Goal: Contribute content: Contribute content

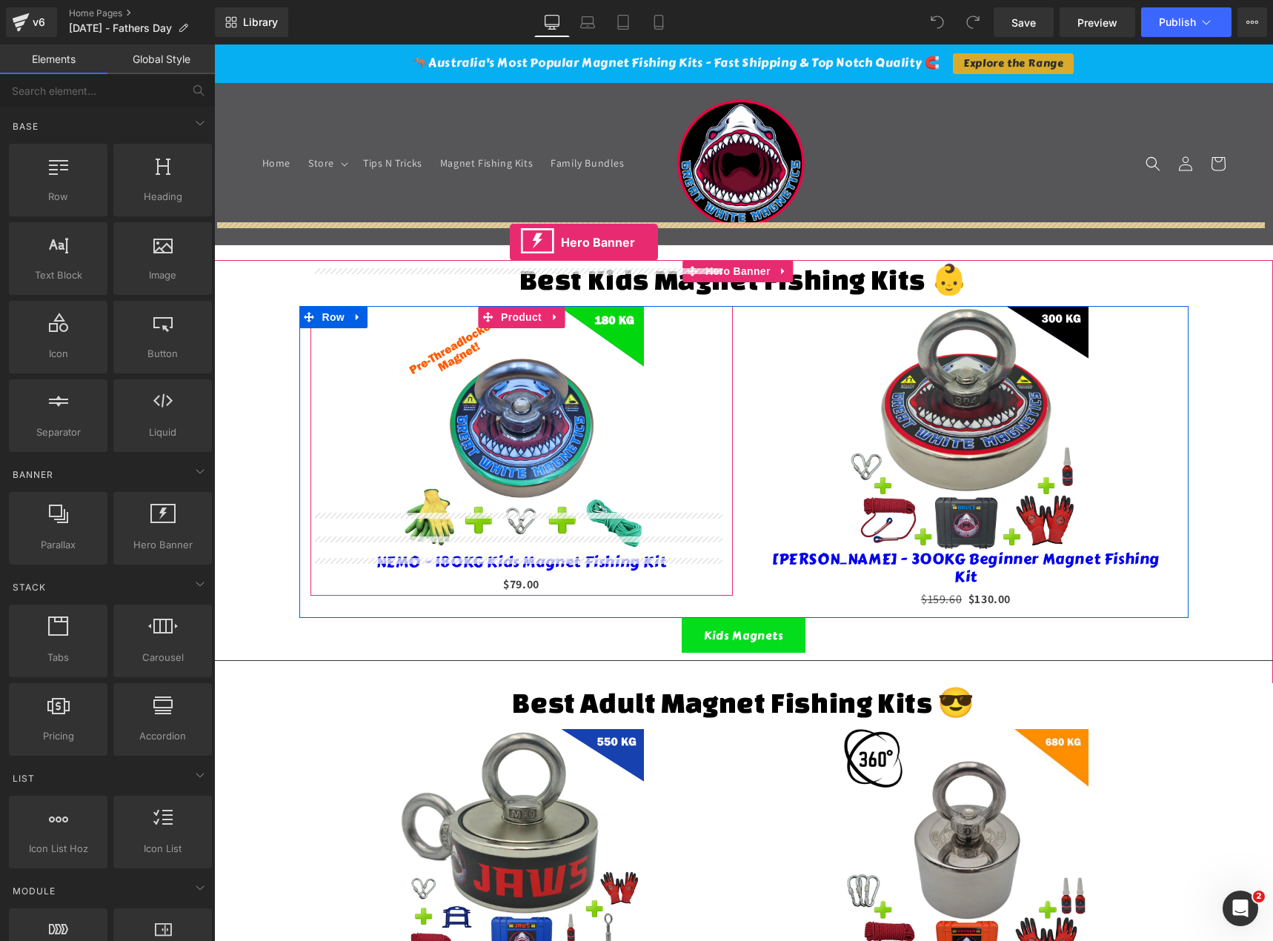
drag, startPoint x: 361, startPoint y: 571, endPoint x: 511, endPoint y: 242, distance: 360.8
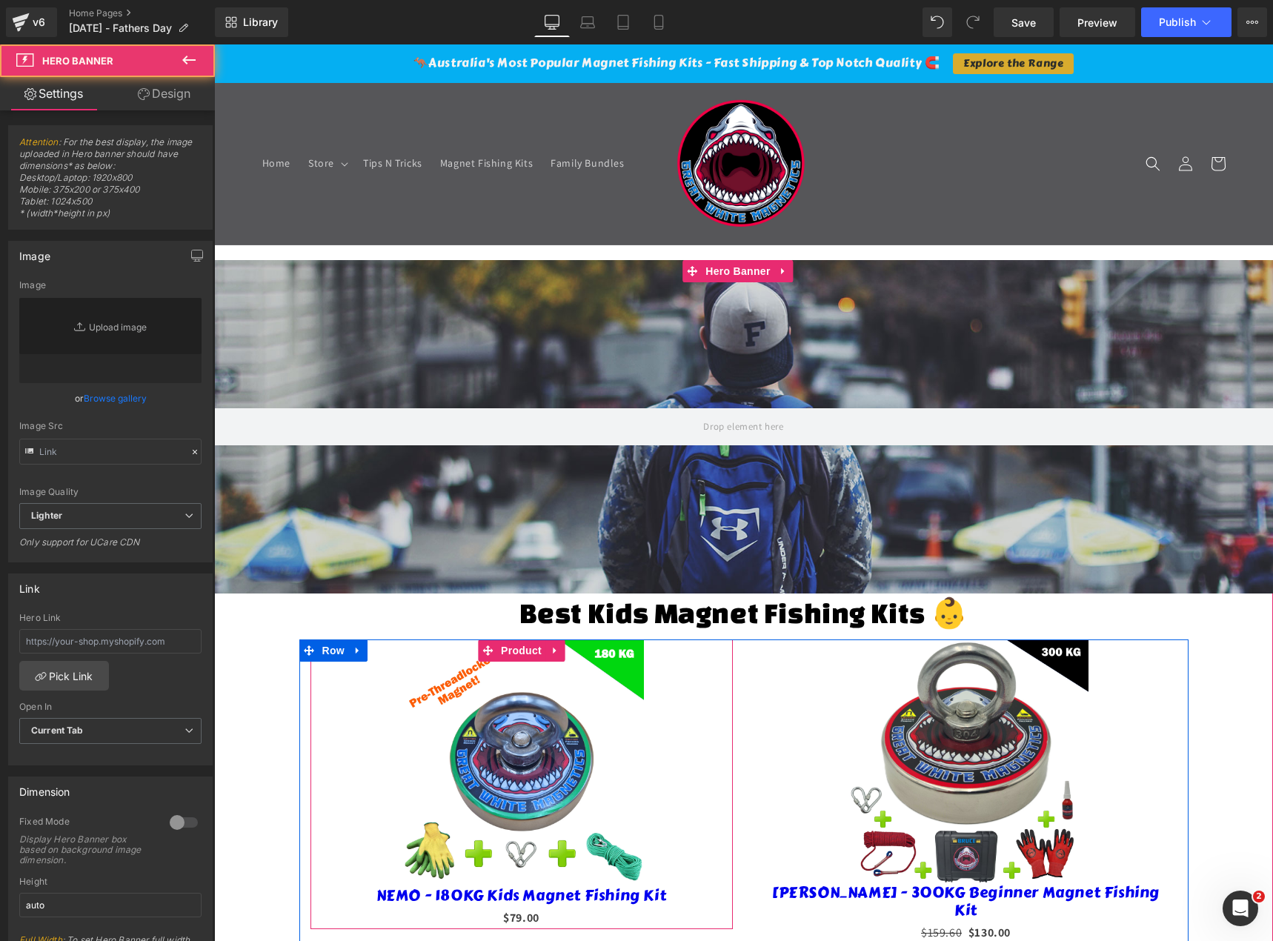
type input "[URL][DOMAIN_NAME]"
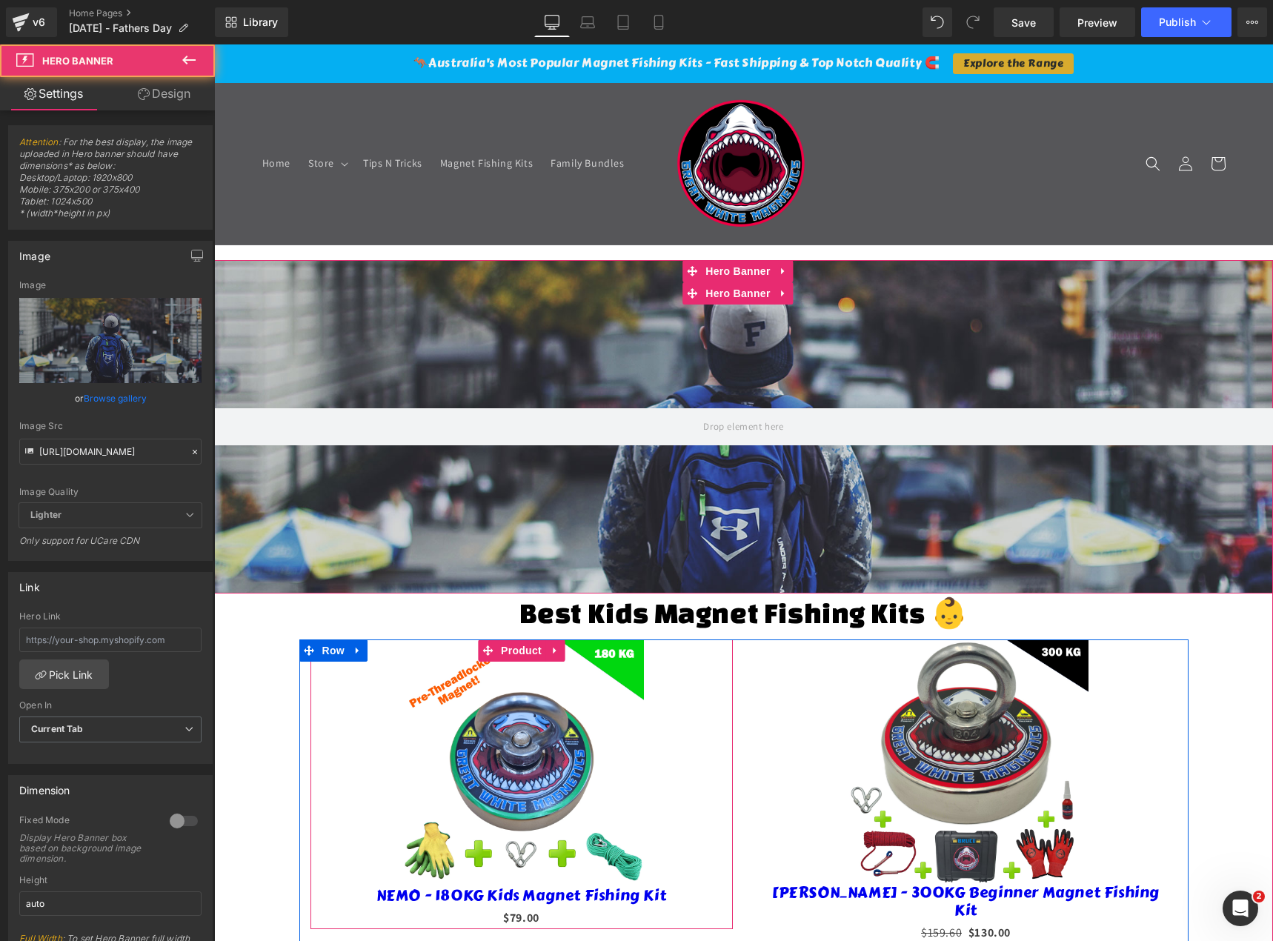
click at [433, 307] on div at bounding box center [743, 426] width 1059 height 333
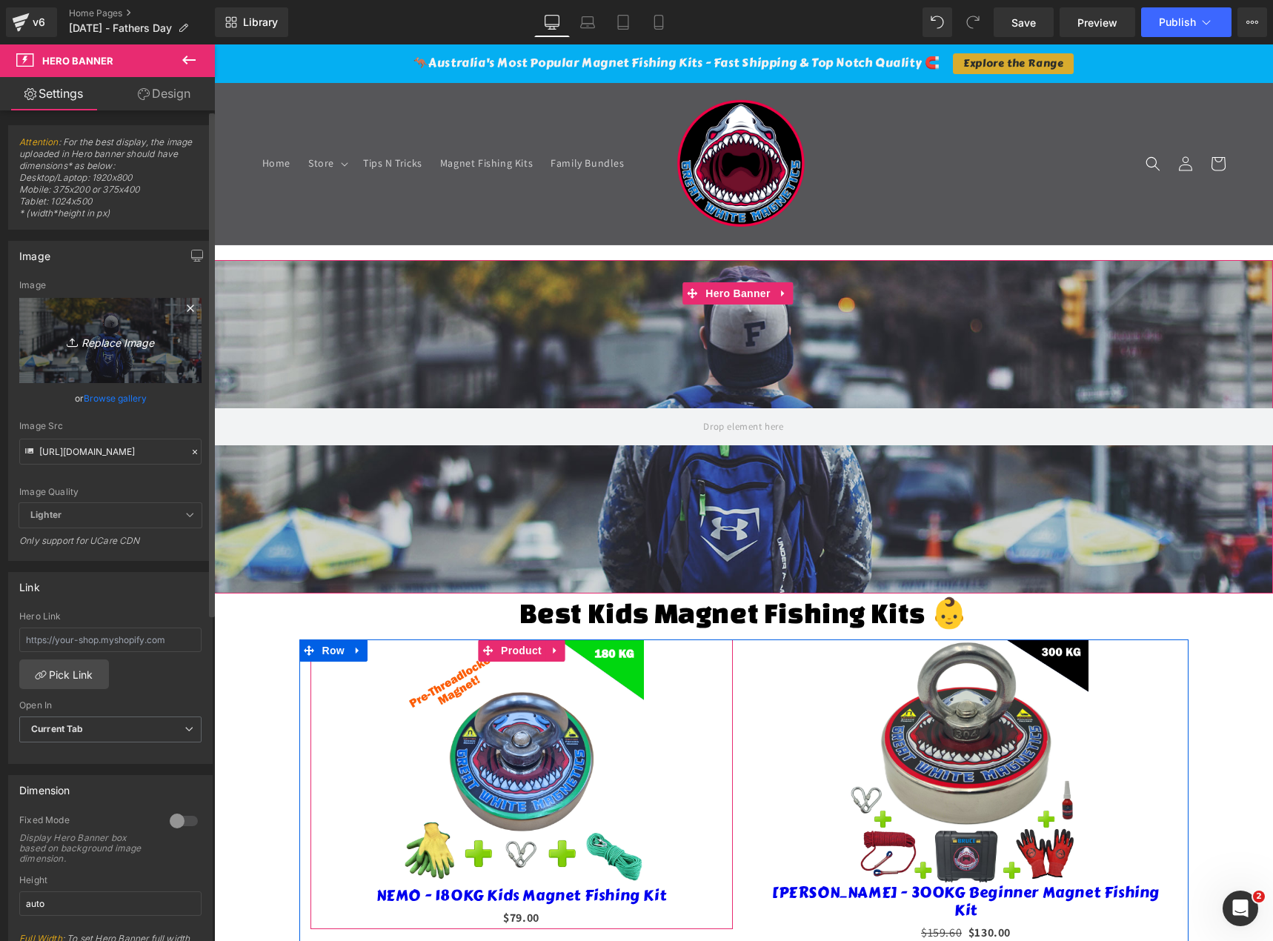
click at [102, 340] on icon "Replace Image" at bounding box center [110, 340] width 119 height 19
click at [137, 335] on icon "Replace Image" at bounding box center [110, 340] width 119 height 19
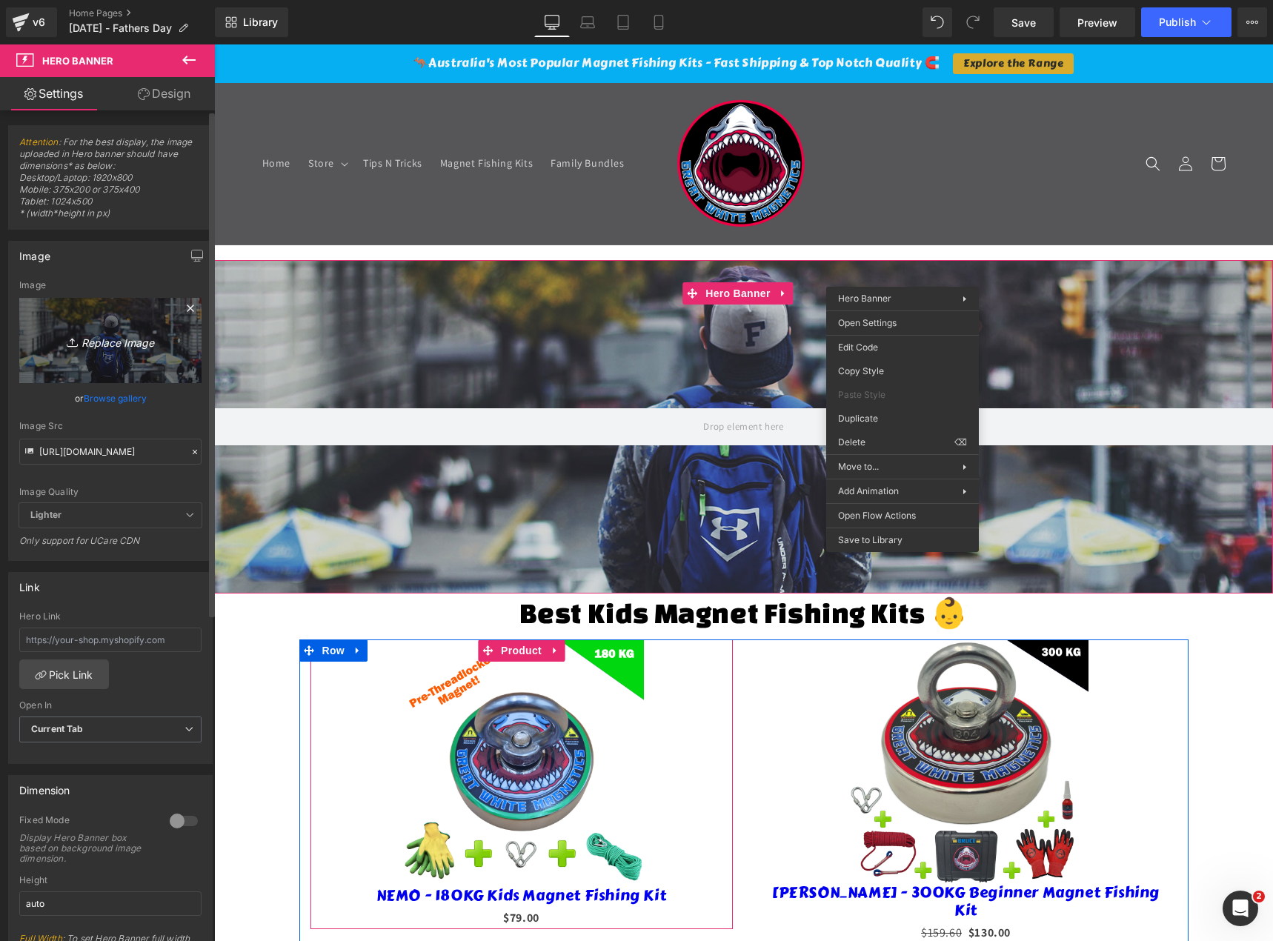
click at [121, 341] on icon "Replace Image" at bounding box center [110, 340] width 119 height 19
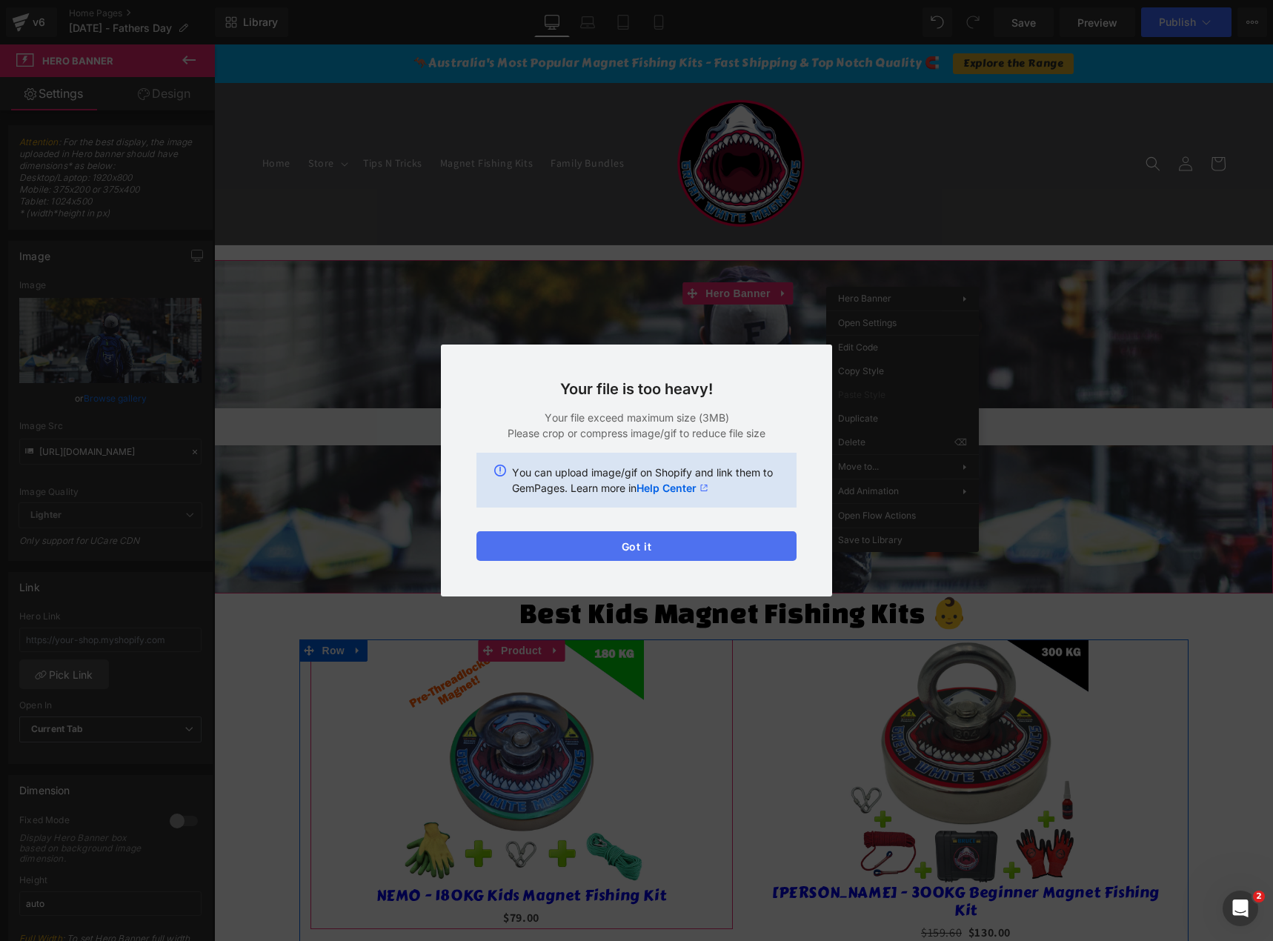
click at [0, 0] on button "Got it" at bounding box center [0, 0] width 0 height 0
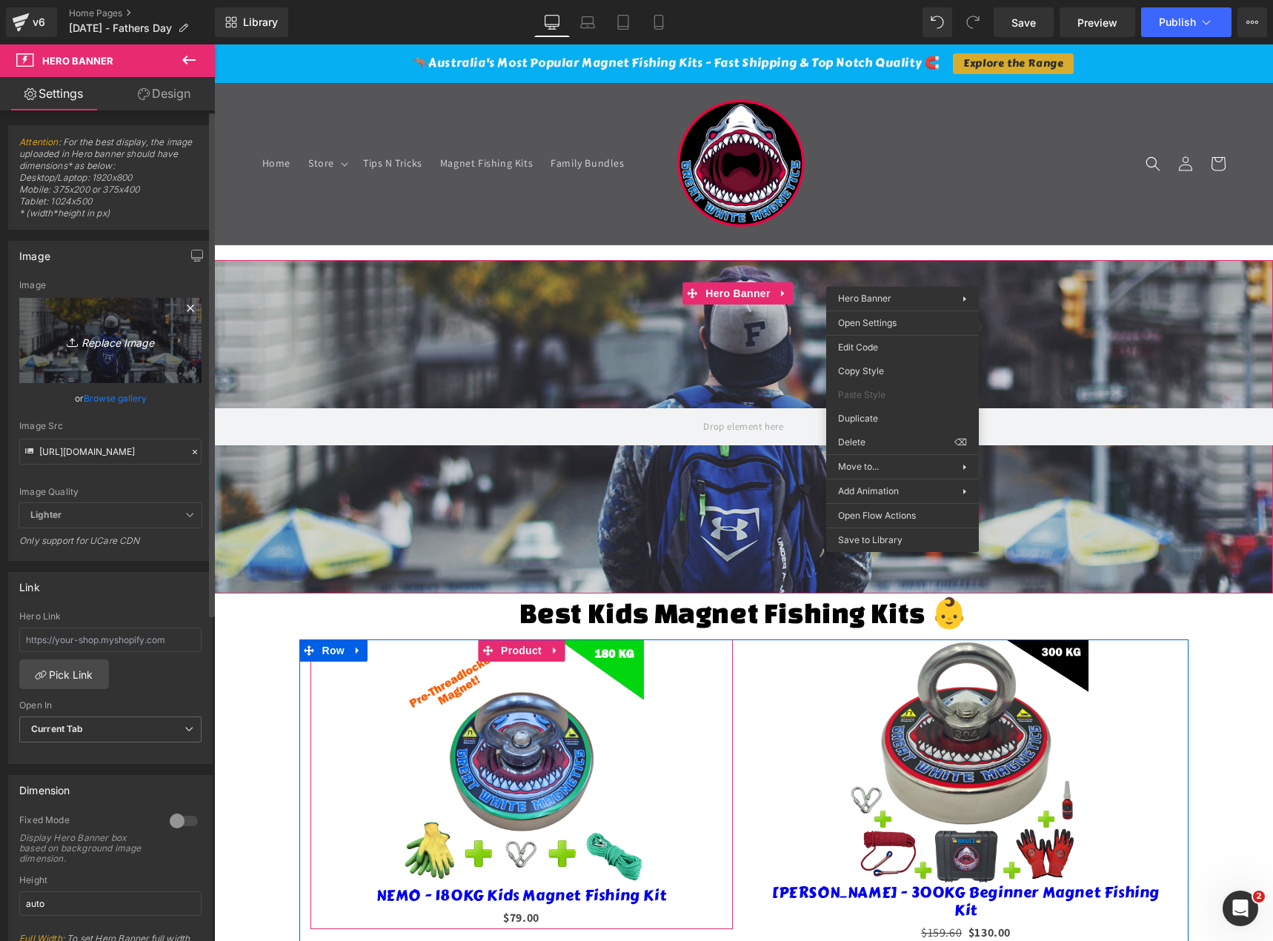
click at [124, 338] on icon "Replace Image" at bounding box center [110, 340] width 119 height 19
type input "C:\fakepath\JAWS 1920 X 800 PX (1).png"
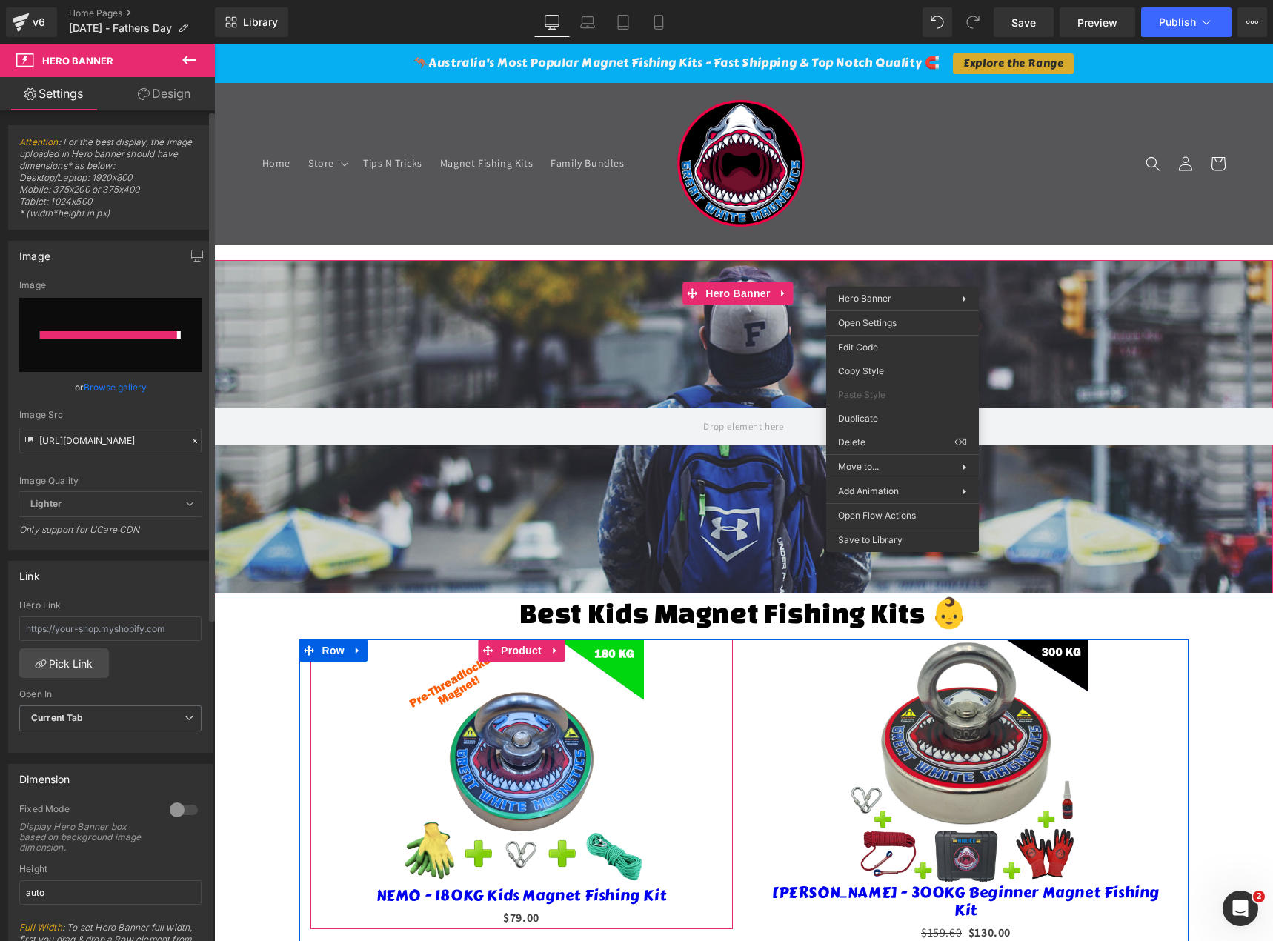
type input "https://ucarecdn.com/8a7bd671-5342-423d-965f-499df3826c18/-/format/auto/-/previ…"
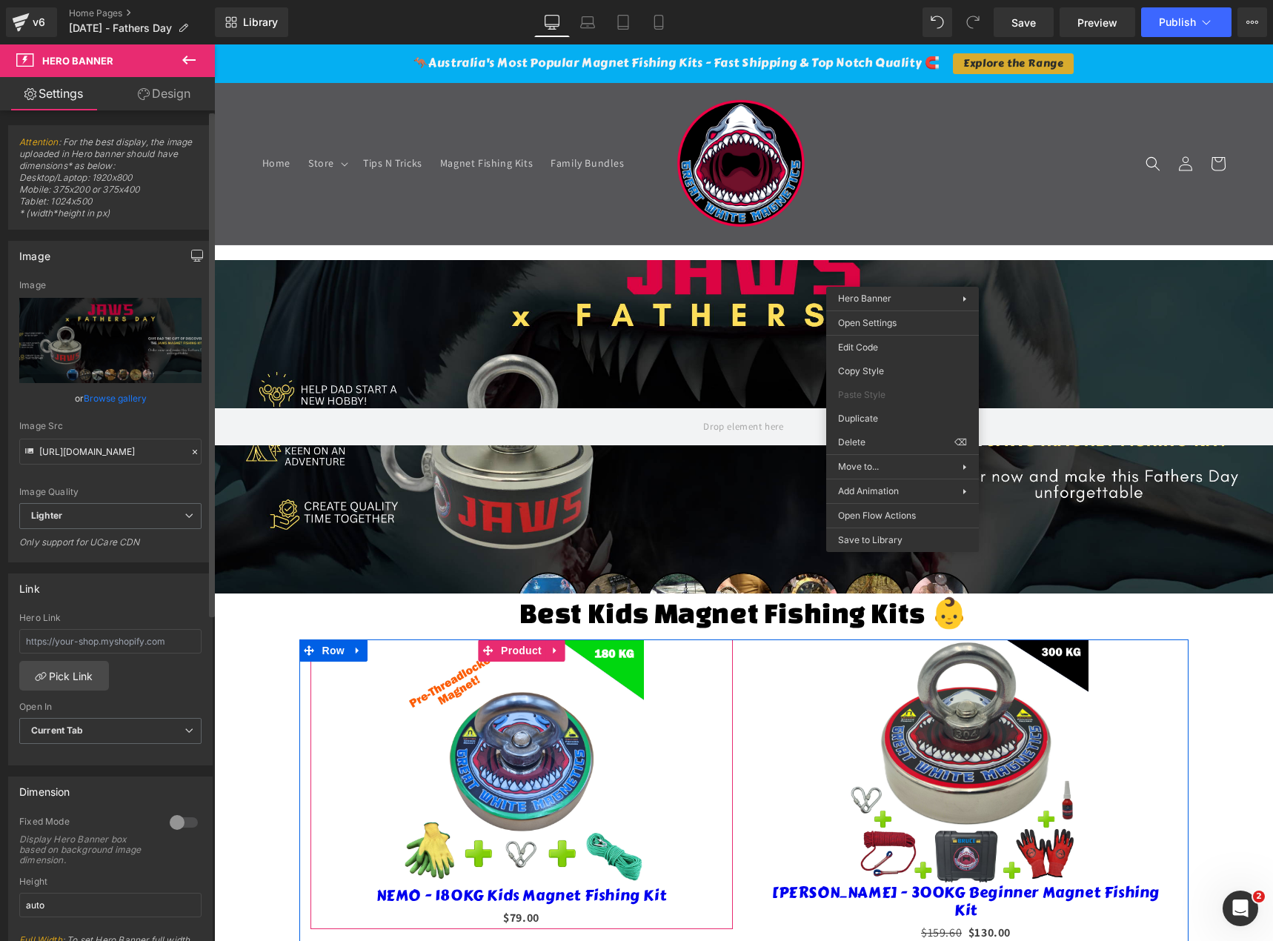
click at [193, 255] on icon "button" at bounding box center [197, 256] width 12 height 12
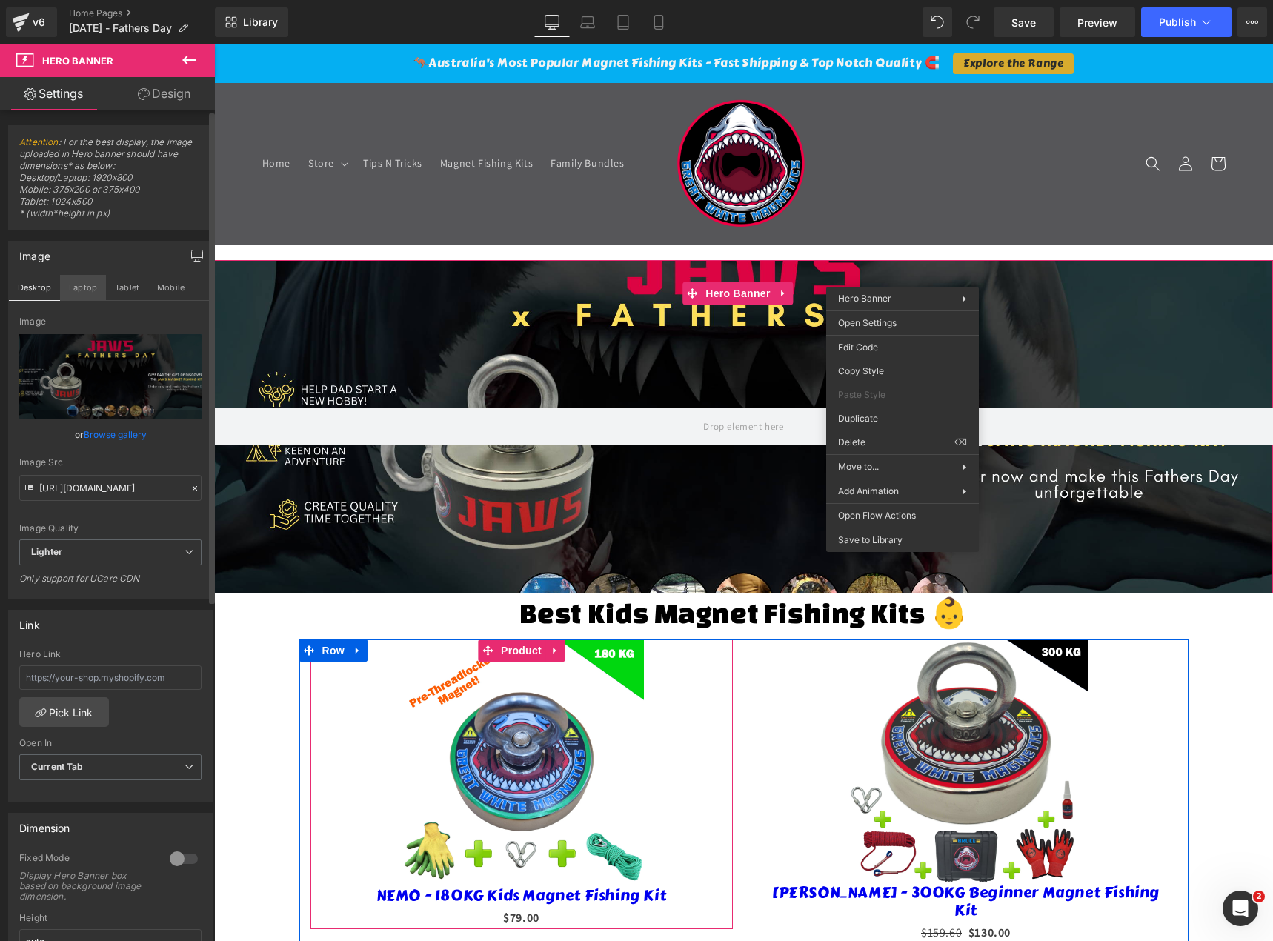
click at [82, 287] on button "Laptop" at bounding box center [83, 287] width 46 height 25
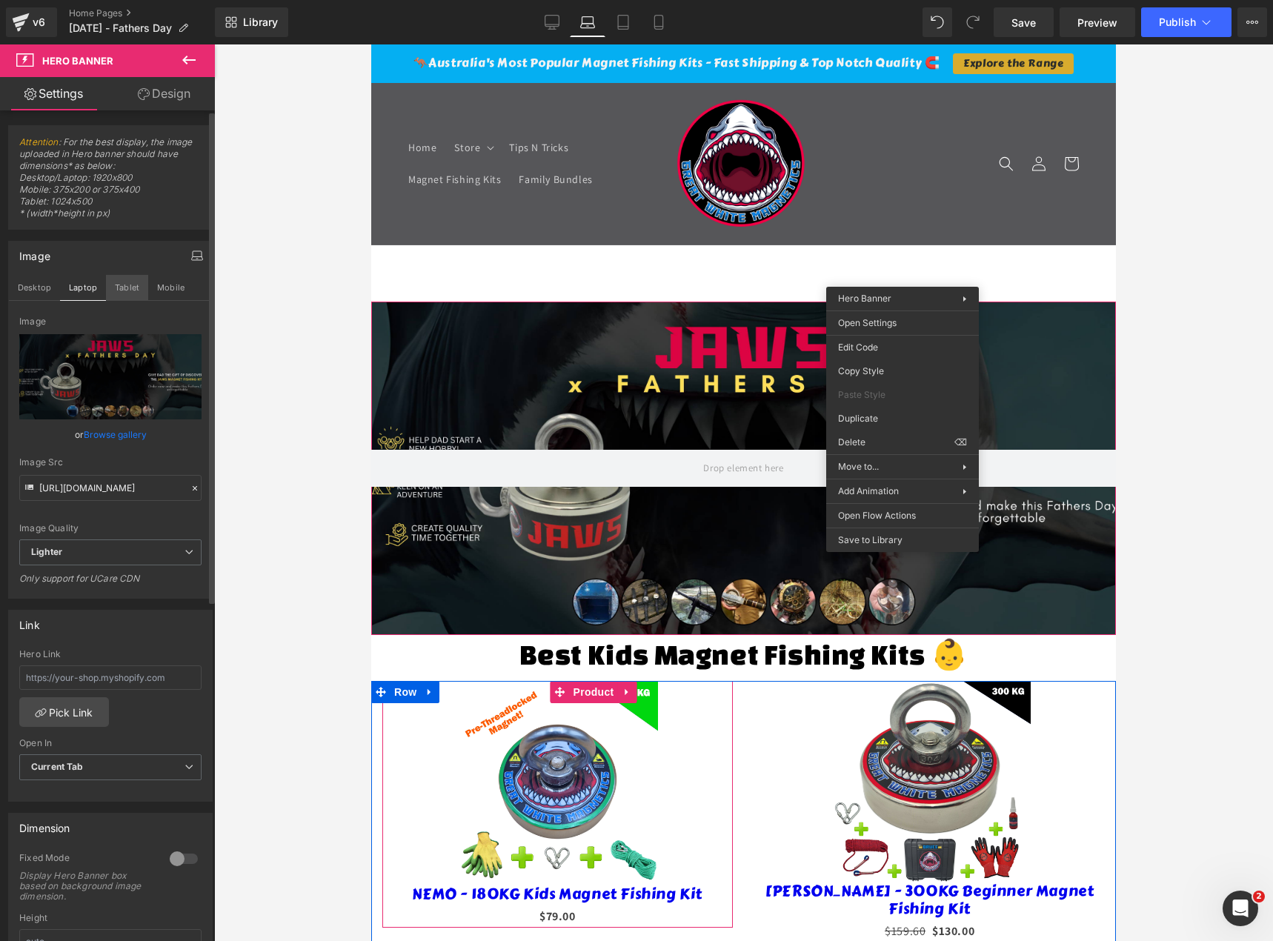
click at [120, 286] on button "Tablet" at bounding box center [127, 287] width 42 height 25
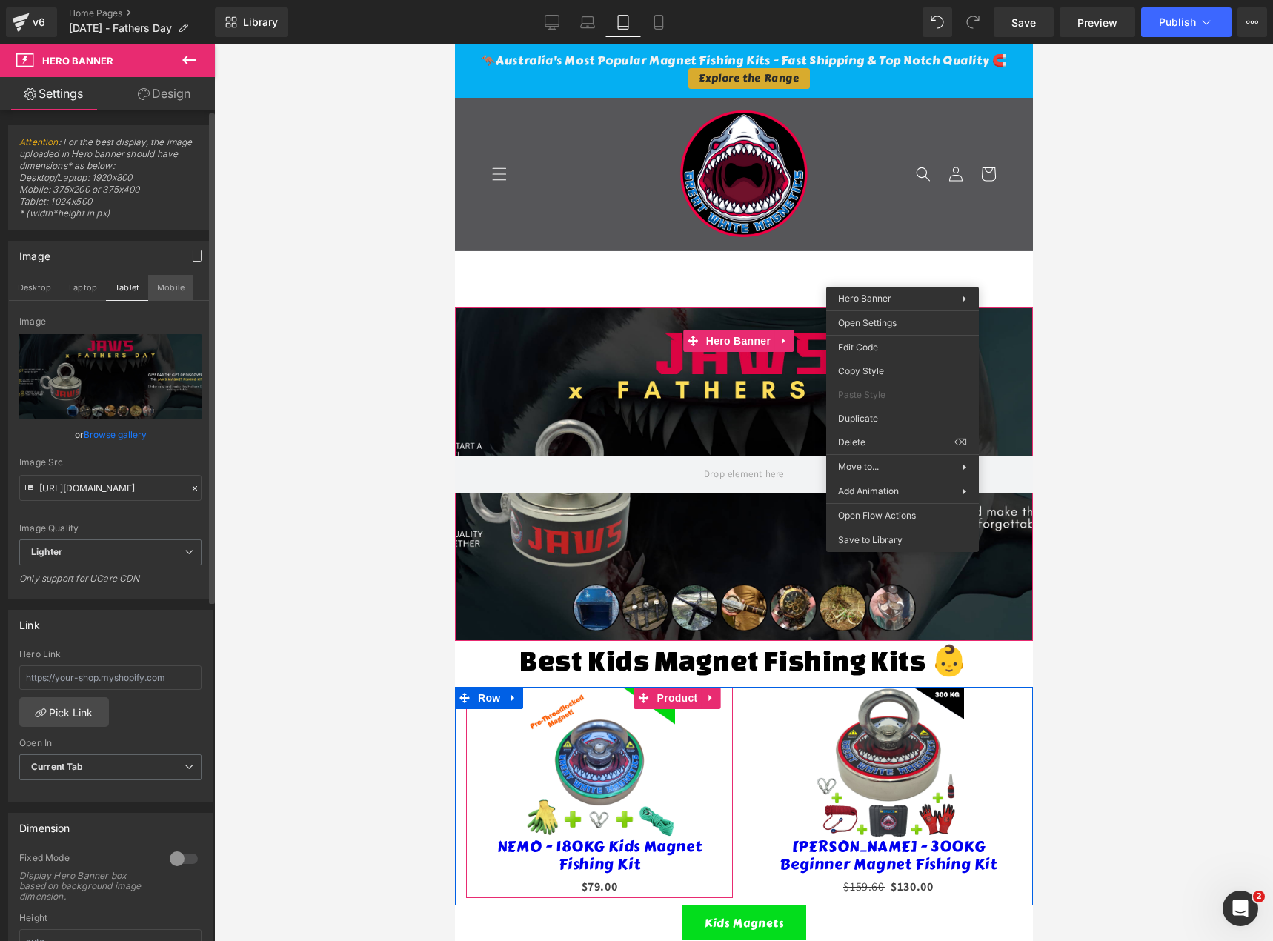
click at [164, 287] on button "Mobile" at bounding box center [170, 287] width 45 height 25
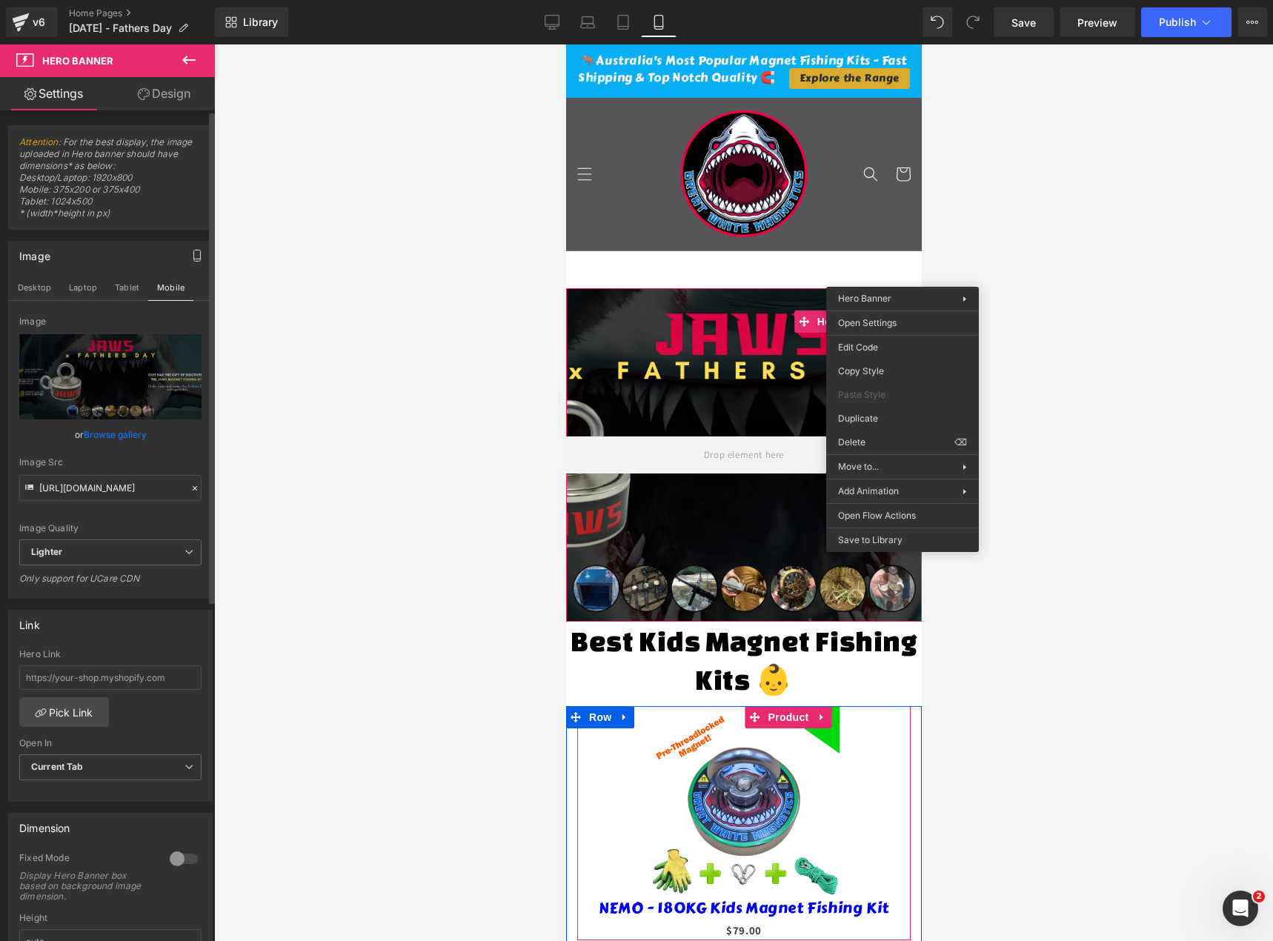
click at [124, 433] on link "Browse gallery" at bounding box center [115, 435] width 63 height 26
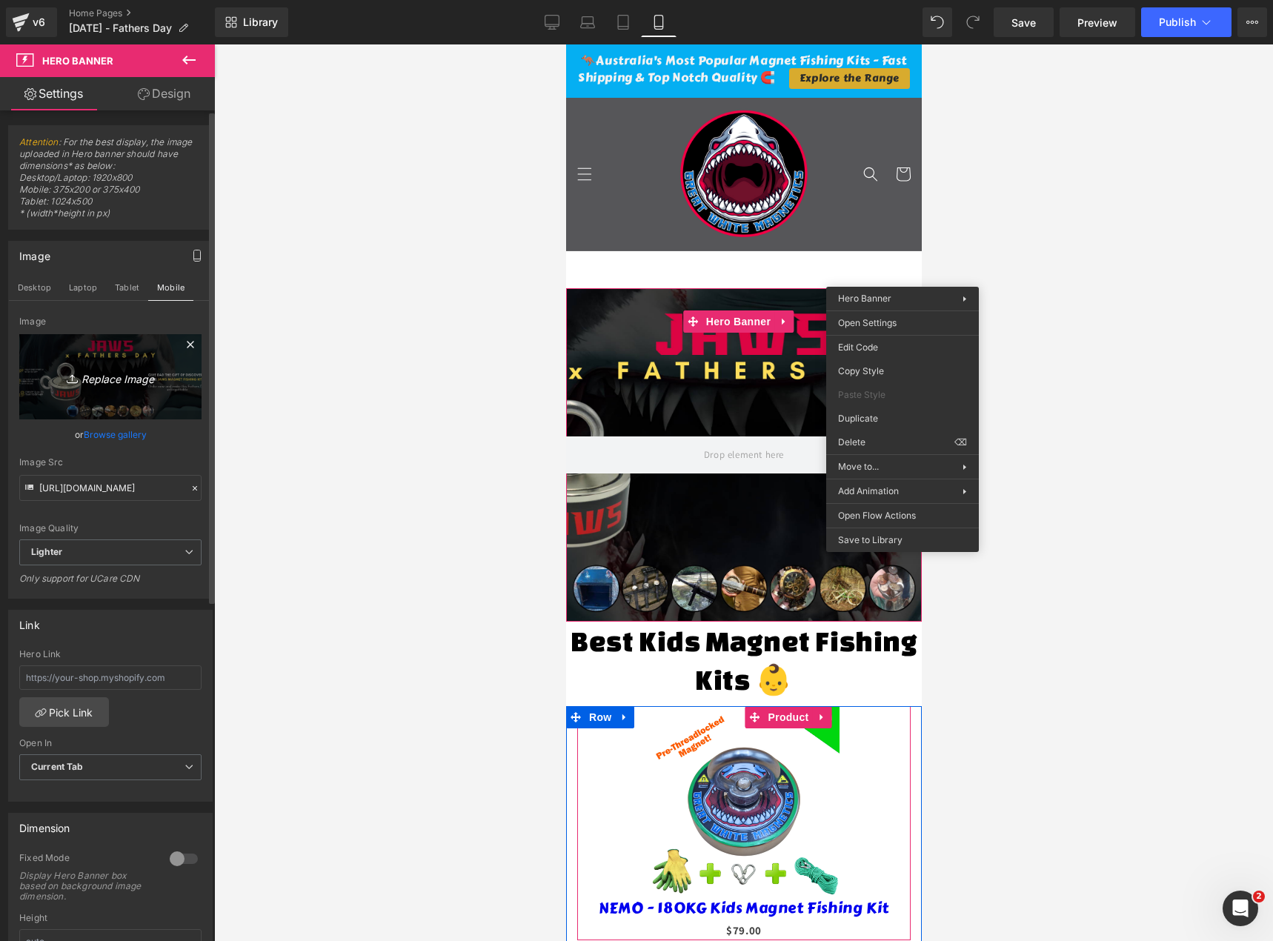
click at [118, 376] on icon "Replace Image" at bounding box center [110, 377] width 119 height 19
type input "C:\fakepath\Jaws X Fathers Day Banner.png"
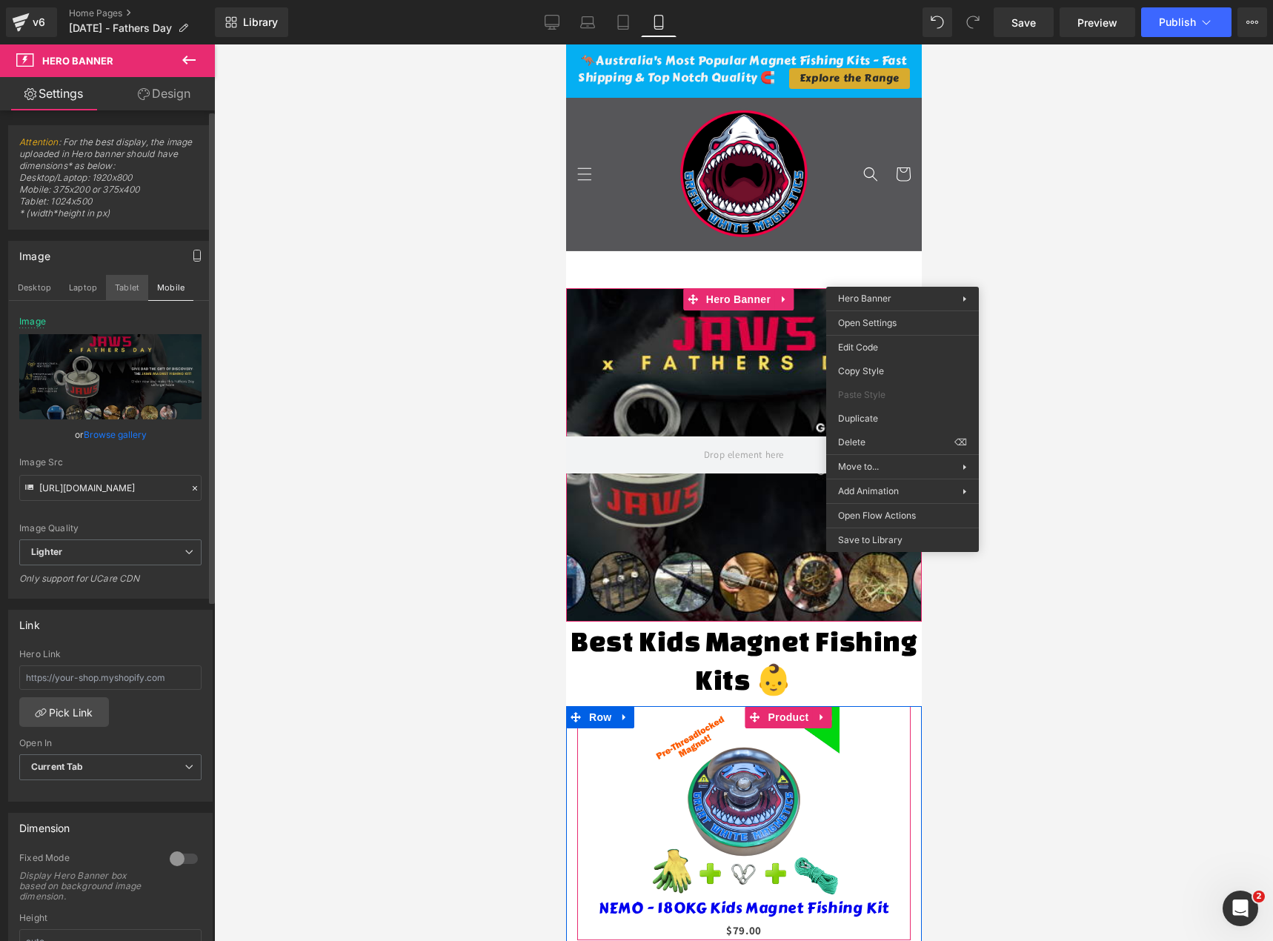
click at [136, 288] on button "Tablet" at bounding box center [127, 287] width 42 height 25
type input "https://ucarecdn.com/8a7bd671-5342-423d-965f-499df3826c18/-/format/auto/-/previ…"
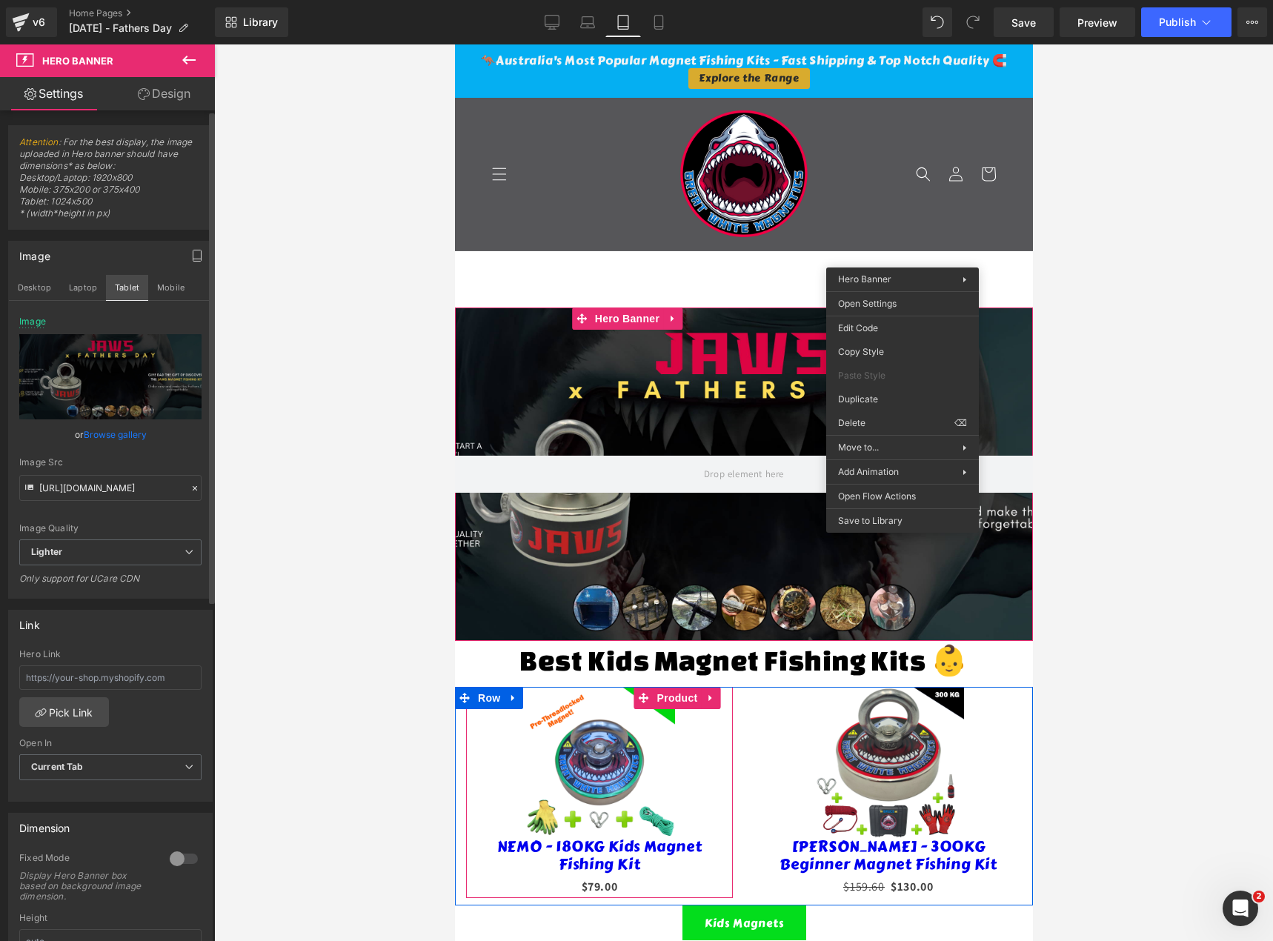
scroll to position [19, 0]
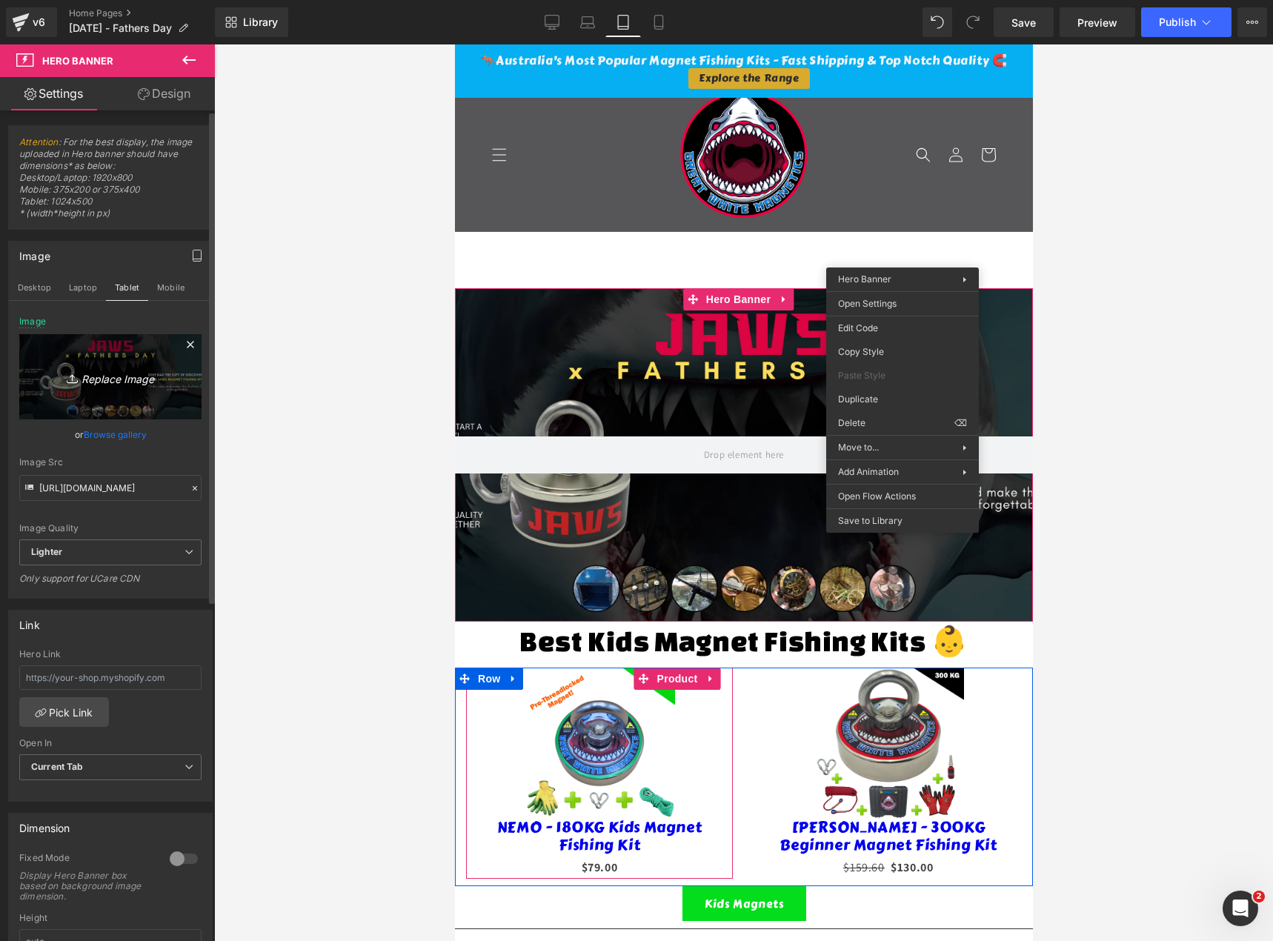
click at [111, 381] on icon "Replace Image" at bounding box center [110, 377] width 119 height 19
type input "C:\fakepath\JAWS X FATHERS DAY 1904 X 500.png"
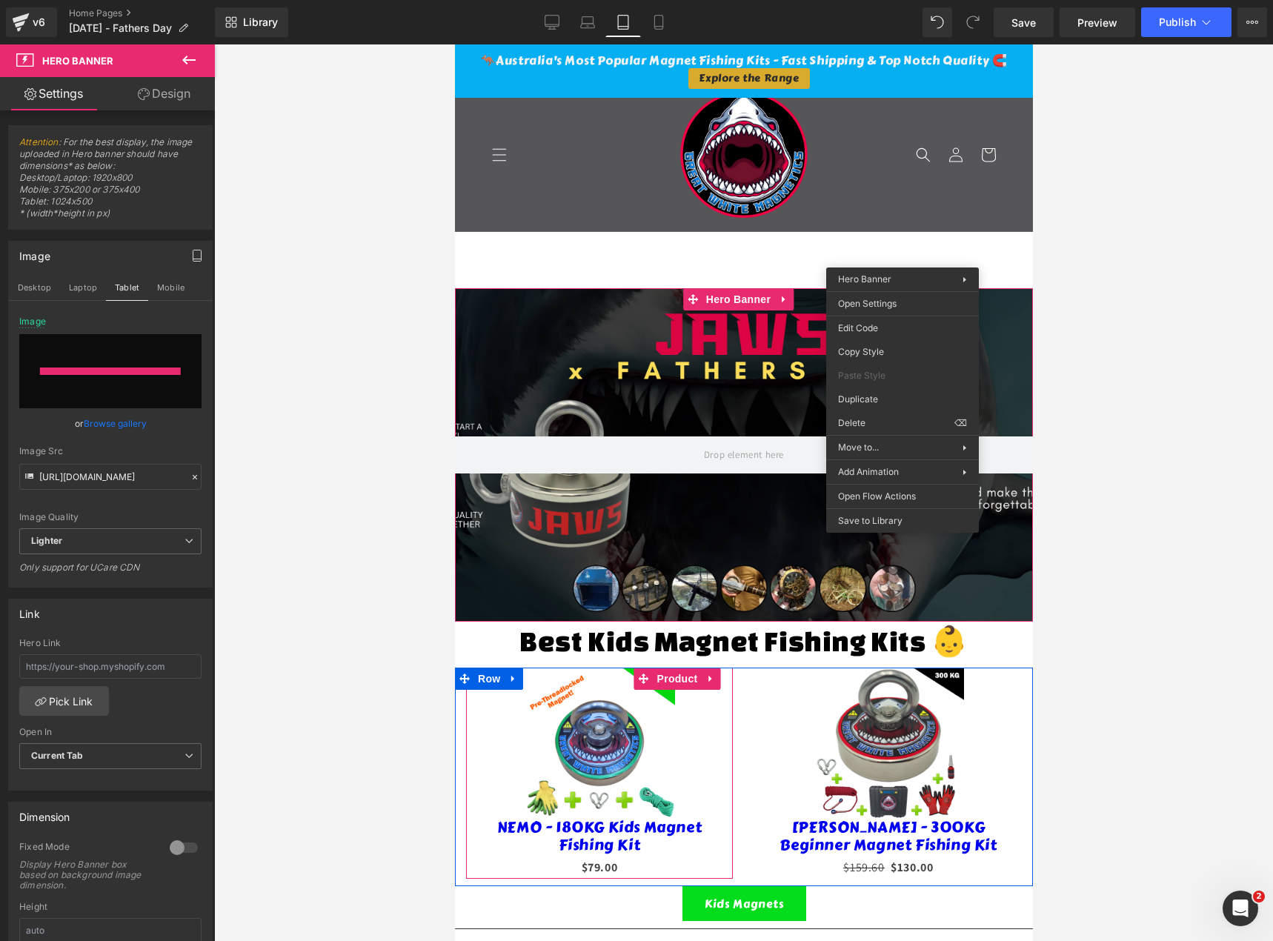
type input "https://ucarecdn.com/66f795e0-1dbd-476f-8ee7-2da8c6b7f904/-/format/auto/-/previ…"
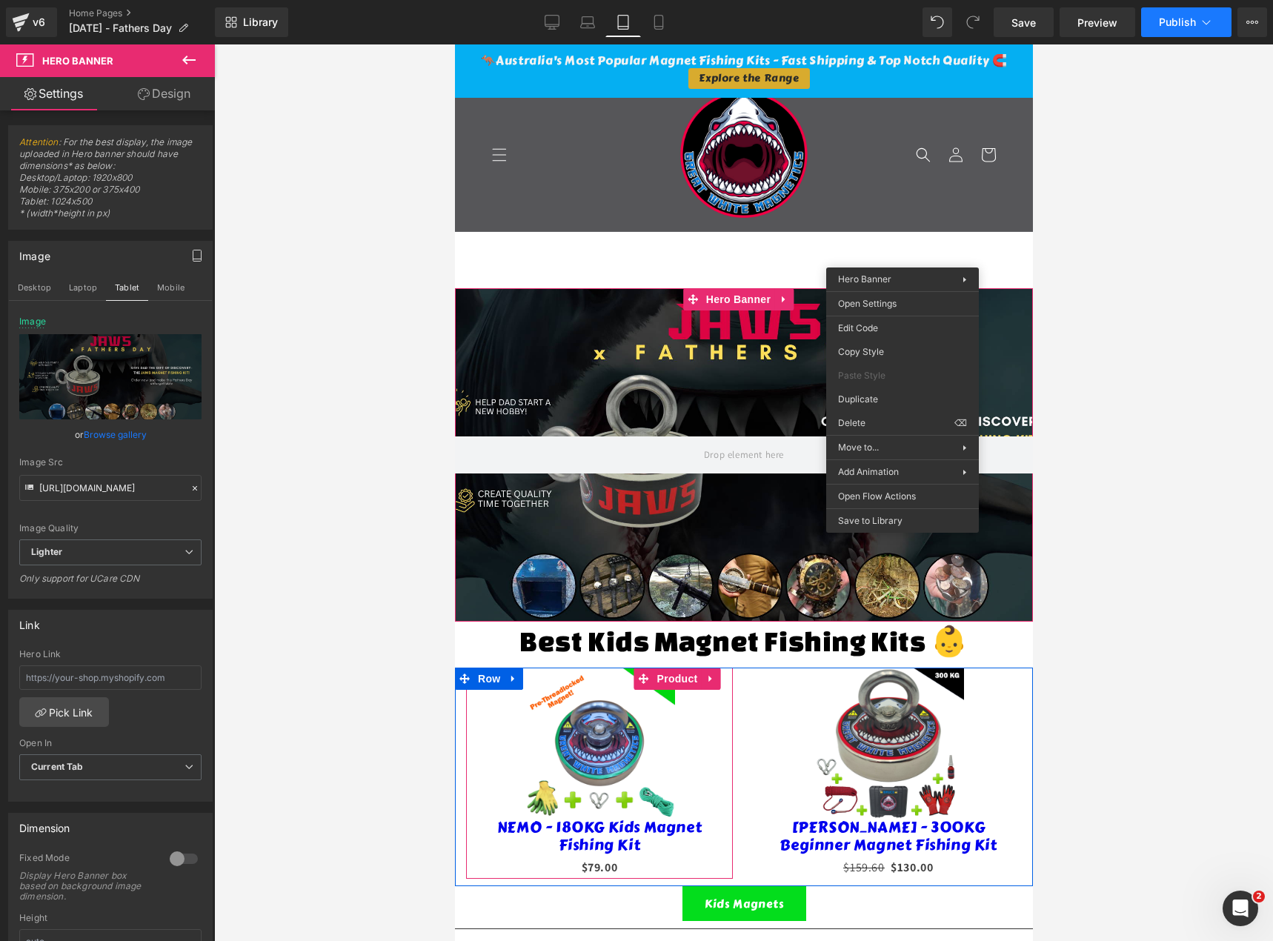
click at [1184, 16] on span "Publish" at bounding box center [1177, 22] width 37 height 12
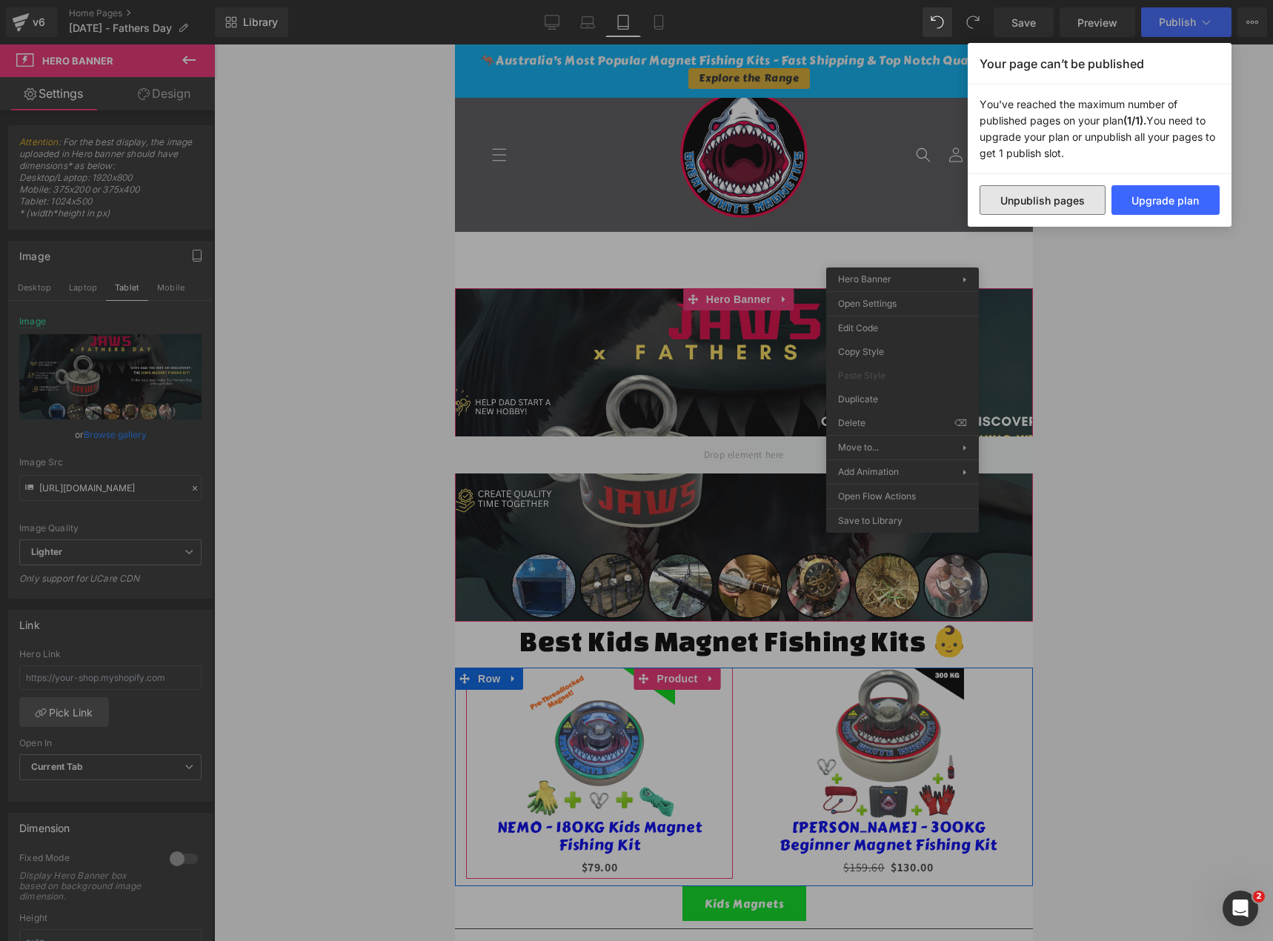
click at [1063, 205] on button "Unpublish pages" at bounding box center [1043, 200] width 126 height 30
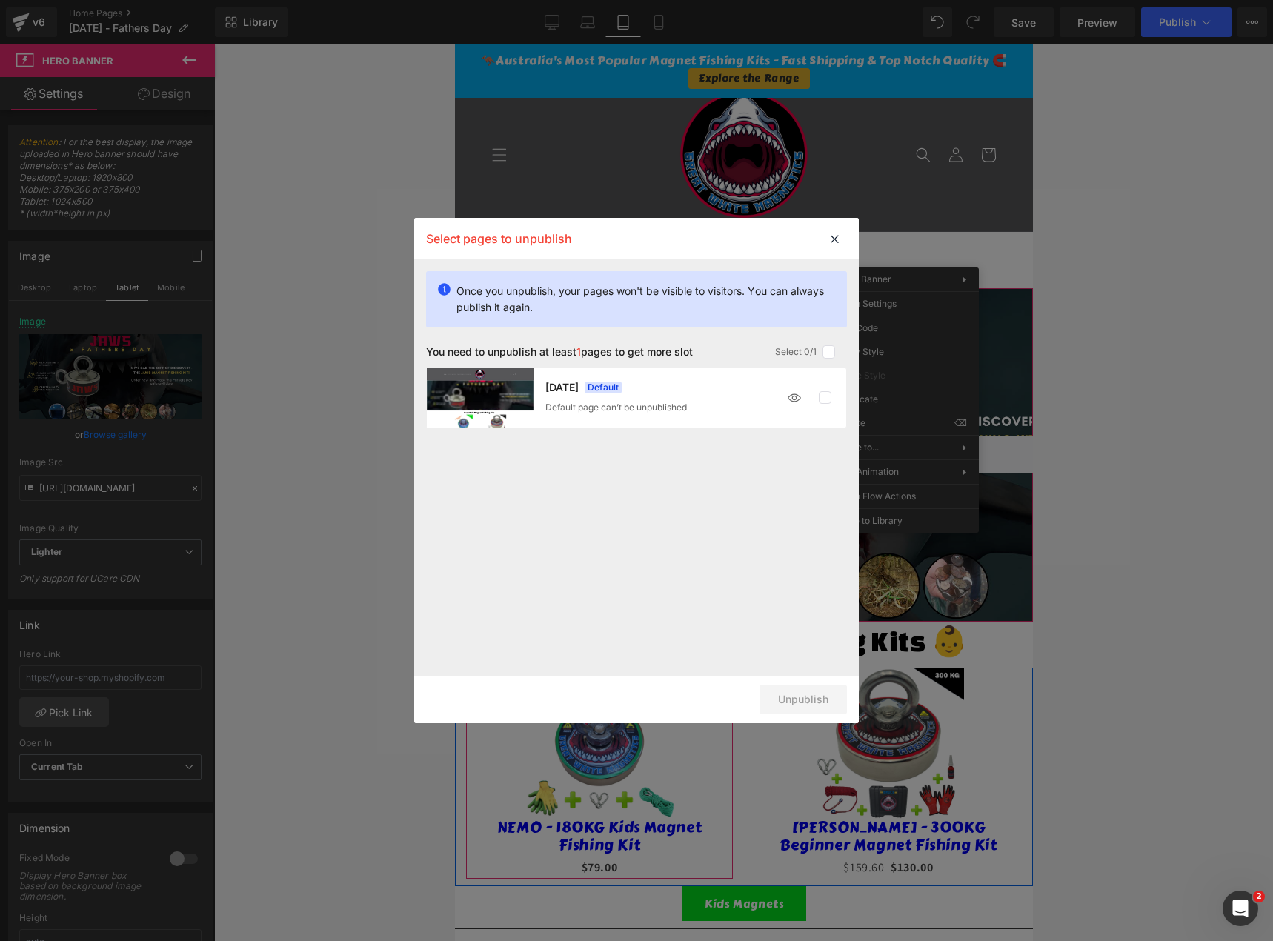
click at [0, 0] on div at bounding box center [0, 0] width 0 height 0
click at [0, 0] on label at bounding box center [0, 0] width 0 height 0
click at [828, 352] on input "checkbox" at bounding box center [828, 352] width 0 height 0
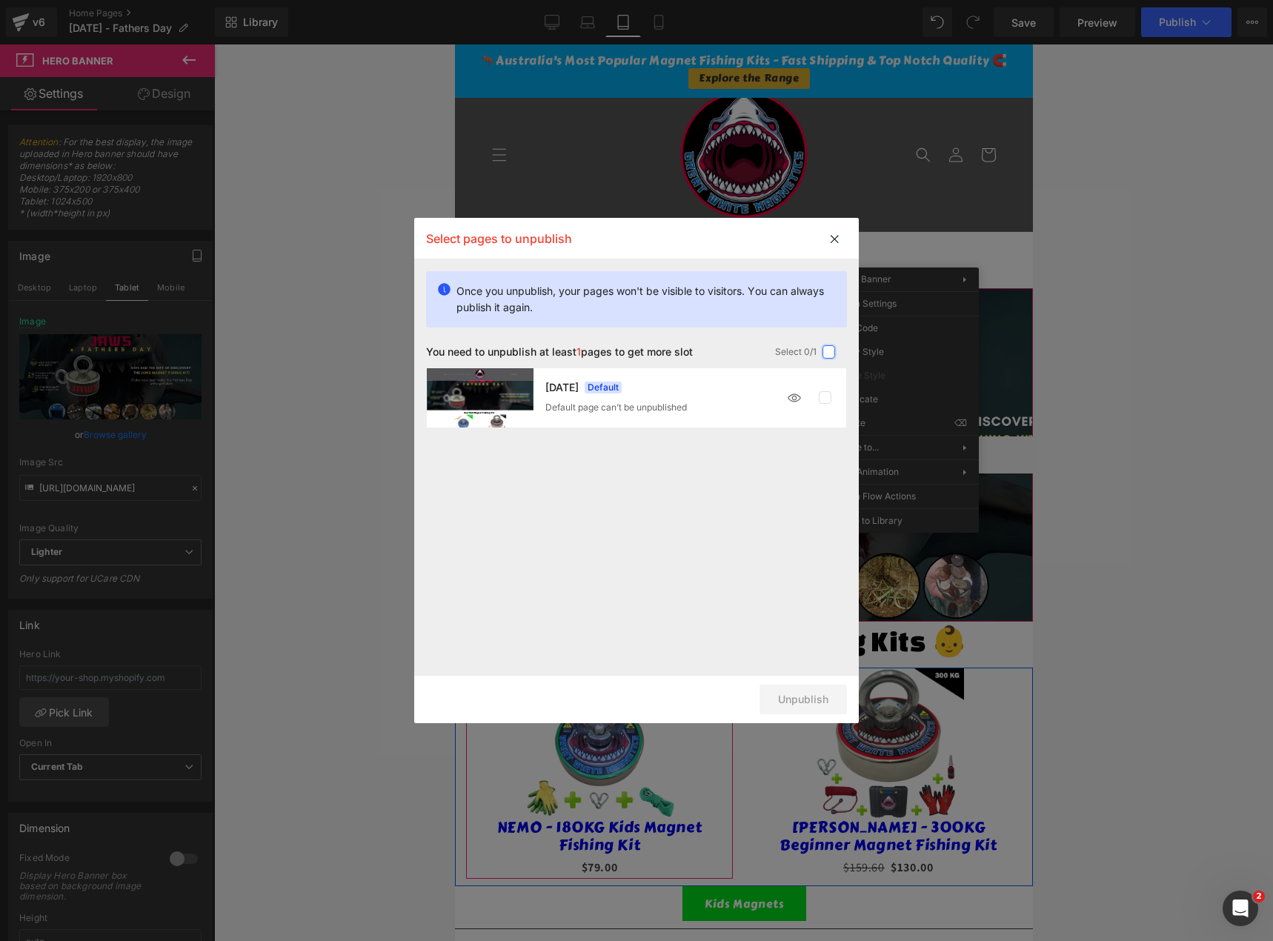
click at [828, 352] on input "checkbox" at bounding box center [828, 352] width 0 height 0
click at [0, 0] on label at bounding box center [0, 0] width 0 height 0
click at [0, 0] on div "MAY 2025 Default Default page can’t be unpublished" at bounding box center [0, 0] width 0 height 0
drag, startPoint x: 817, startPoint y: 393, endPoint x: 825, endPoint y: 394, distance: 7.4
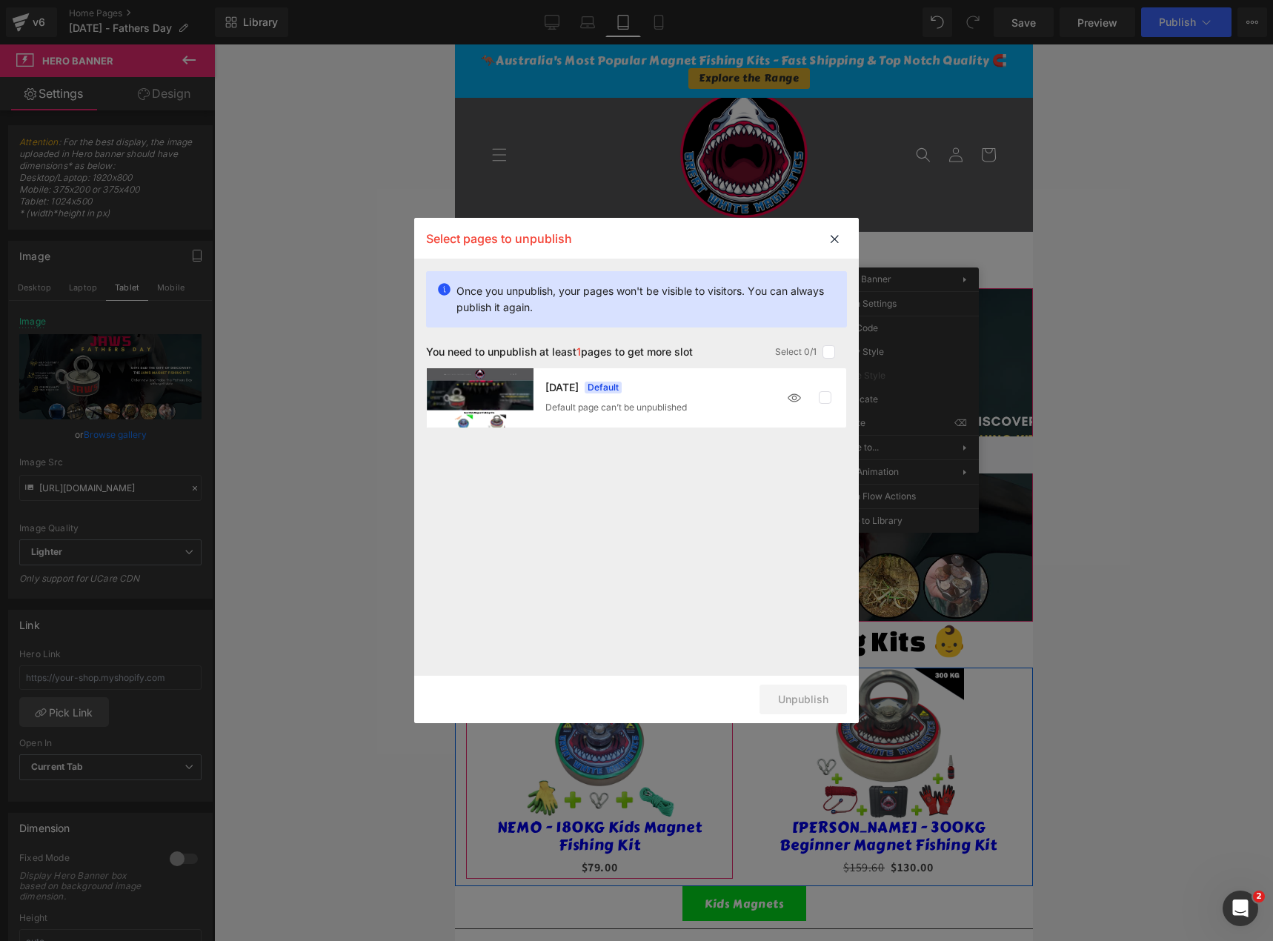
click at [0, 0] on div at bounding box center [0, 0] width 0 height 0
click at [0, 0] on label at bounding box center [0, 0] width 0 height 0
click at [828, 352] on input "checkbox" at bounding box center [828, 352] width 0 height 0
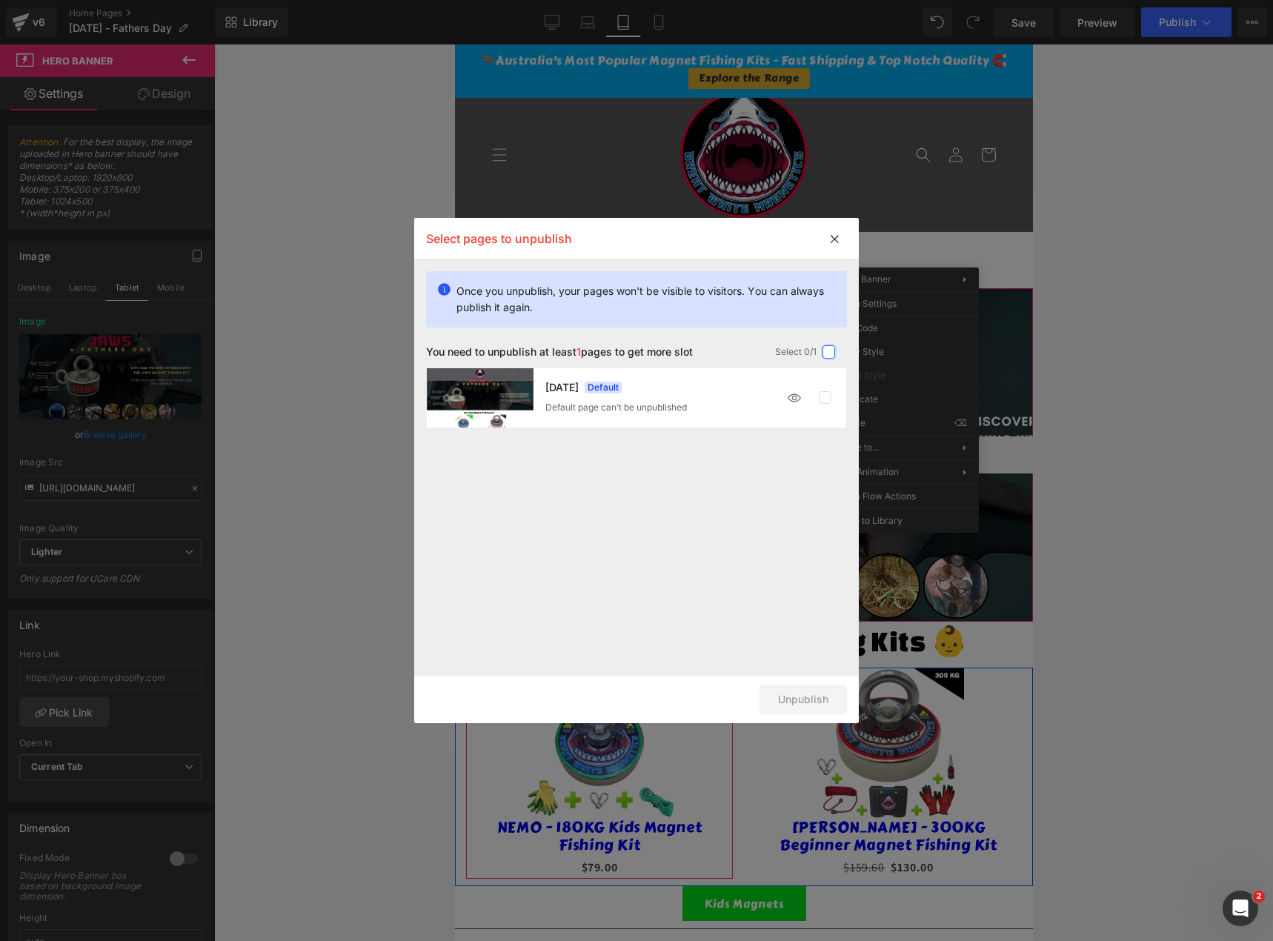
click at [828, 352] on input "checkbox" at bounding box center [828, 352] width 0 height 0
click at [0, 0] on icon at bounding box center [0, 0] width 0 height 0
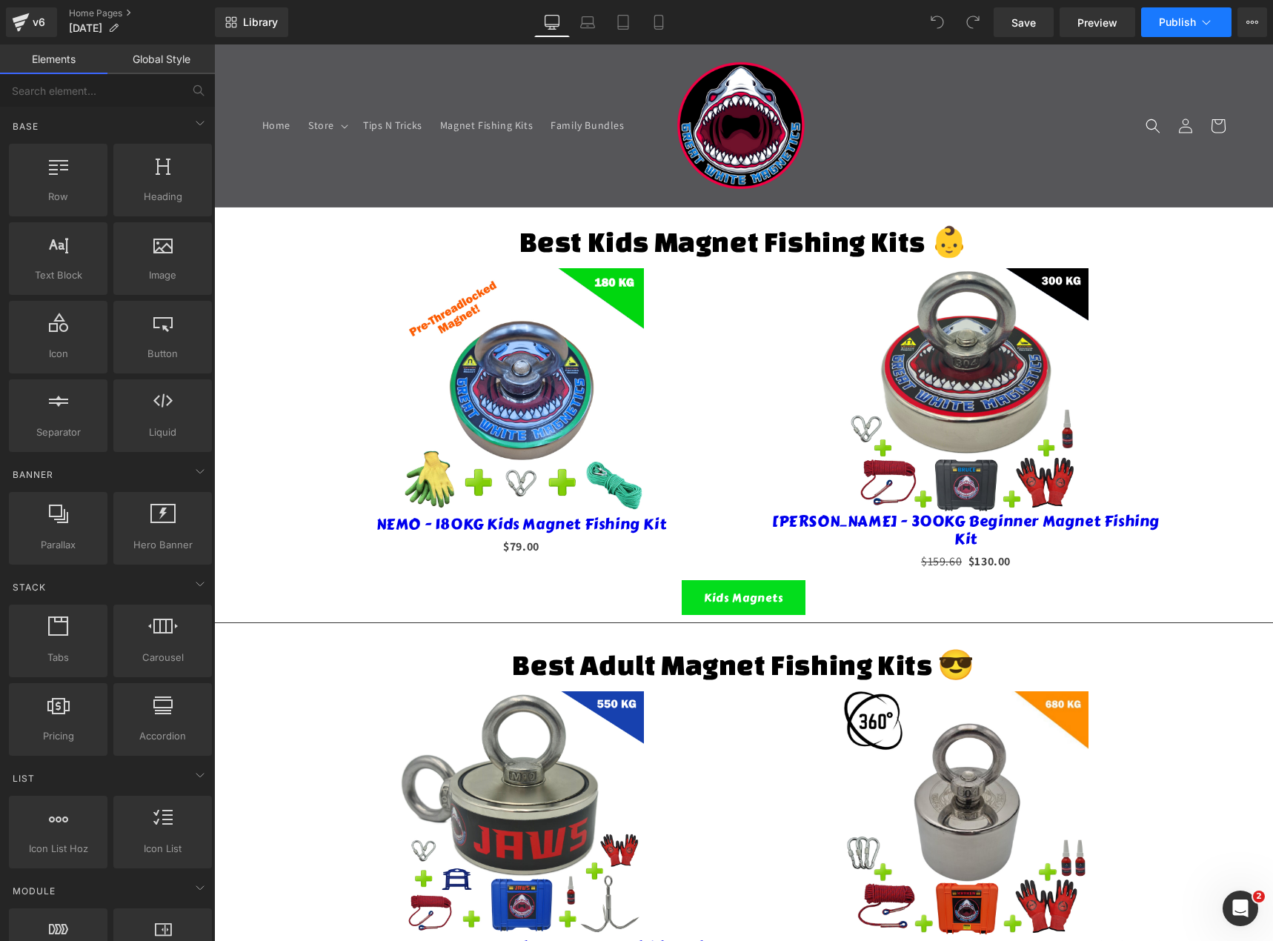
click at [1211, 24] on icon at bounding box center [1206, 22] width 15 height 15
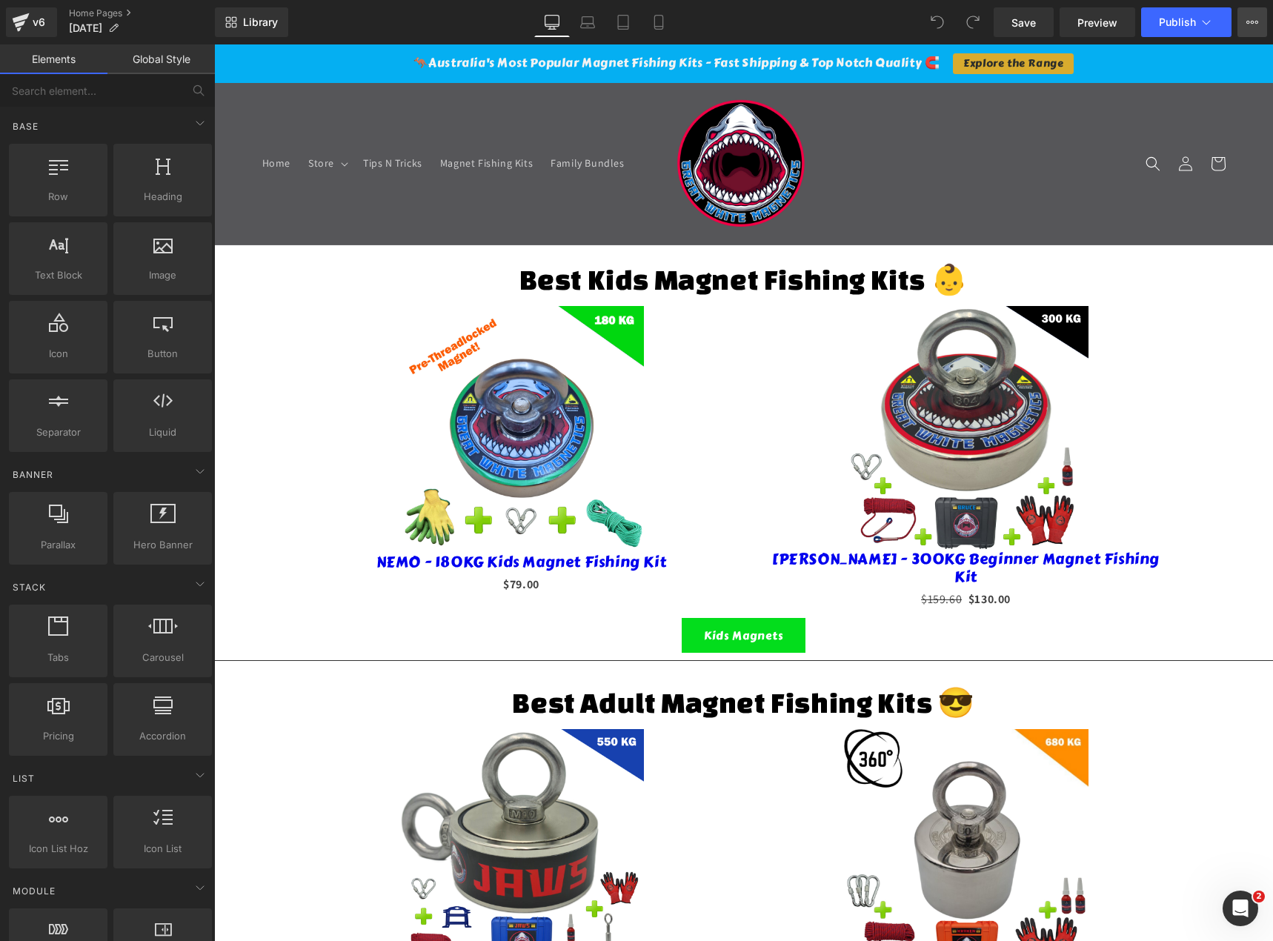
click at [1257, 20] on icon at bounding box center [1252, 22] width 12 height 12
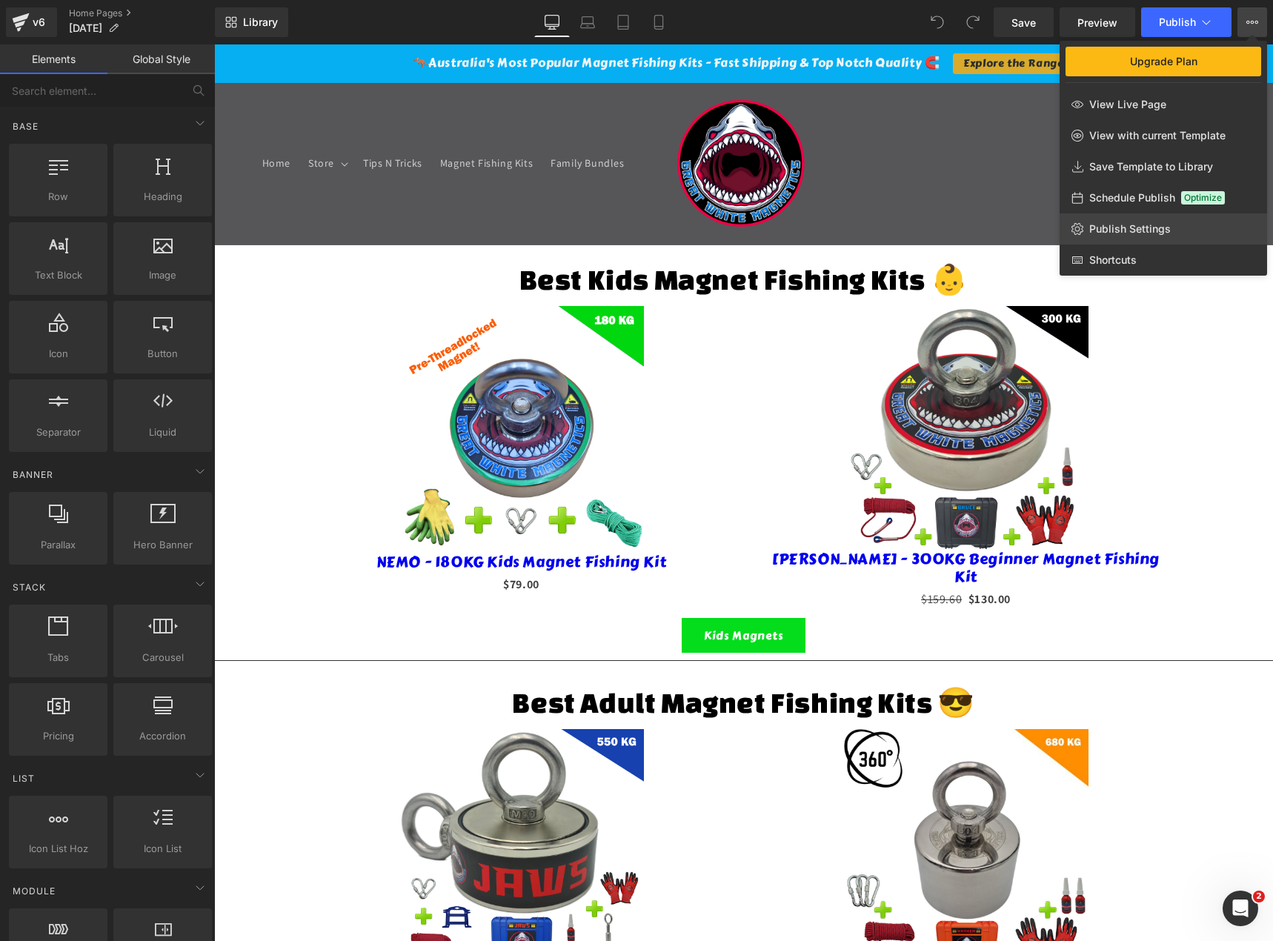
click at [1140, 225] on span "Publish Settings" at bounding box center [1130, 228] width 82 height 13
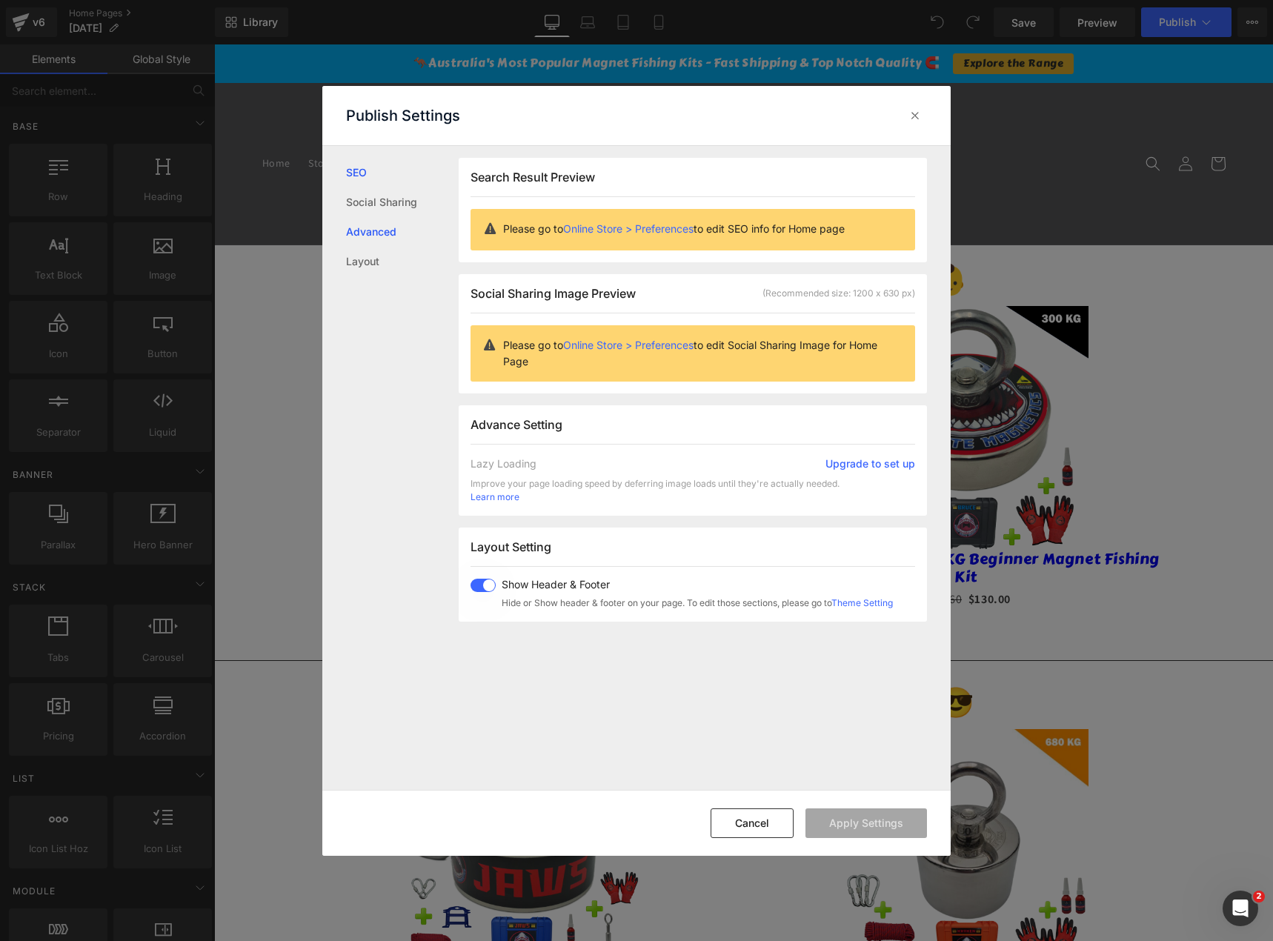
click at [388, 242] on link "Advanced" at bounding box center [402, 232] width 113 height 30
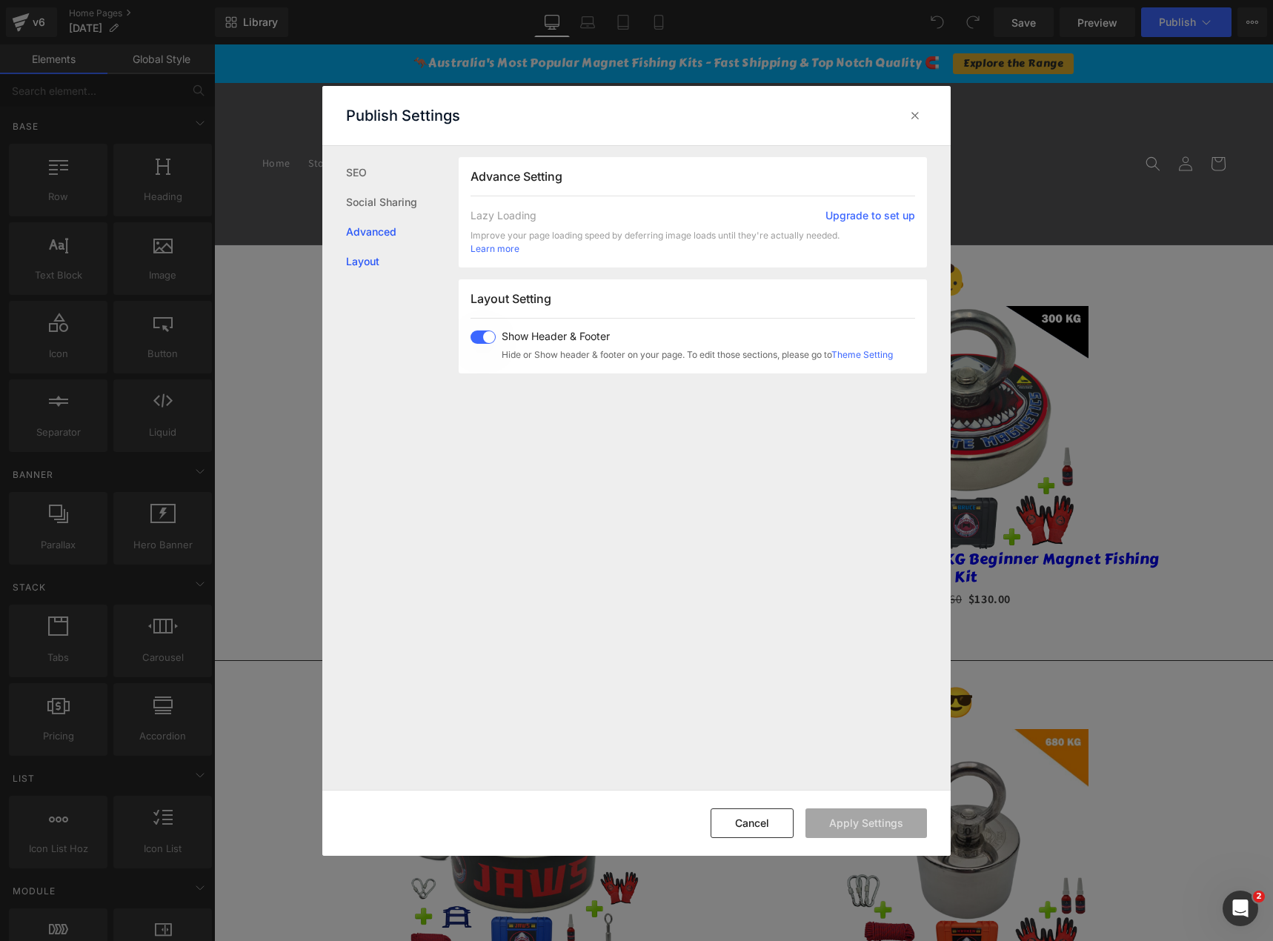
click at [371, 273] on link "Layout" at bounding box center [402, 262] width 113 height 30
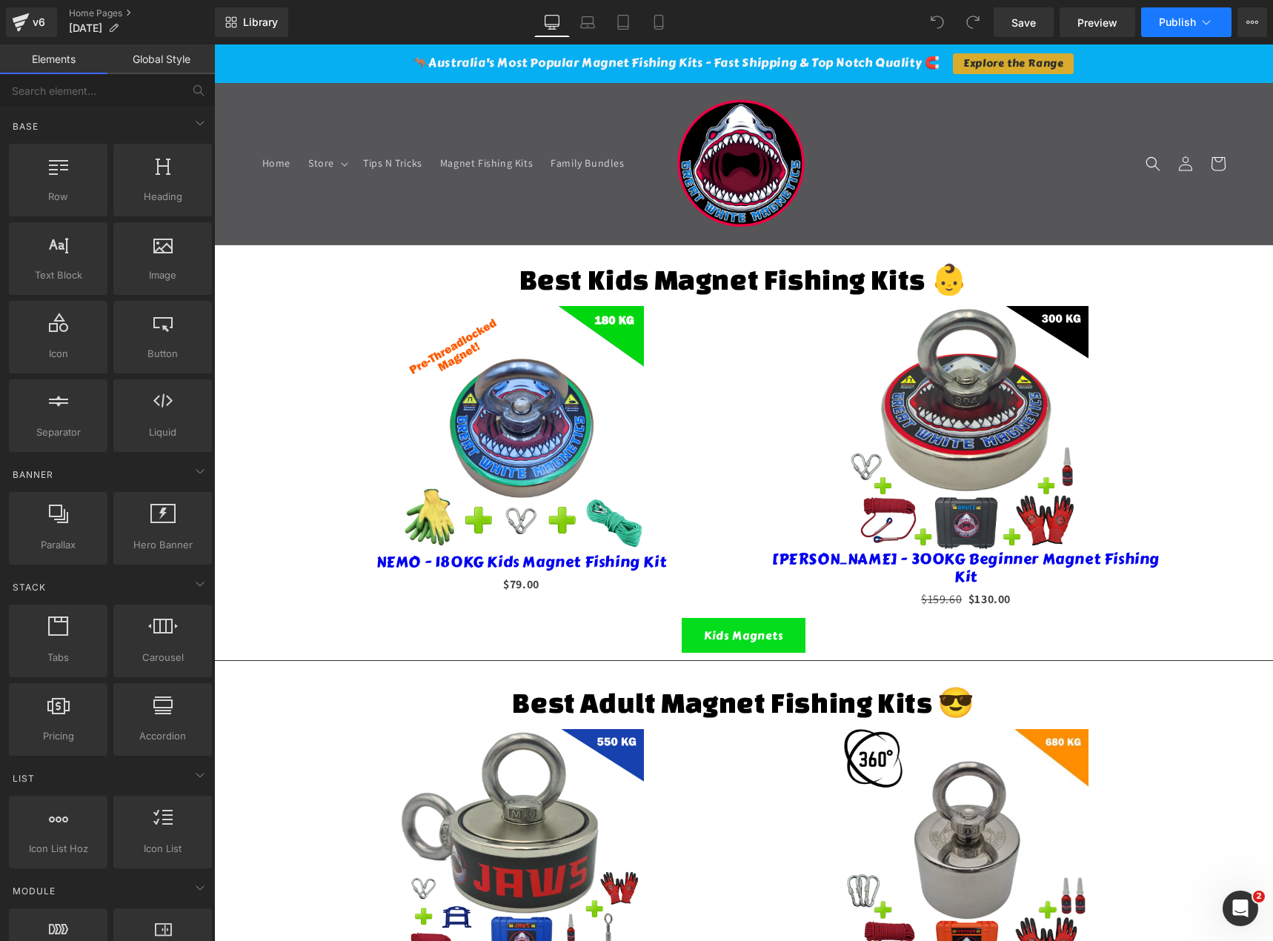
click at [1214, 22] on button "Publish" at bounding box center [1186, 22] width 90 height 30
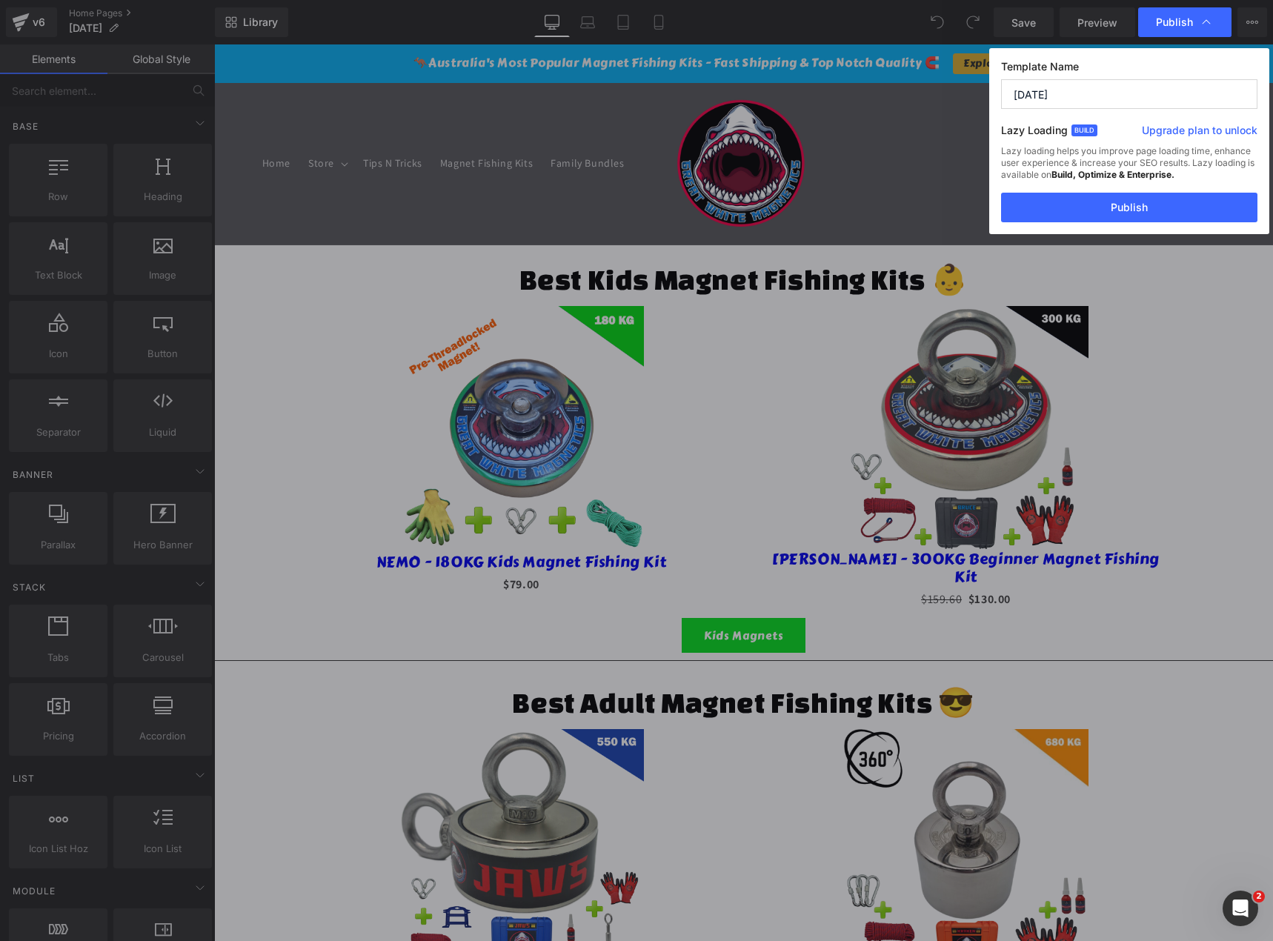
click at [0, 0] on input "MAY 2025" at bounding box center [0, 0] width 0 height 0
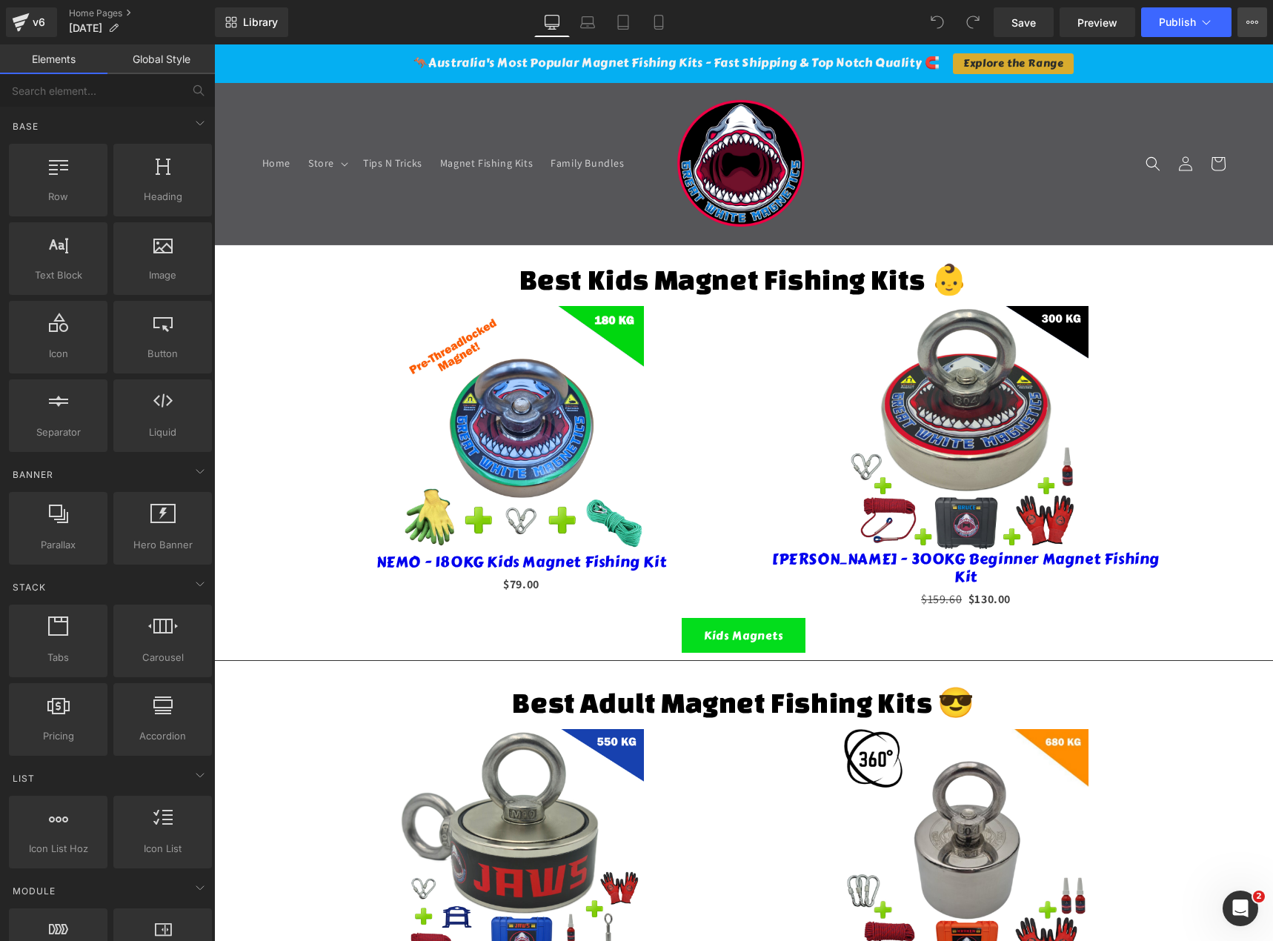
click at [1249, 20] on icon at bounding box center [1252, 22] width 12 height 12
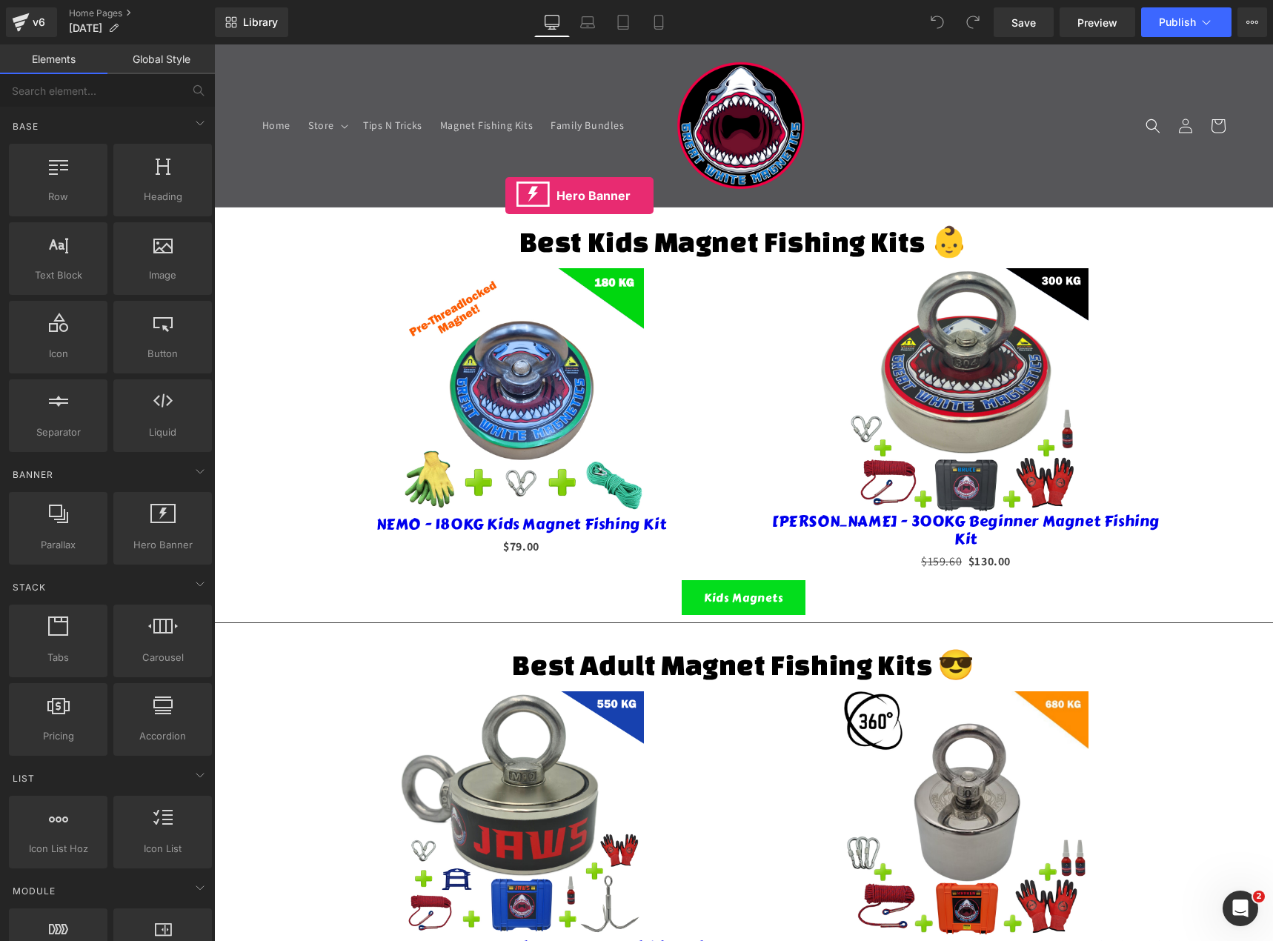
drag, startPoint x: 373, startPoint y: 576, endPoint x: 505, endPoint y: 196, distance: 403.3
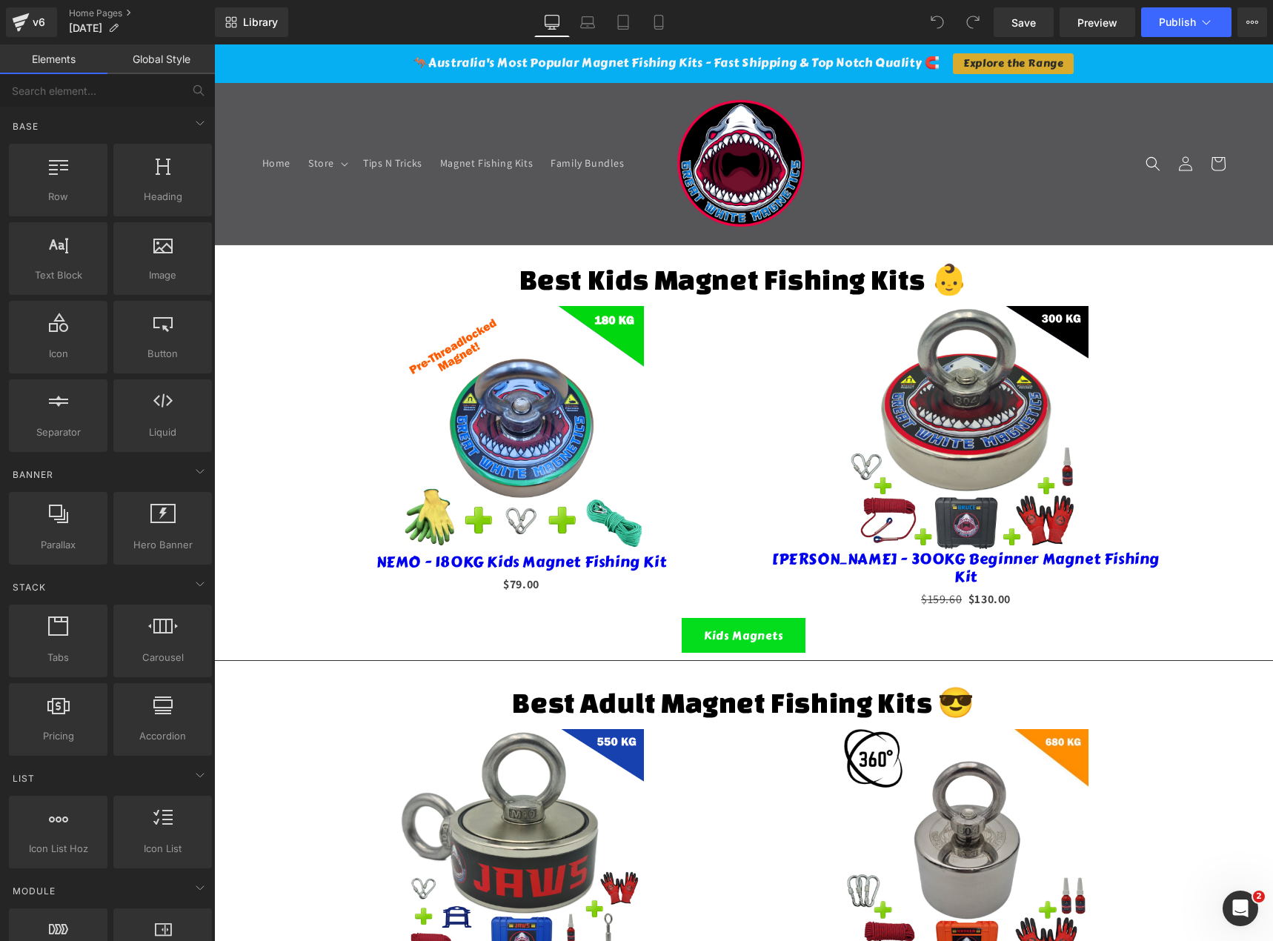
click at [939, 20] on icon at bounding box center [937, 22] width 13 height 13
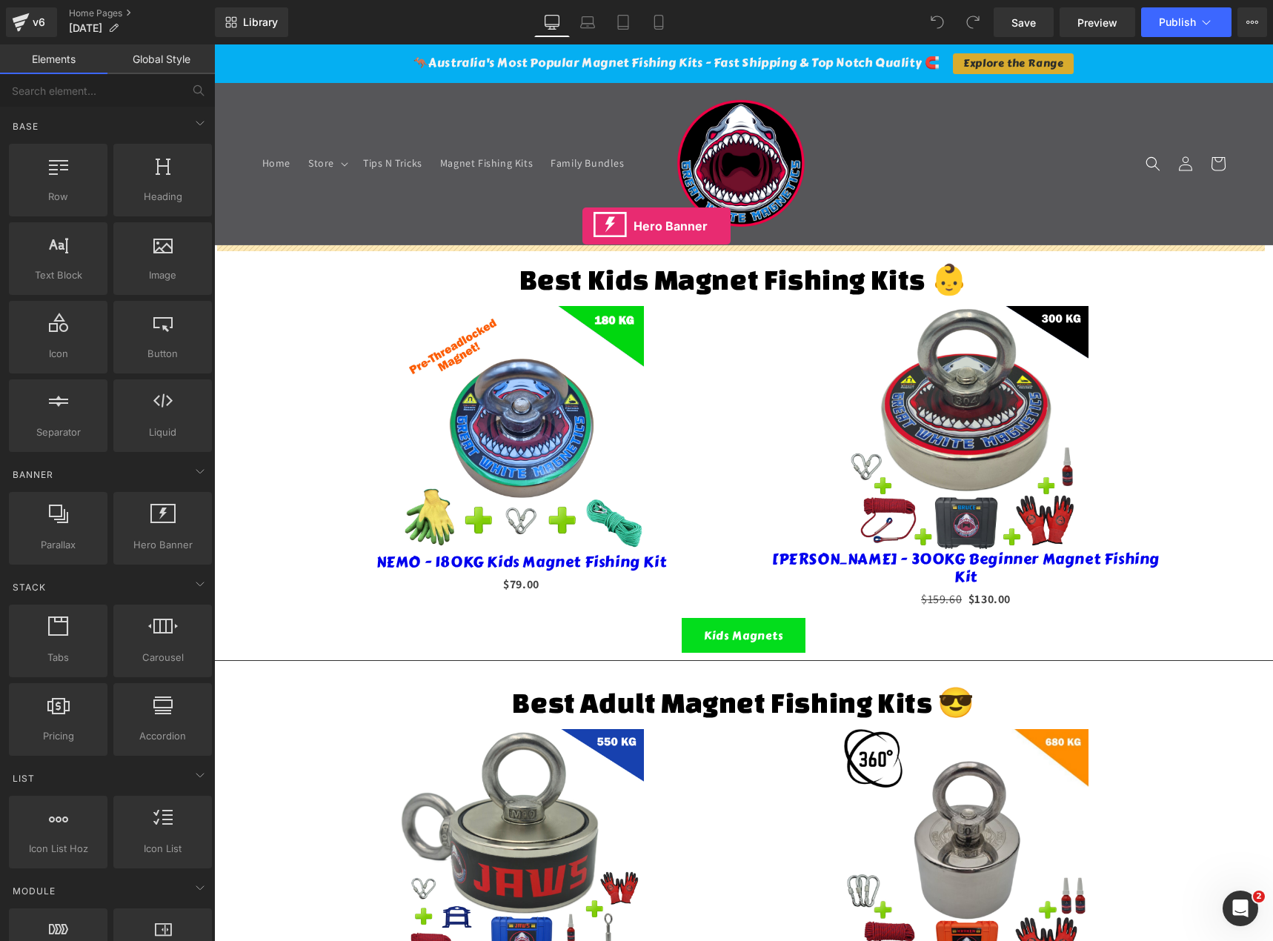
drag, startPoint x: 369, startPoint y: 579, endPoint x: 582, endPoint y: 226, distance: 412.9
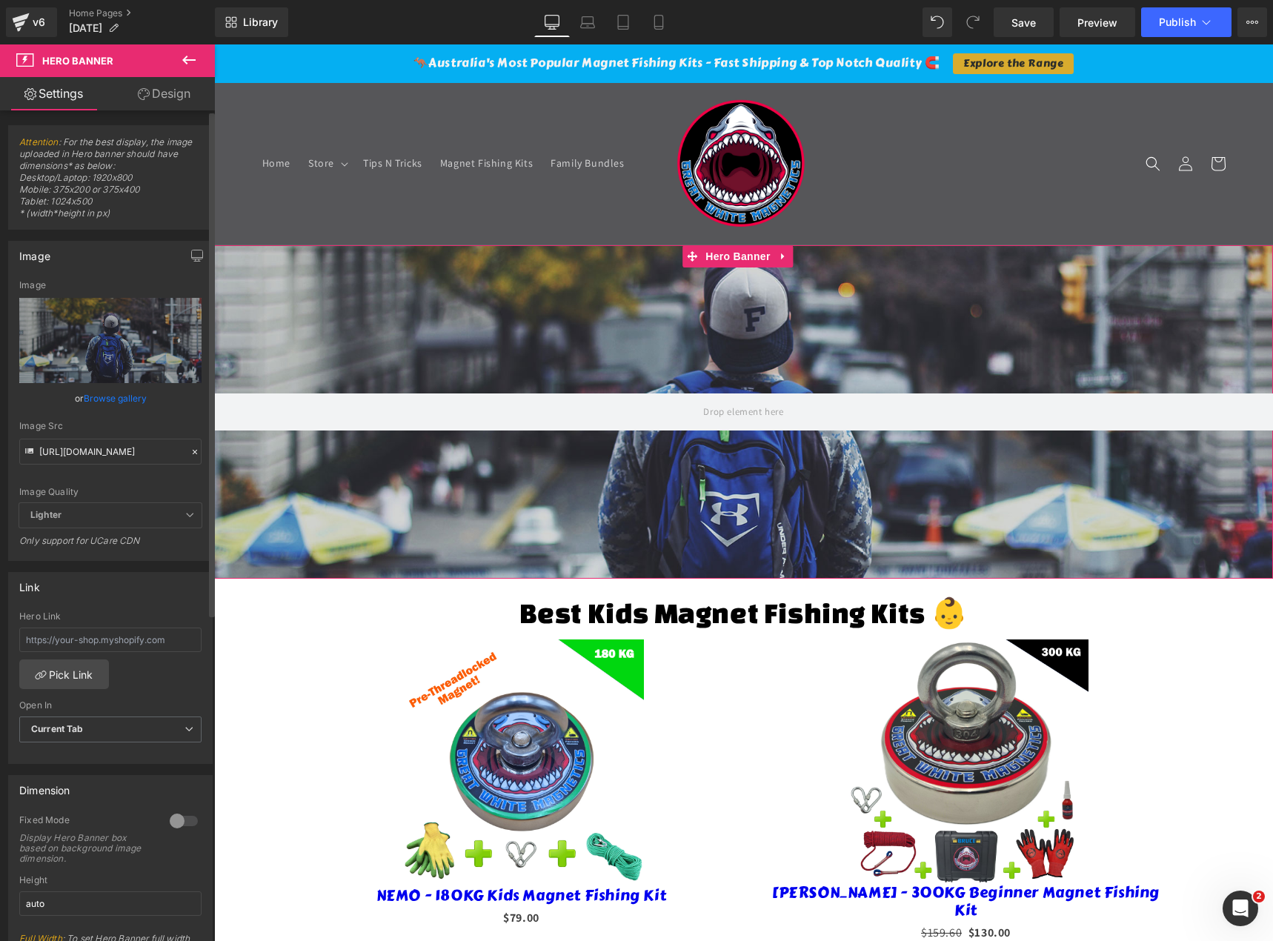
click at [105, 396] on link "Browse gallery" at bounding box center [115, 398] width 63 height 26
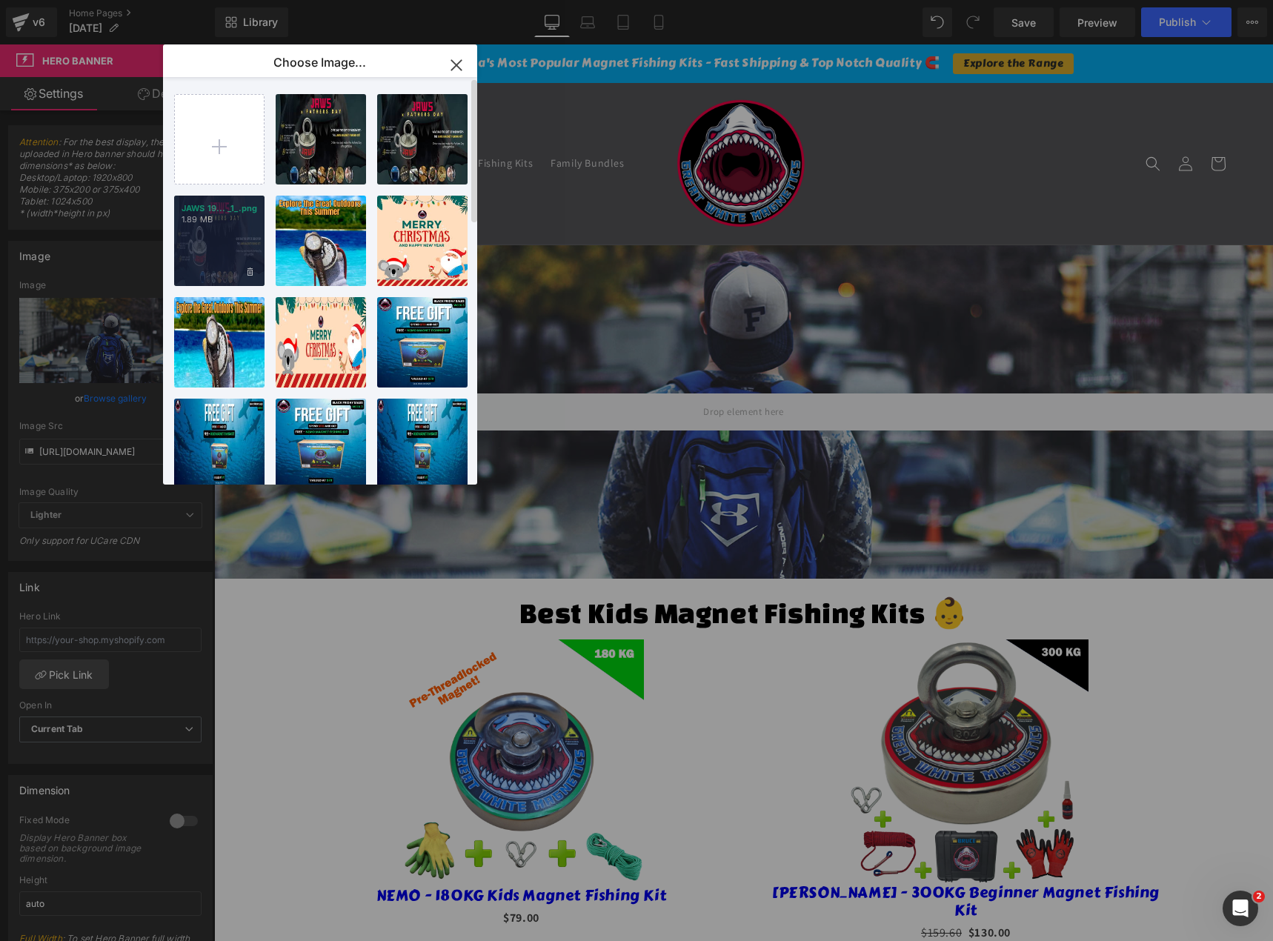
click at [242, 209] on p "JAWS 19... _1_.png" at bounding box center [220, 208] width 76 height 11
type input "https://ucarecdn.com/8a7bd671-5342-423d-965f-499df3826c18/-/format/auto/-/previ…"
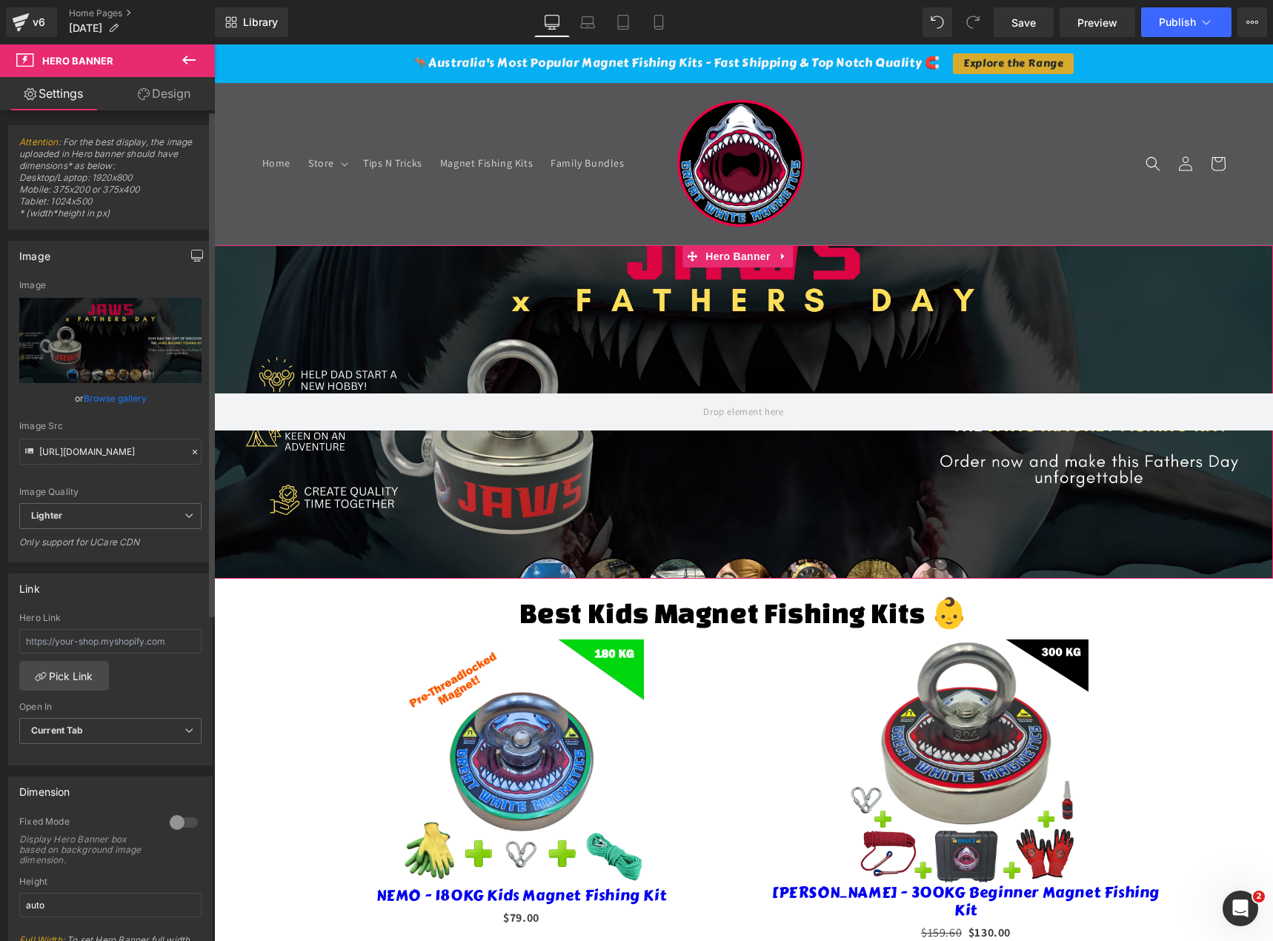
click at [192, 258] on icon "button" at bounding box center [197, 258] width 11 height 0
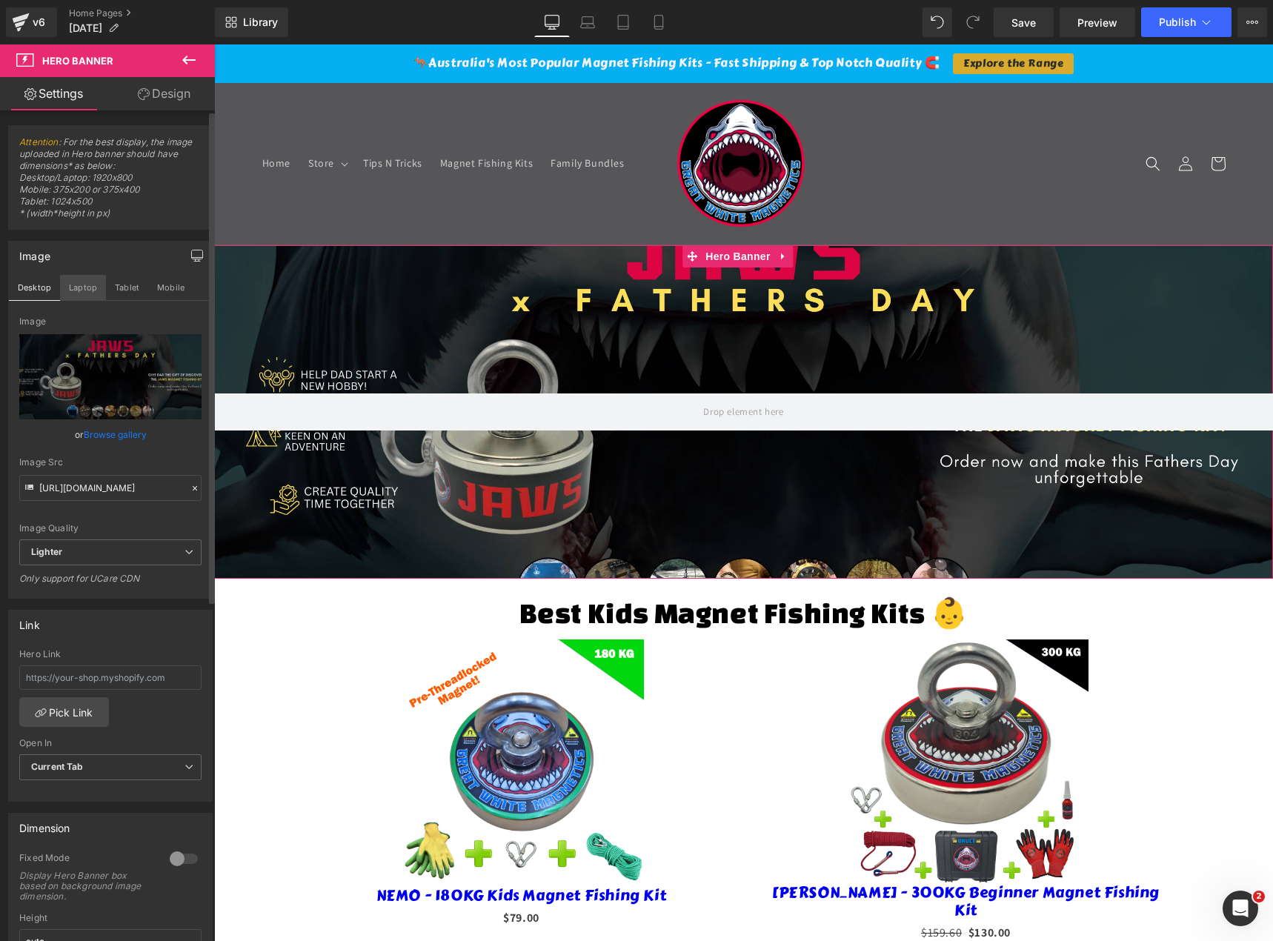
click at [80, 288] on button "Laptop" at bounding box center [83, 287] width 46 height 25
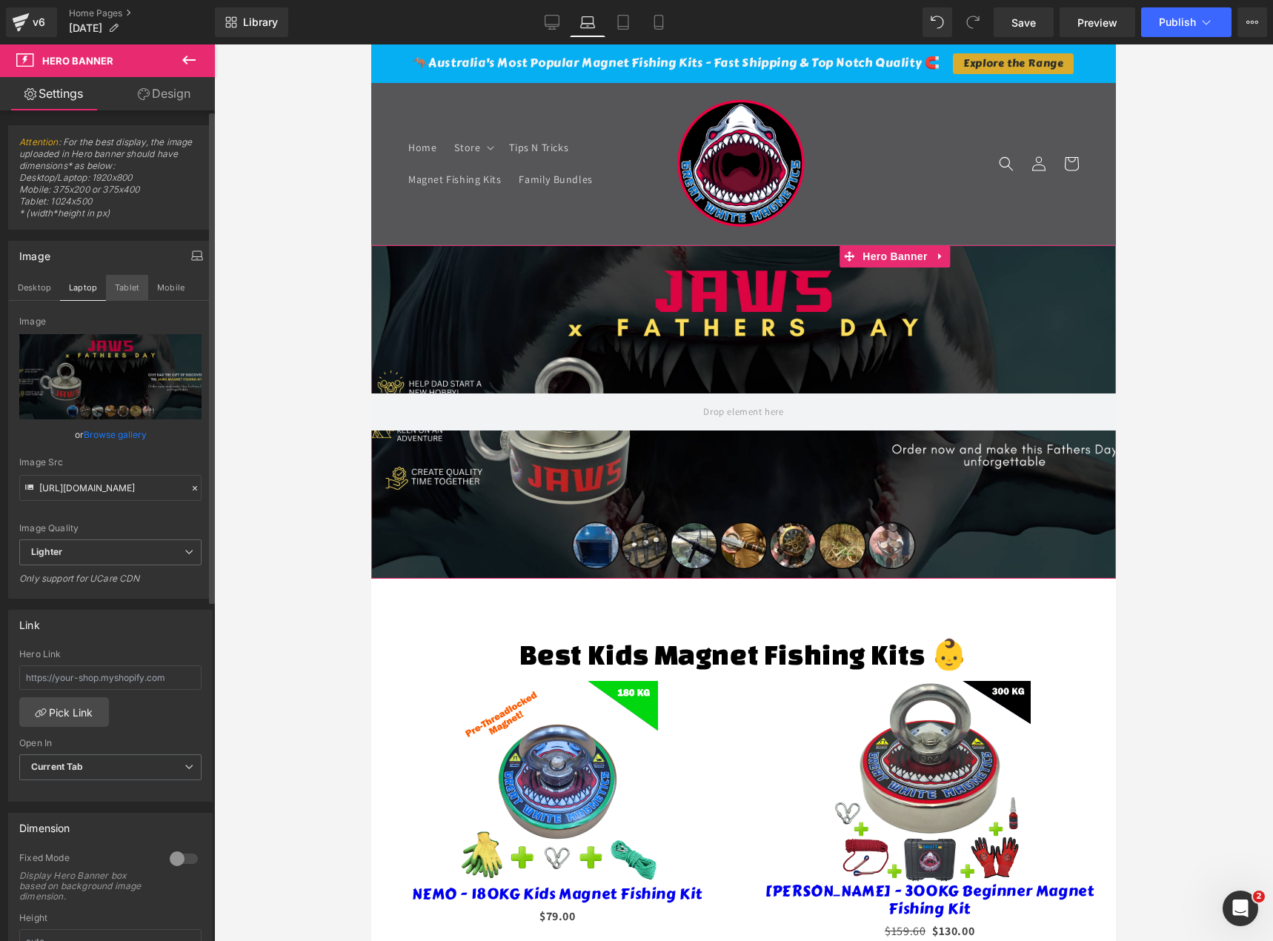
click at [132, 287] on button "Tablet" at bounding box center [127, 287] width 42 height 25
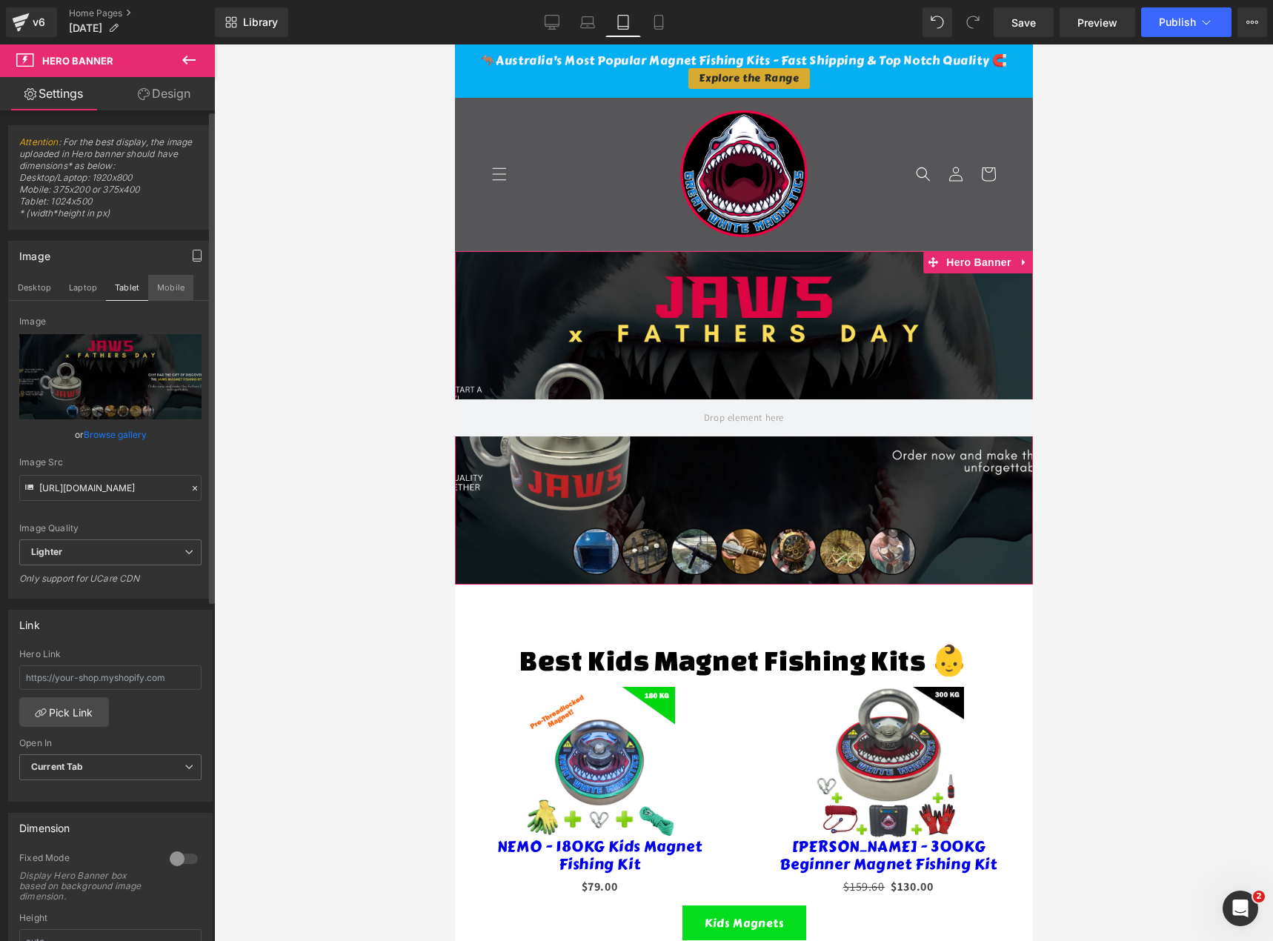
click at [162, 290] on button "Mobile" at bounding box center [170, 287] width 45 height 25
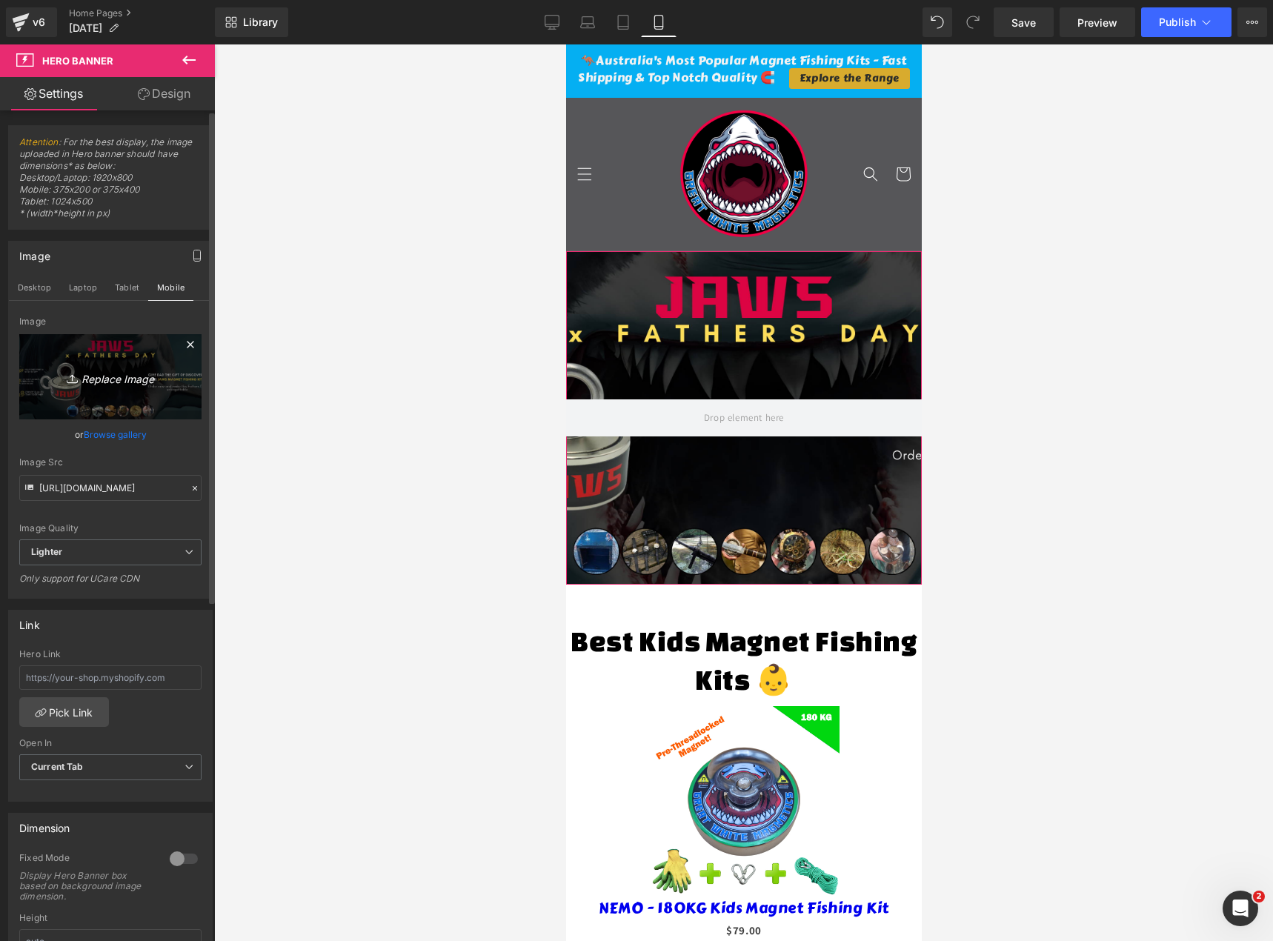
click at [122, 353] on link "Replace Image" at bounding box center [110, 376] width 182 height 85
click at [113, 370] on icon "Replace Image" at bounding box center [110, 377] width 119 height 19
click at [106, 432] on link "Browse gallery" at bounding box center [115, 435] width 63 height 26
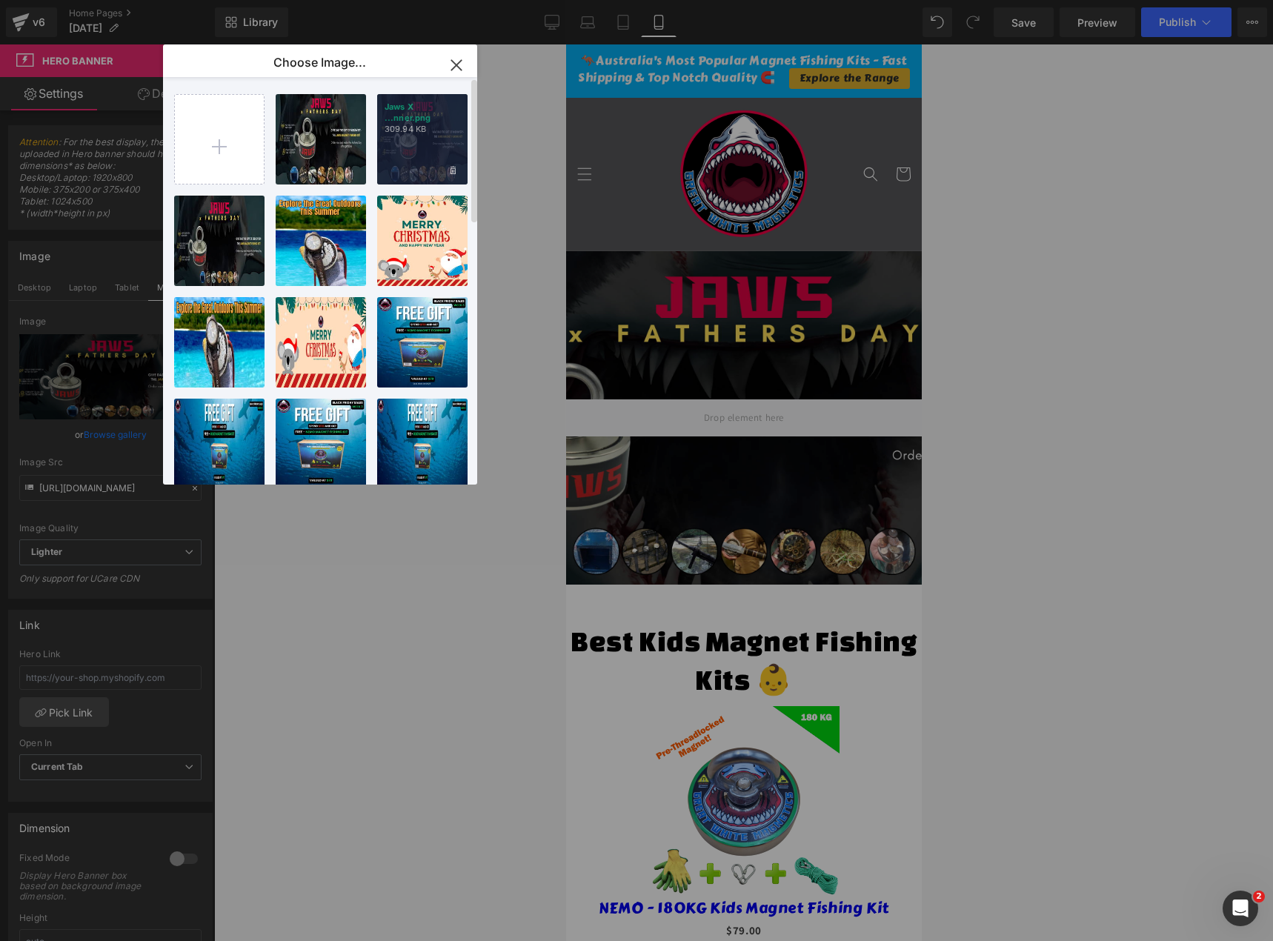
click at [419, 127] on p "309.94 KB" at bounding box center [423, 129] width 76 height 11
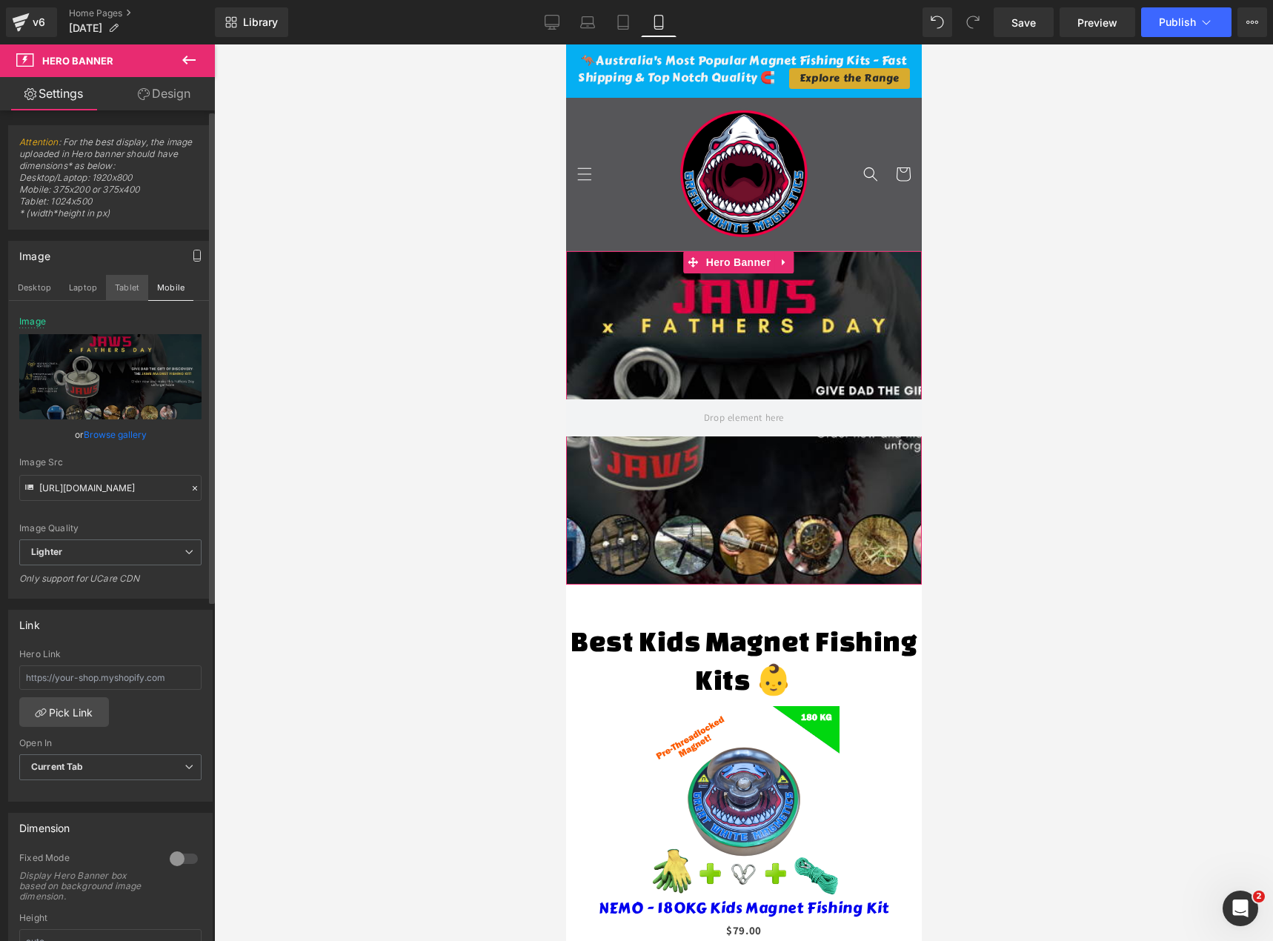
click at [129, 290] on button "Tablet" at bounding box center [127, 287] width 42 height 25
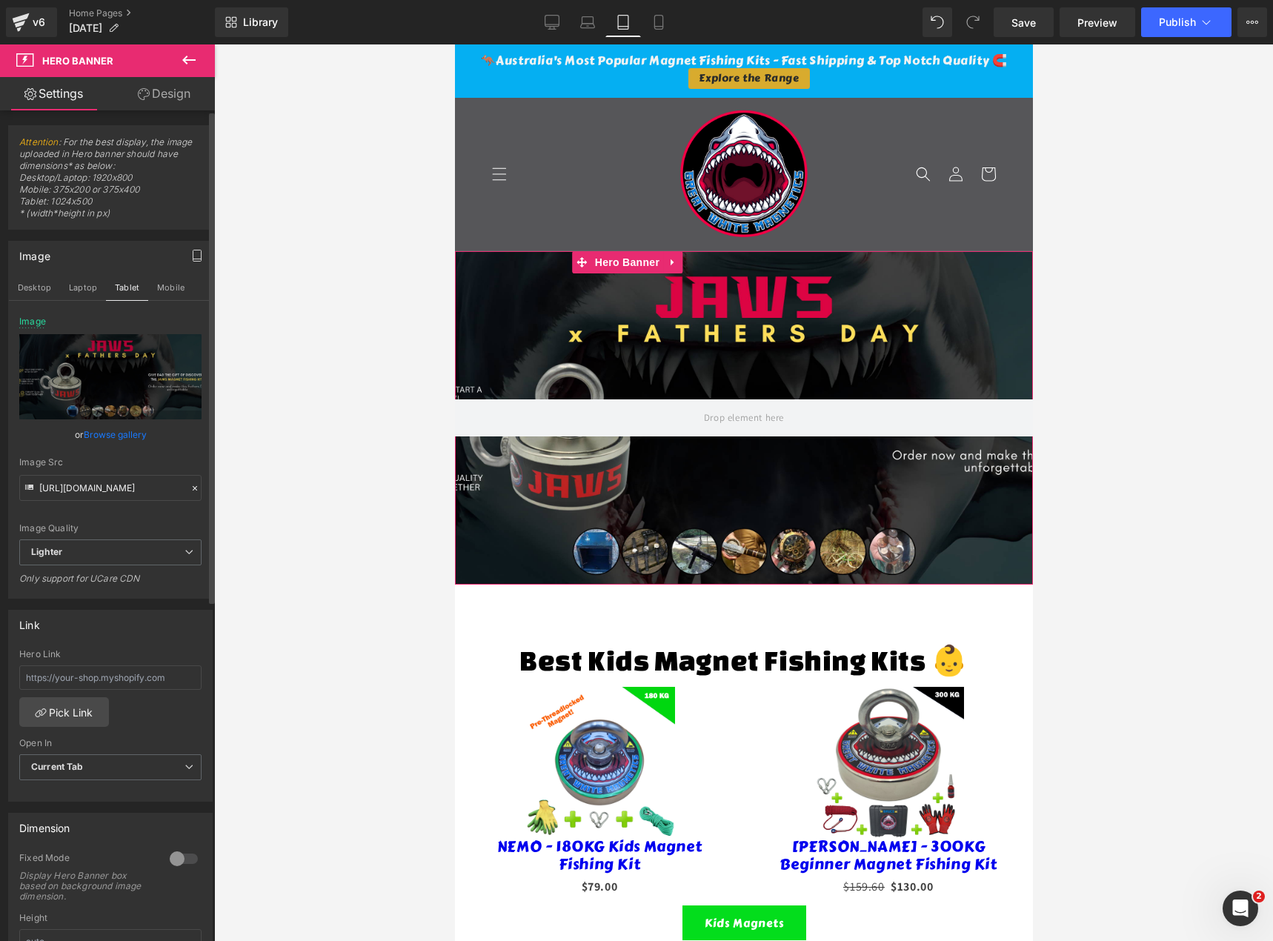
click at [97, 435] on link "Browse gallery" at bounding box center [115, 435] width 63 height 26
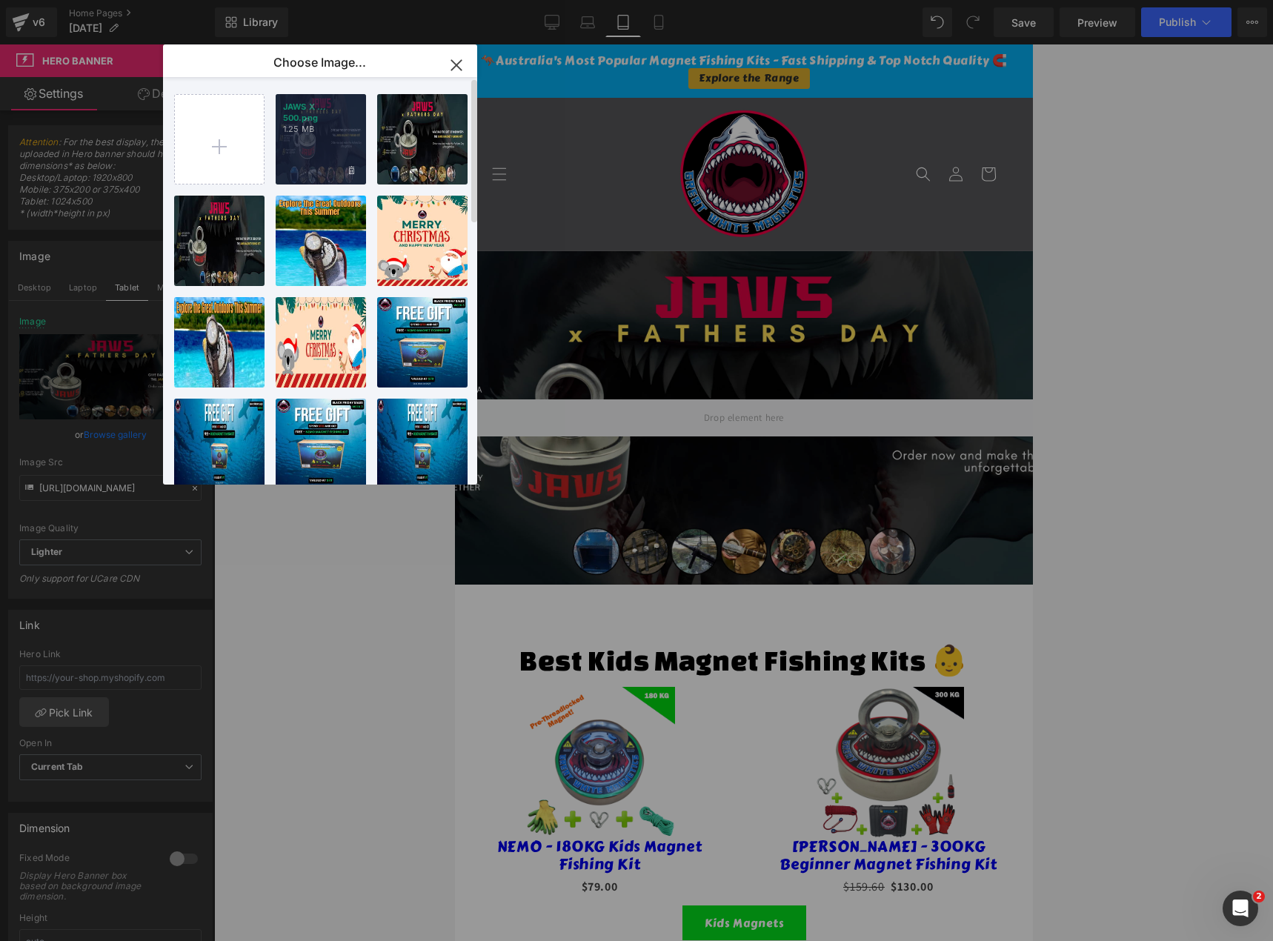
click at [0, 0] on div "JAWS X ... 500.png 1.25 MB" at bounding box center [0, 0] width 0 height 0
type input "https://ucarecdn.com/66f795e0-1dbd-476f-8ee7-2da8c6b7f904/-/format/auto/-/previ…"
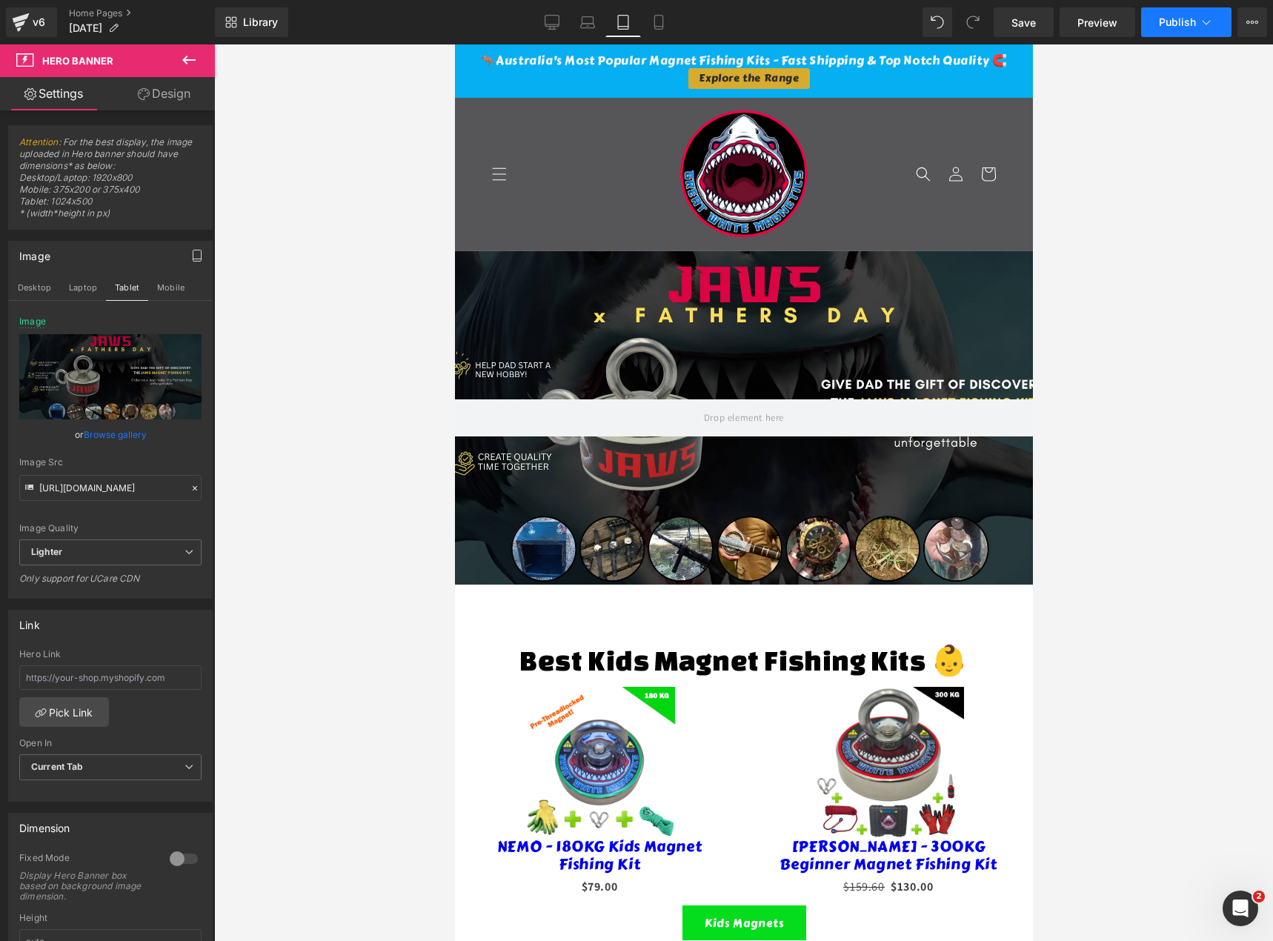
click at [1177, 20] on span "Publish" at bounding box center [1177, 22] width 37 height 12
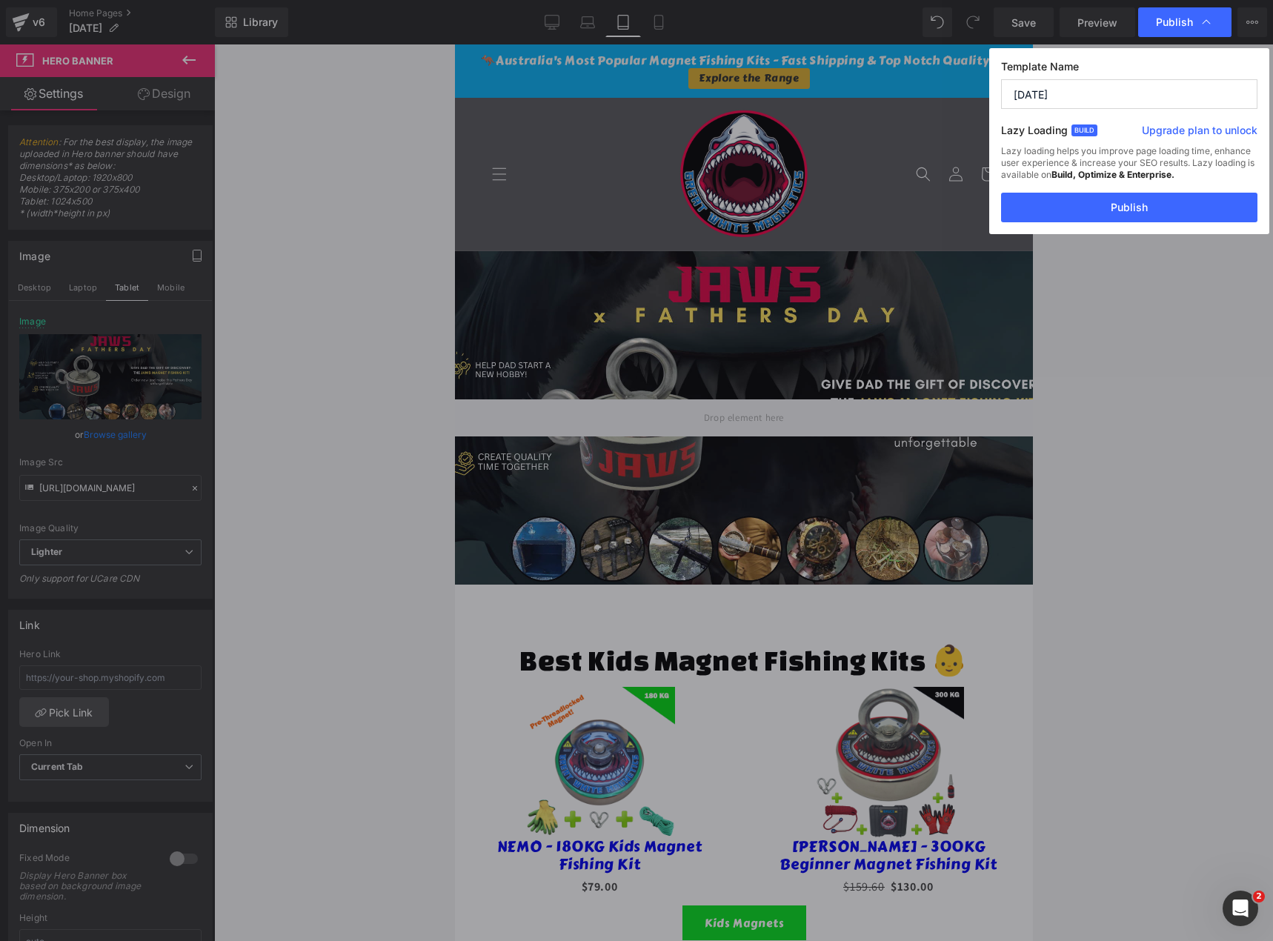
click at [0, 0] on input "MAY 2025" at bounding box center [0, 0] width 0 height 0
type input "[DATE] X Fathers Day"
click at [1125, 206] on button "Publish" at bounding box center [1129, 208] width 256 height 30
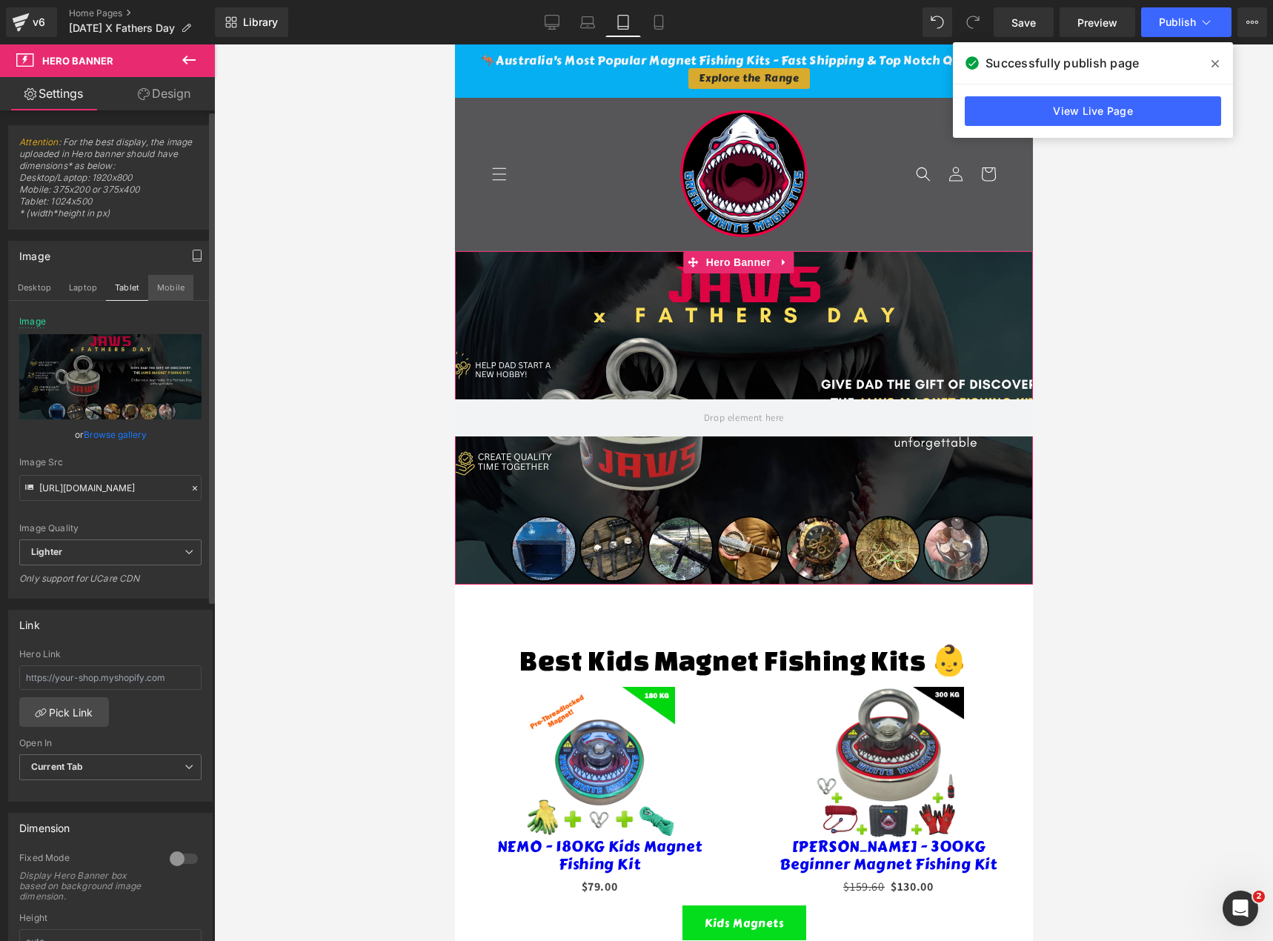
click at [170, 287] on button "Mobile" at bounding box center [170, 287] width 45 height 25
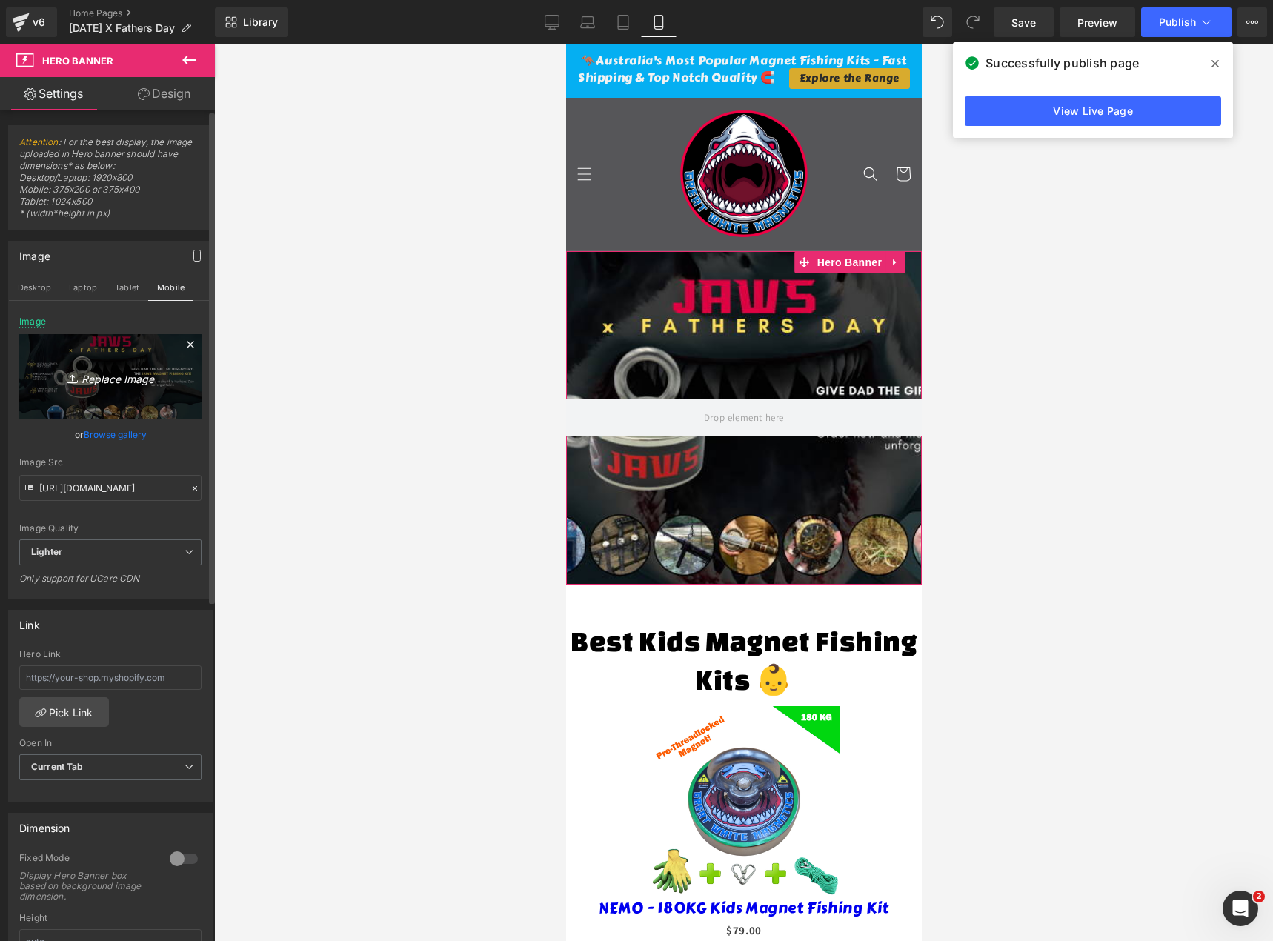
type input "https://ucarecdn.com/31782eac-c64e-48ec-9337-c20590d22f6f/-/format/auto/-/previ…"
click at [113, 436] on link "Browse gallery" at bounding box center [115, 435] width 63 height 26
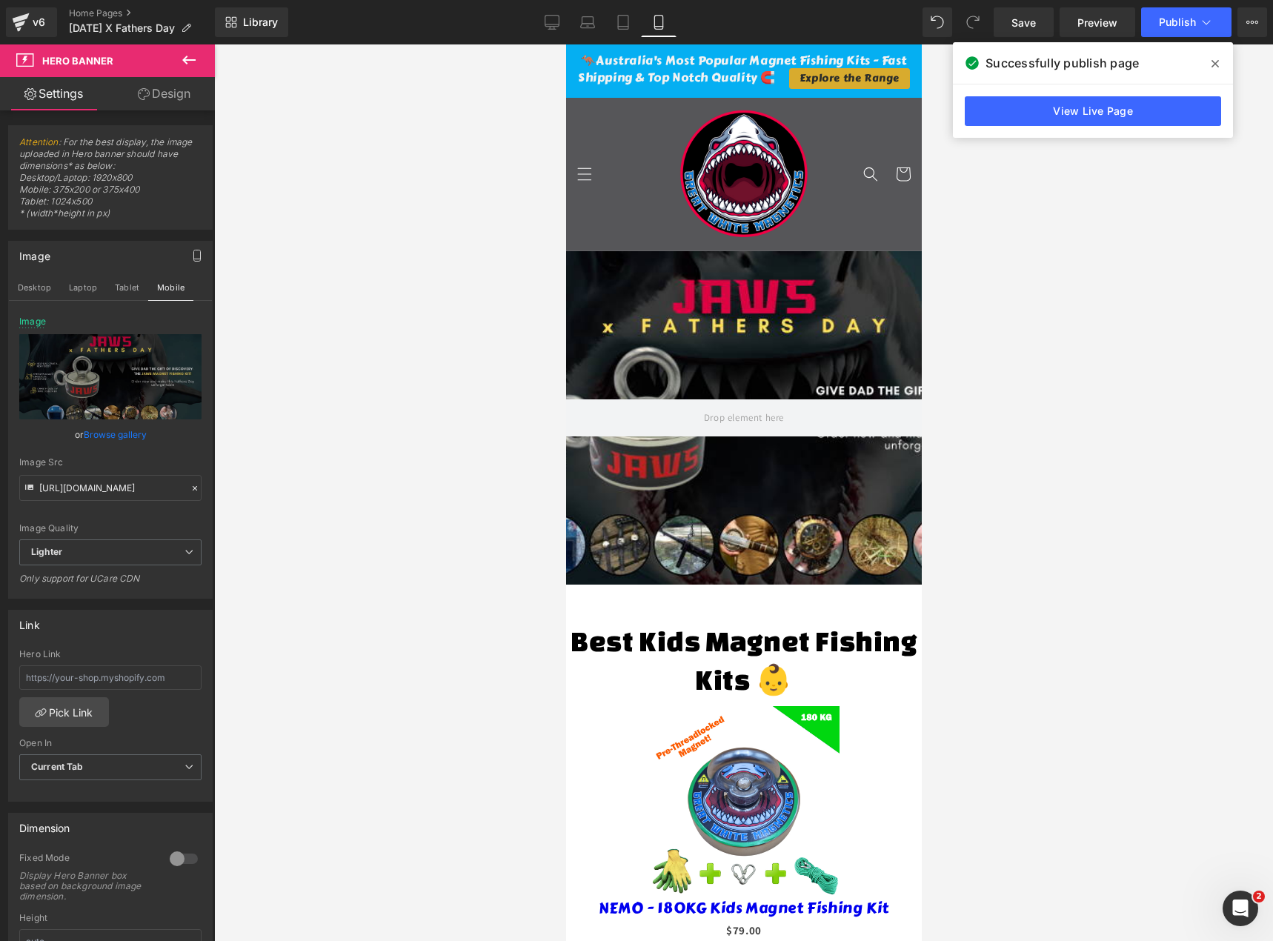
click at [124, 0] on div "Hero Banner You are previewing how the will restyle your page. You can not edit…" at bounding box center [636, 0] width 1273 height 0
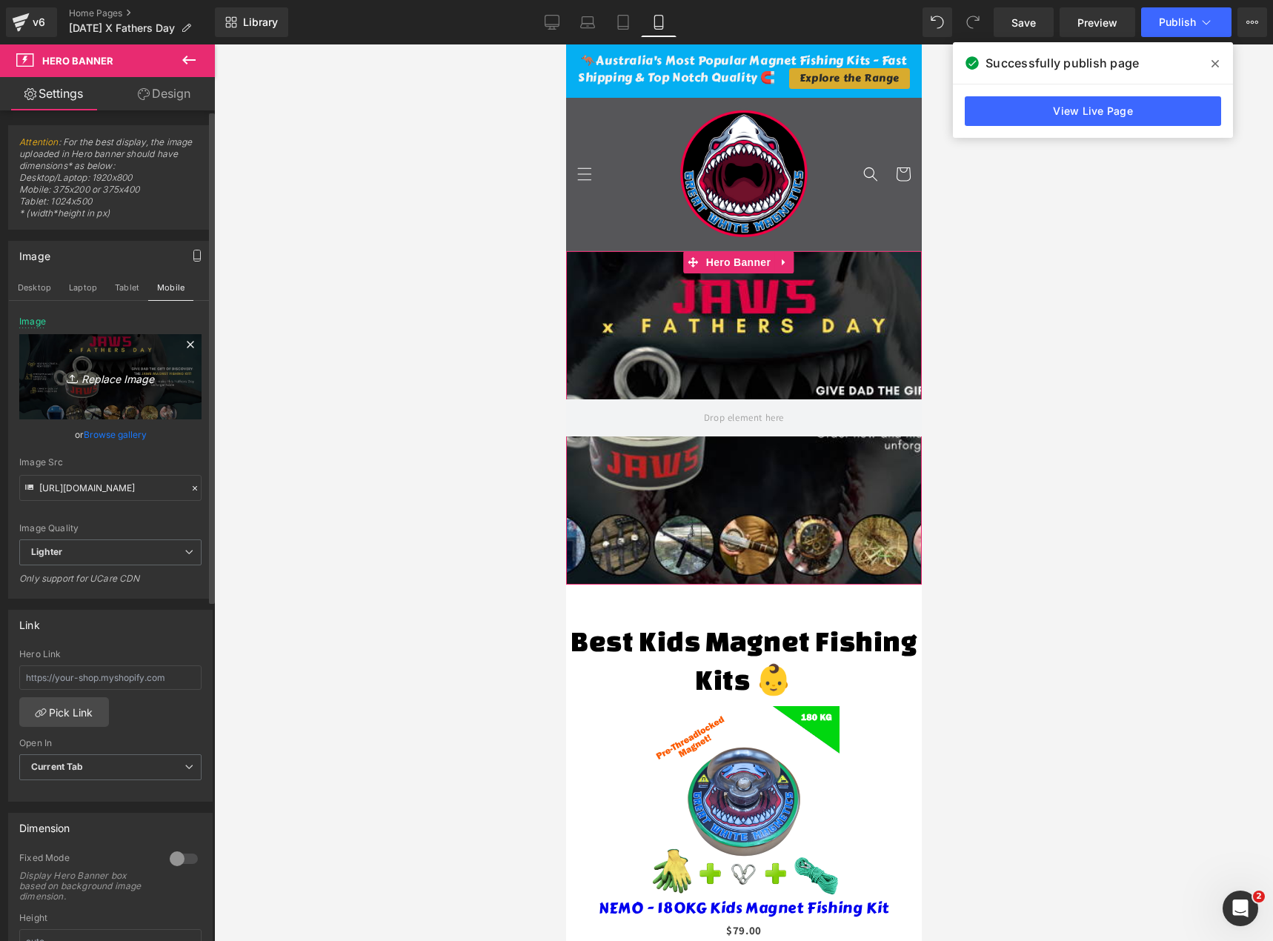
click at [110, 379] on icon "Replace Image" at bounding box center [110, 377] width 119 height 19
type input "C:\fakepath\Jaws X Fathers Day 11.png"
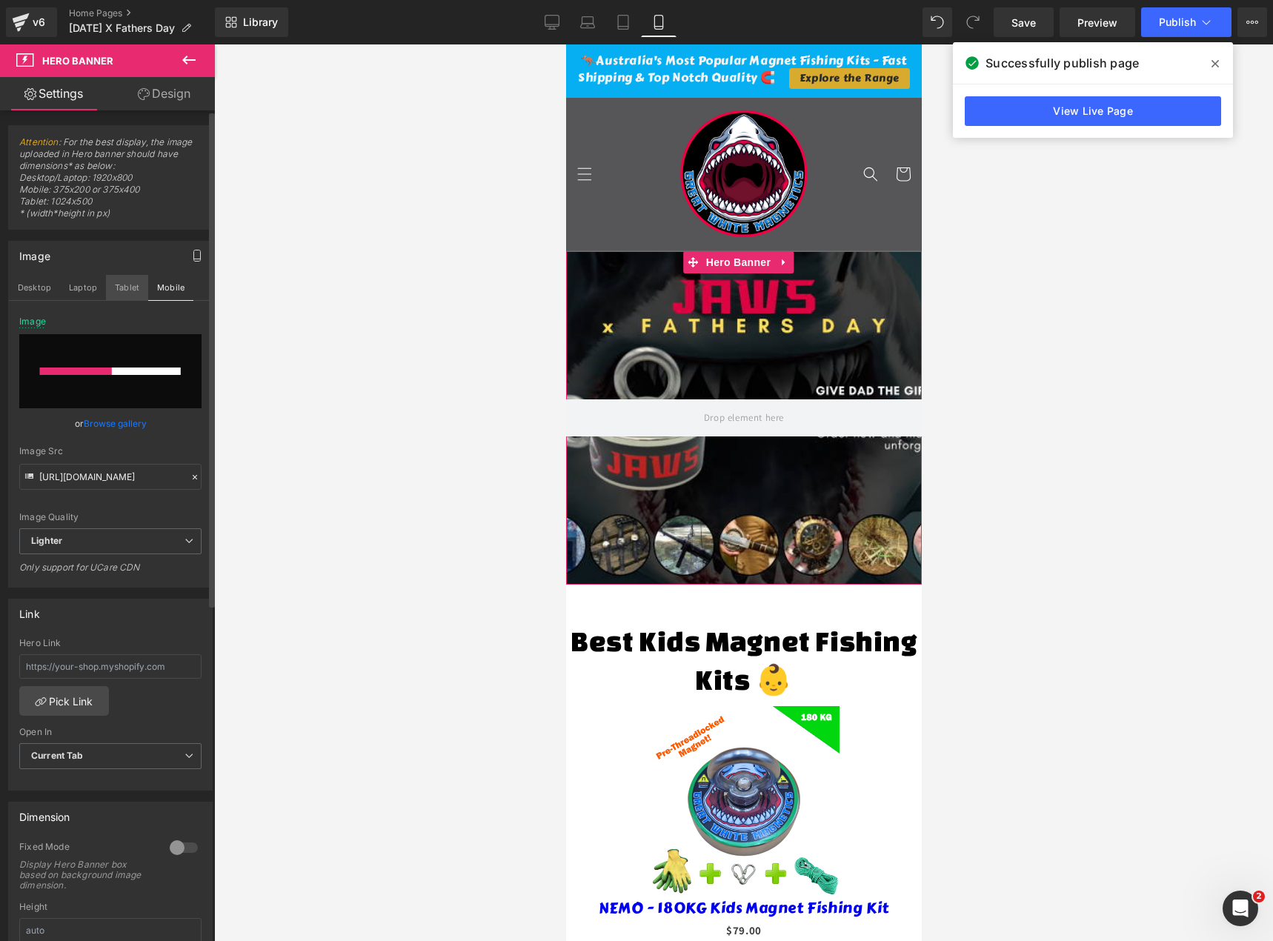
click at [126, 282] on button "Tablet" at bounding box center [127, 287] width 42 height 25
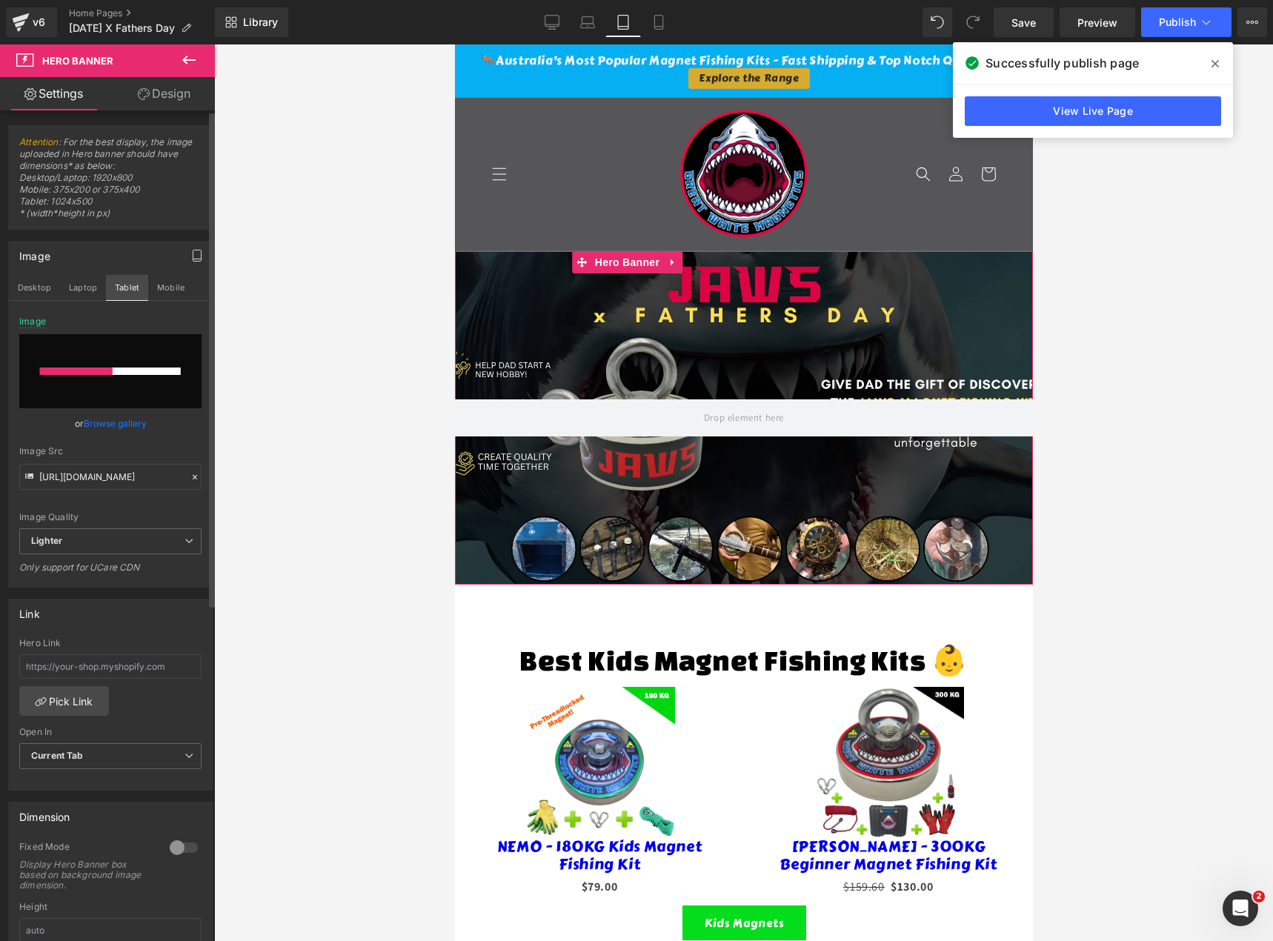
type input "https://ucarecdn.com/66f795e0-1dbd-476f-8ee7-2da8c6b7f904/-/format/auto/-/previ…"
type input "https://ucarecdn.com/63e18ce2-d0ab-401e-aa90-5f421aa8ccf4/-/format/auto/-/previ…"
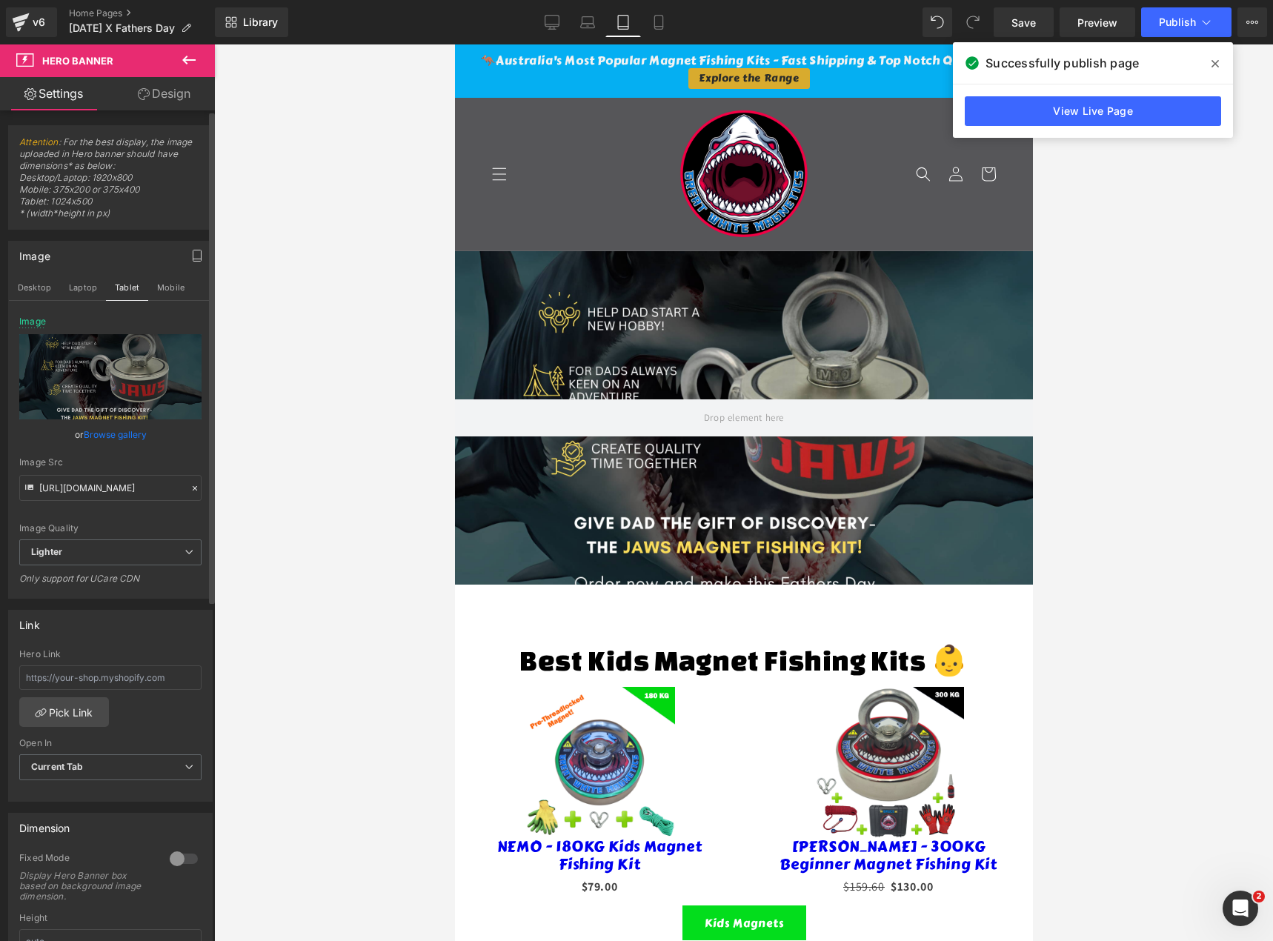
click at [129, 436] on link "Browse gallery" at bounding box center [115, 435] width 63 height 26
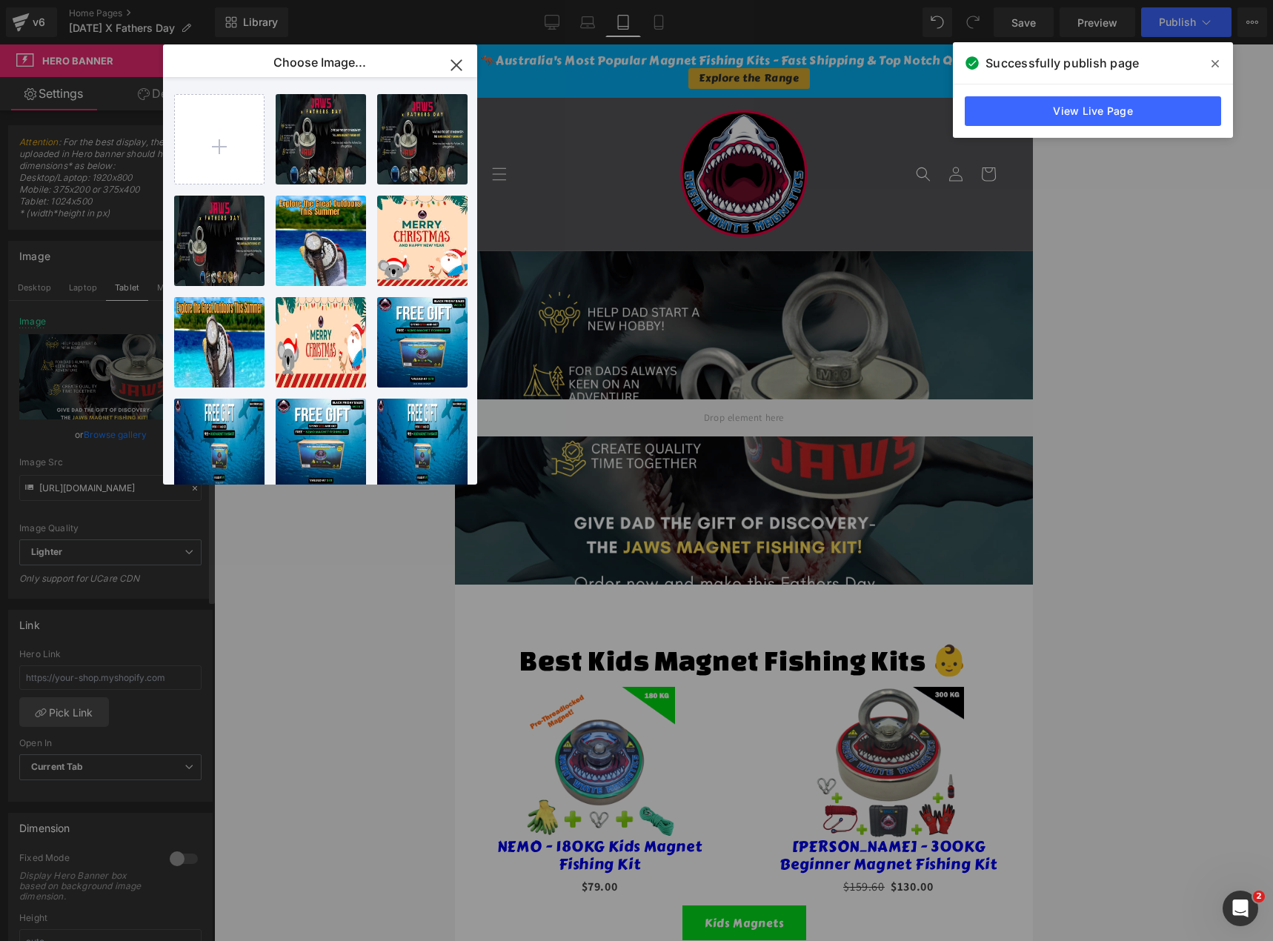
click at [167, 0] on div "Hero Banner You are previewing how the will restyle your page. You can not edit…" at bounding box center [636, 0] width 1273 height 0
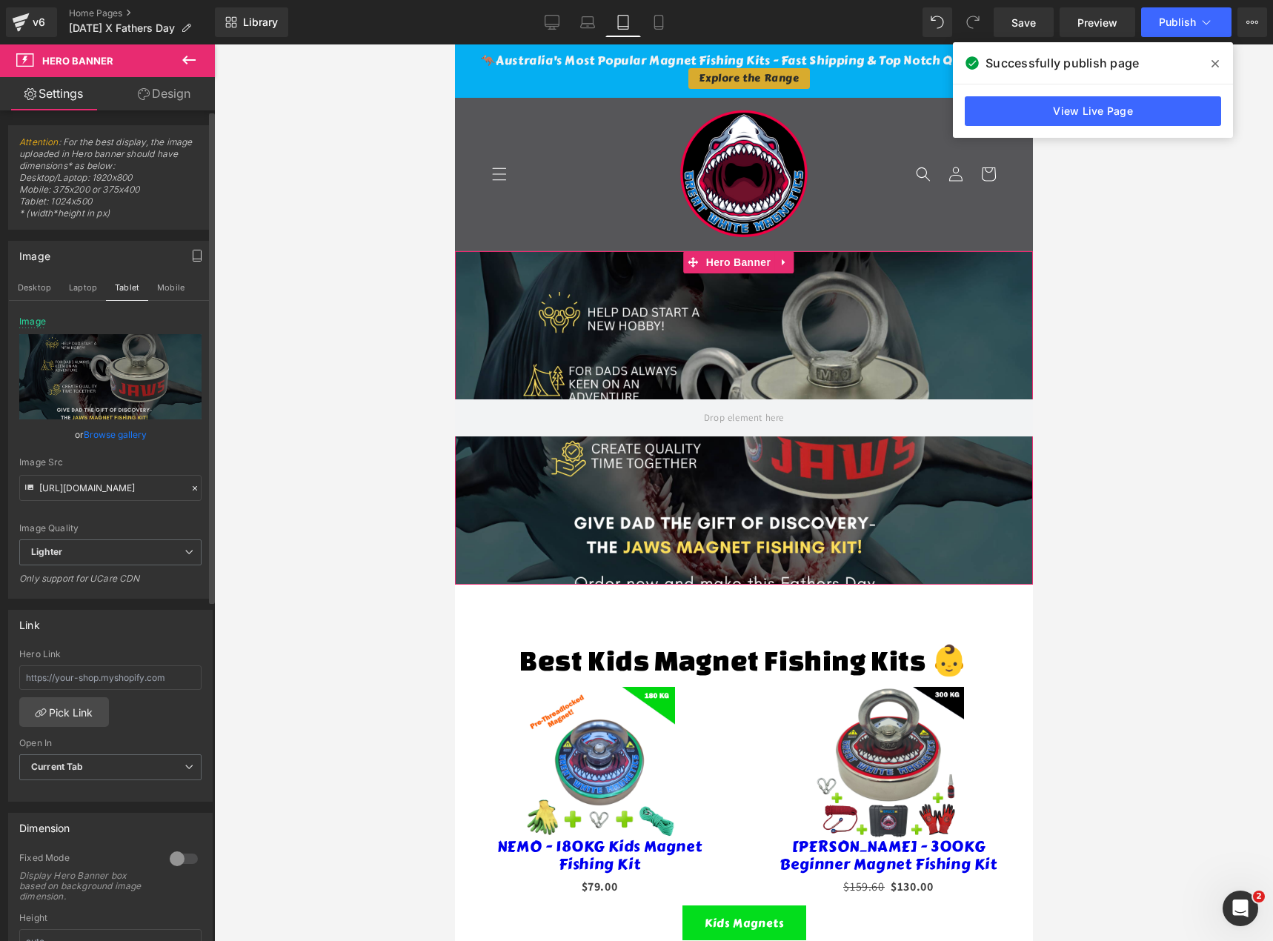
click at [122, 433] on link "Browse gallery" at bounding box center [115, 435] width 63 height 26
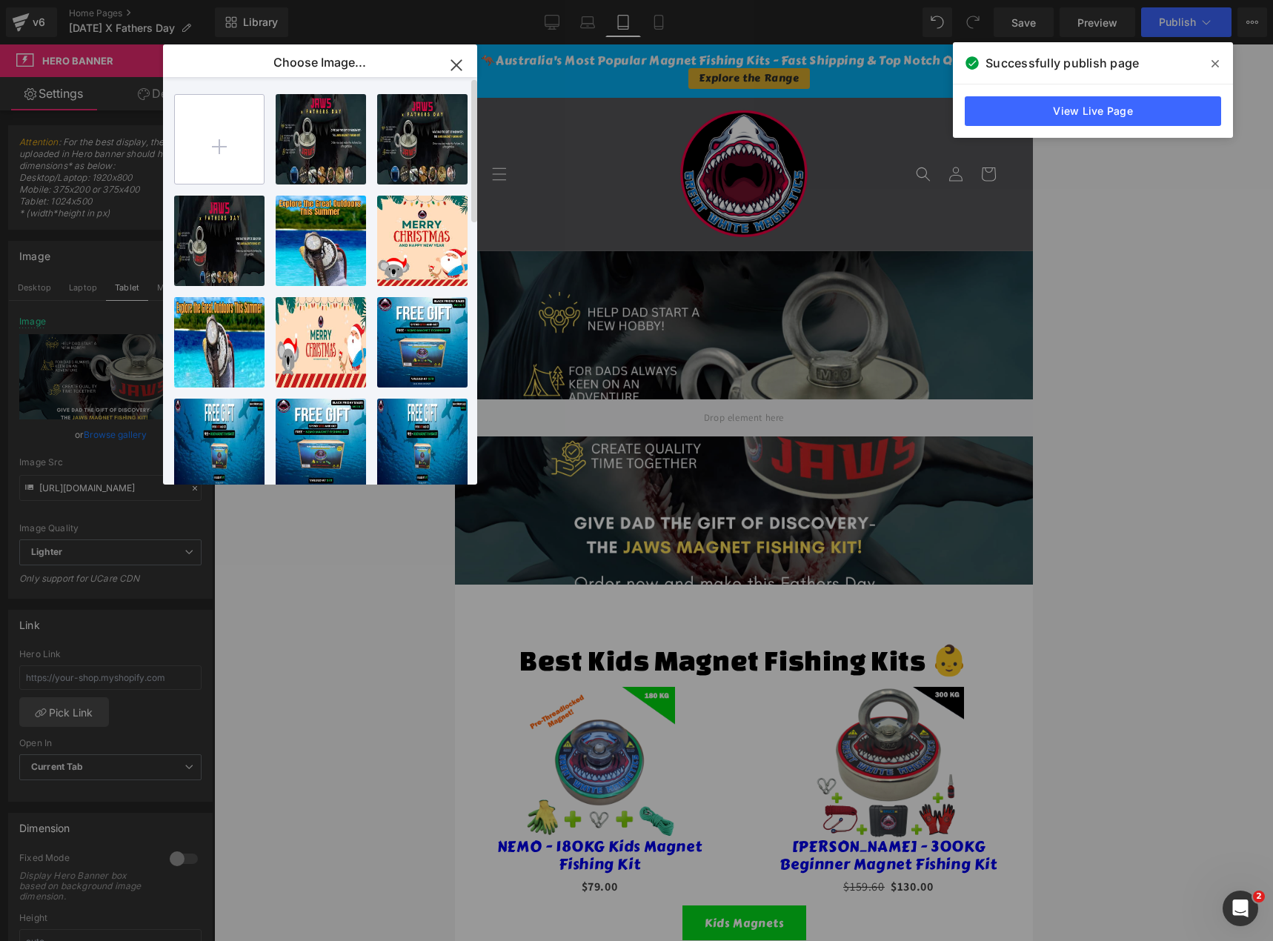
click at [0, 0] on input "file" at bounding box center [0, 0] width 0 height 0
type input "C:\fakepath\Jaws X Fathers Day 11.png"
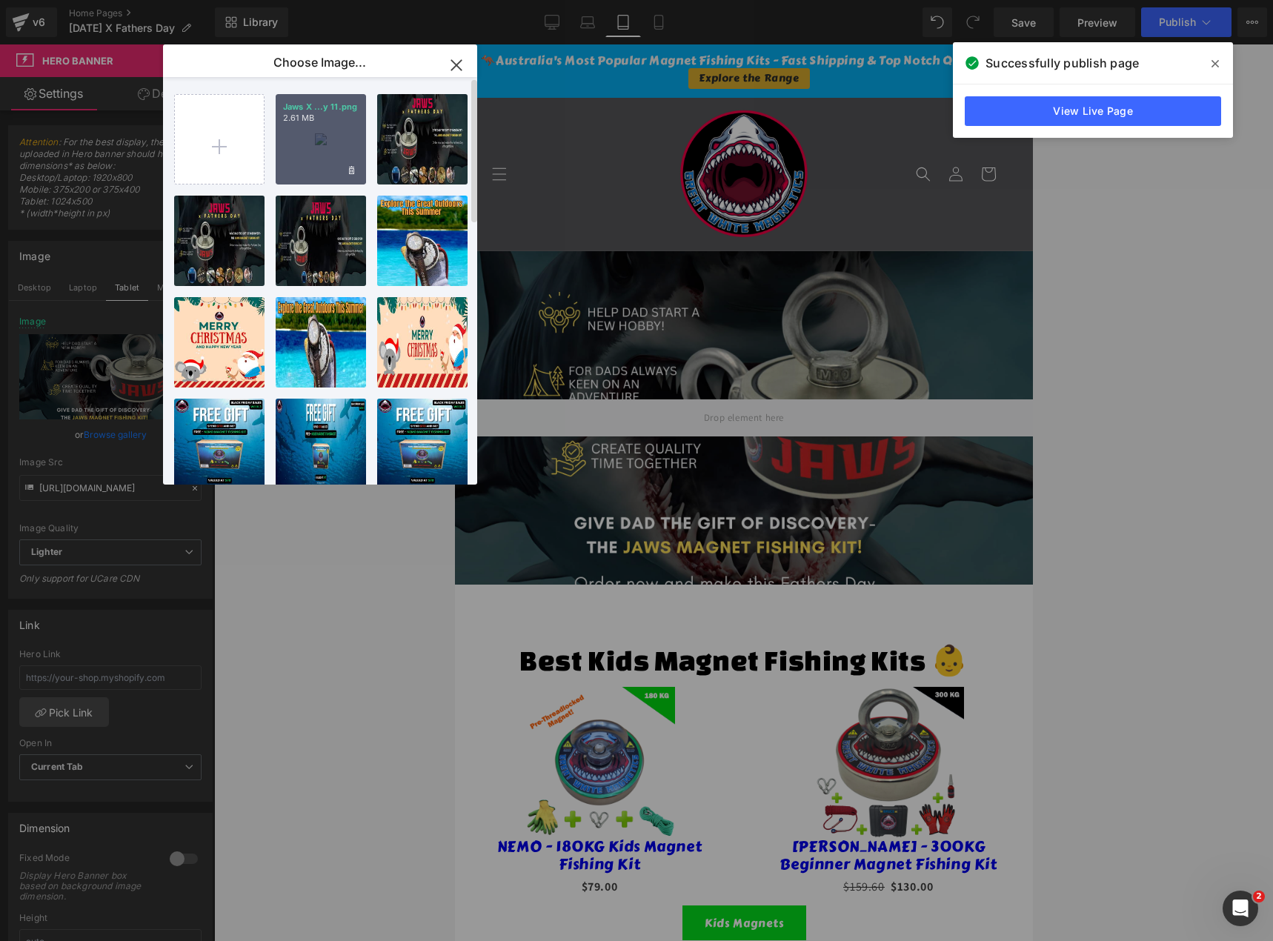
click at [0, 0] on div "Jaws X ...y 11.png 2.61 MB" at bounding box center [0, 0] width 0 height 0
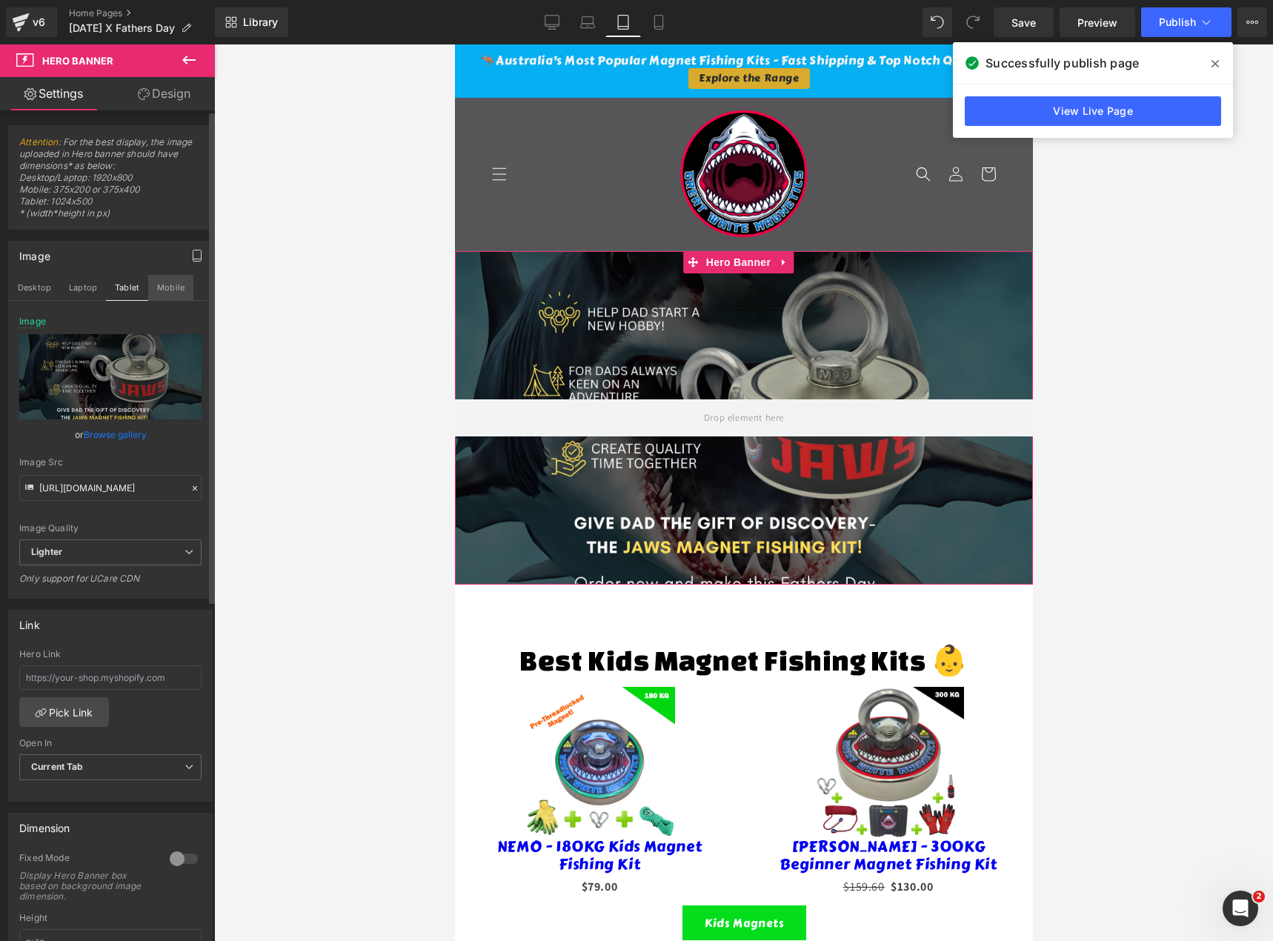
click at [169, 287] on button "Mobile" at bounding box center [170, 287] width 45 height 25
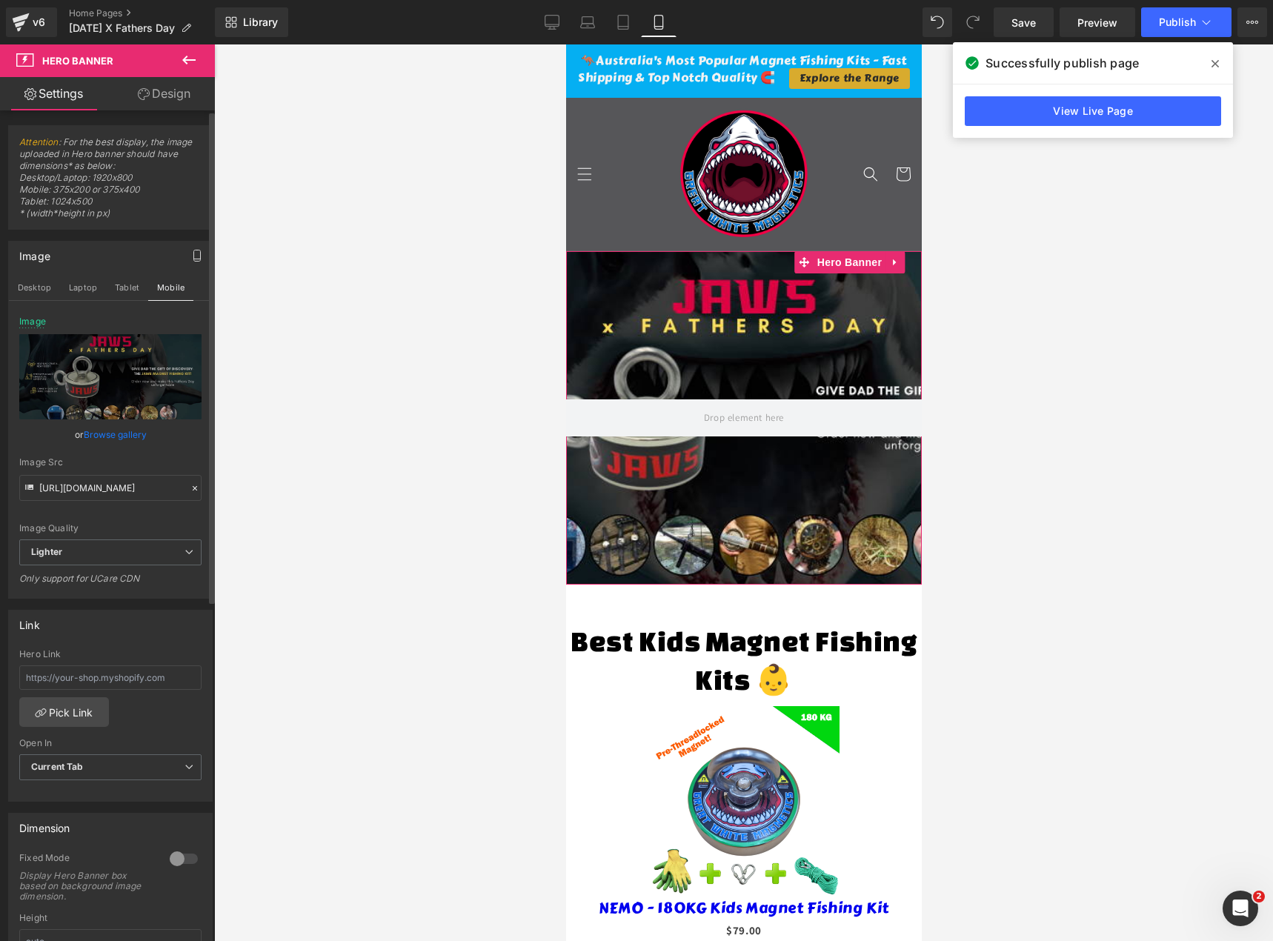
click at [119, 439] on link "Browse gallery" at bounding box center [115, 435] width 63 height 26
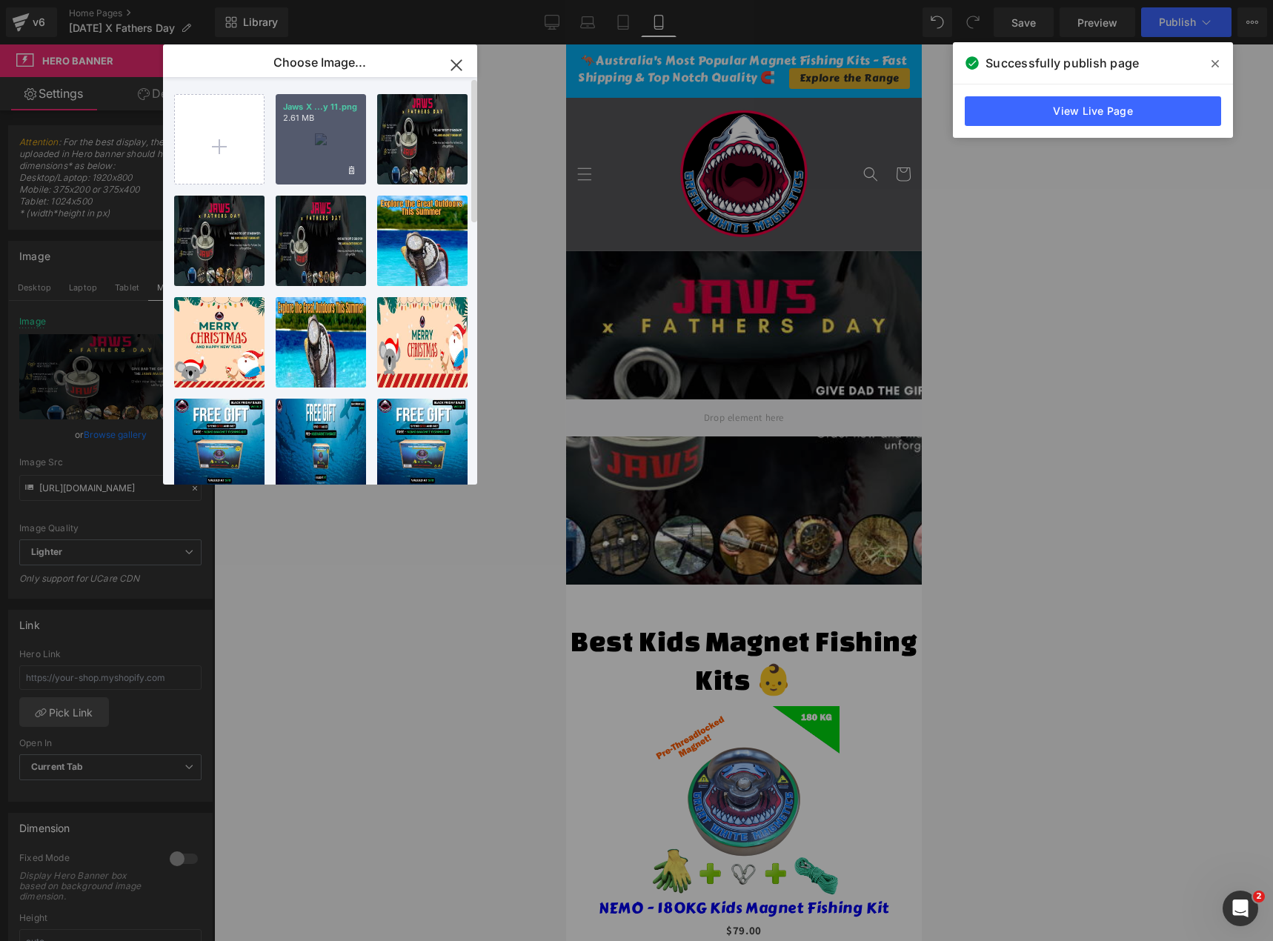
click at [321, 114] on p "2.61 MB" at bounding box center [321, 118] width 76 height 11
type input "[URL][DOMAIN_NAME]"
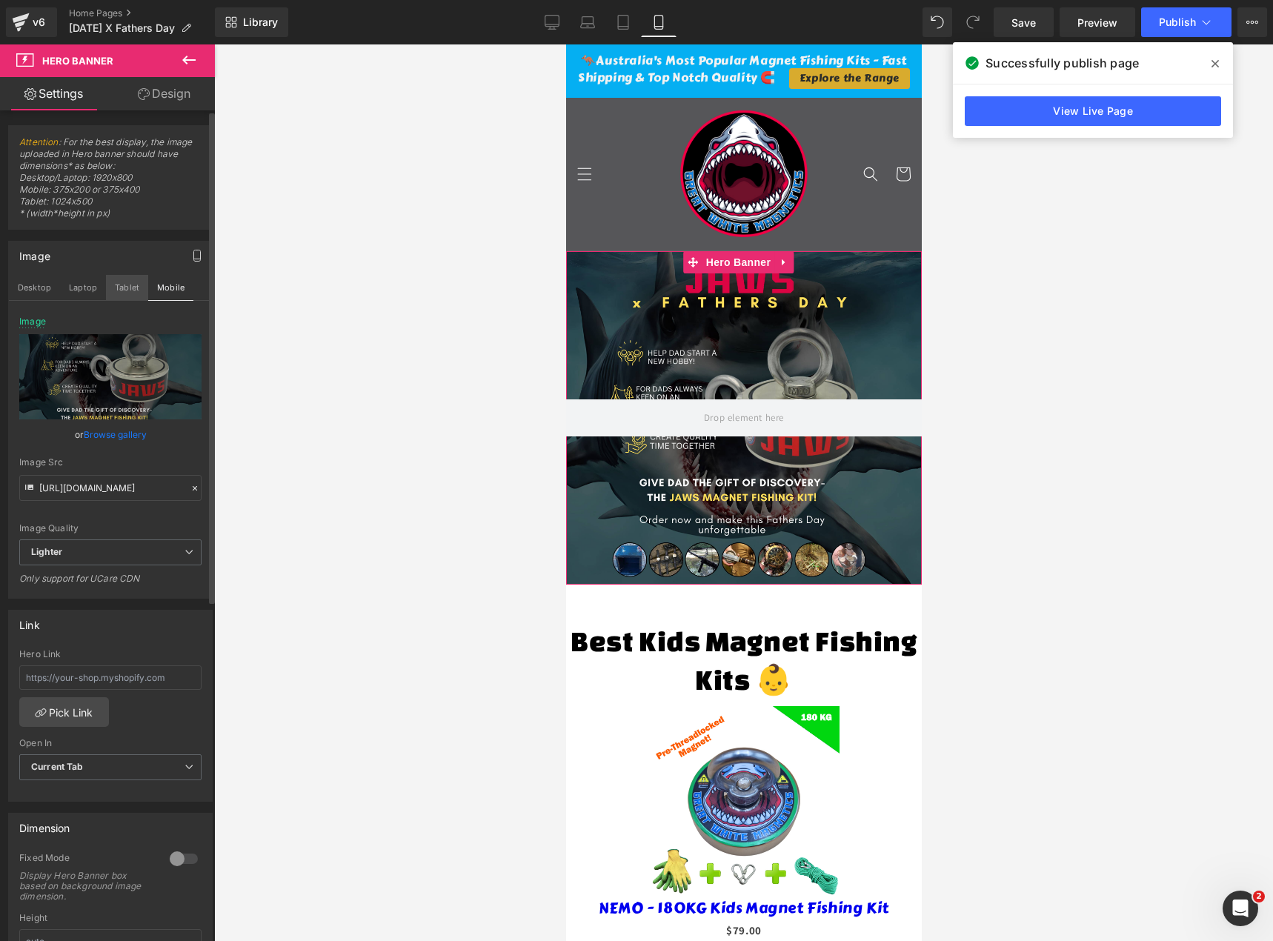
click at [121, 288] on button "Tablet" at bounding box center [127, 287] width 42 height 25
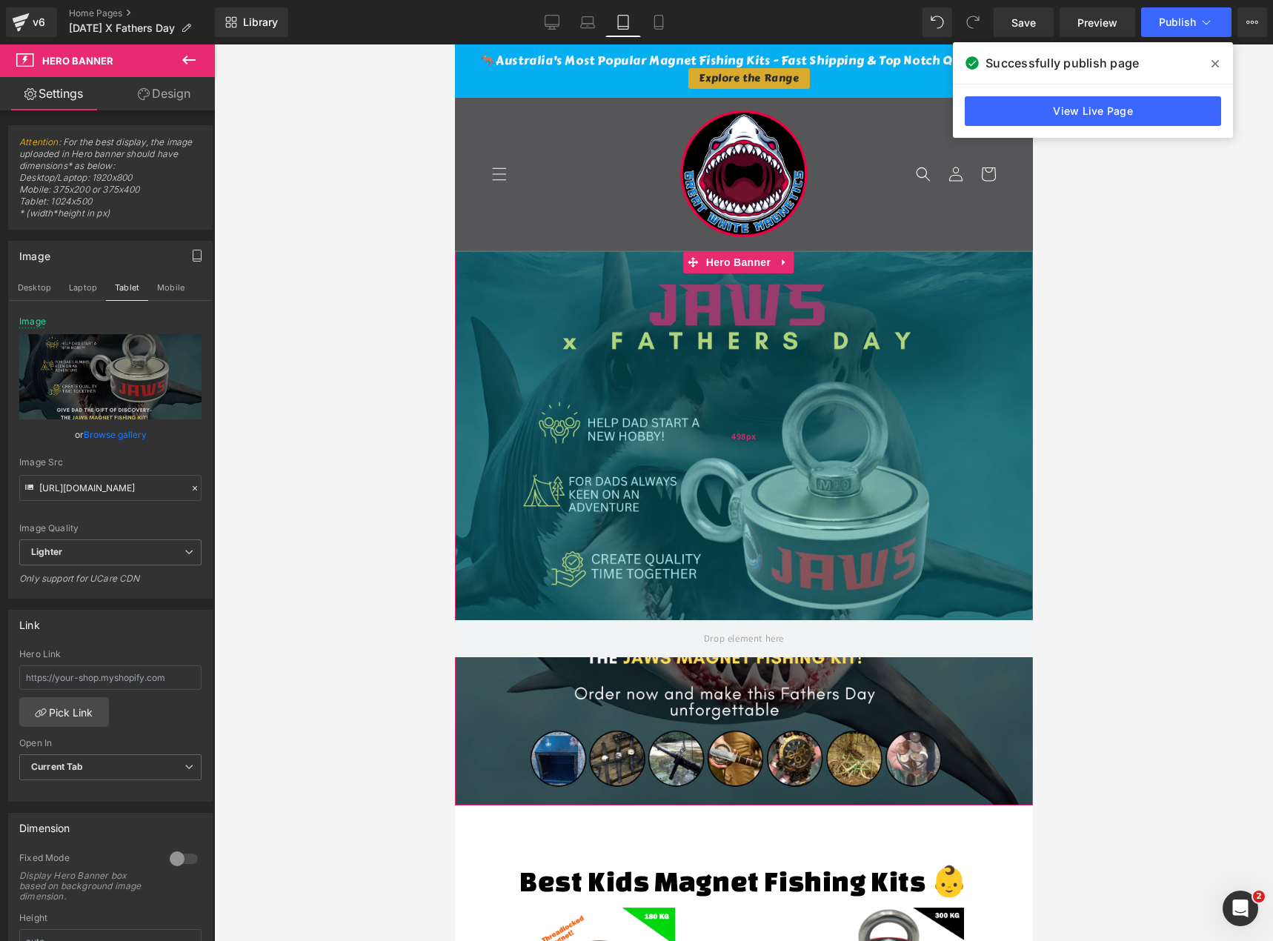
drag, startPoint x: 921, startPoint y: 310, endPoint x: 928, endPoint y: 531, distance: 220.9
click at [928, 531] on div "498px" at bounding box center [743, 435] width 578 height 369
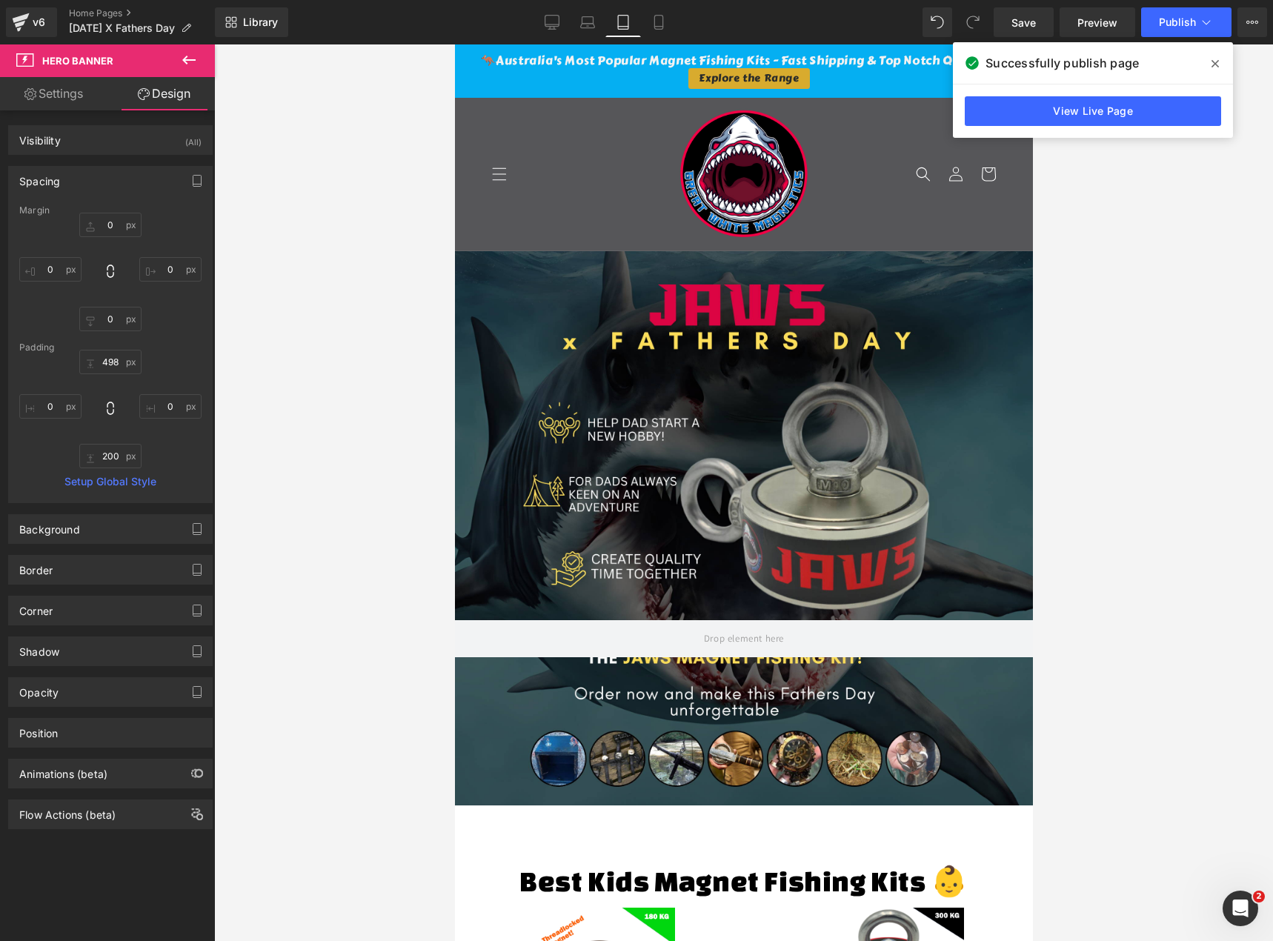
type input "498px"
click at [454, 44] on div "498px" at bounding box center [454, 44] width 0 height 0
click at [1149, 362] on div at bounding box center [743, 492] width 1059 height 897
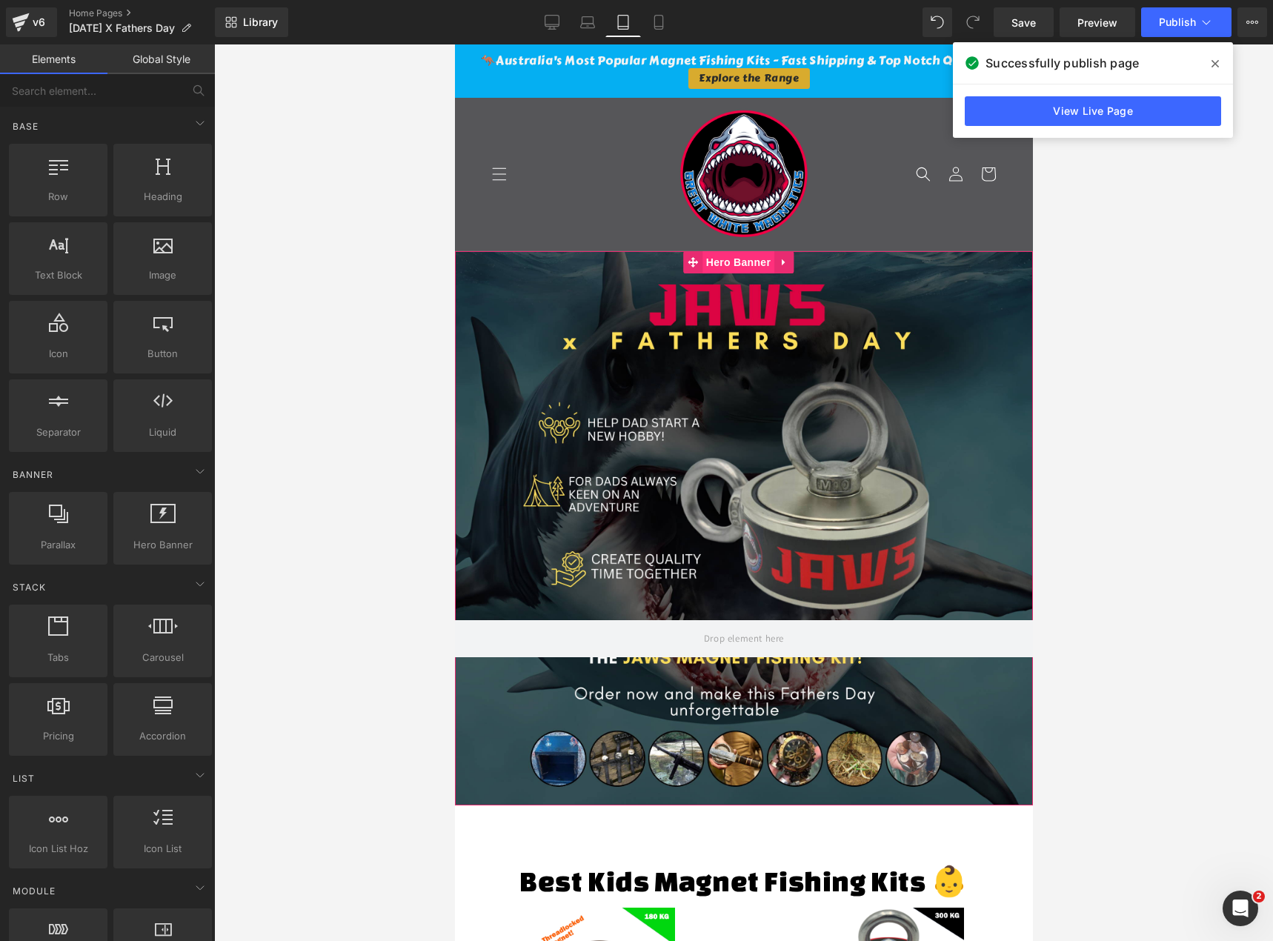
click at [737, 264] on span "Hero Banner" at bounding box center [738, 262] width 72 height 22
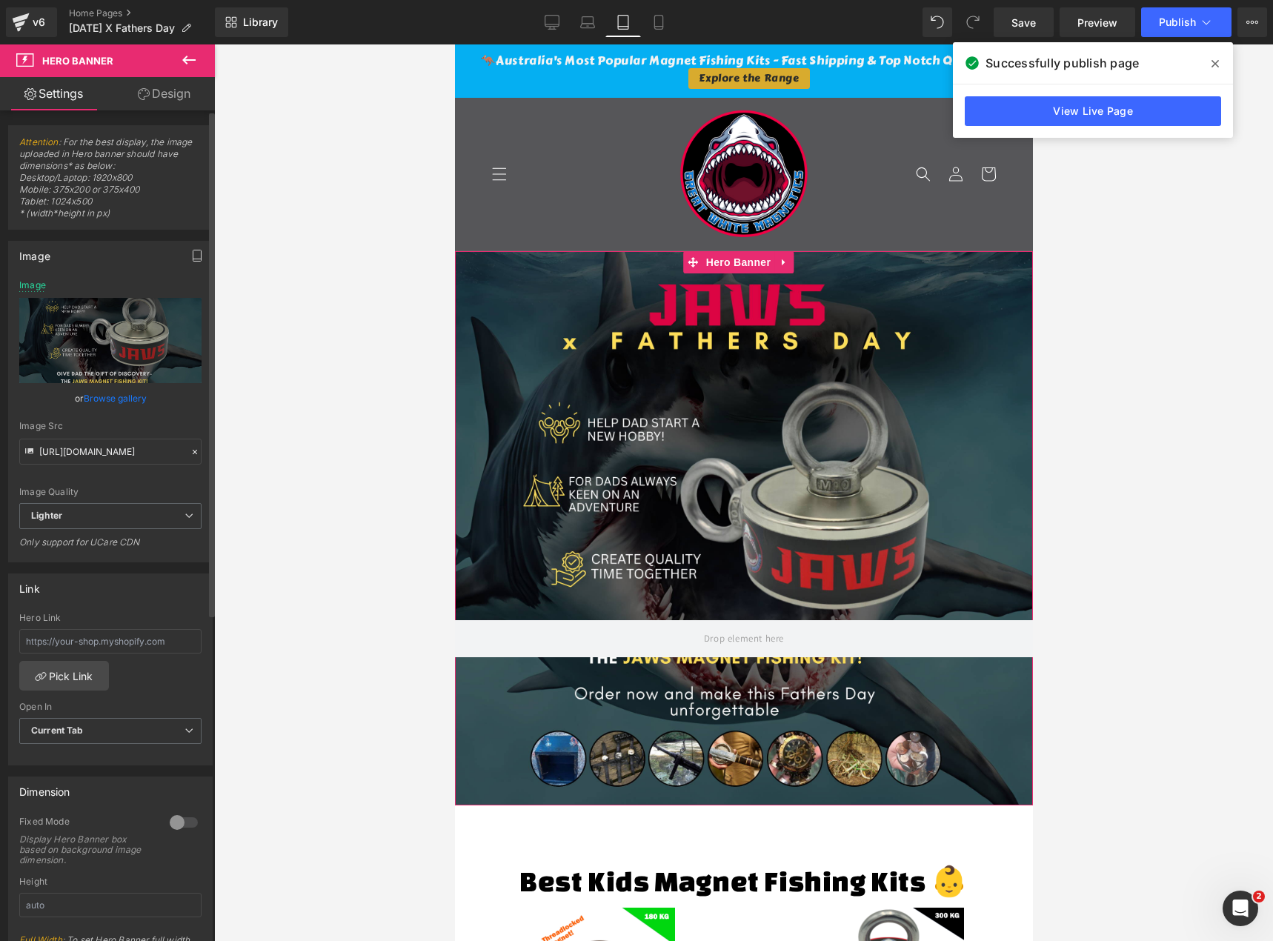
click at [191, 261] on icon "button" at bounding box center [197, 256] width 12 height 12
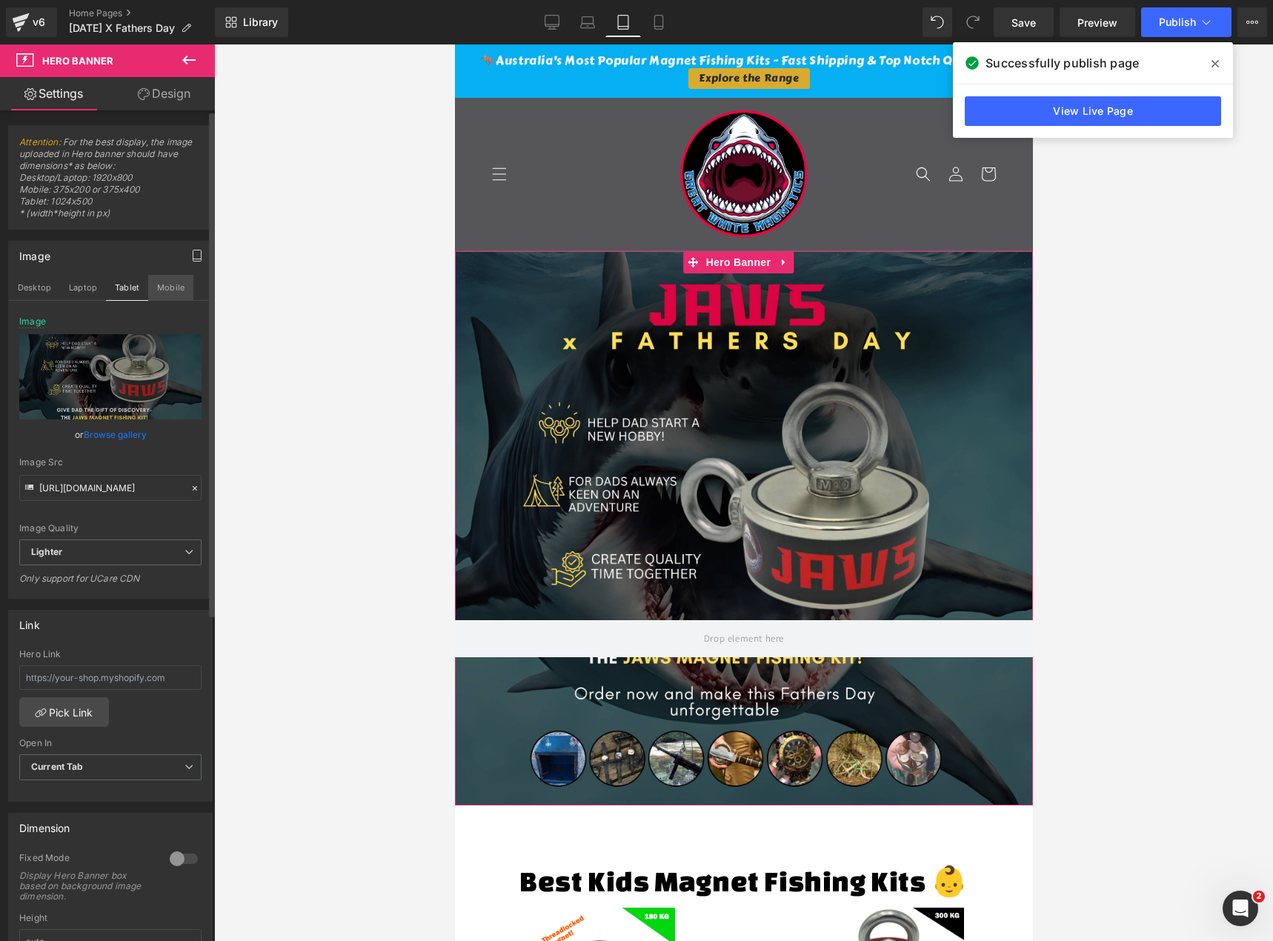
click at [171, 289] on button "Mobile" at bounding box center [170, 287] width 45 height 25
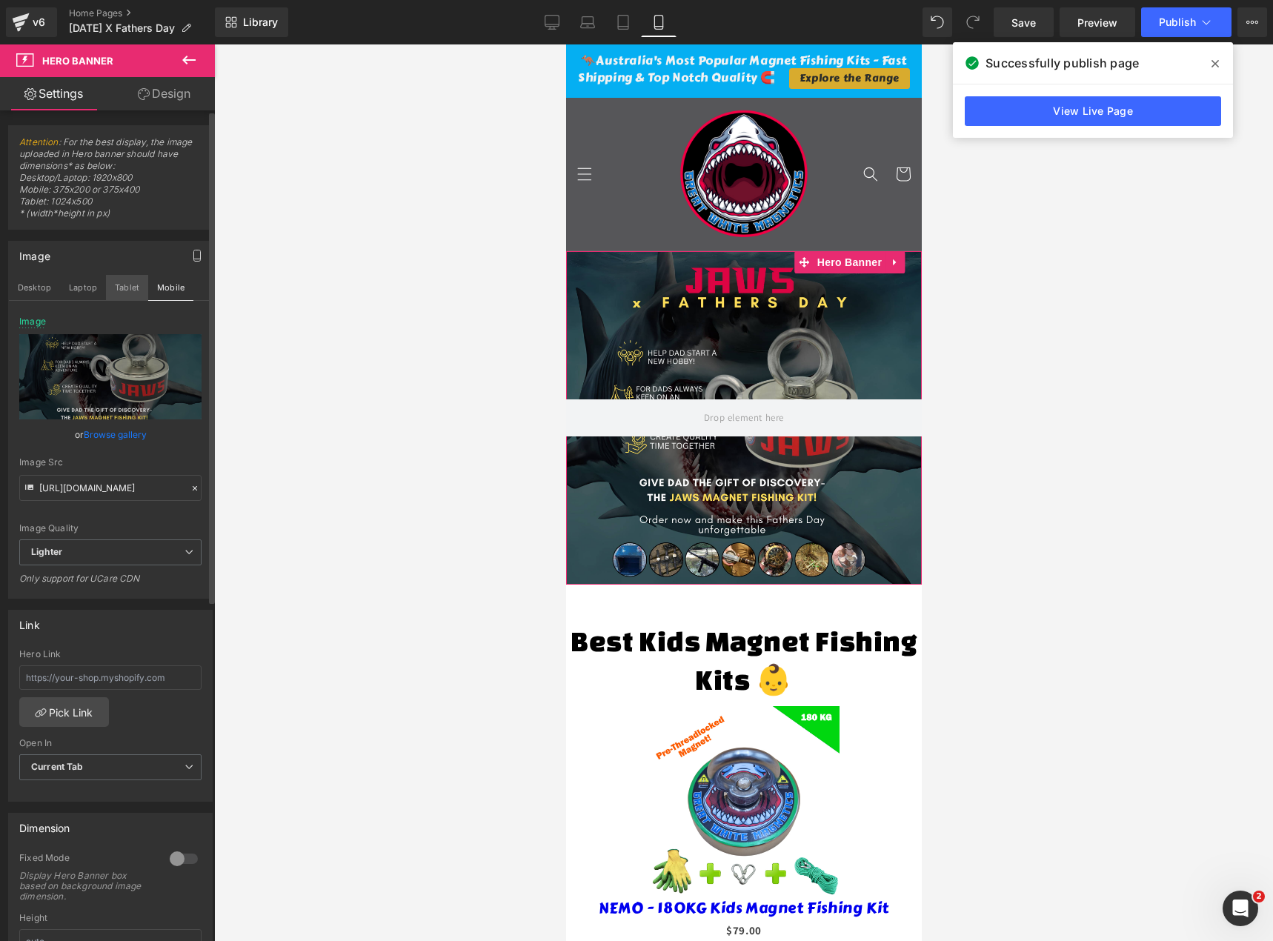
click at [127, 280] on button "Tablet" at bounding box center [127, 287] width 42 height 25
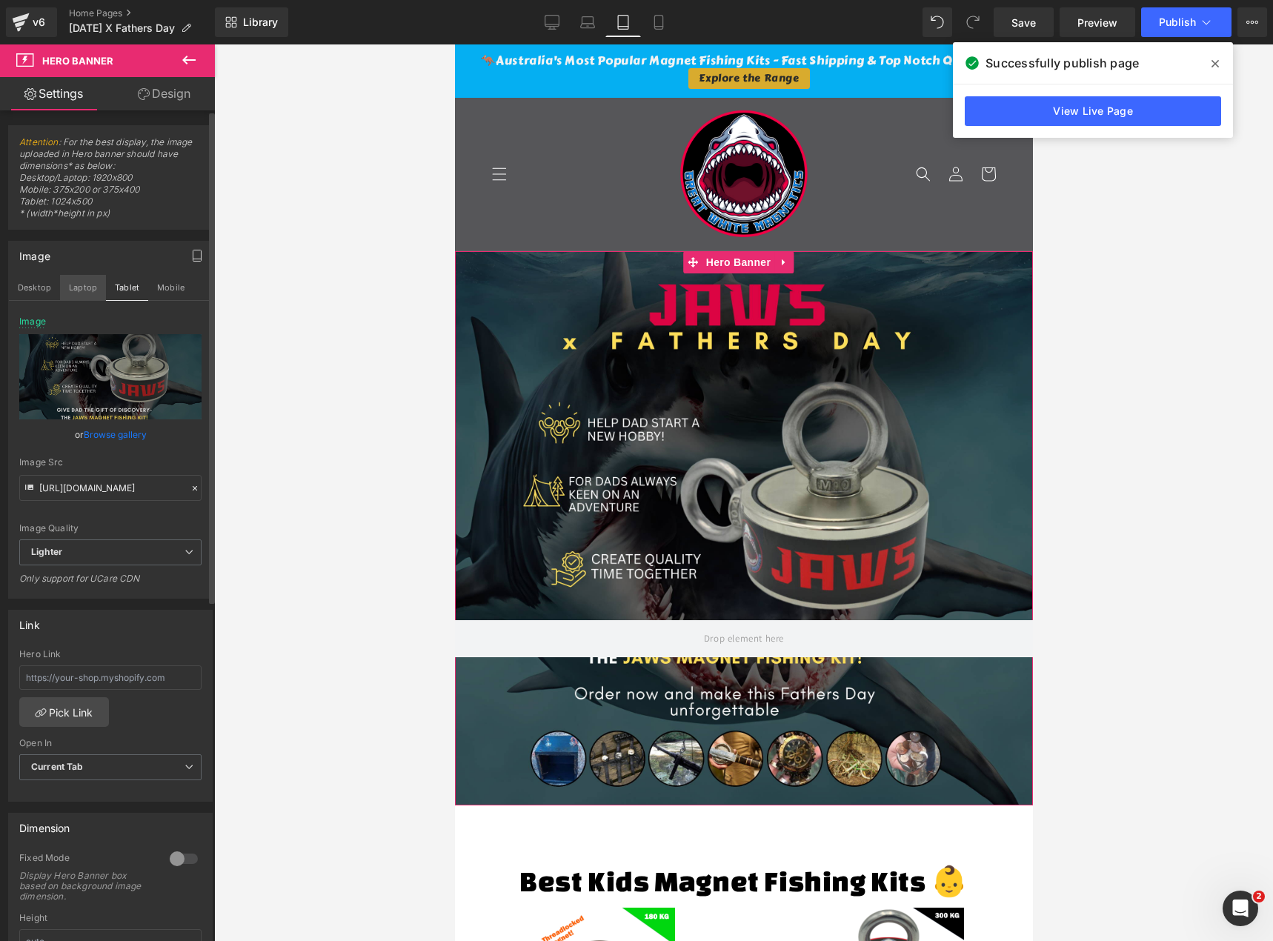
click at [66, 286] on button "Laptop" at bounding box center [83, 287] width 46 height 25
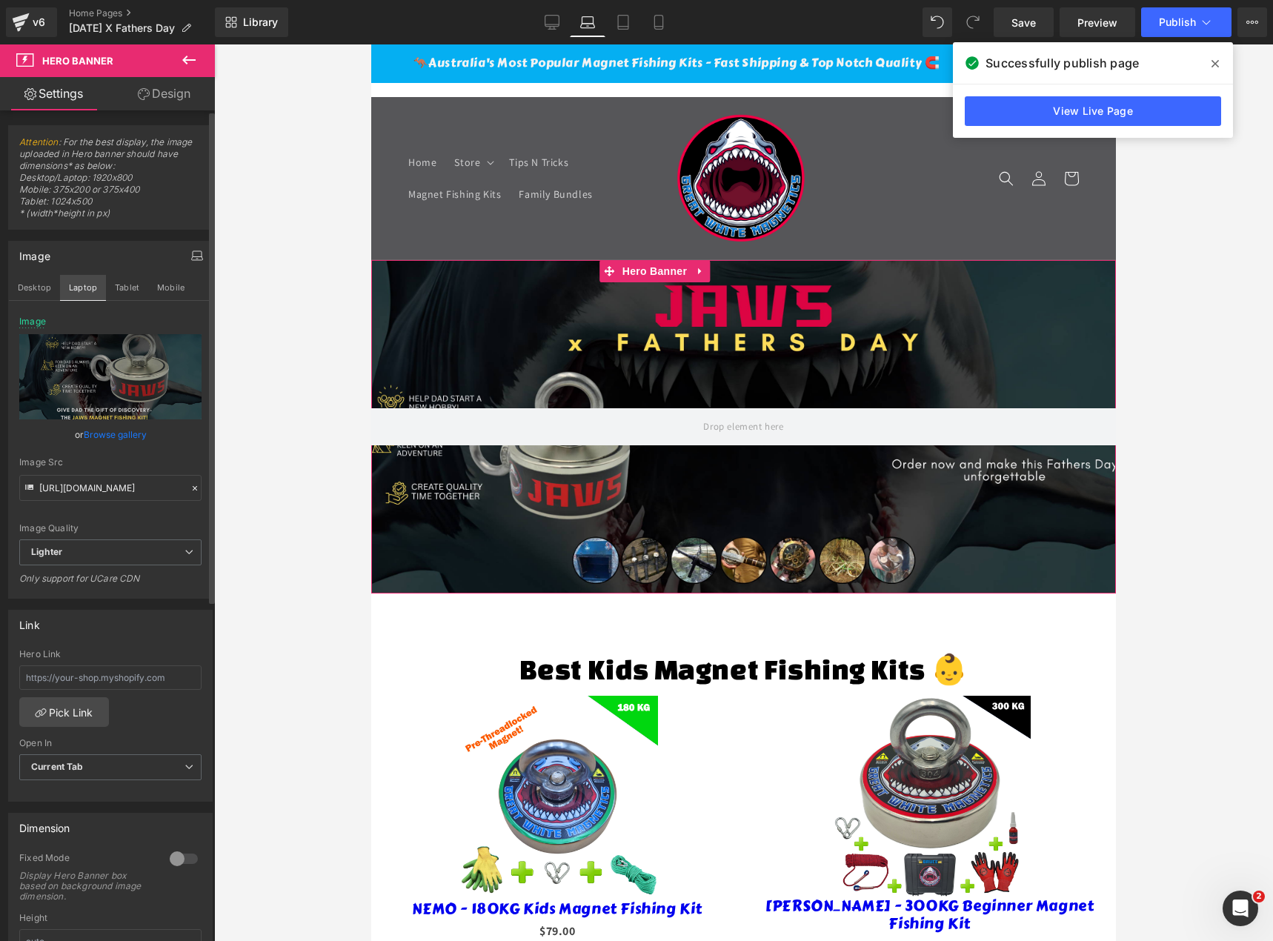
type input "https://ucarecdn.com/8a7bd671-5342-423d-965f-499df3826c18/-/format/auto/-/previ…"
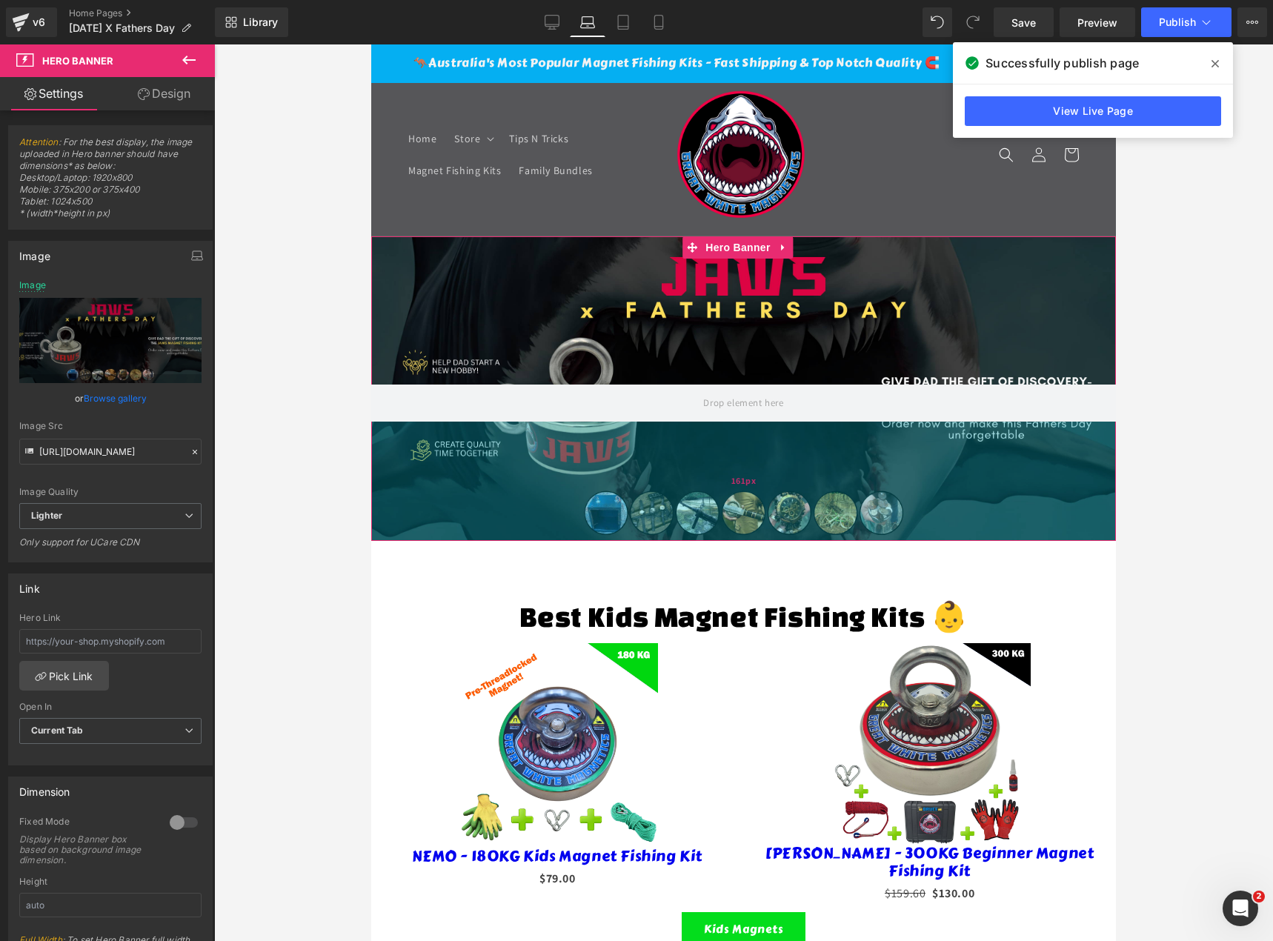
drag, startPoint x: 1089, startPoint y: 567, endPoint x: 1077, endPoint y: 538, distance: 31.5
click at [1077, 538] on div "161px" at bounding box center [743, 481] width 745 height 119
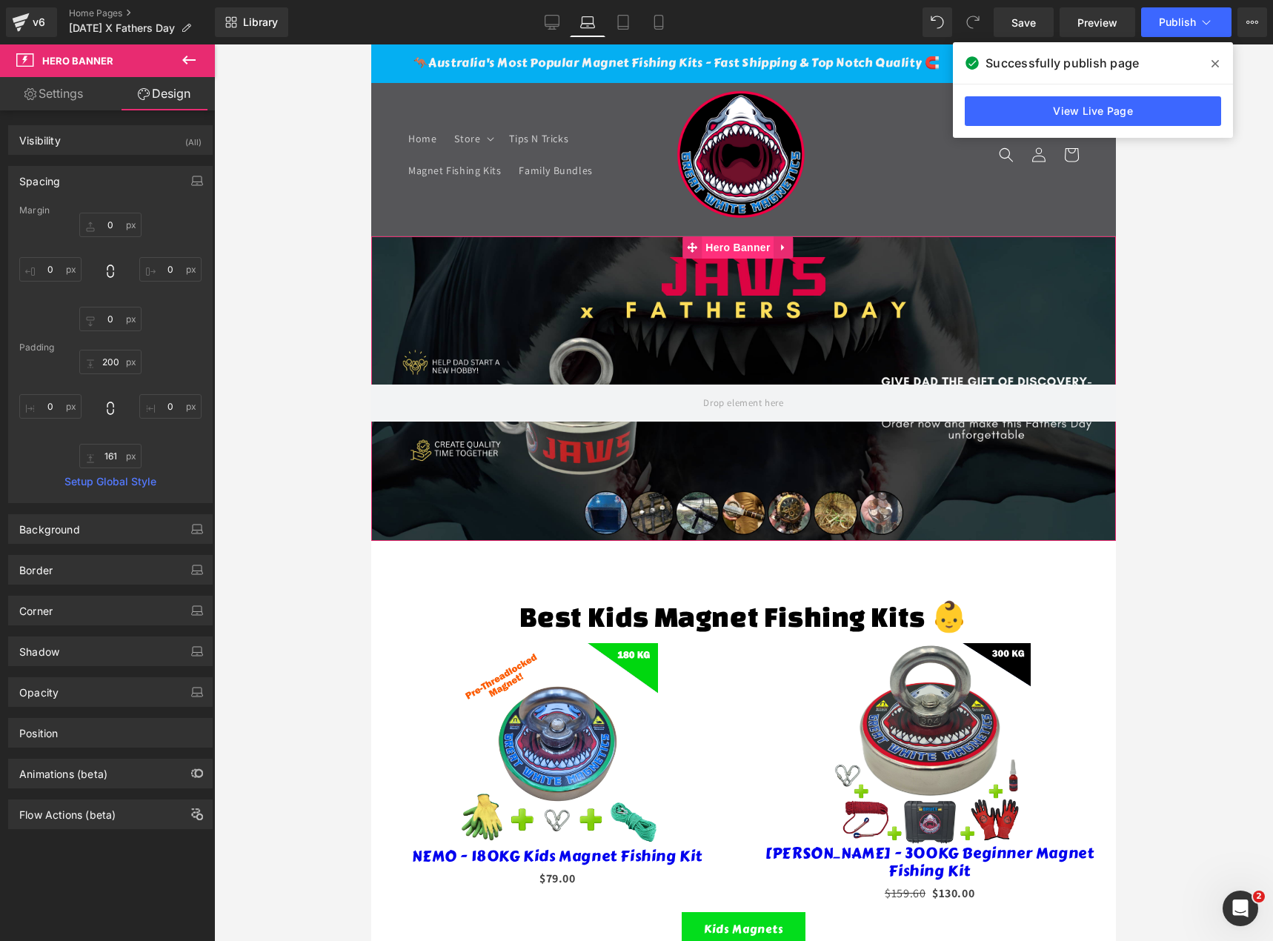
click at [726, 250] on span "Hero Banner" at bounding box center [738, 247] width 72 height 22
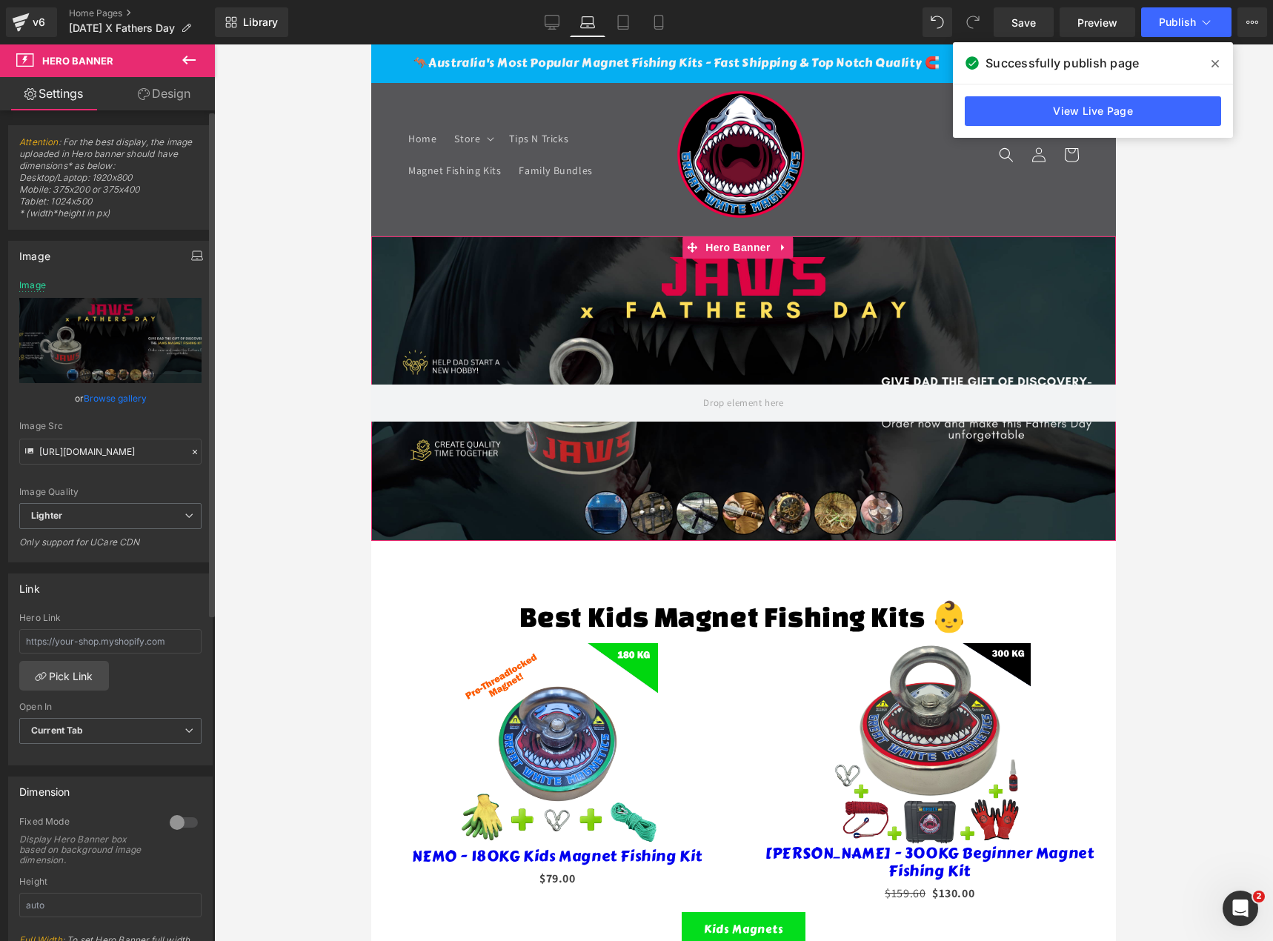
click at [191, 257] on icon "button" at bounding box center [196, 259] width 11 height 4
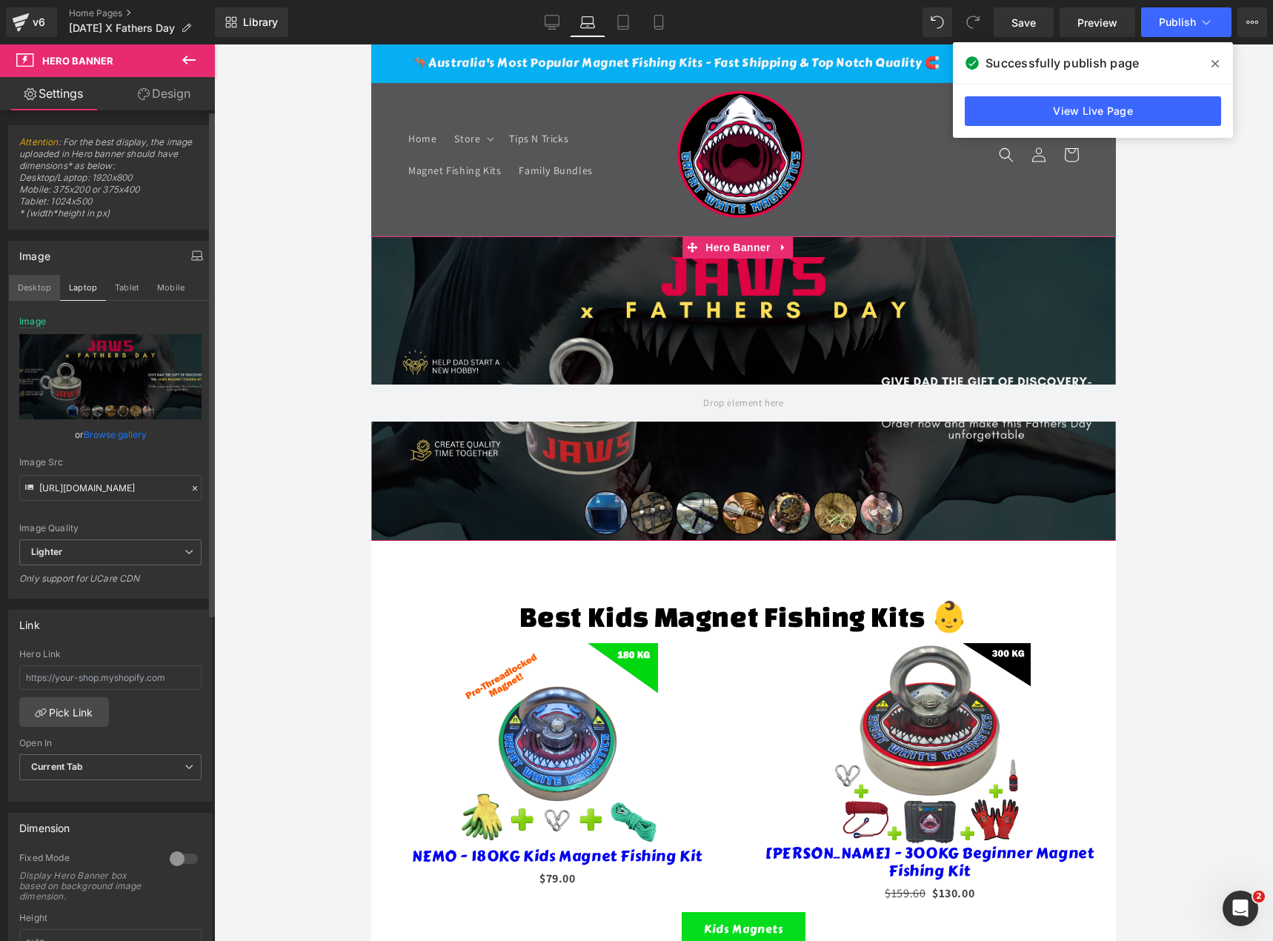
click at [32, 285] on button "Desktop" at bounding box center [34, 287] width 51 height 25
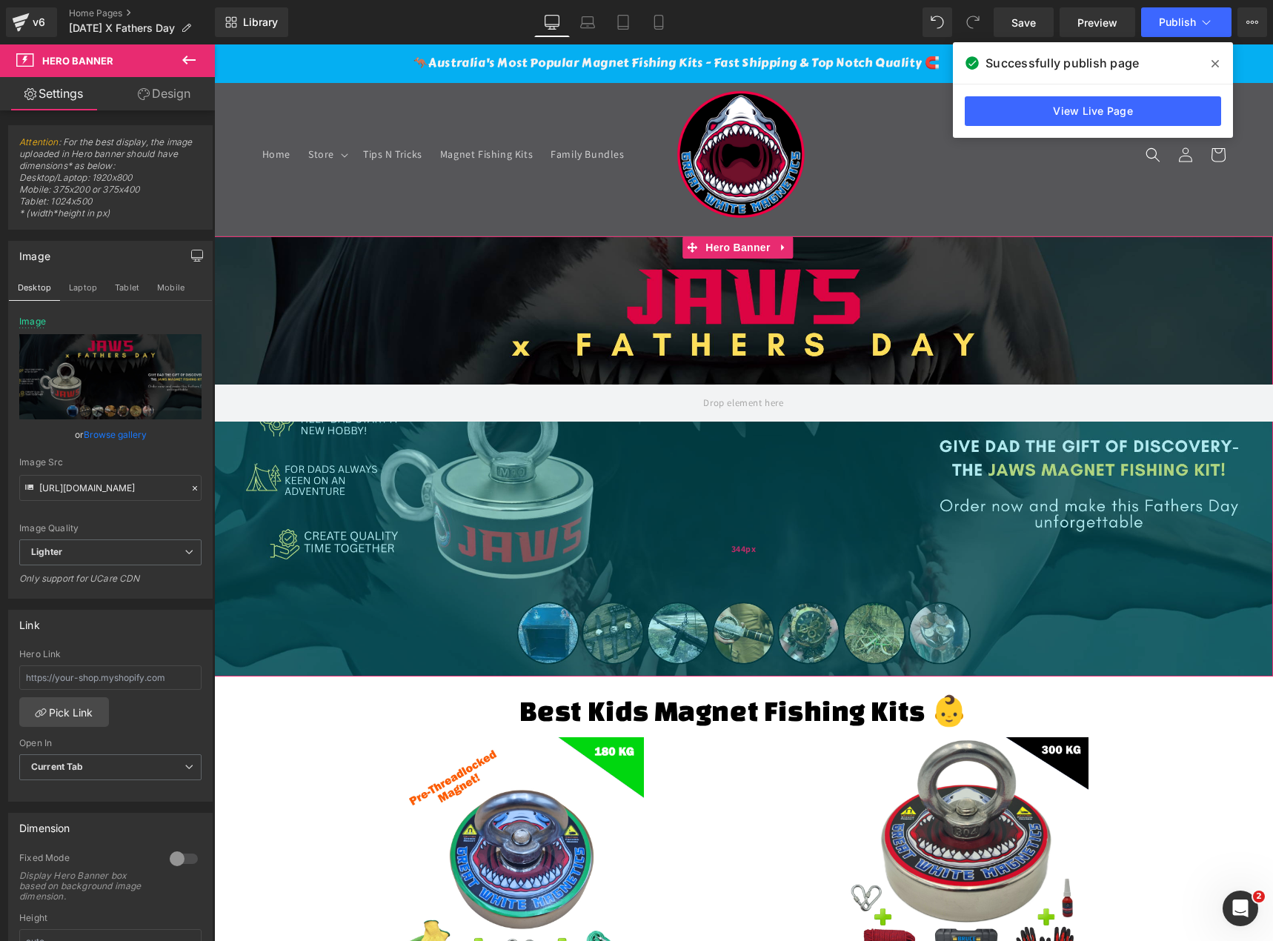
drag, startPoint x: 1059, startPoint y: 567, endPoint x: 1089, endPoint y: 674, distance: 110.9
click at [1089, 674] on div "344px" at bounding box center [743, 549] width 1059 height 255
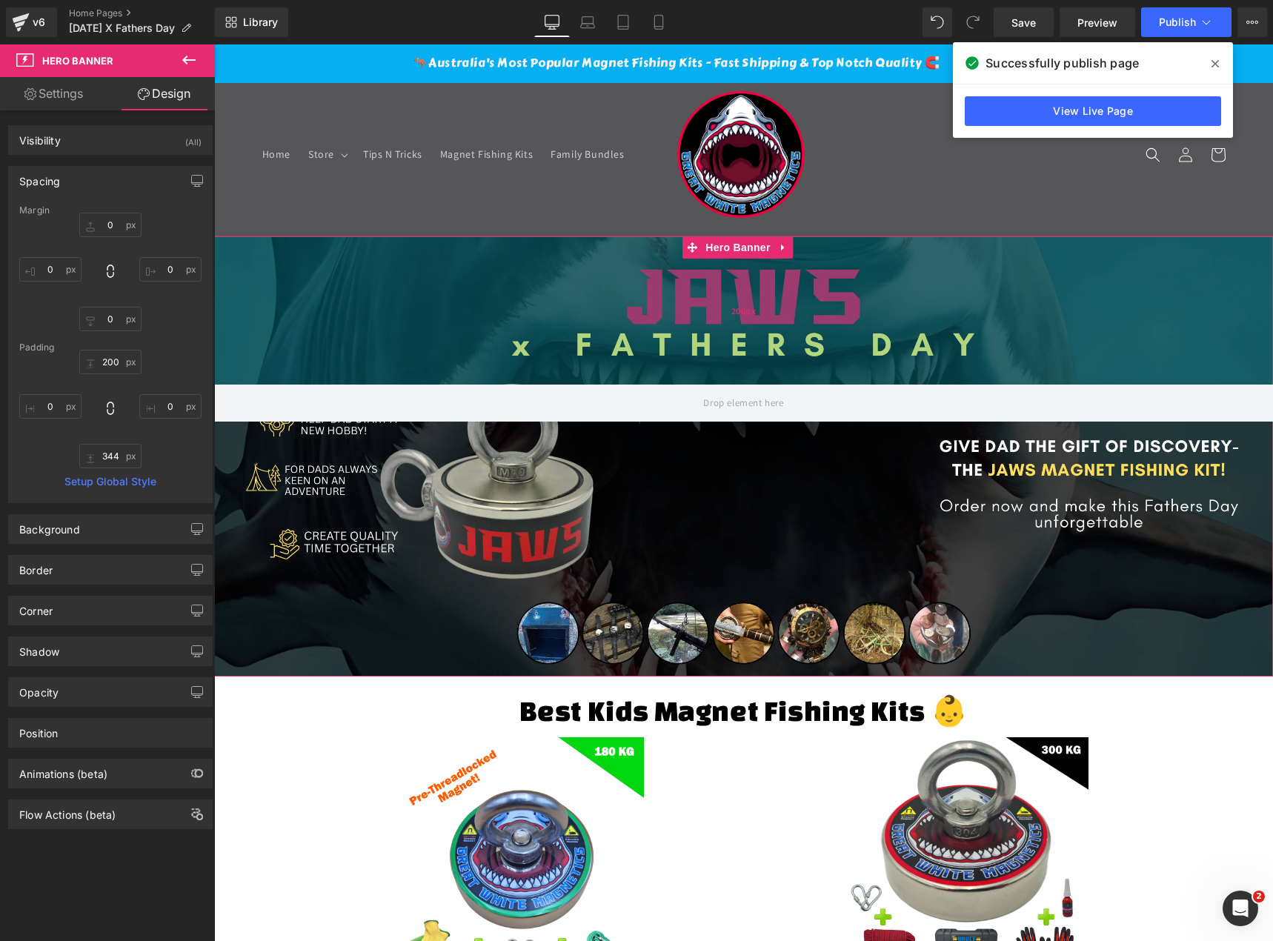
click at [507, 322] on div "200px" at bounding box center [743, 310] width 1059 height 148
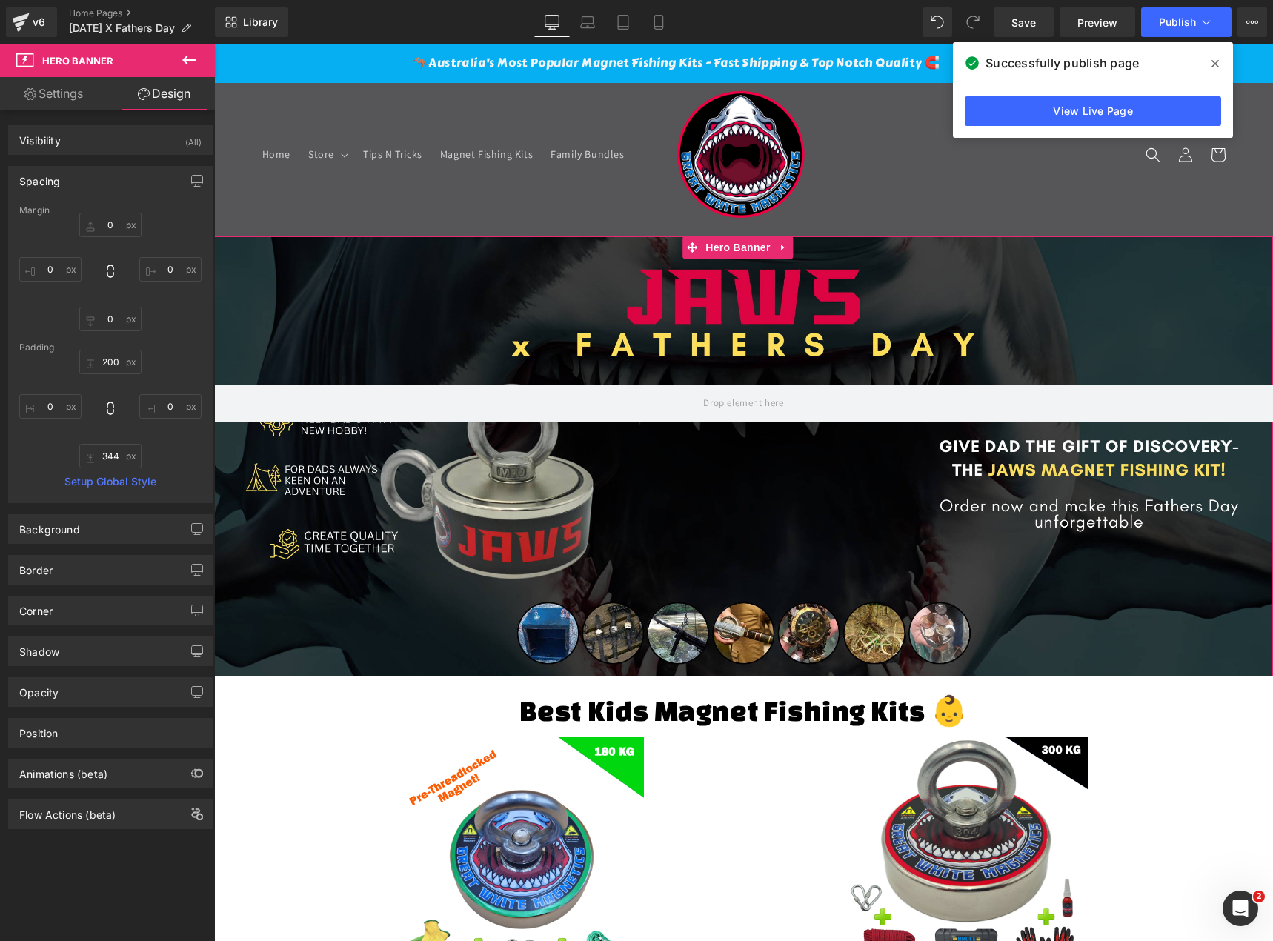
click at [54, 108] on link "Settings" at bounding box center [53, 93] width 107 height 33
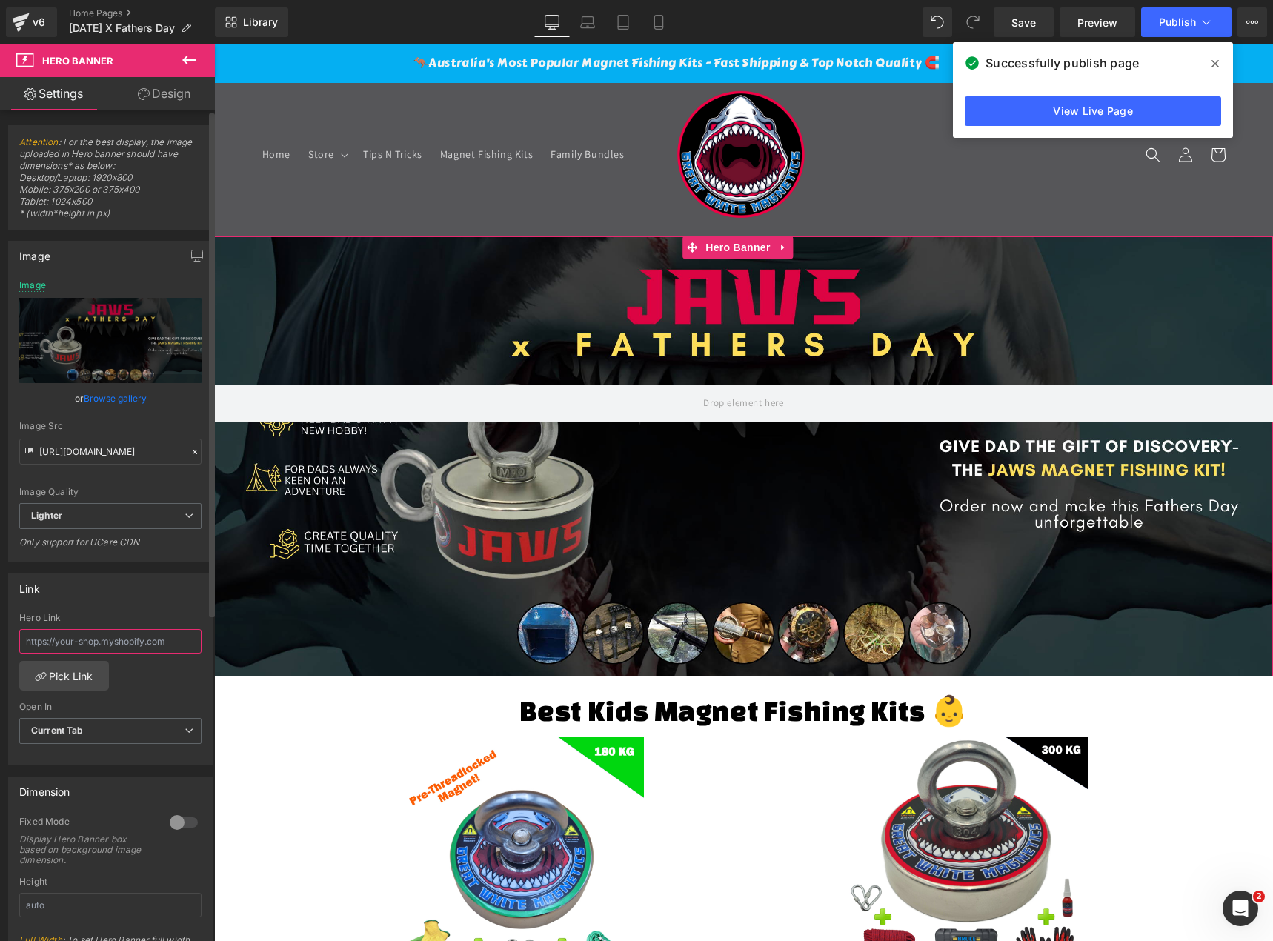
click at [119, 647] on input "text" at bounding box center [110, 641] width 182 height 24
paste input "[URL][DOMAIN_NAME]"
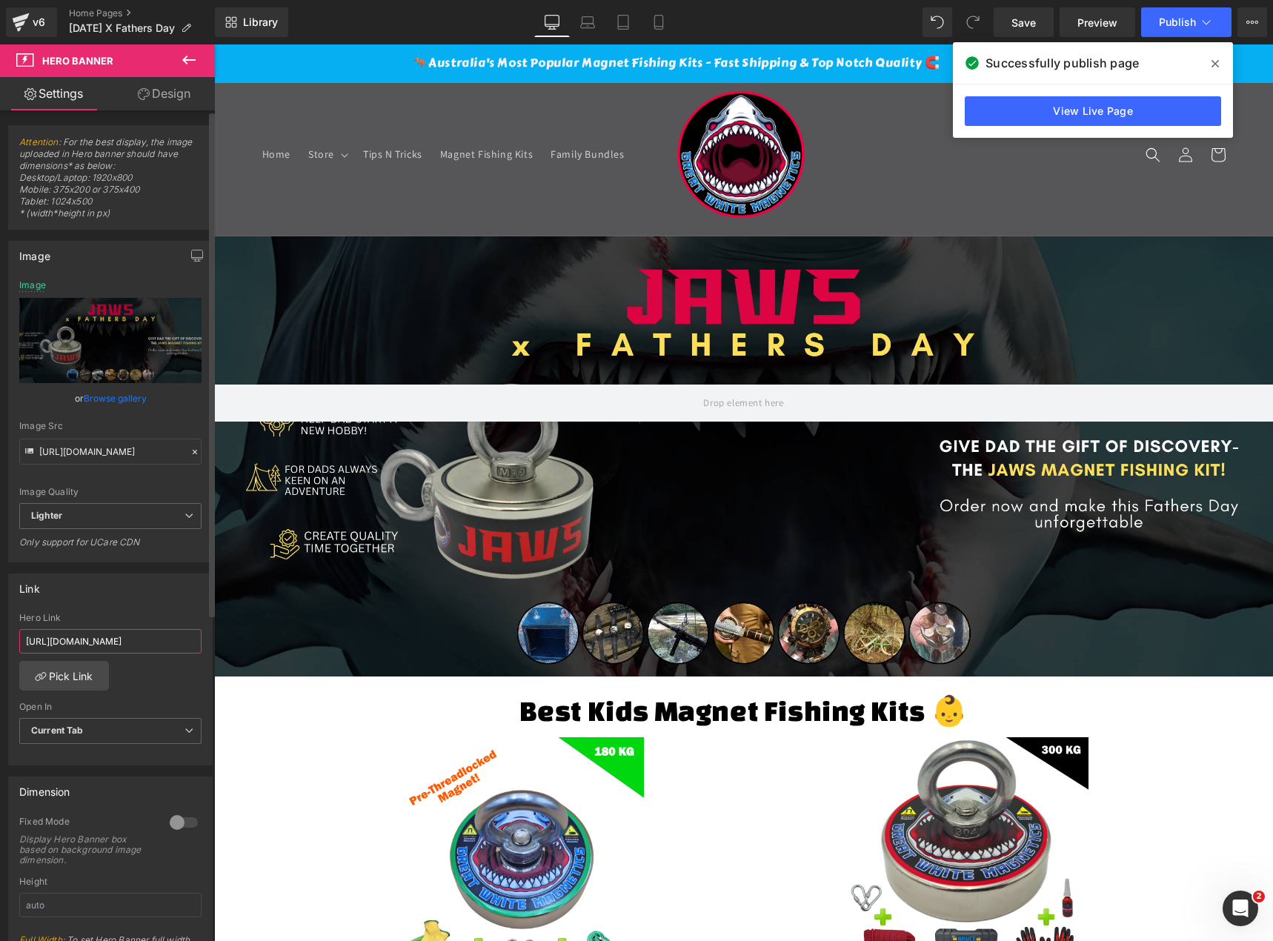
scroll to position [0, 539]
type input "[URL][DOMAIN_NAME]"
click at [165, 674] on div "https://greatwhitemagnetics.com.au/products/jaws-550kg-deluxe-magnet-fishing-ki…" at bounding box center [110, 689] width 203 height 152
click at [1205, 18] on icon at bounding box center [1206, 22] width 15 height 15
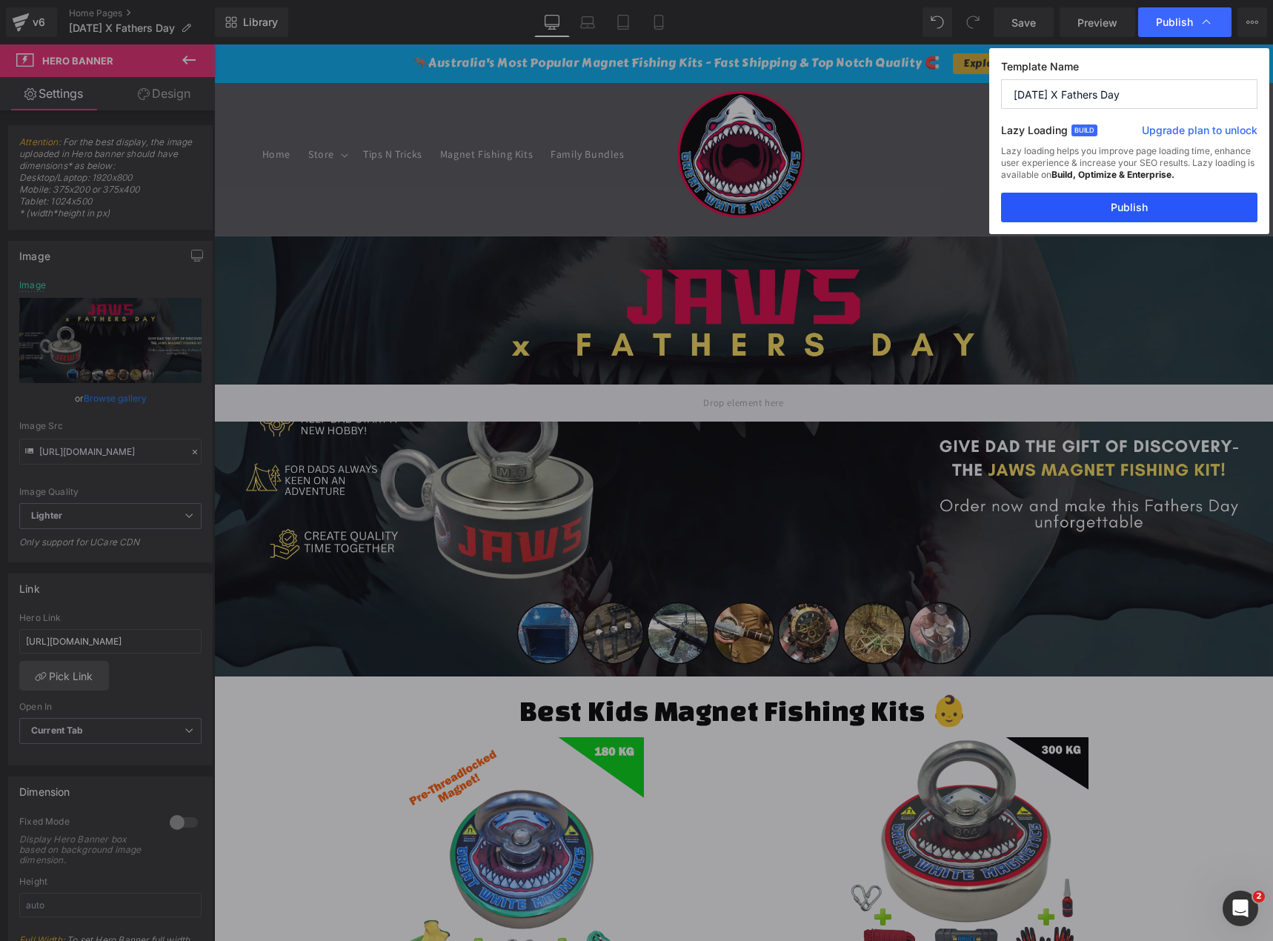
click at [1146, 197] on button "Publish" at bounding box center [1129, 208] width 256 height 30
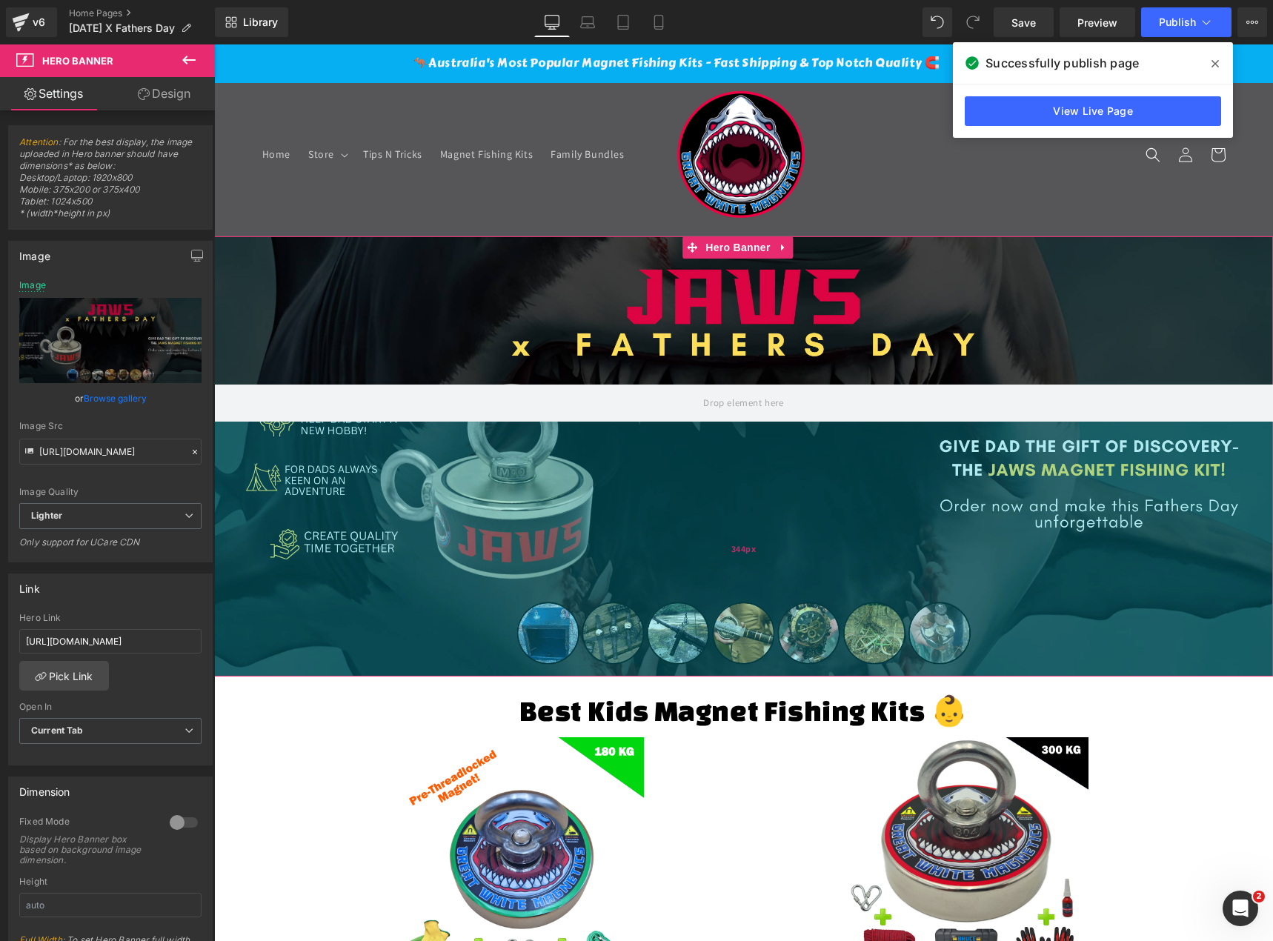
click at [491, 551] on div "344px" at bounding box center [743, 549] width 1059 height 255
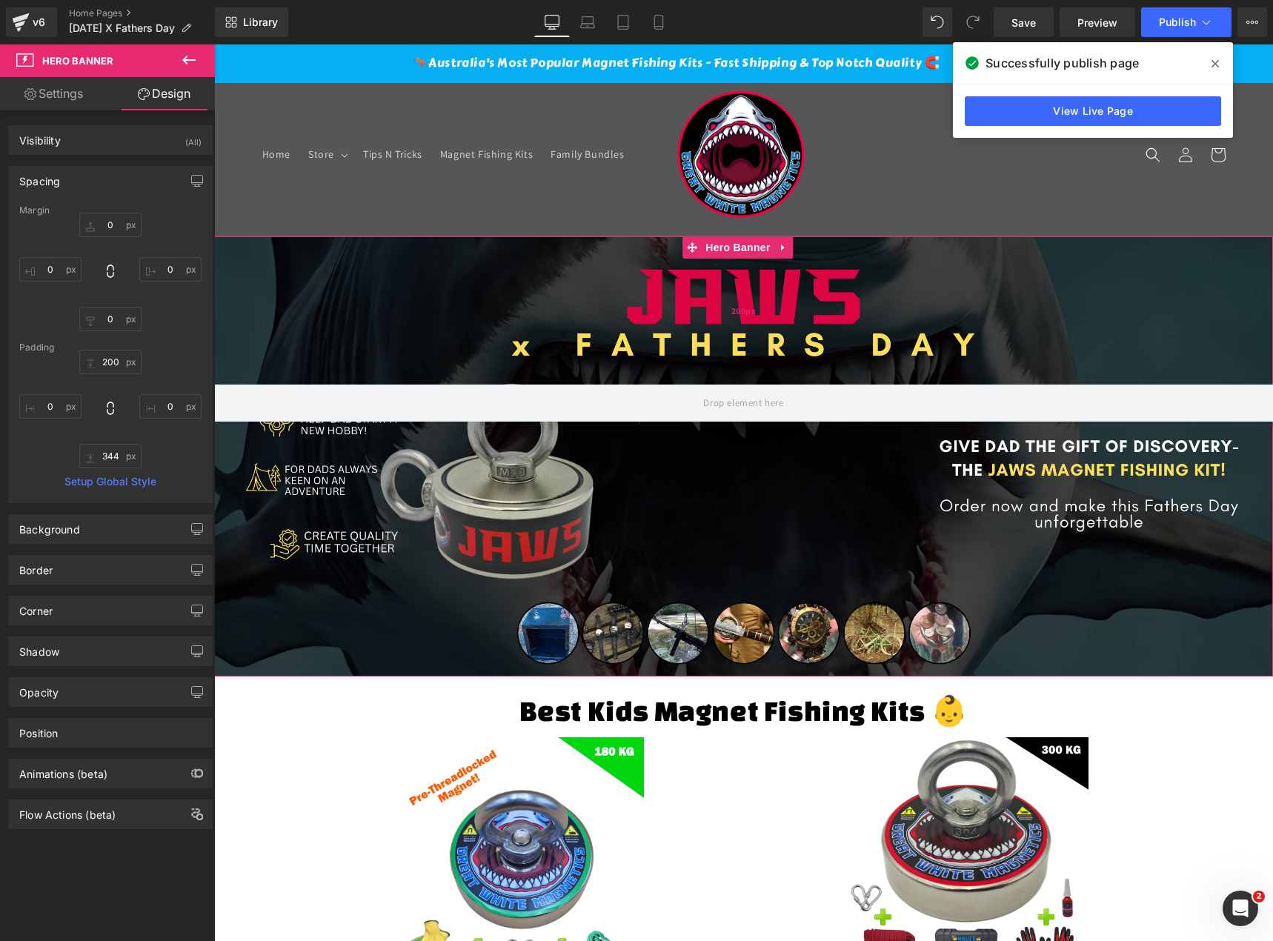
drag, startPoint x: 734, startPoint y: 245, endPoint x: 748, endPoint y: 262, distance: 22.1
click at [734, 245] on span "Hero Banner" at bounding box center [738, 247] width 72 height 22
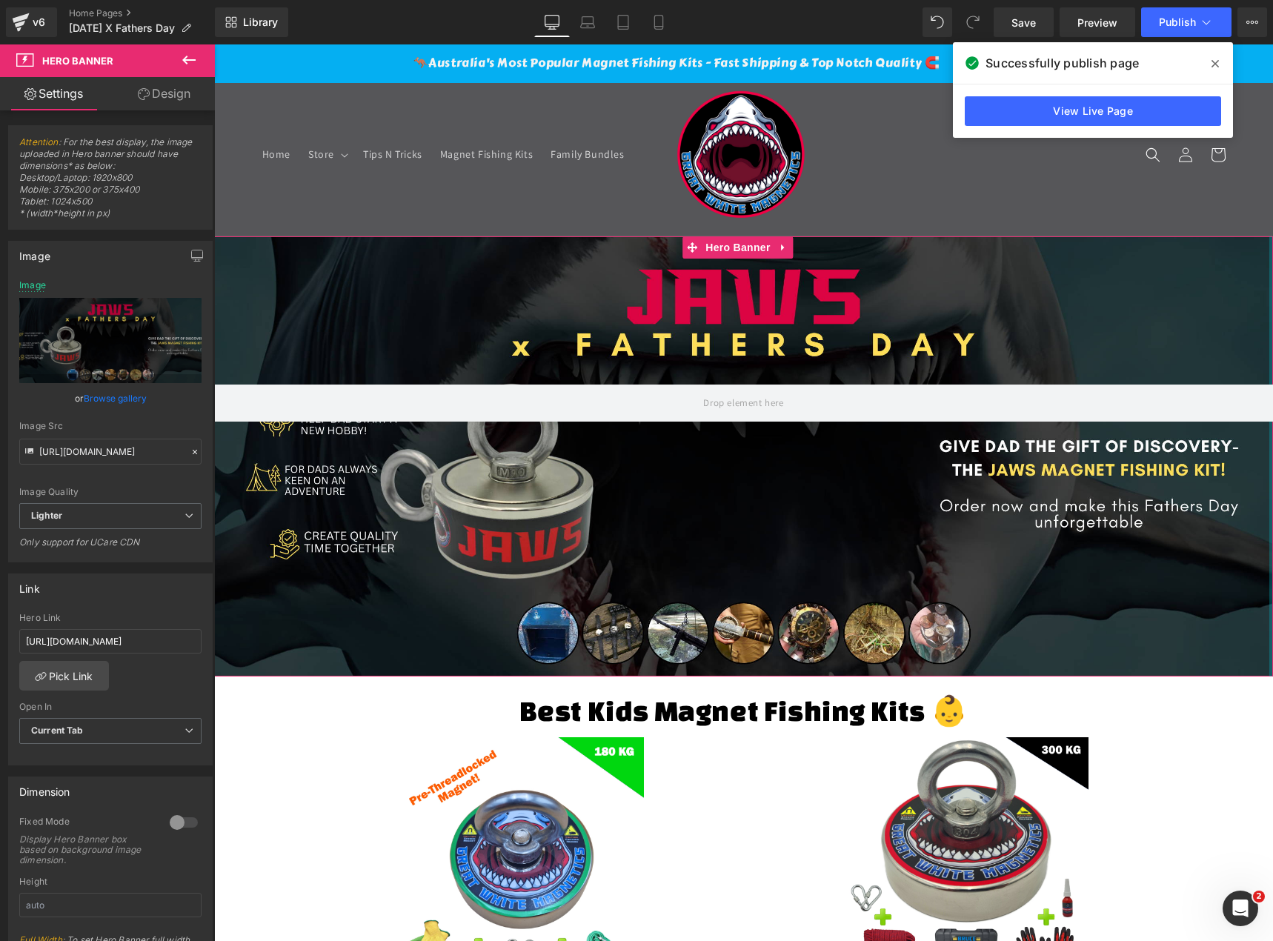
drag, startPoint x: 1259, startPoint y: 671, endPoint x: 1267, endPoint y: 665, distance: 10.5
click at [1267, 665] on html "🦘Australia's Most Popular Magnet Fishing Kits - Fast Shipping & Top Notch Quali…" at bounding box center [743, 484] width 1059 height 897
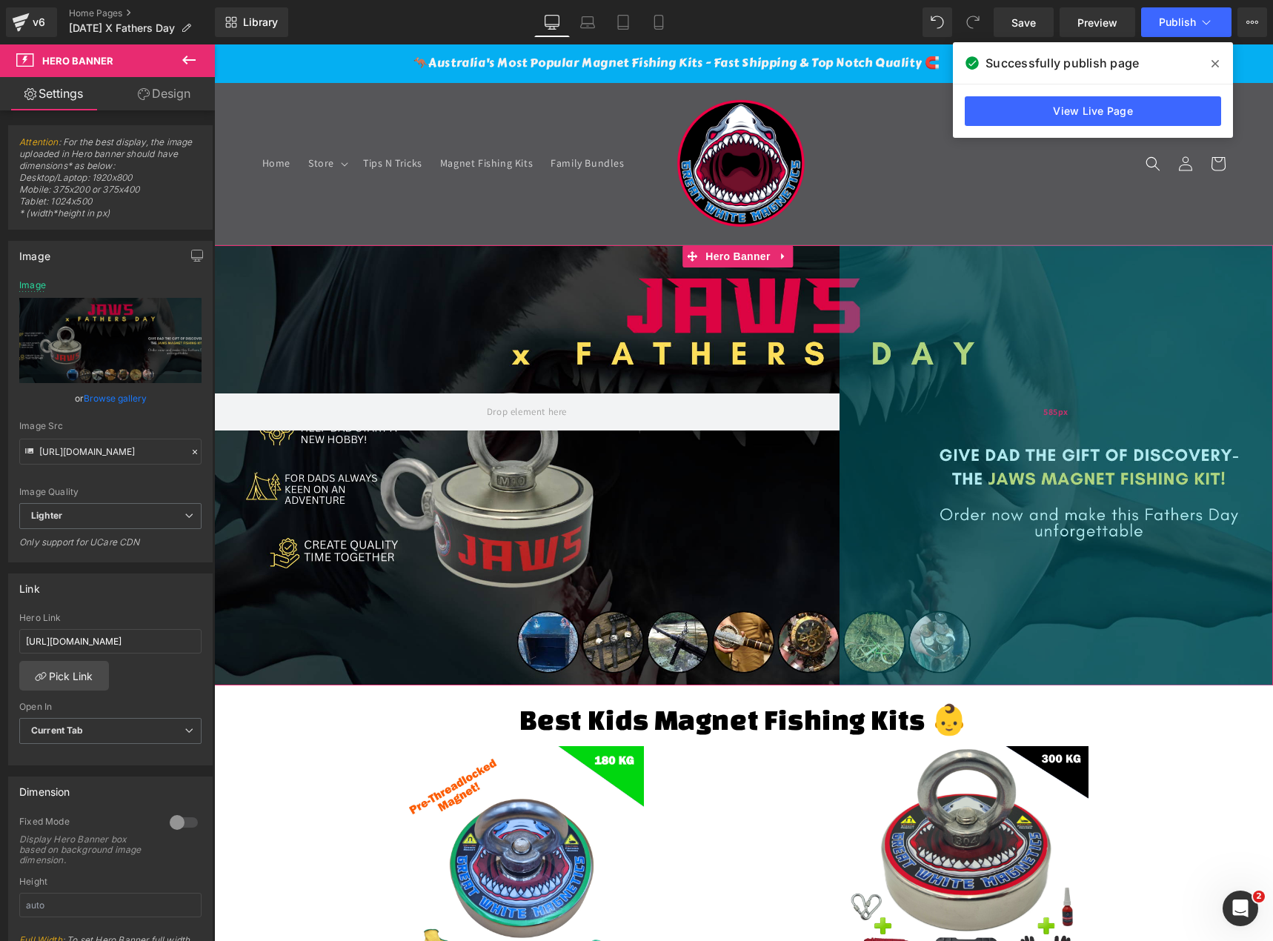
click at [830, 435] on div "344px" at bounding box center [743, 557] width 1059 height 255
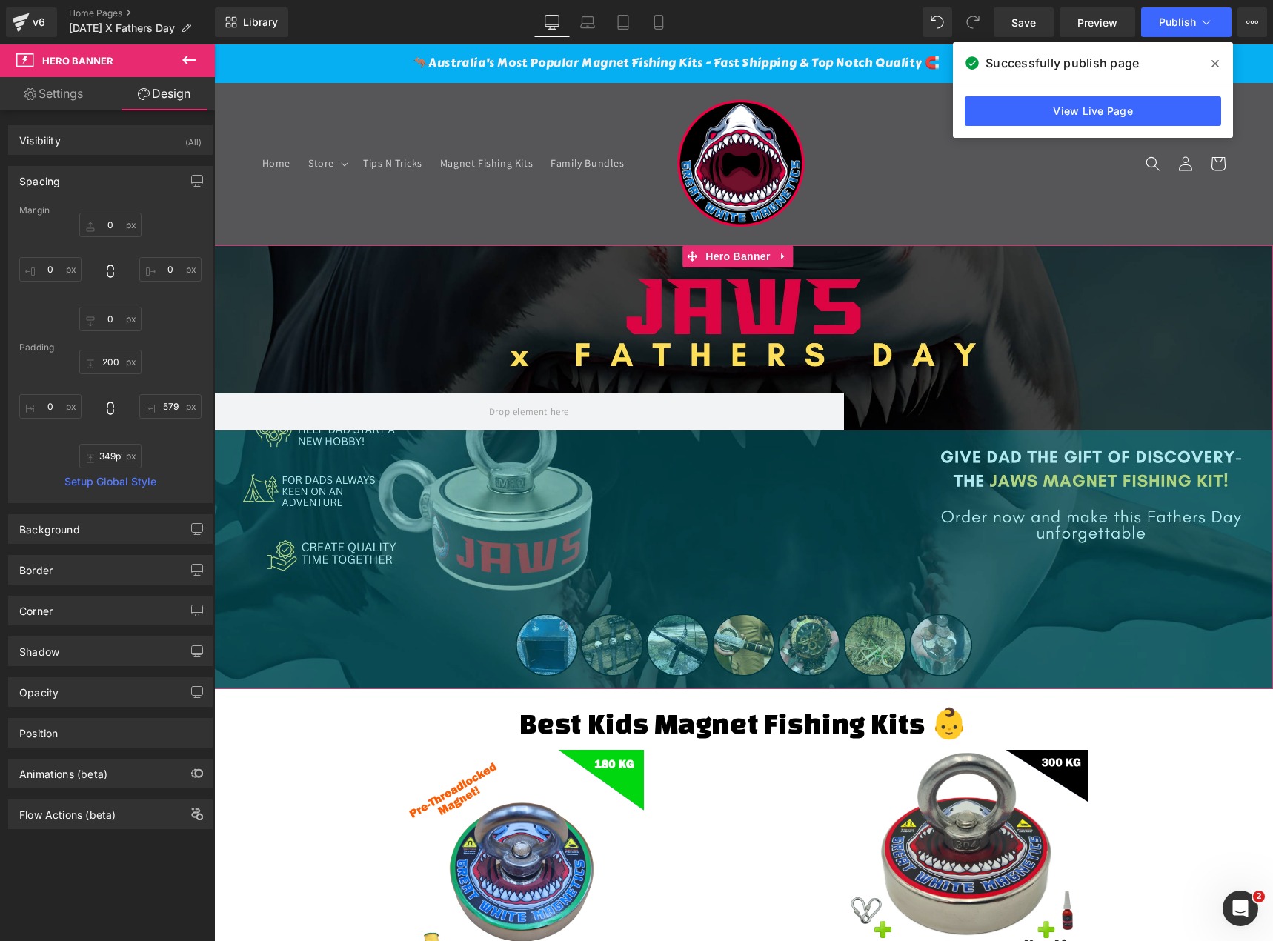
drag, startPoint x: 831, startPoint y: 509, endPoint x: 1273, endPoint y: 519, distance: 441.7
click at [1272, 519] on html "🦘Australia's Most Popular Magnet Fishing Kits - Fast Shipping & Top Notch Quali…" at bounding box center [743, 492] width 1059 height 897
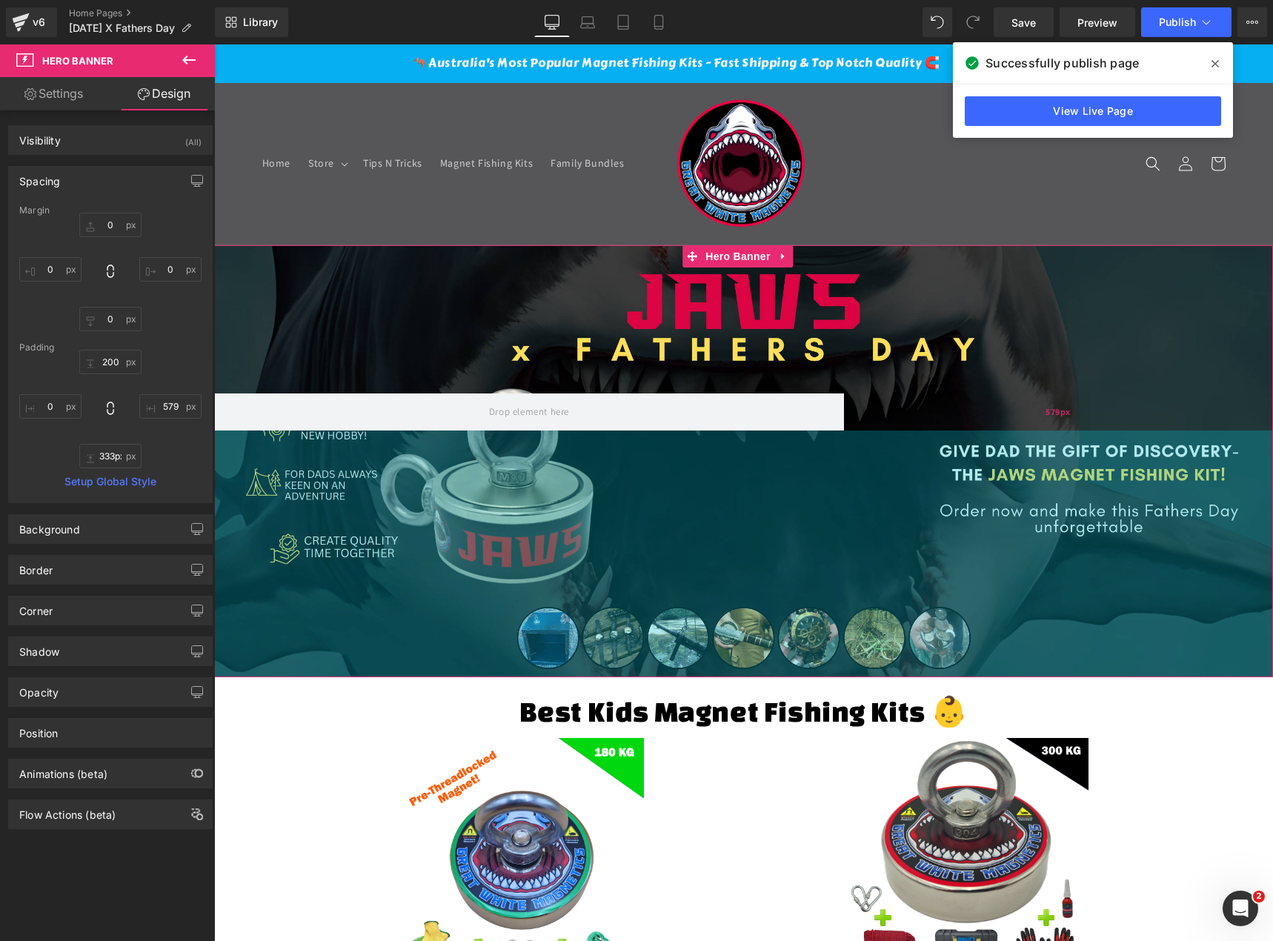
type input "332px"
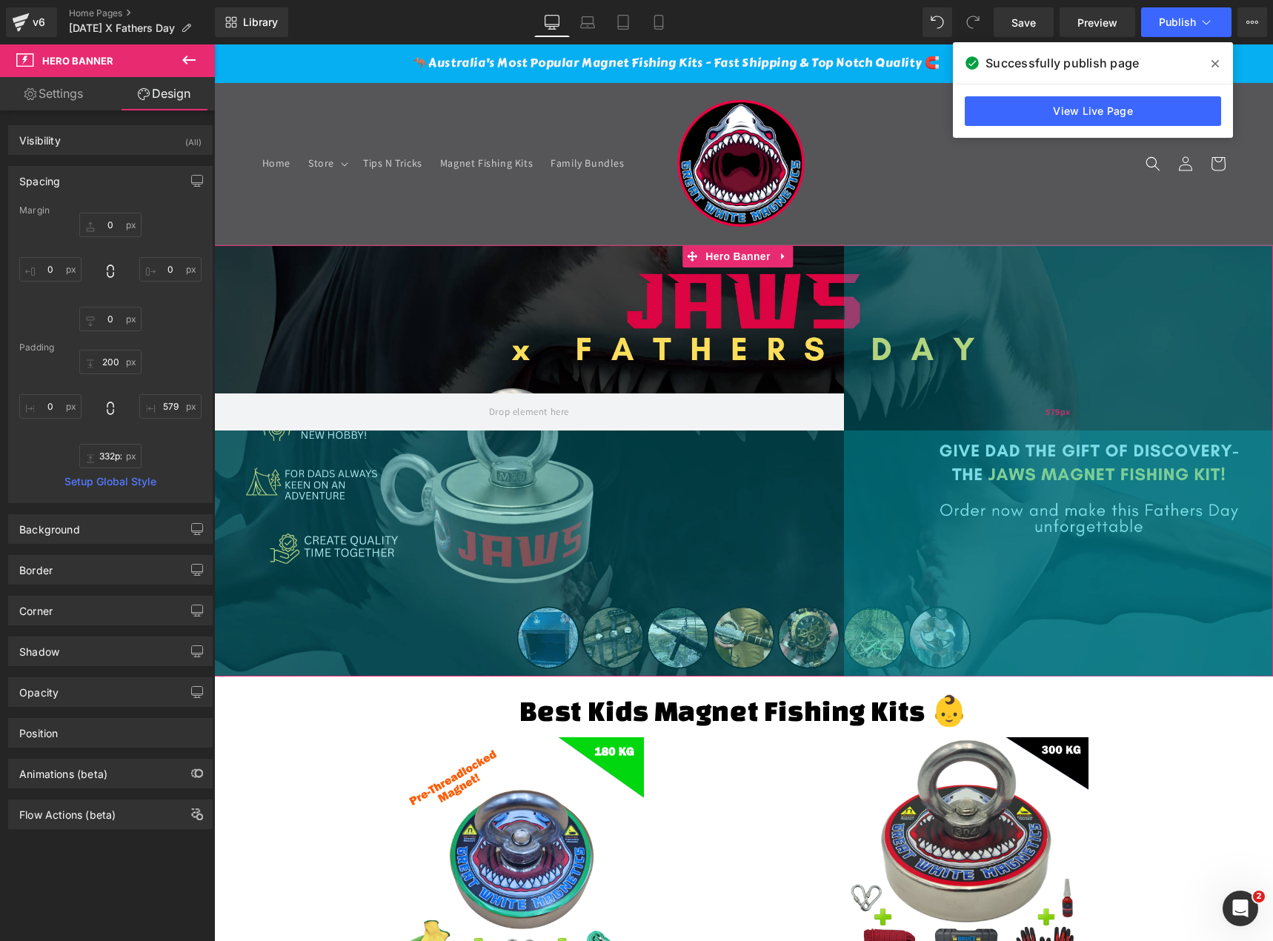
click at [928, 500] on div "579px" at bounding box center [1058, 460] width 429 height 431
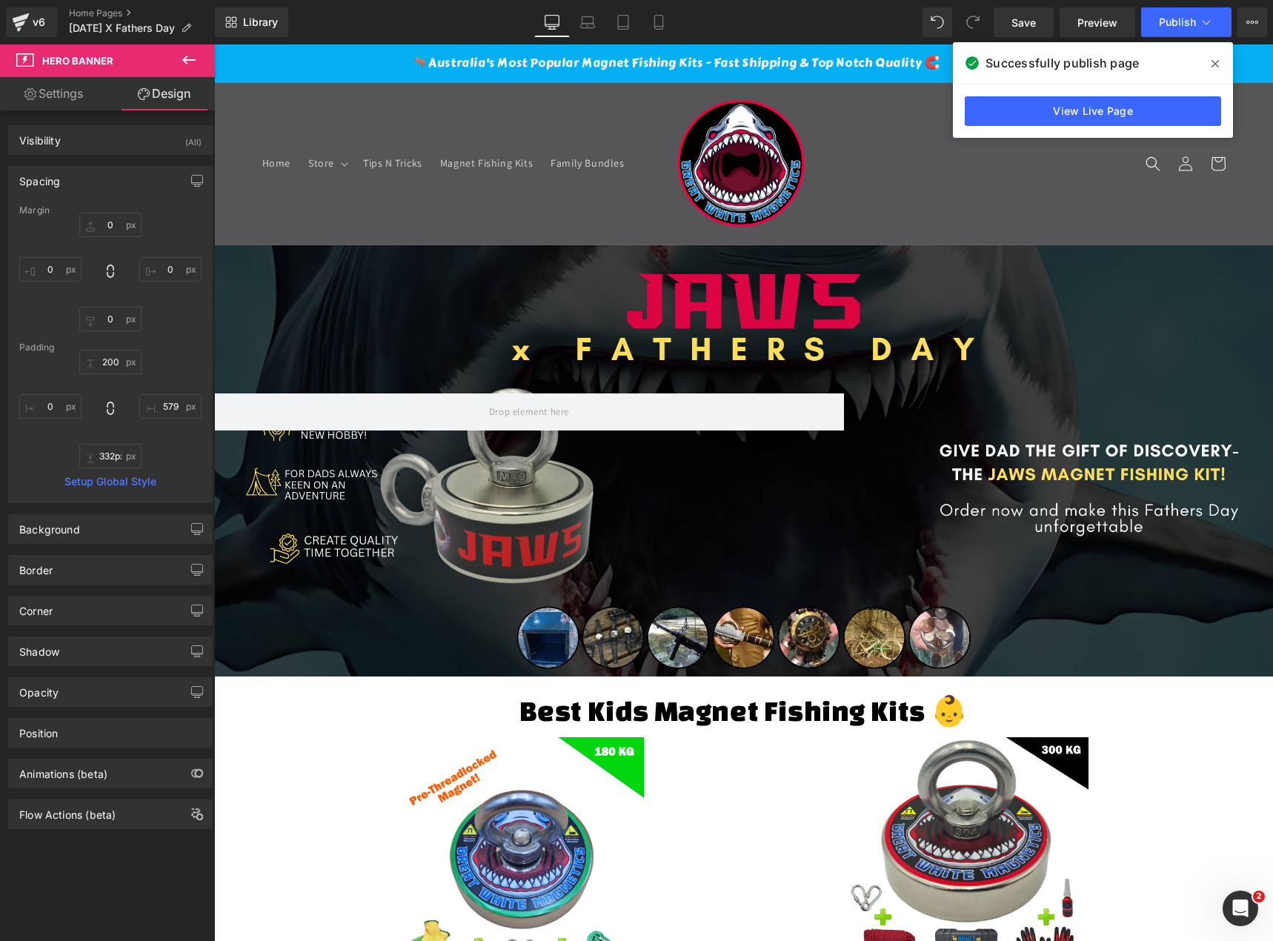
type input "200px"
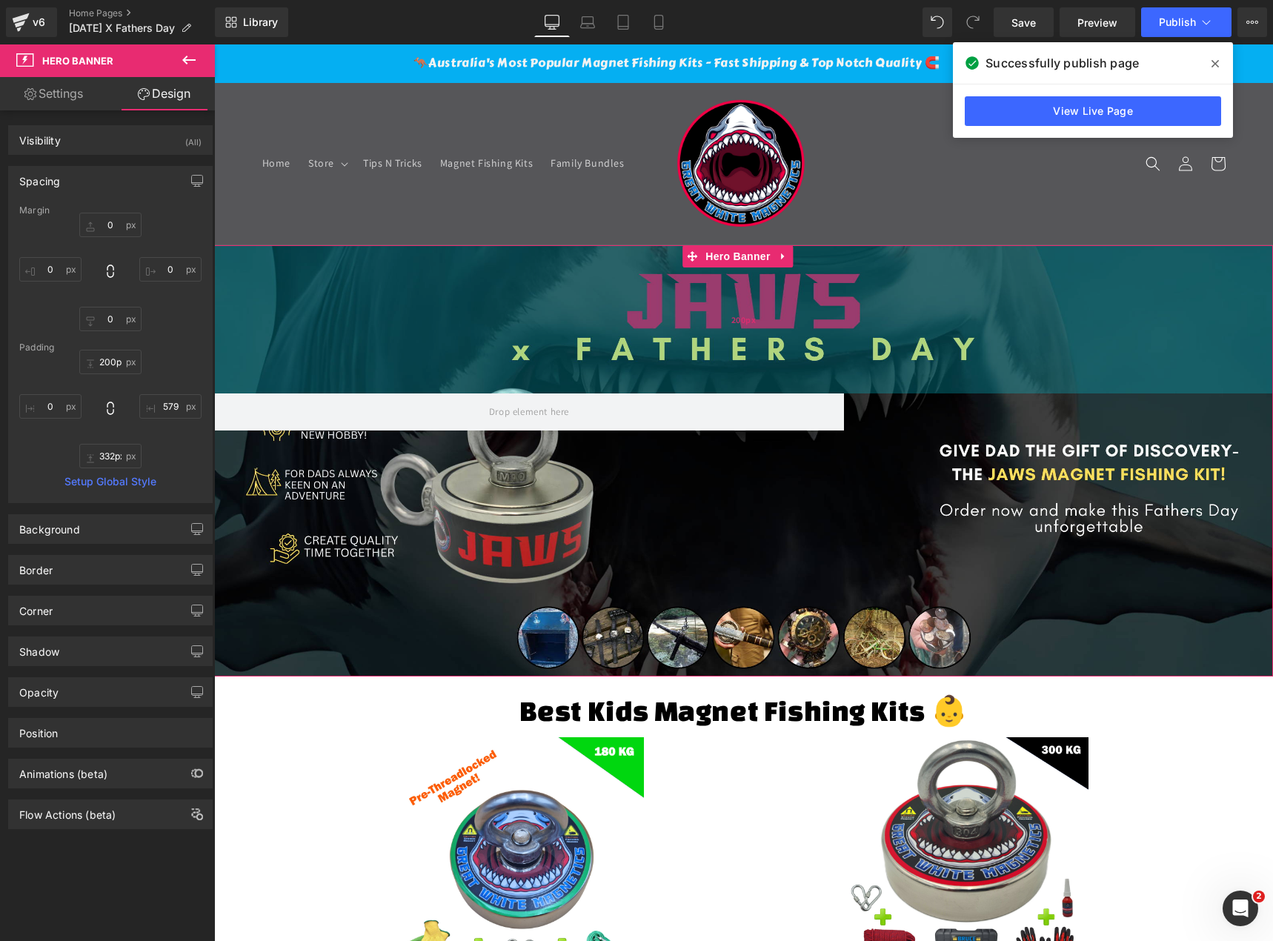
click at [752, 270] on div "200px" at bounding box center [743, 319] width 1059 height 148
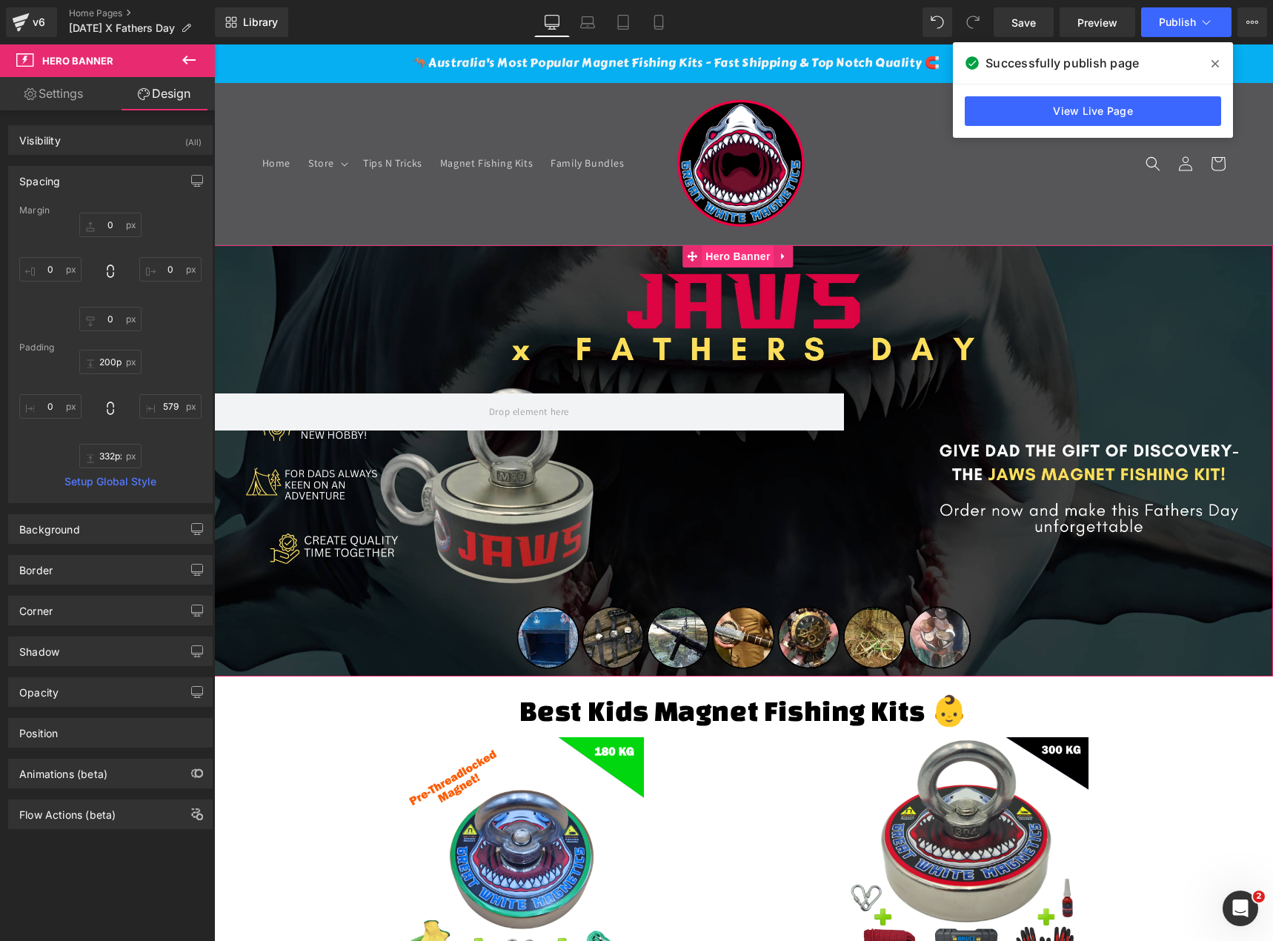
click at [751, 256] on span "Hero Banner" at bounding box center [738, 256] width 72 height 22
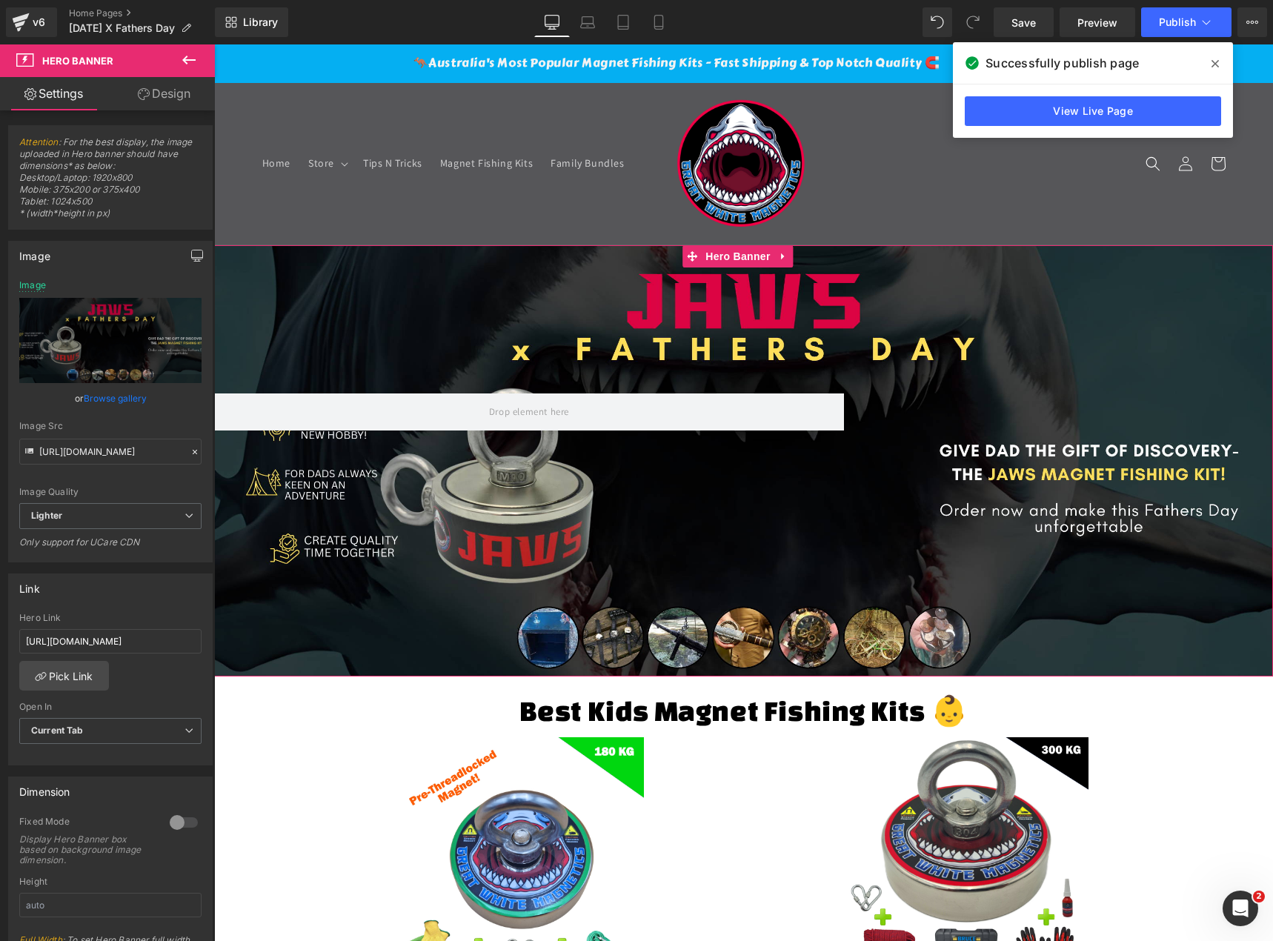
click at [191, 253] on icon "button" at bounding box center [197, 256] width 12 height 12
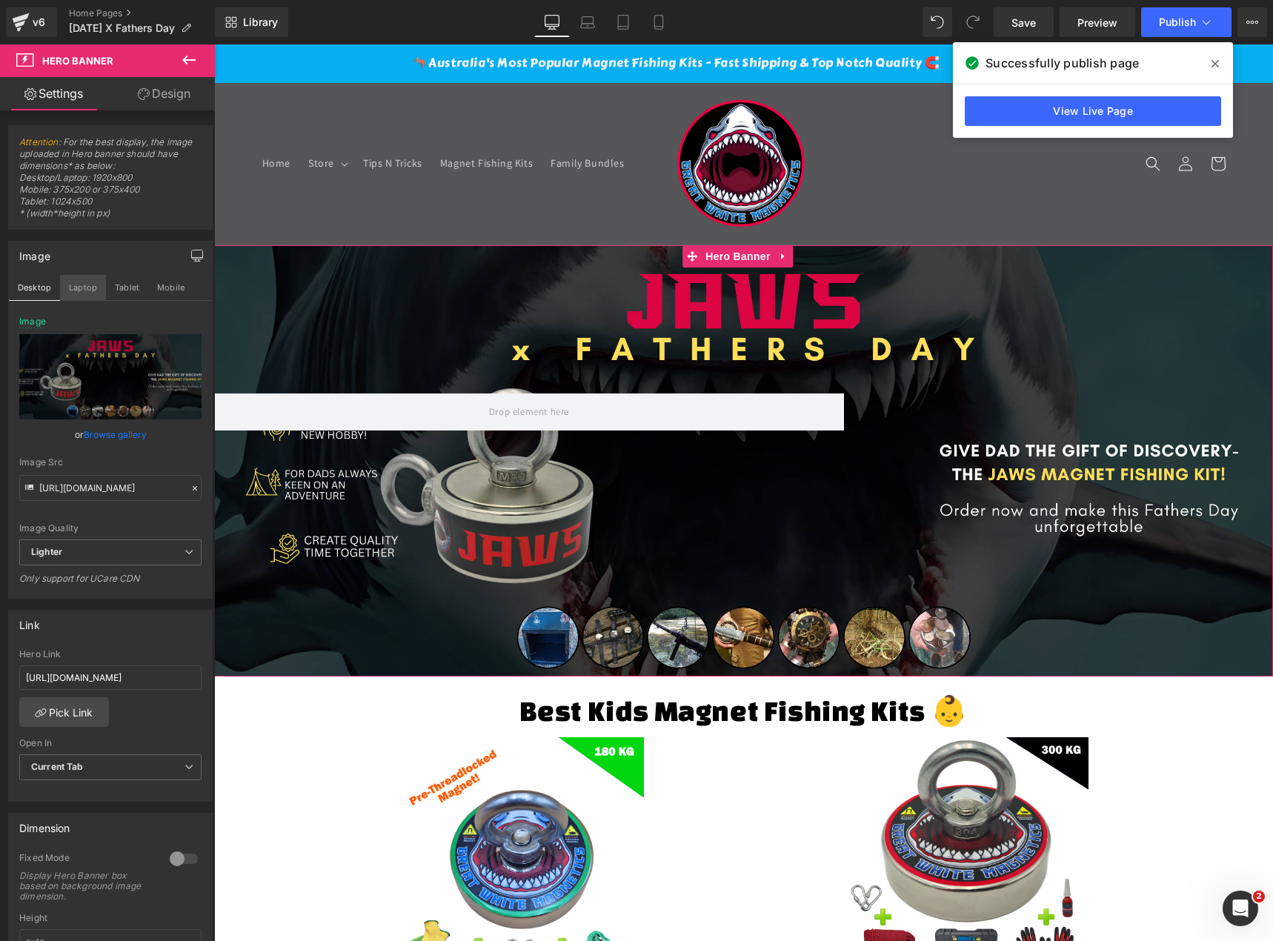
click at [86, 285] on button "Laptop" at bounding box center [83, 287] width 46 height 25
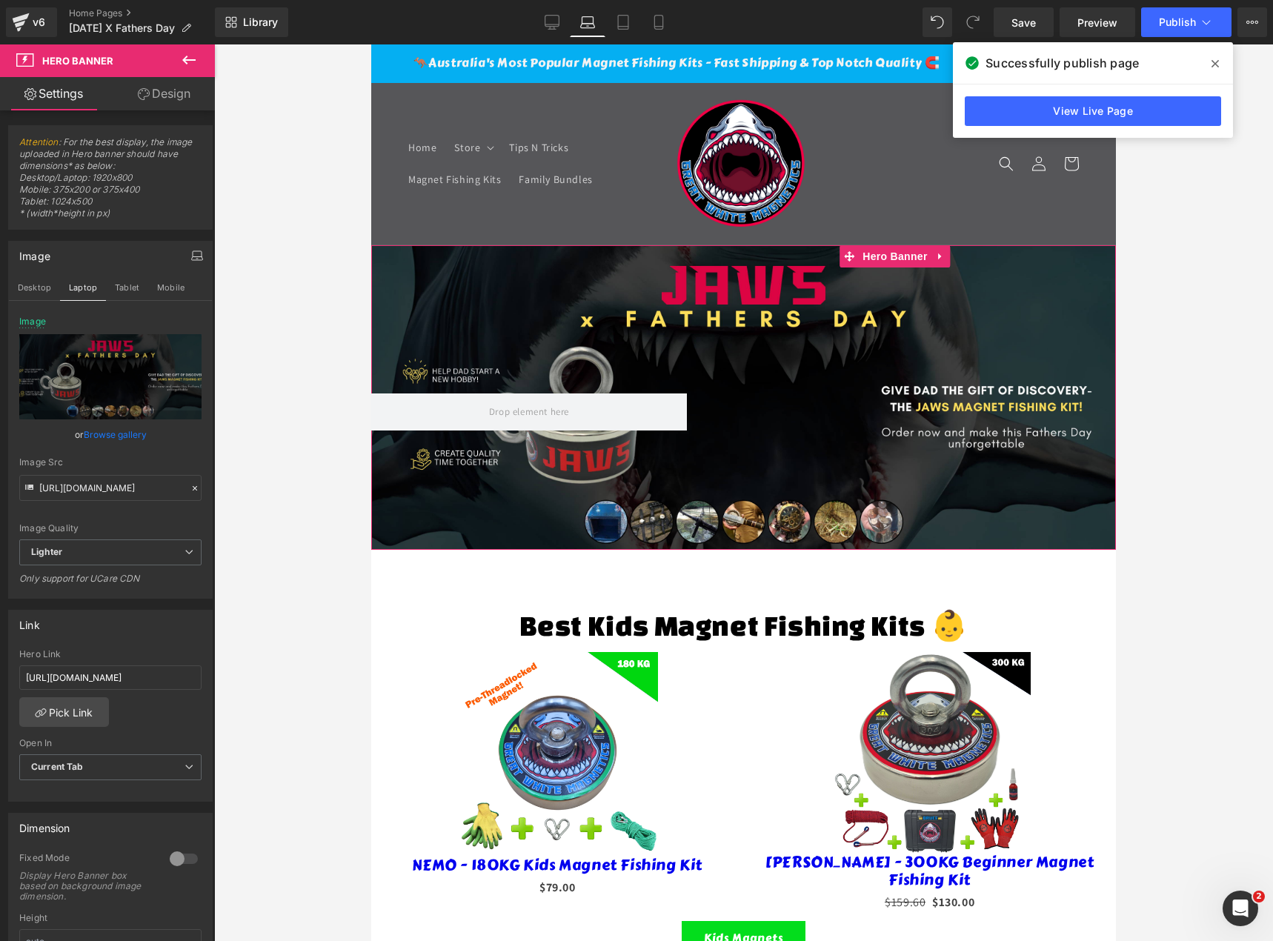
click at [126, 436] on link "Browse gallery" at bounding box center [115, 435] width 63 height 26
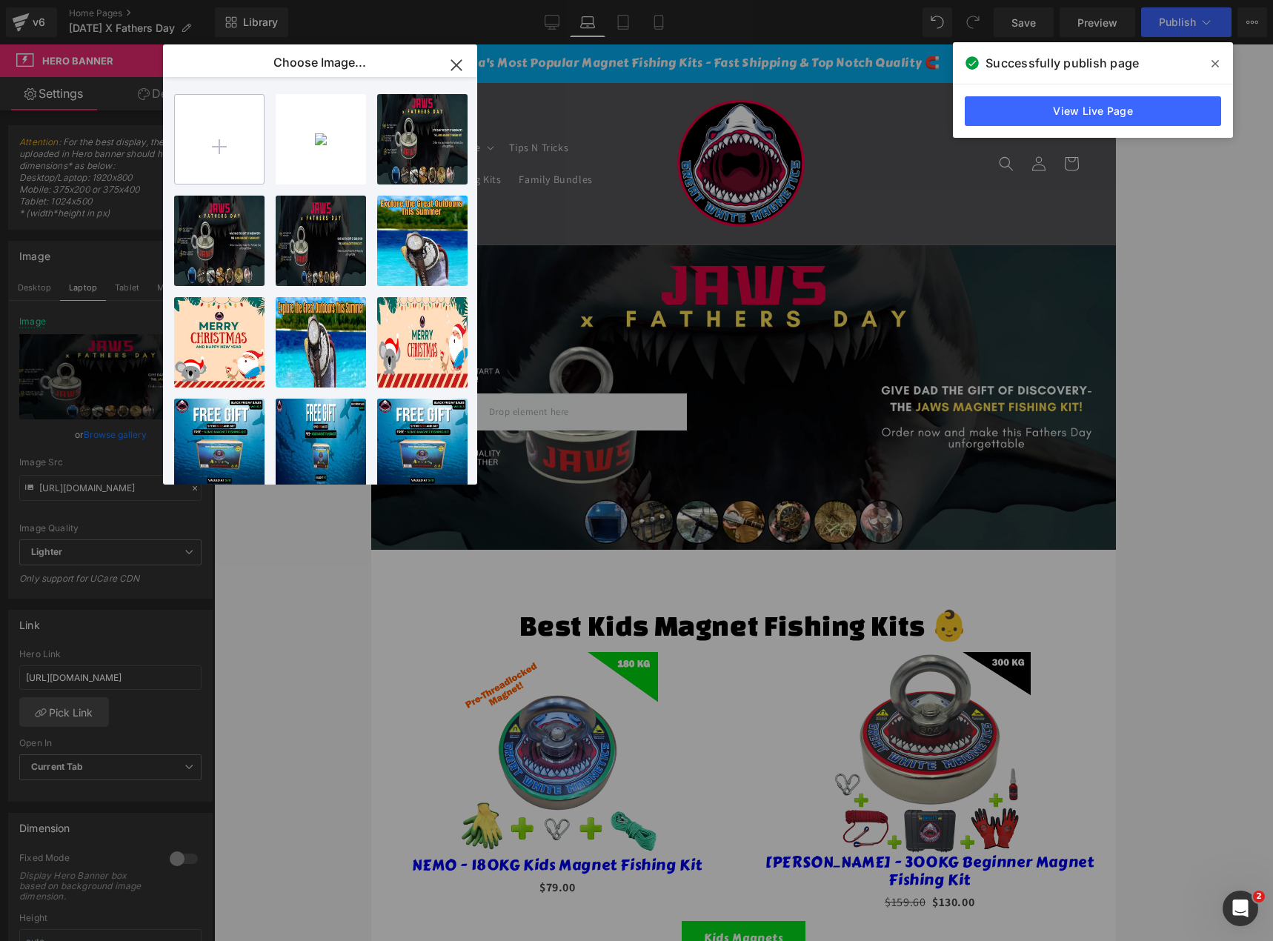
click at [0, 0] on input "file" at bounding box center [0, 0] width 0 height 0
type input "C:\fakepath\JAWS X FATHERS DAY 1904 X 500.png"
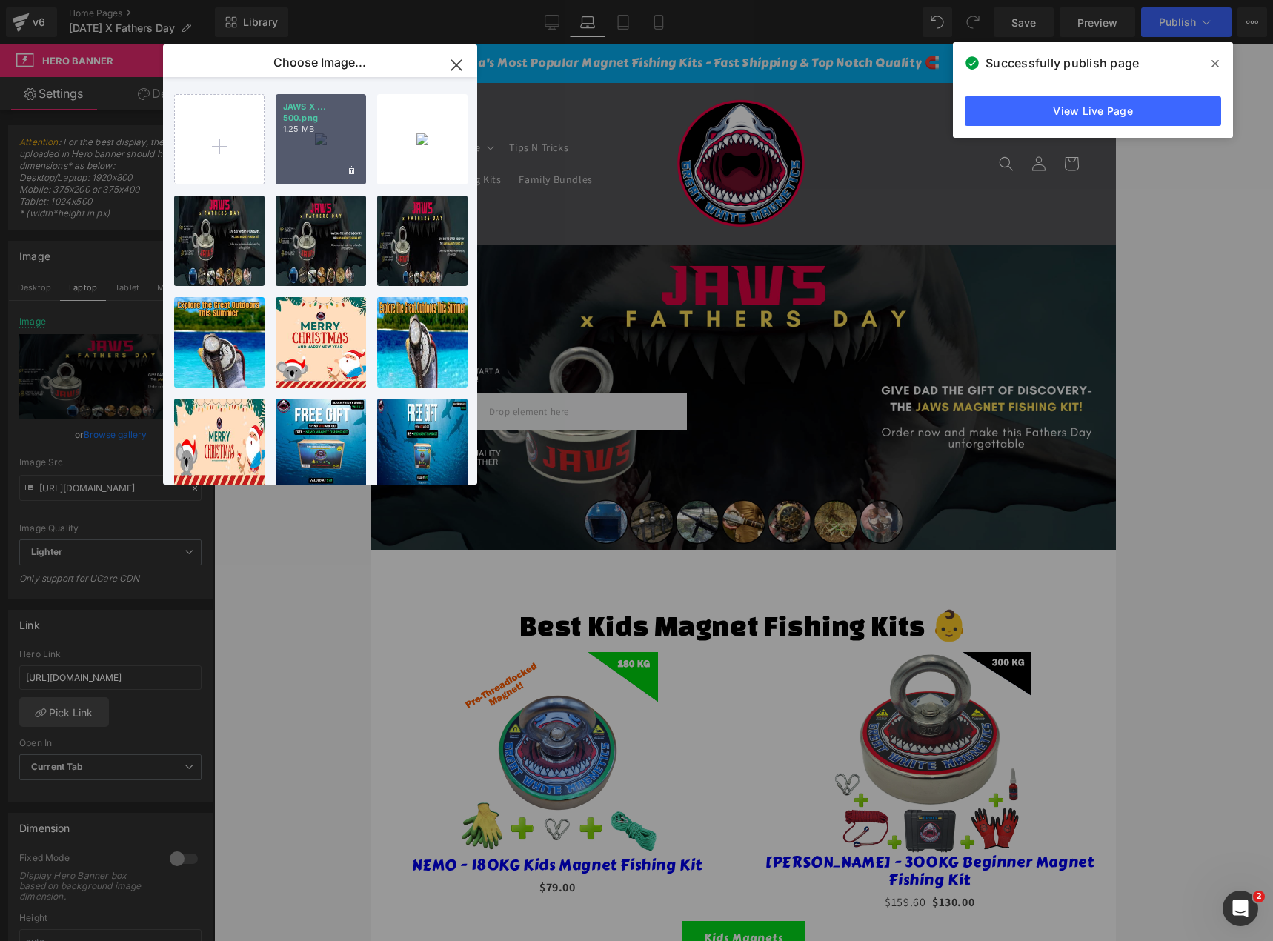
click at [337, 160] on div "JAWS X ... 500.png 1.25 MB" at bounding box center [321, 139] width 90 height 90
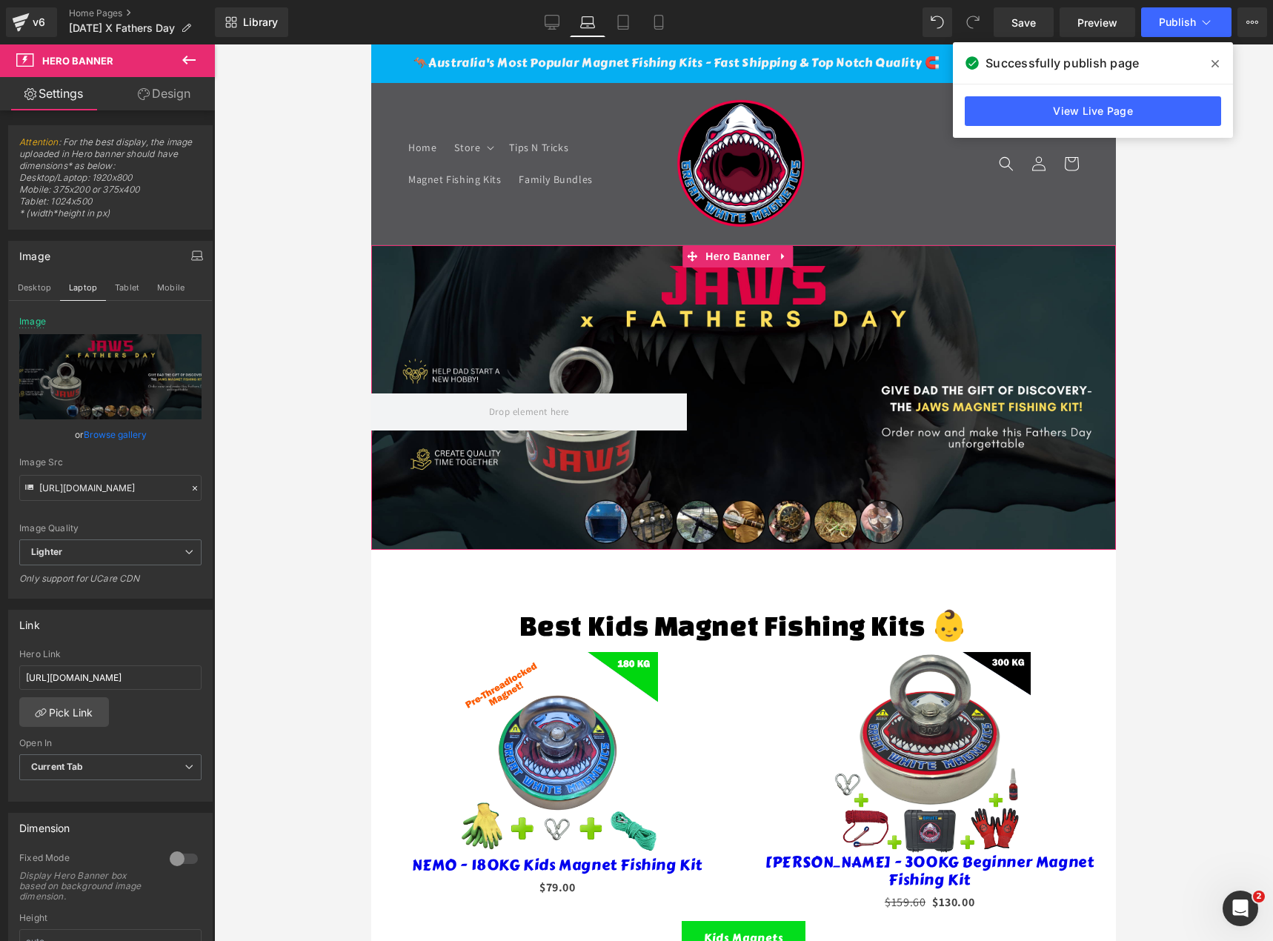
click at [106, 436] on link "Browse gallery" at bounding box center [115, 435] width 63 height 26
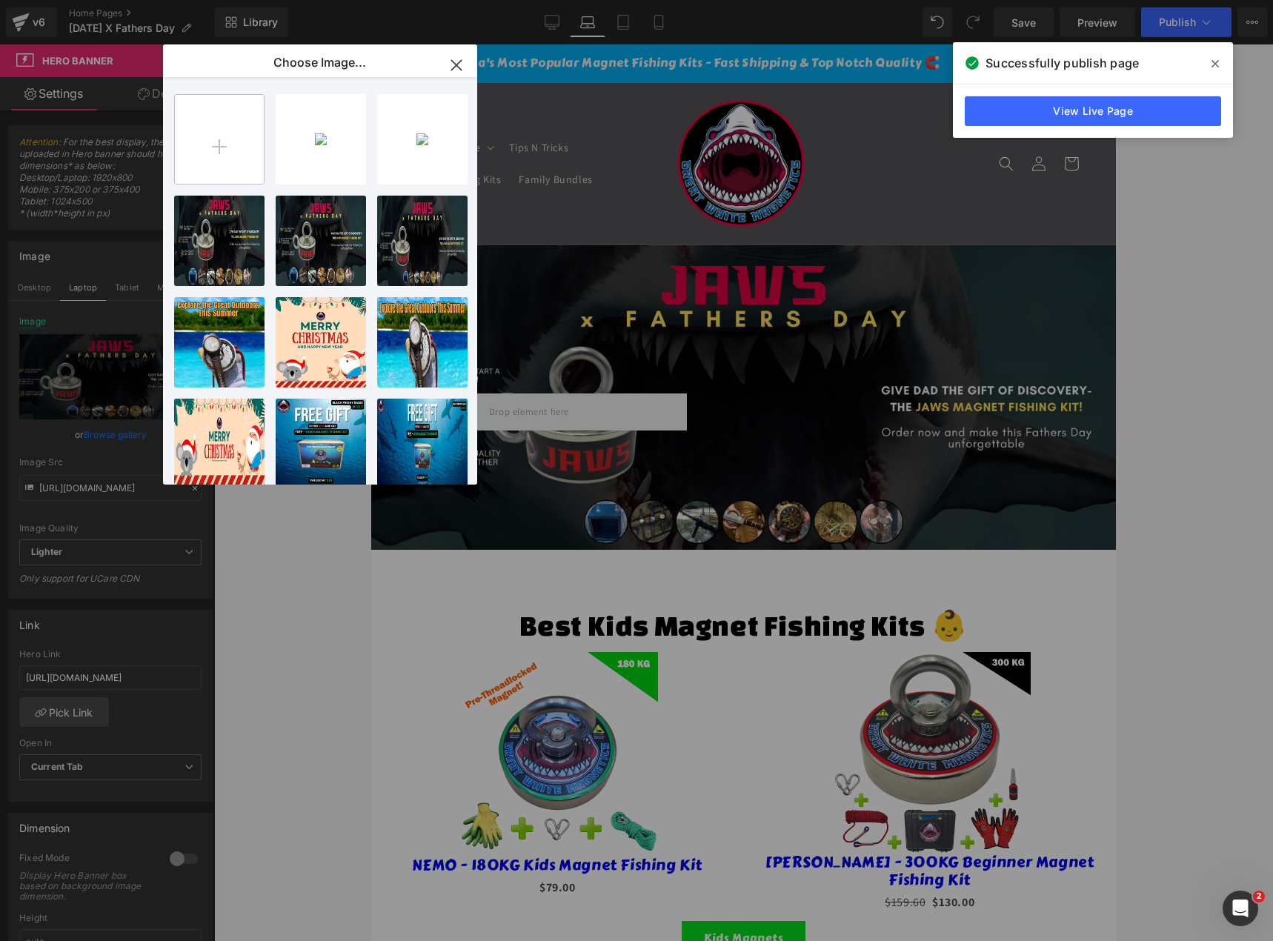
click at [0, 0] on input "file" at bounding box center [0, 0] width 0 height 0
type input "C:\fakepath\Jaws X Fathers Day Banner.png"
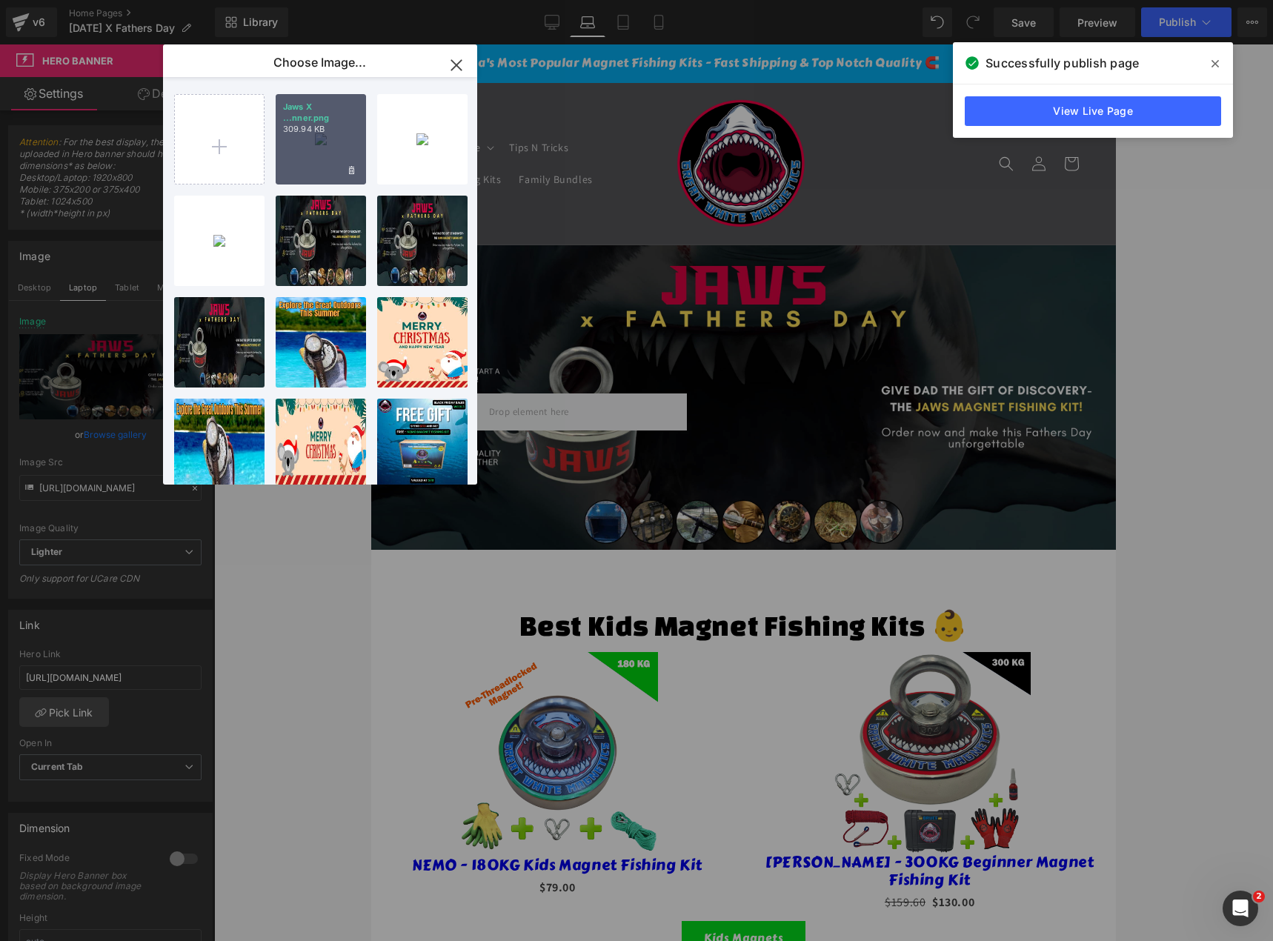
click at [341, 147] on div "Jaws X ...nner.png 309.94 KB" at bounding box center [321, 139] width 90 height 90
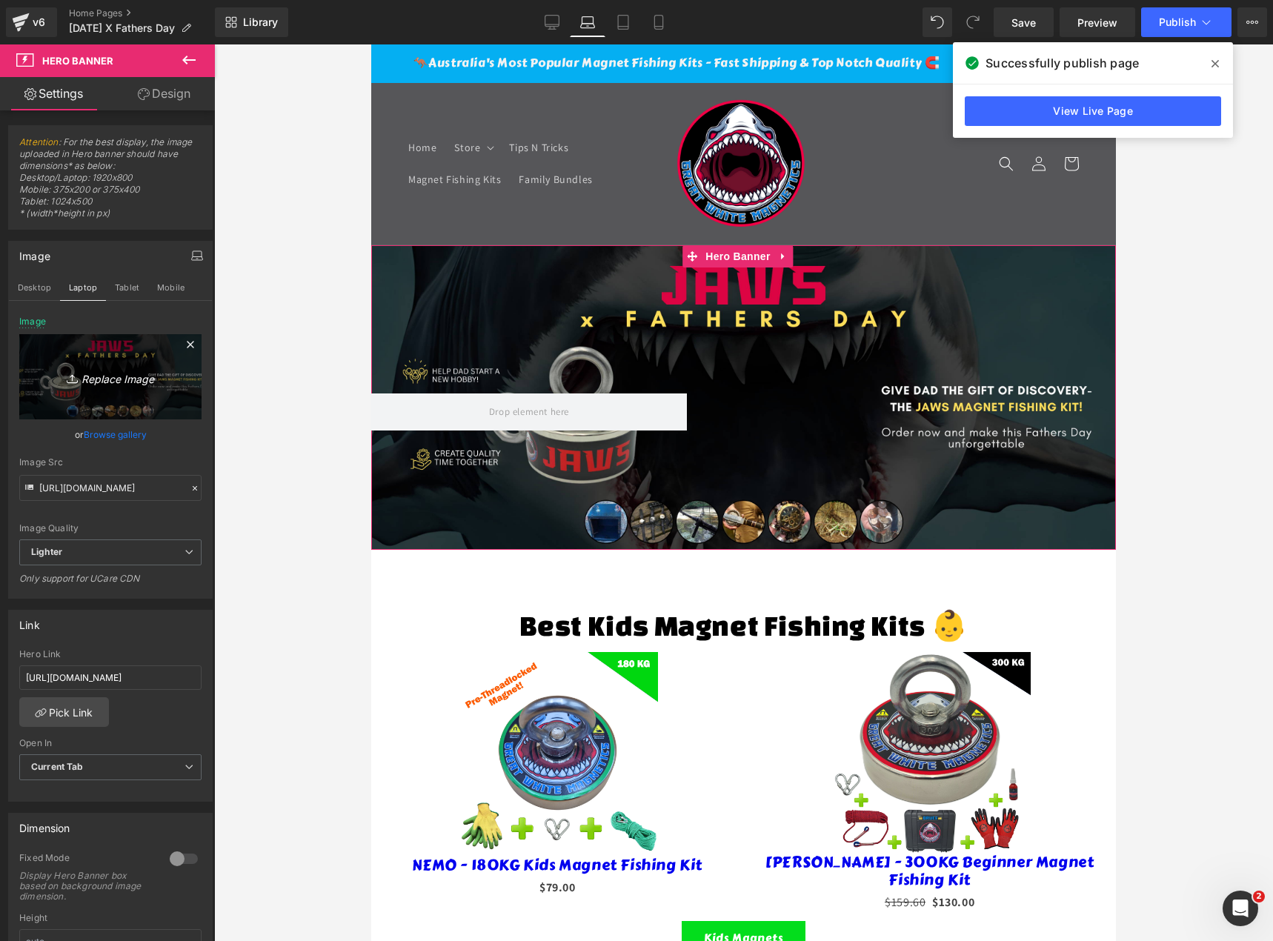
click at [131, 381] on icon "Replace Image" at bounding box center [110, 377] width 119 height 19
click at [127, 433] on link "Browse gallery" at bounding box center [115, 435] width 63 height 26
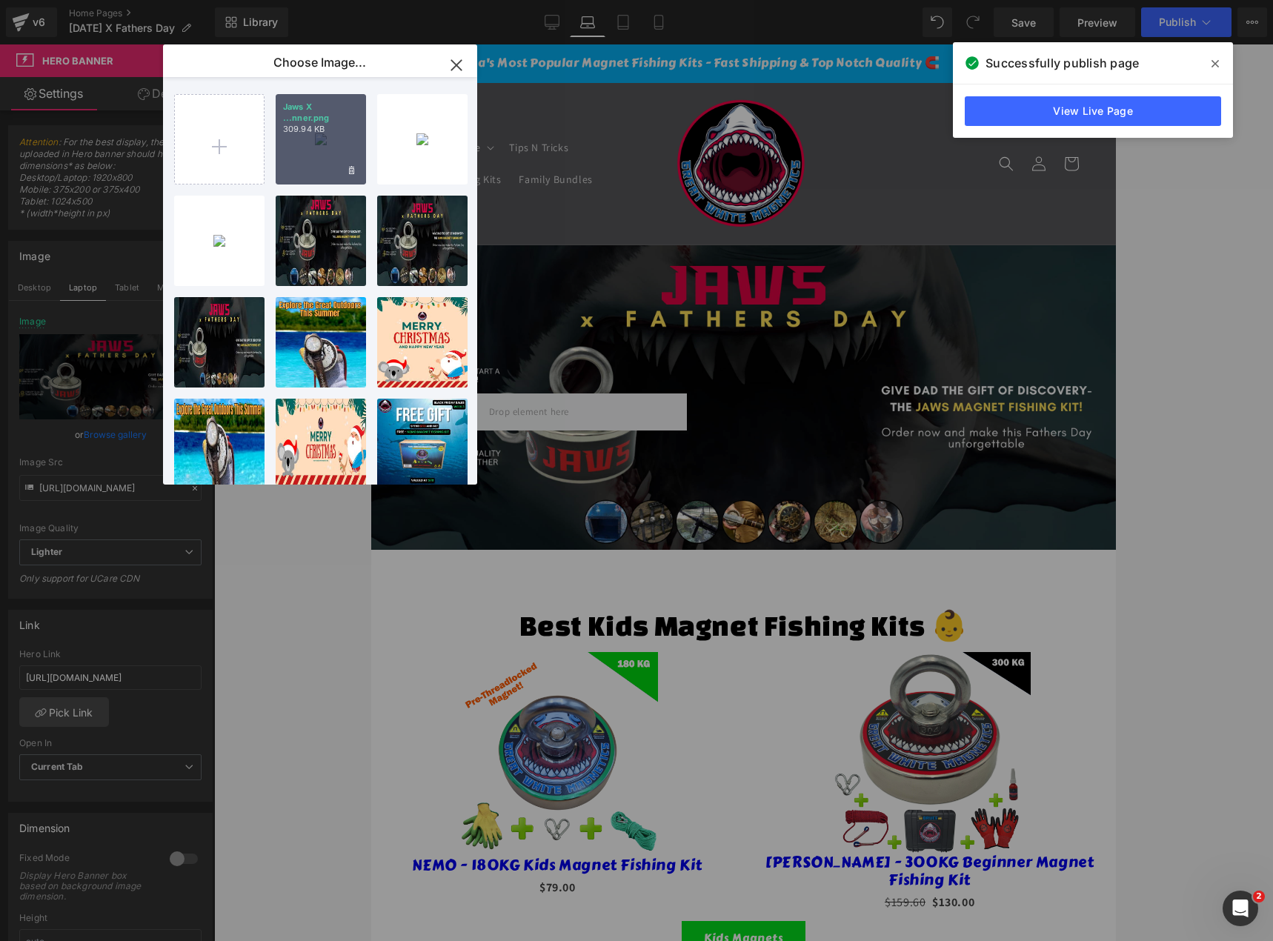
click at [302, 144] on div "Jaws X ...nner.png 309.94 KB" at bounding box center [321, 139] width 90 height 90
type input "https://ucarecdn.com/ab33842d-21e0-479d-9235-d655dcc7cb0a/-/format/auto/-/previ…"
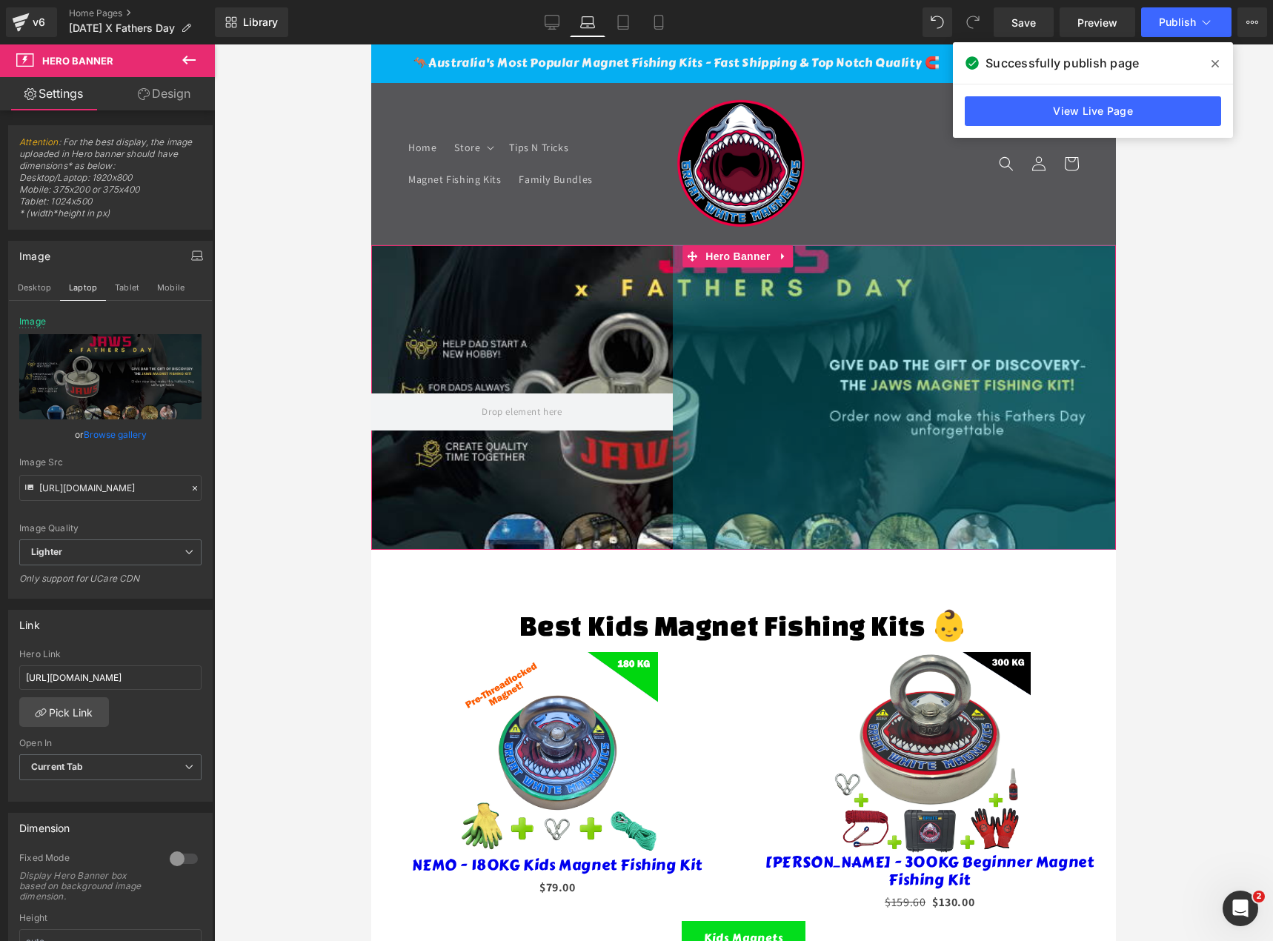
drag, startPoint x: 1103, startPoint y: 547, endPoint x: 1088, endPoint y: 570, distance: 26.9
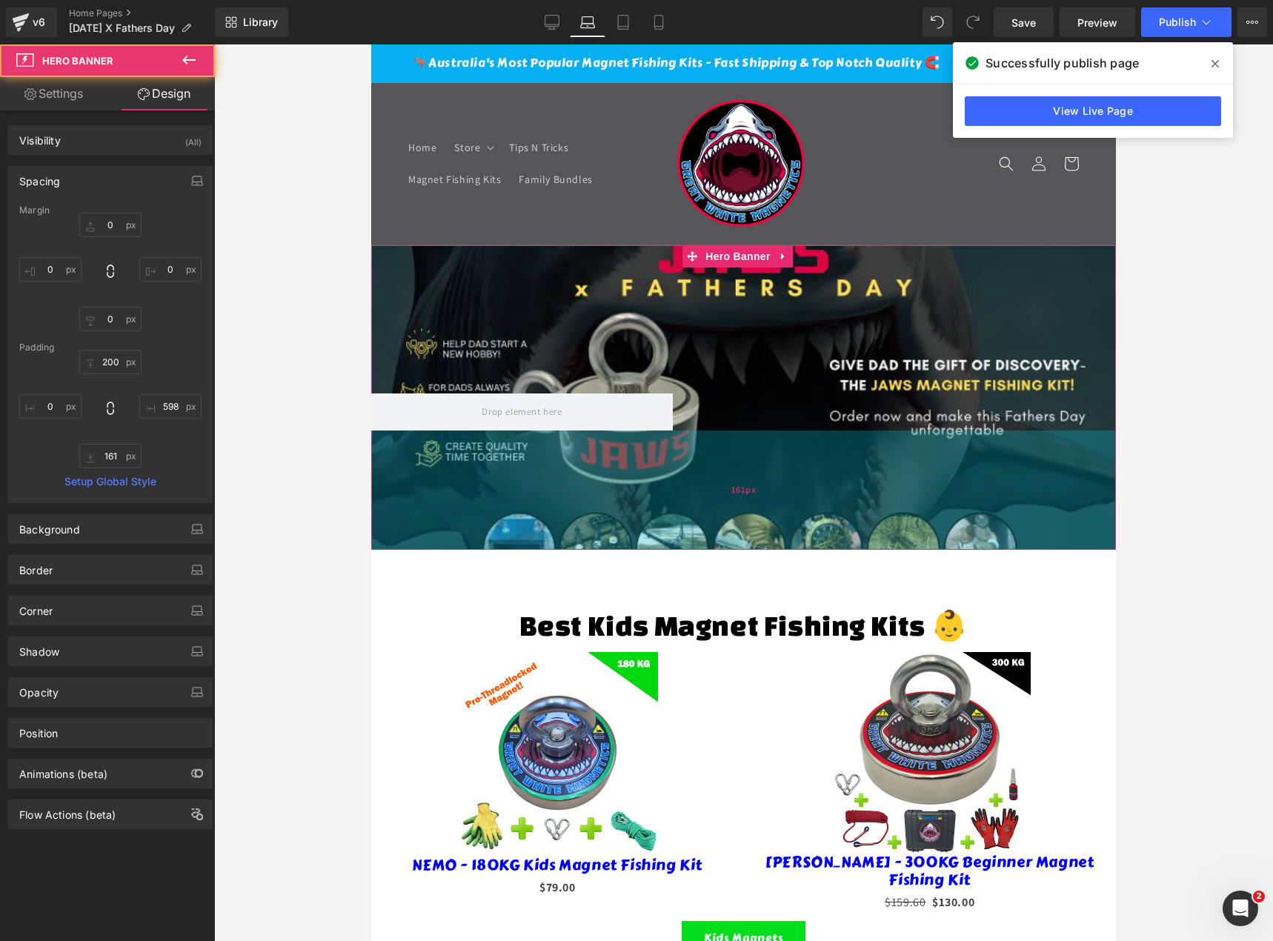
click at [464, 490] on div "161px" at bounding box center [743, 489] width 745 height 119
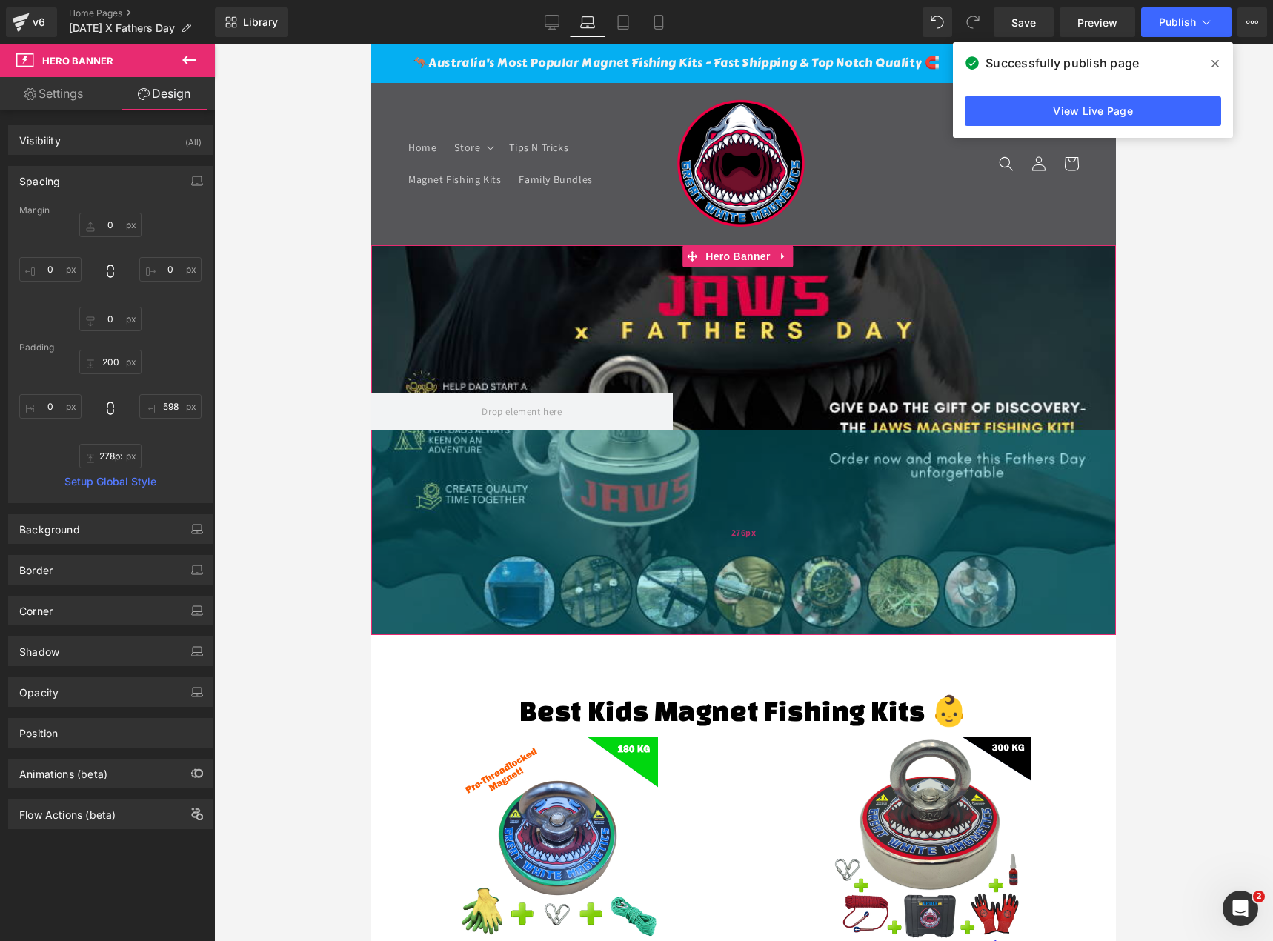
type input "279px"
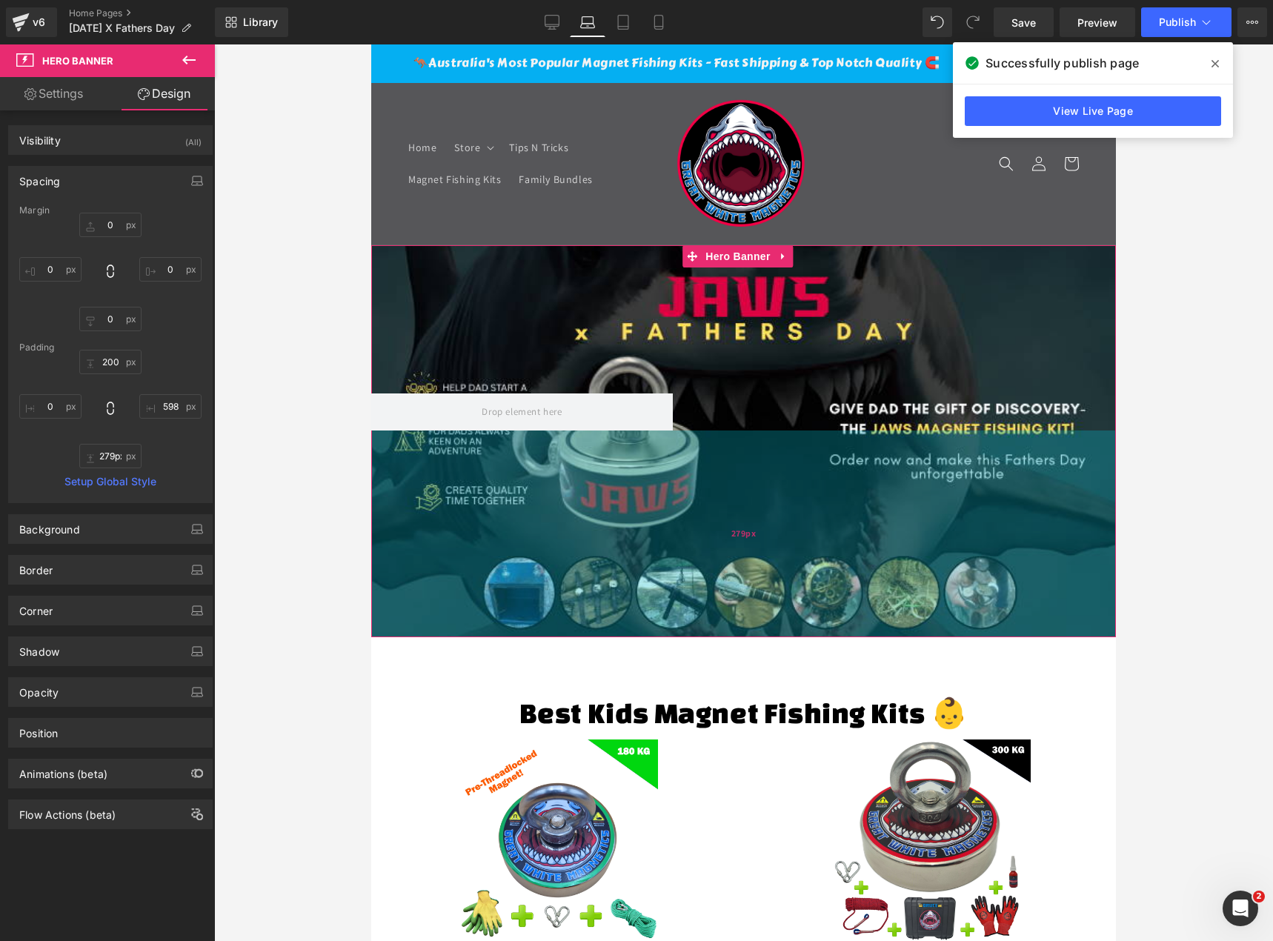
drag, startPoint x: 484, startPoint y: 548, endPoint x: 512, endPoint y: 636, distance: 91.9
click at [512, 636] on div "279px" at bounding box center [743, 533] width 745 height 207
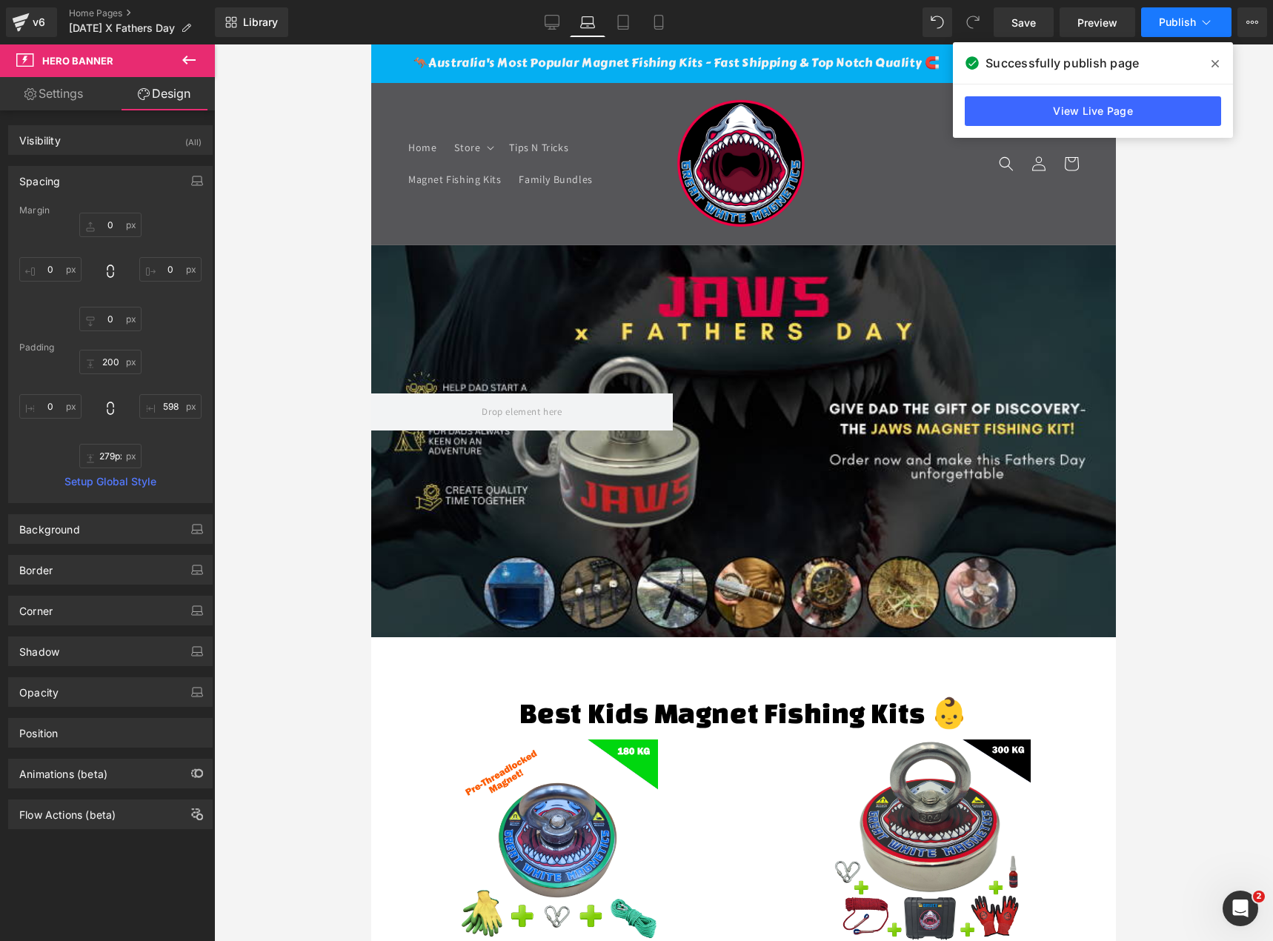
click at [1197, 23] on button "Publish" at bounding box center [1186, 22] width 90 height 30
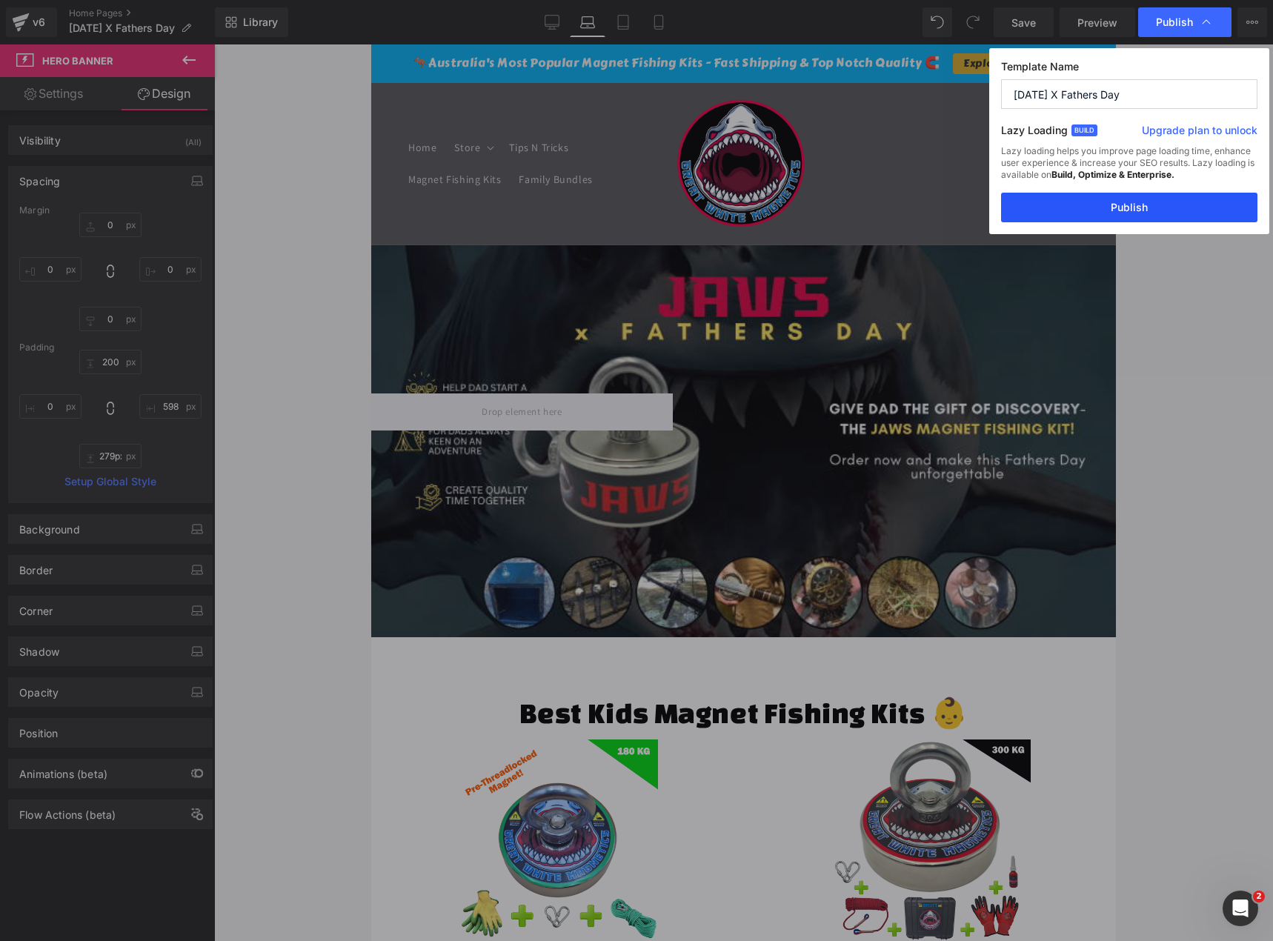
click at [1146, 200] on button "Publish" at bounding box center [1129, 208] width 256 height 30
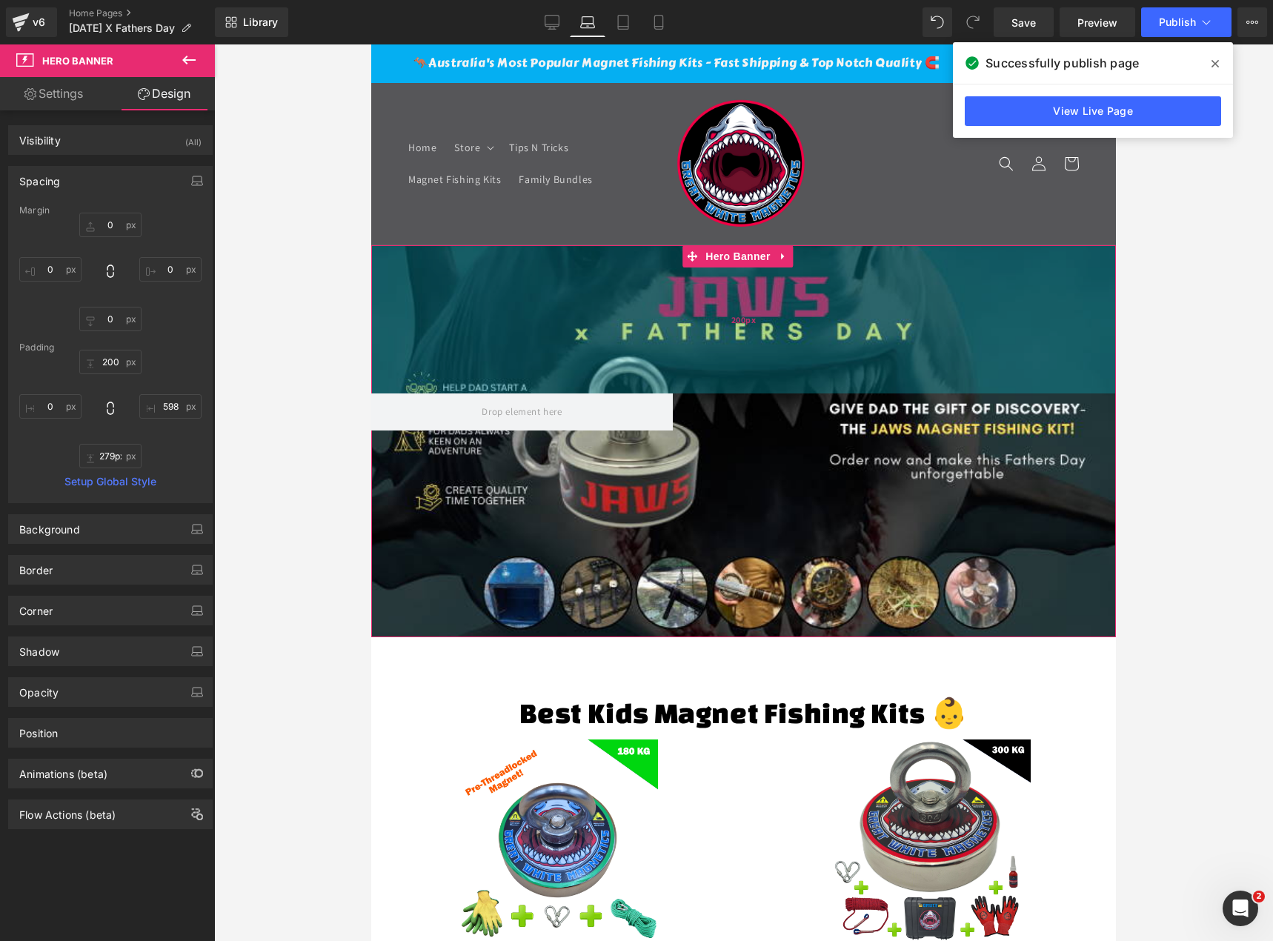
click at [482, 312] on div "200px" at bounding box center [743, 319] width 745 height 148
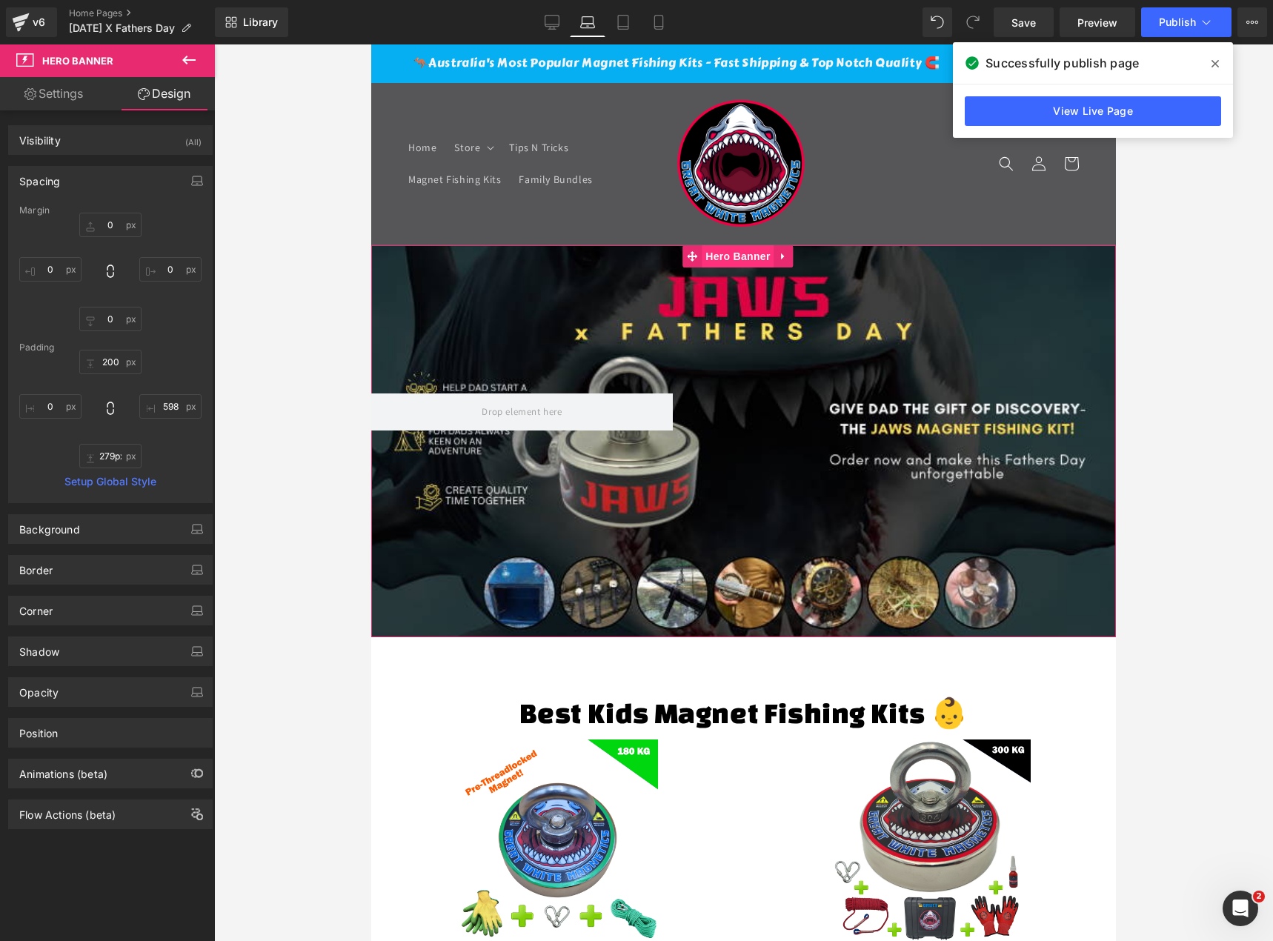
click at [759, 251] on span "Hero Banner" at bounding box center [738, 256] width 72 height 22
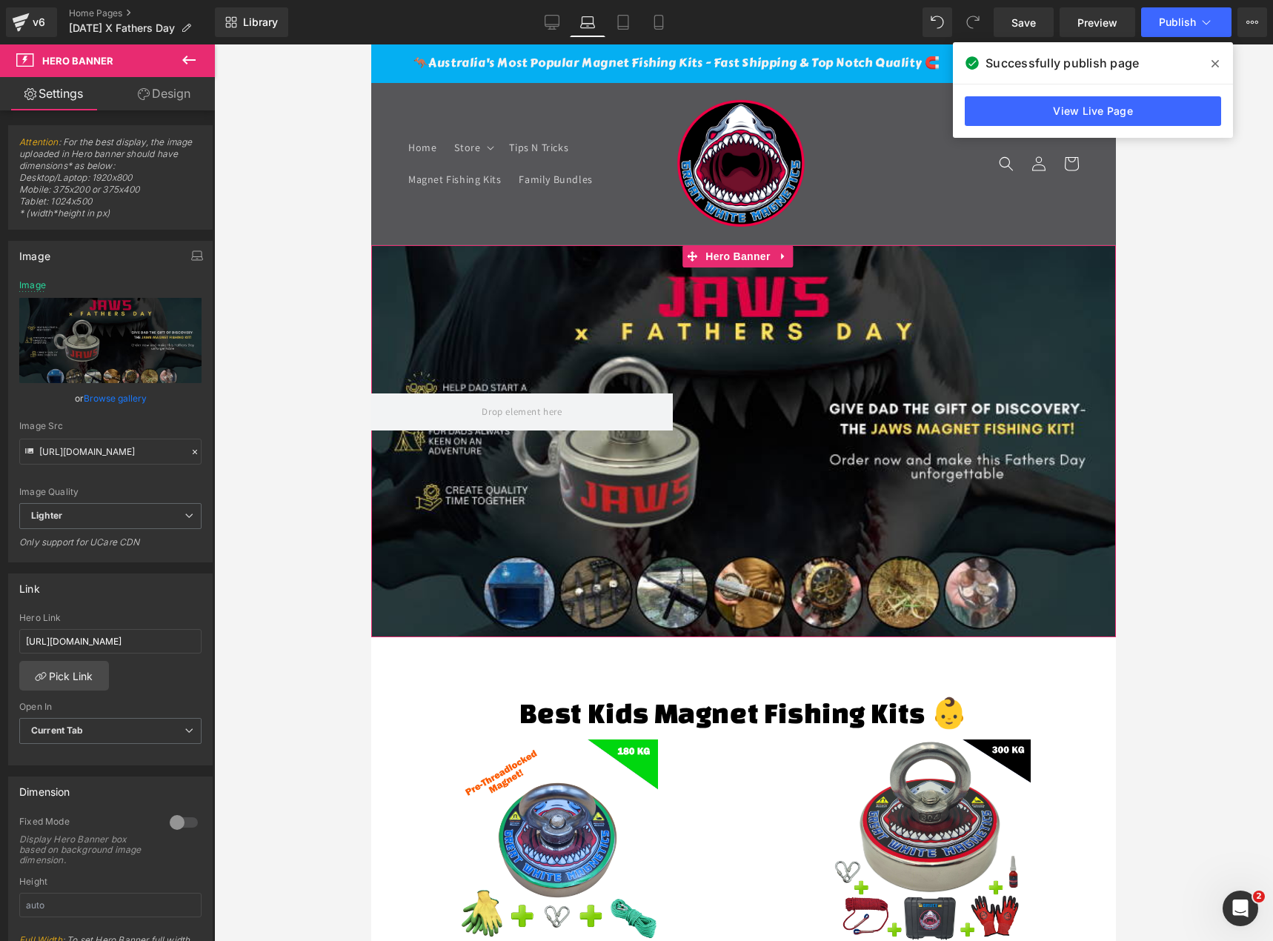
click at [119, 393] on link "Browse gallery" at bounding box center [115, 398] width 63 height 26
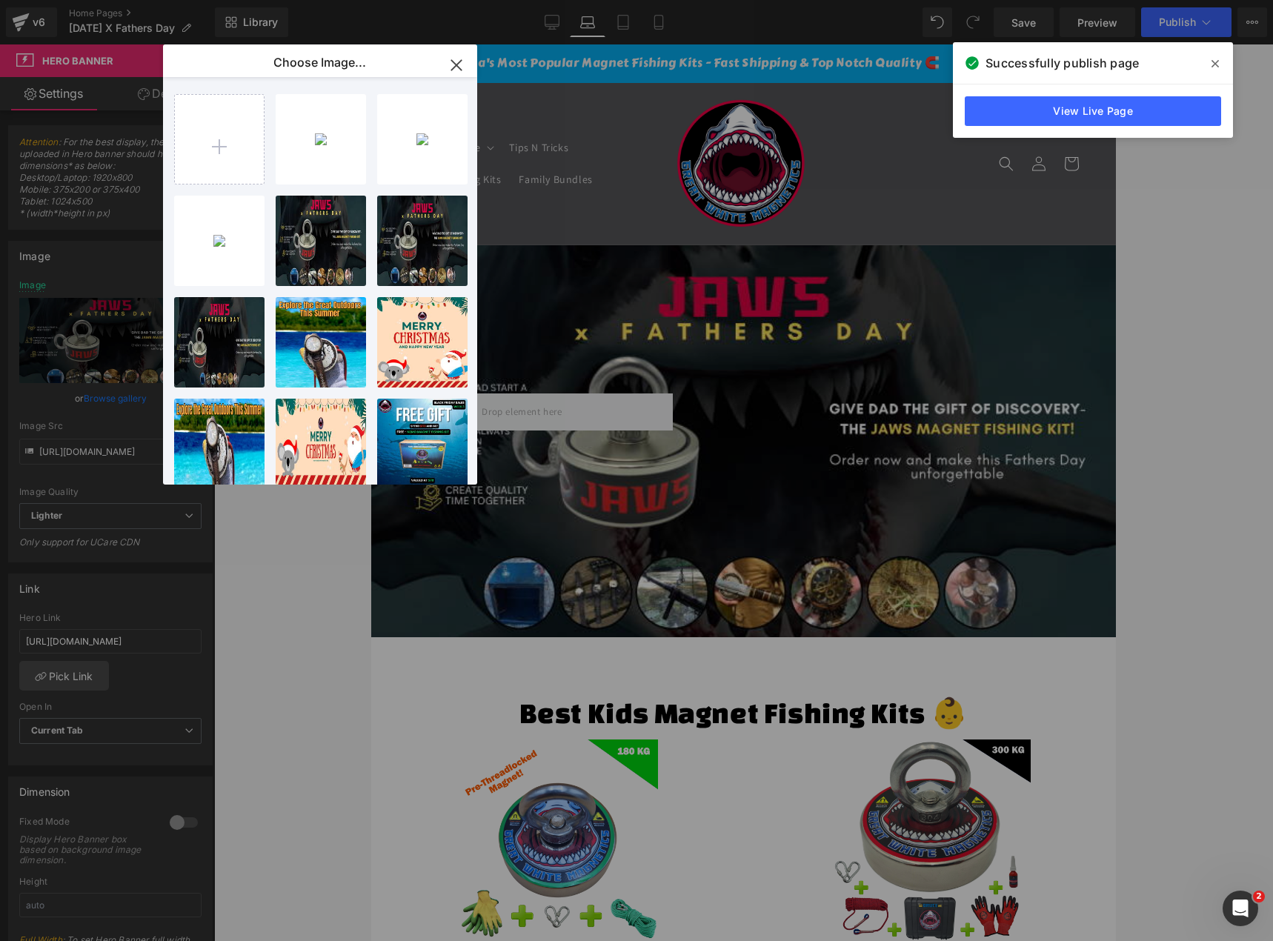
click at [138, 0] on div "Hero Banner You are previewing how the will restyle your page. You can not edit…" at bounding box center [636, 0] width 1273 height 0
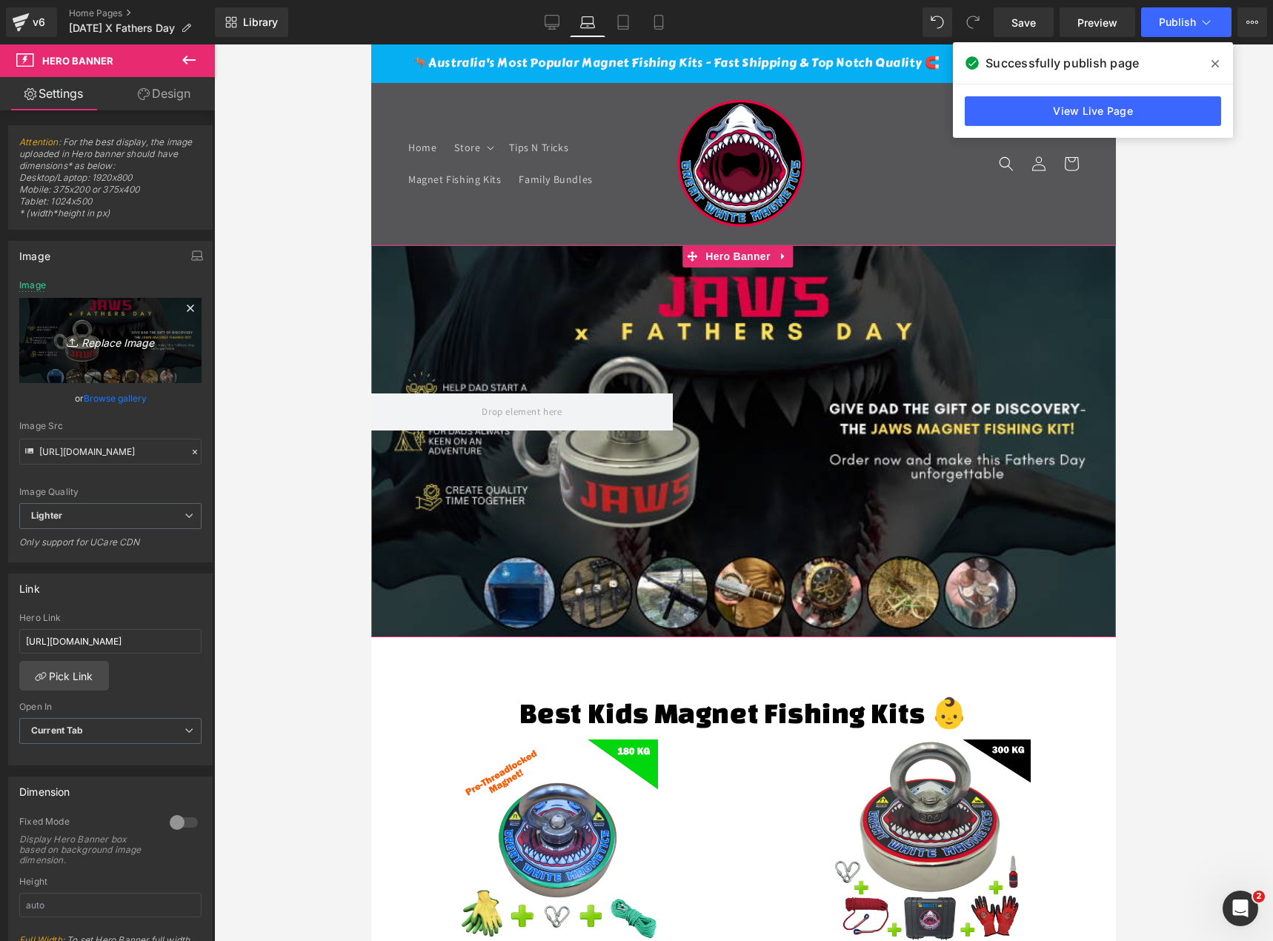
click at [113, 342] on icon "Replace Image" at bounding box center [110, 340] width 119 height 19
type input "C:\fakepath\JAWS X FATHERS DAY 1904 X 500 (1).png"
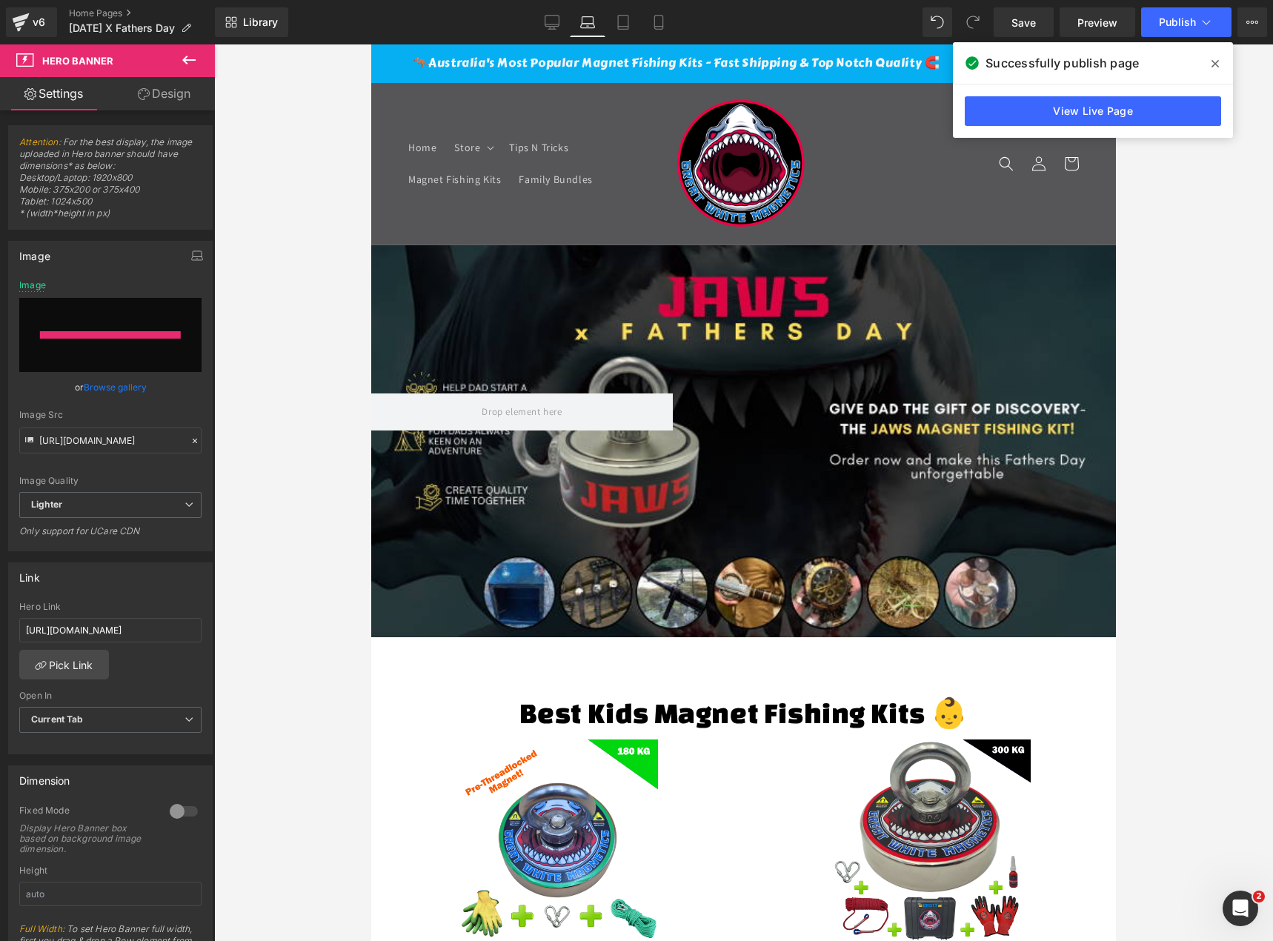
type input "[URL][DOMAIN_NAME]"
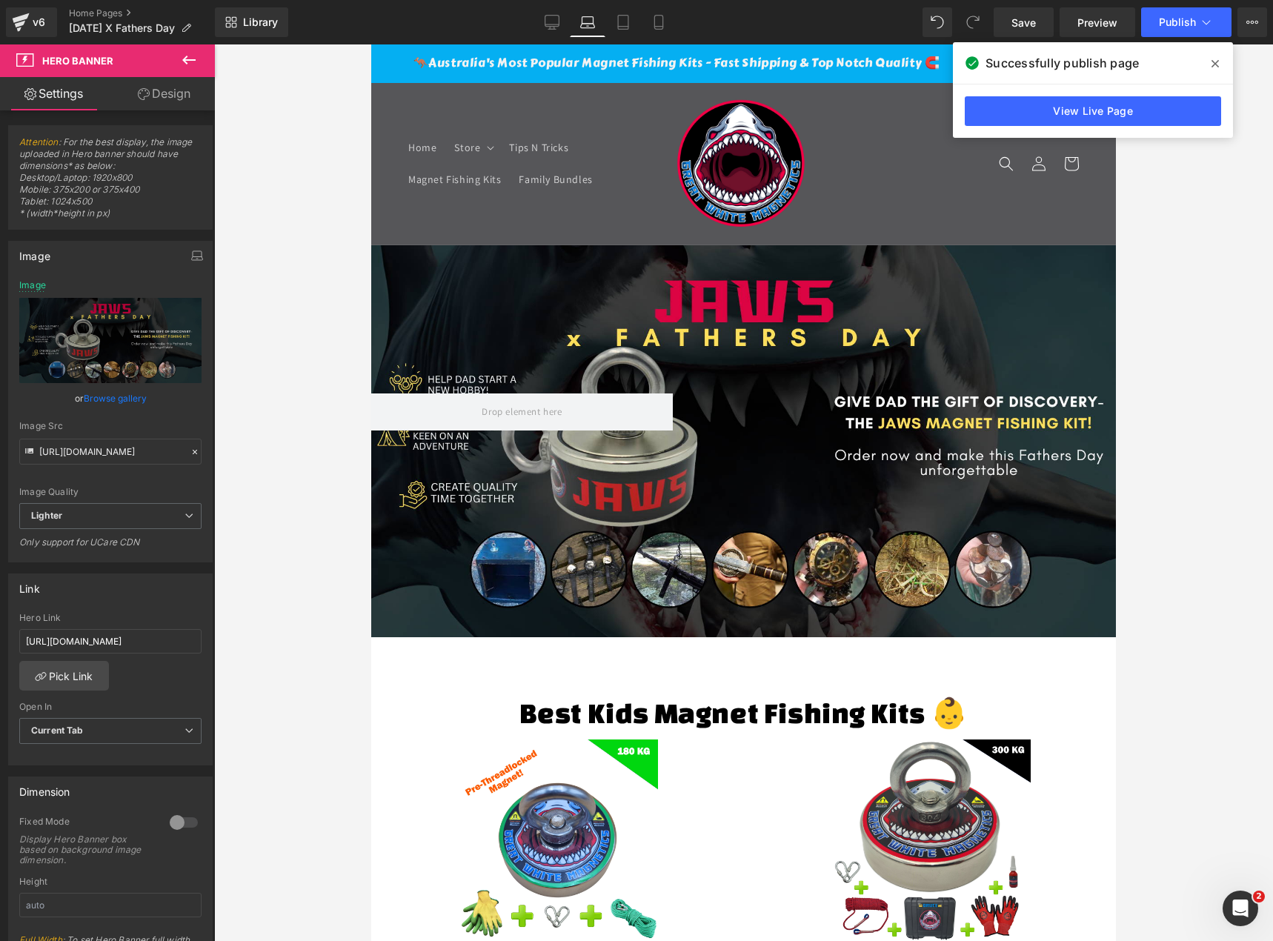
click at [1214, 67] on icon at bounding box center [1214, 64] width 7 height 12
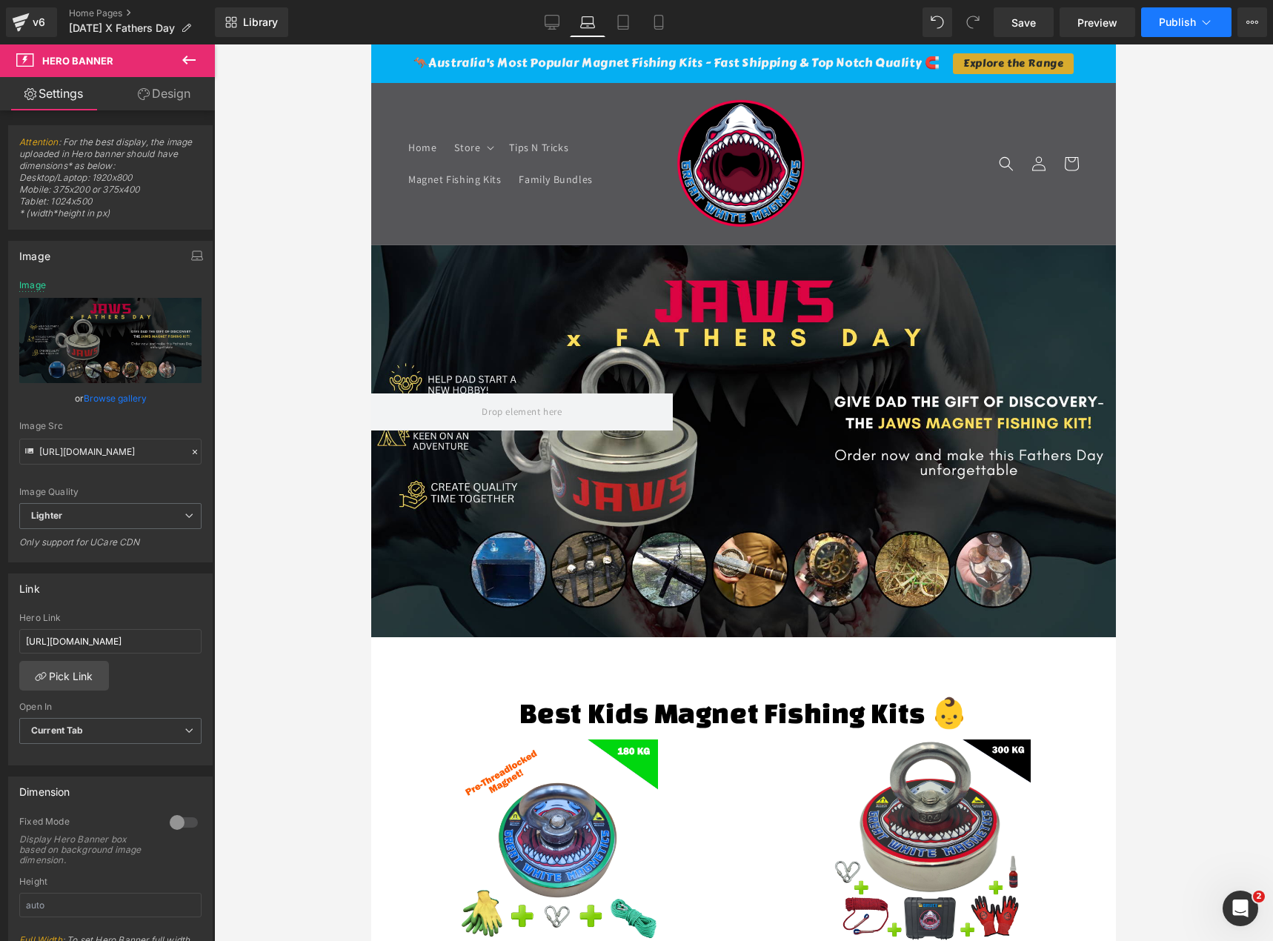
click at [1210, 27] on icon at bounding box center [1206, 22] width 15 height 15
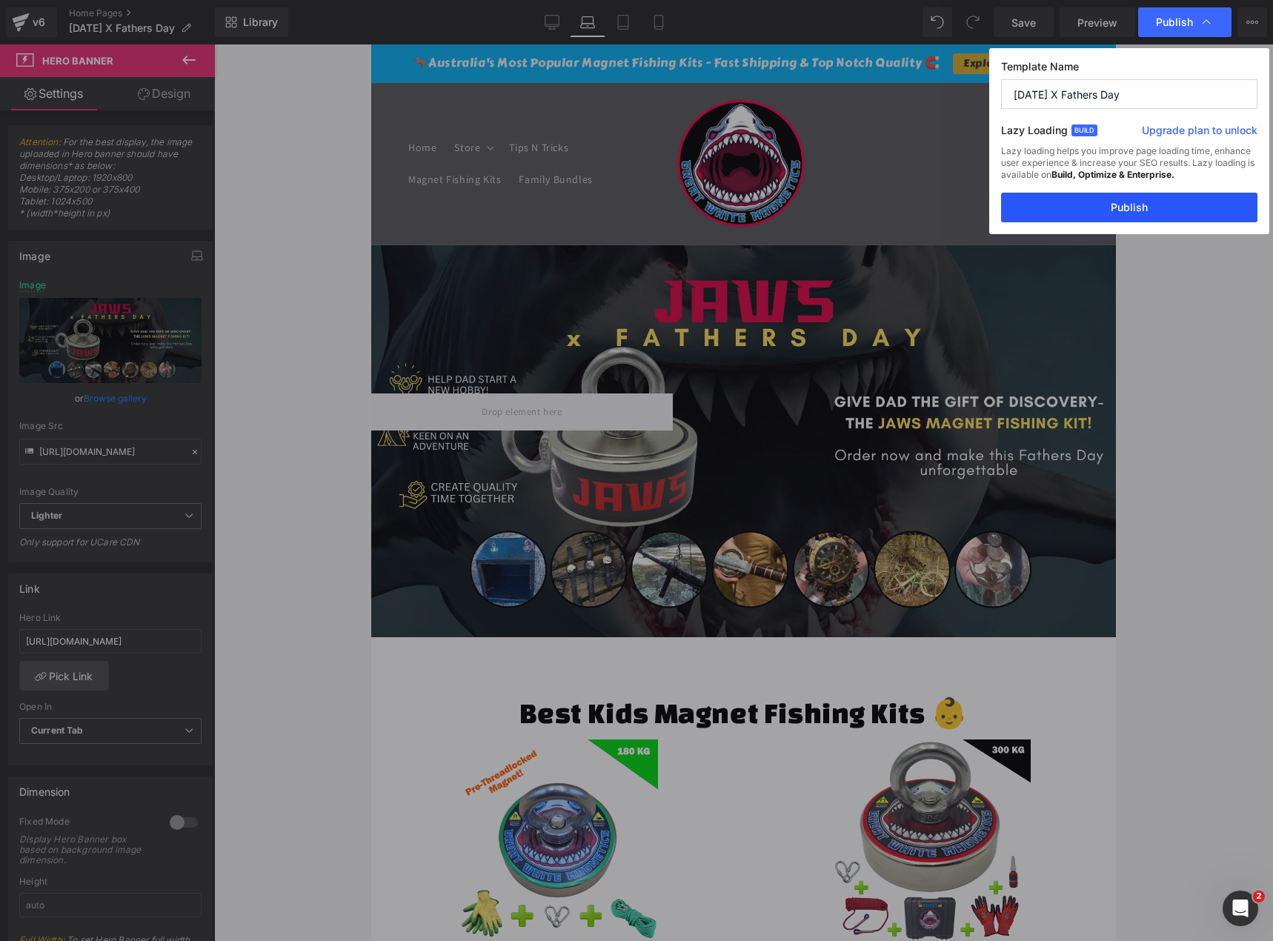
click at [1118, 207] on button "Publish" at bounding box center [1129, 208] width 256 height 30
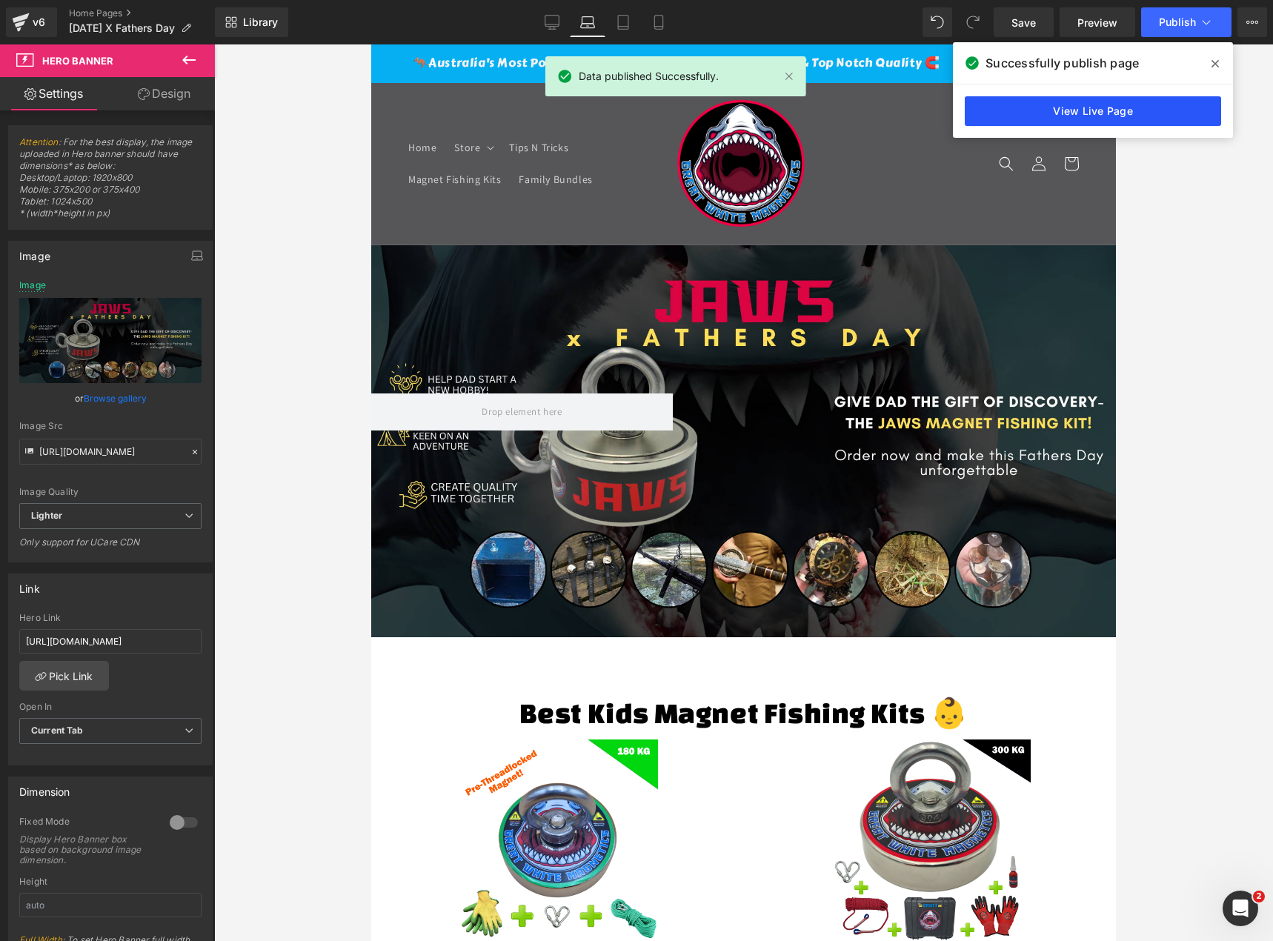
click at [1159, 111] on link "View Live Page" at bounding box center [1093, 111] width 256 height 30
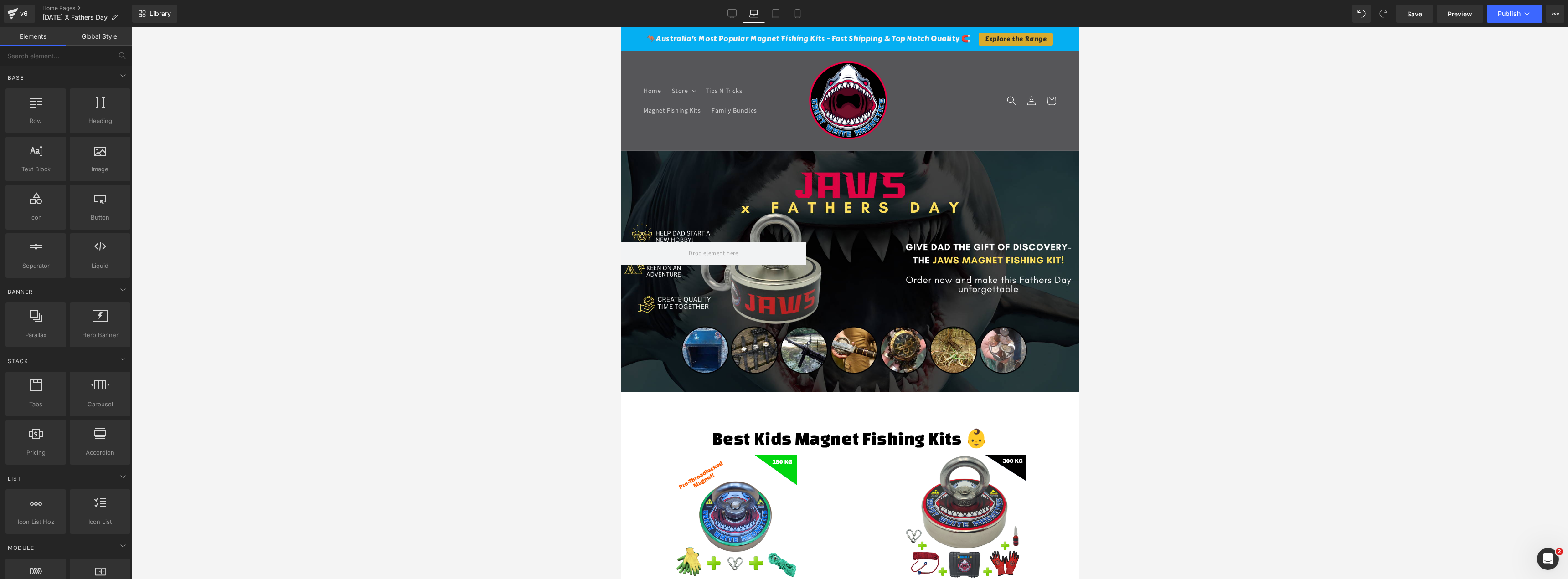
click at [506, 144] on div at bounding box center [850, 302] width 1436 height 551
click at [782, 16] on span "Publish" at bounding box center [1509, 14] width 23 height 7
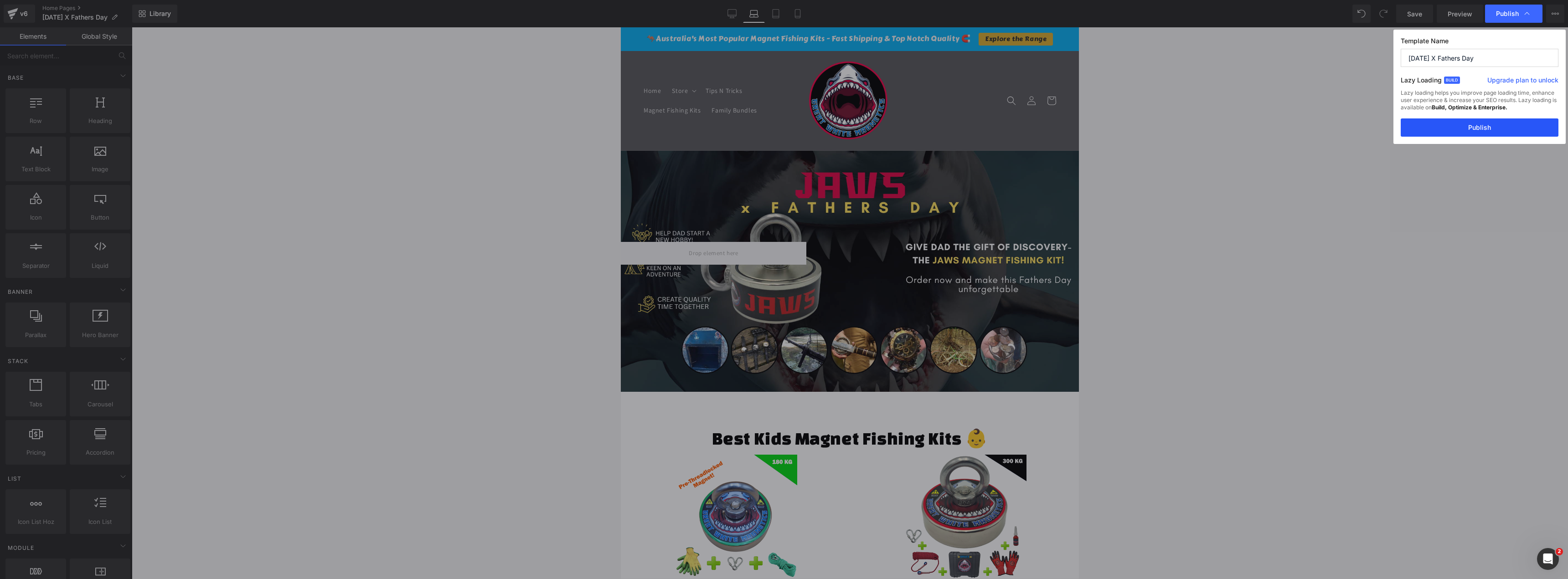
click at [782, 127] on button "Publish" at bounding box center [1479, 128] width 157 height 18
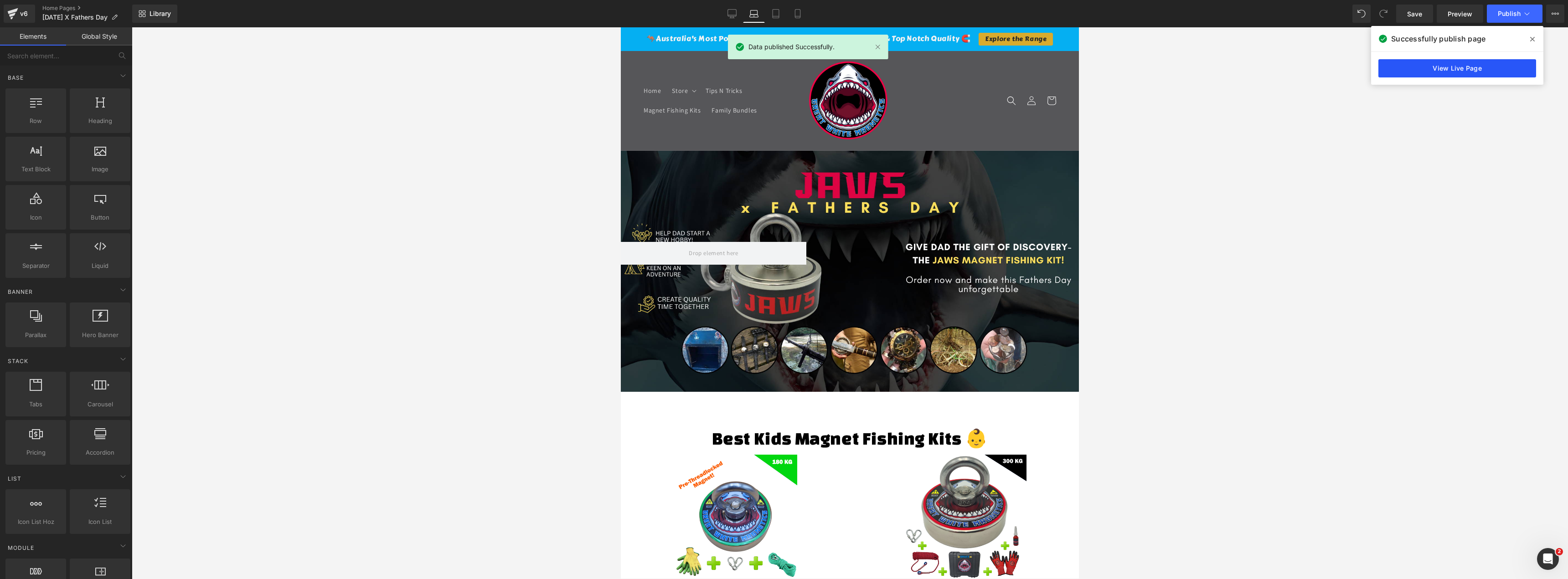
click at [782, 68] on link "View Live Page" at bounding box center [1457, 68] width 157 height 18
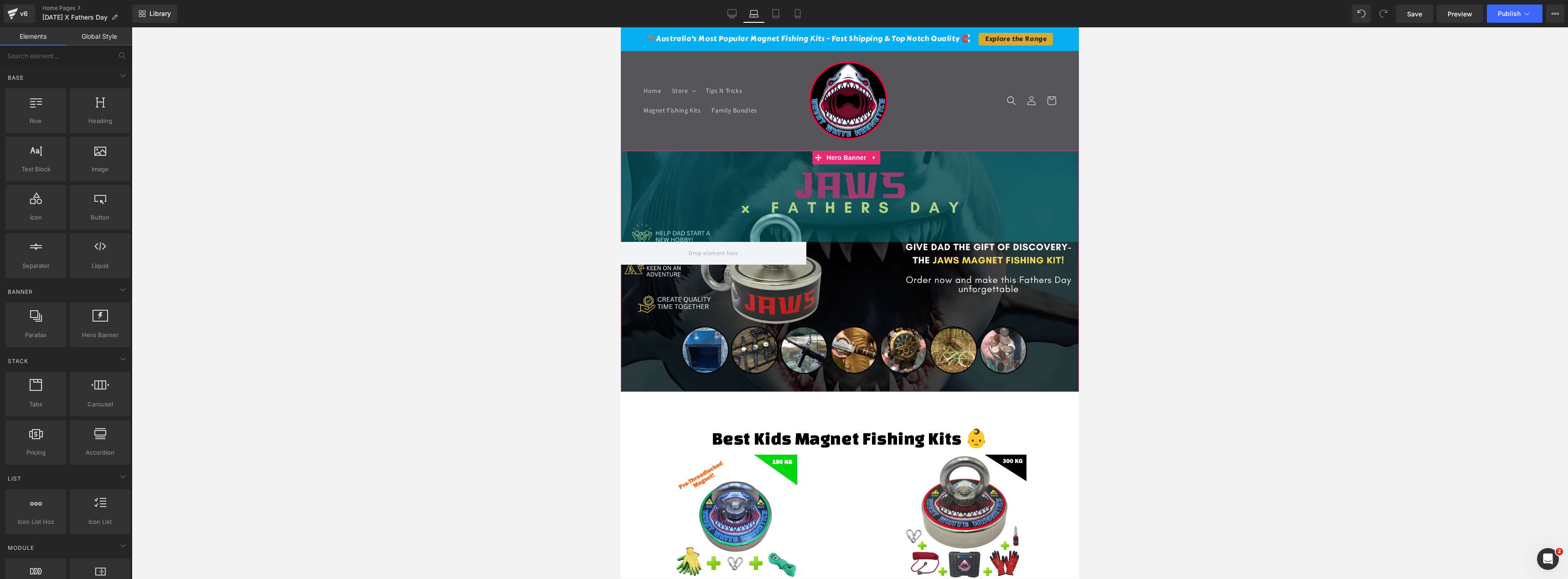
click at [677, 175] on div "200px" at bounding box center [850, 196] width 458 height 91
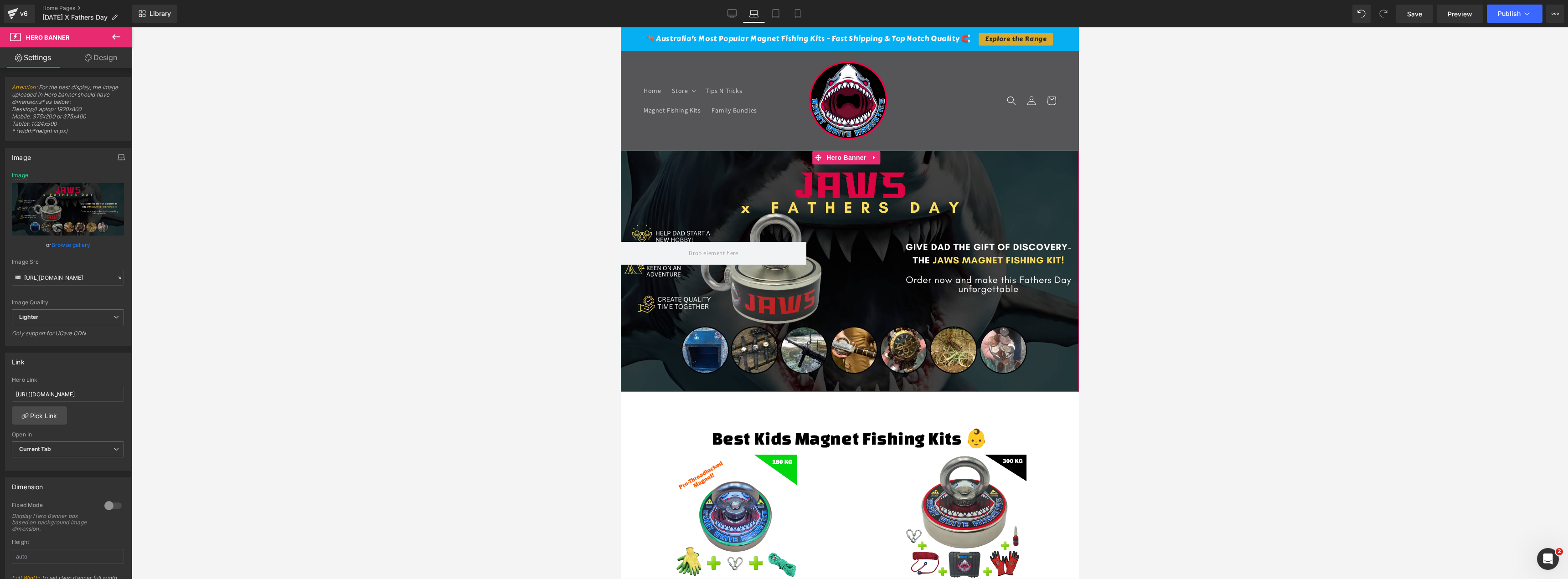
click at [114, 156] on button "button" at bounding box center [121, 157] width 15 height 17
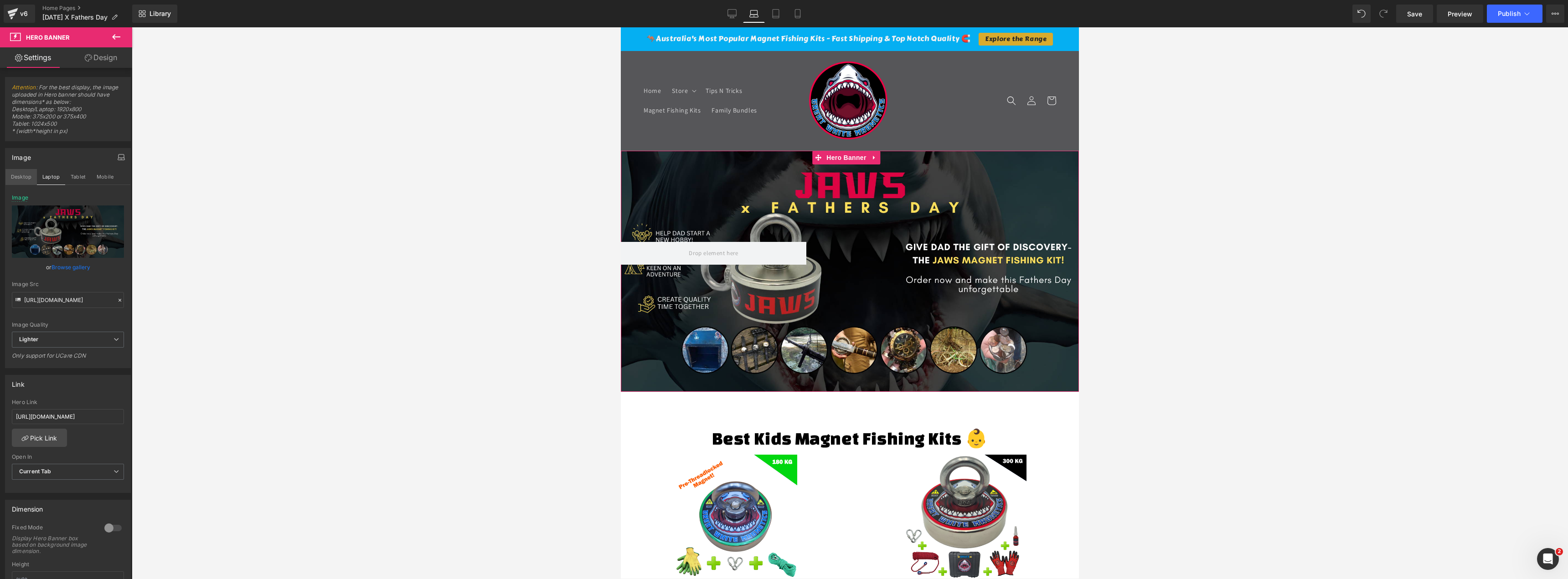
click at [31, 177] on button "Desktop" at bounding box center [21, 176] width 31 height 15
type input "https://ucarecdn.com/8a7bd671-5342-423d-965f-499df3826c18/-/format/auto/-/previ…"
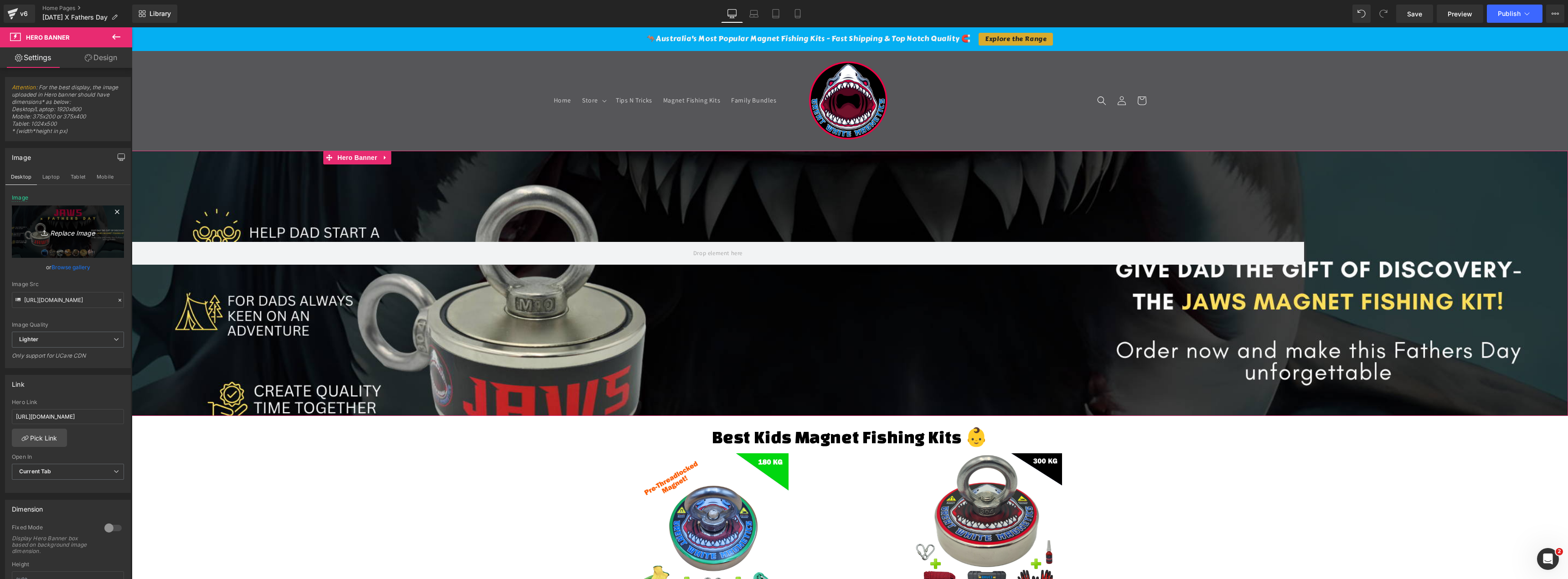
click at [66, 230] on icon "Replace Image" at bounding box center [68, 232] width 73 height 12
type input "C:\fakepath\JAWS X FATHERS DAY 1904 X 500 (1).png"
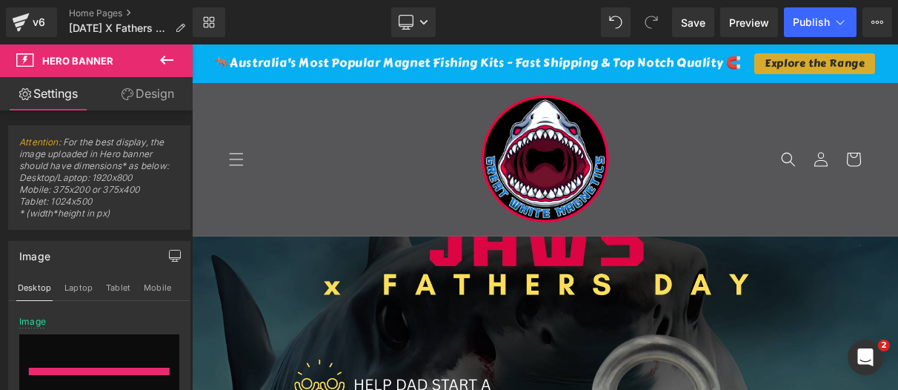
type input "[URL][DOMAIN_NAME]"
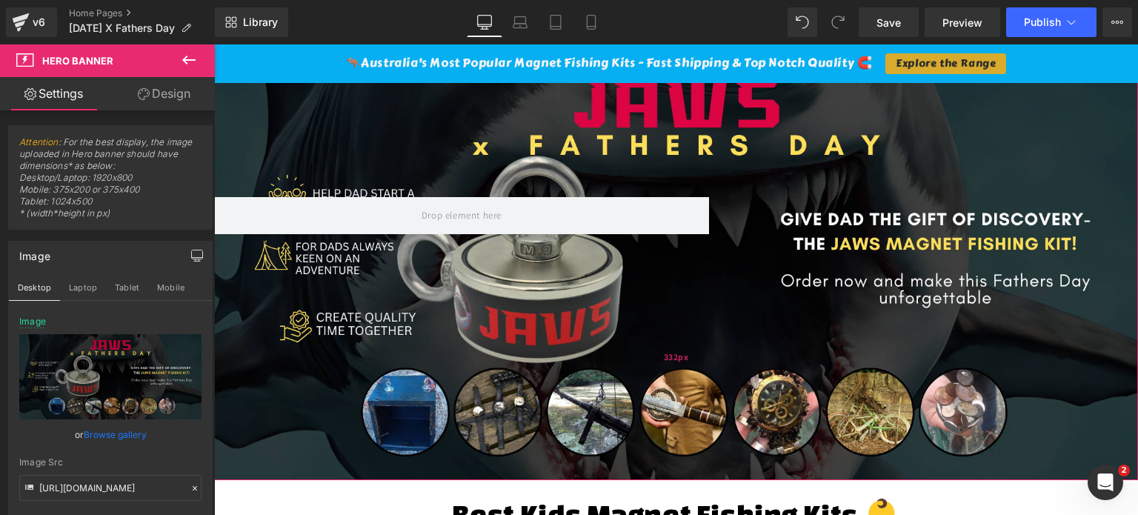
scroll to position [296, 0]
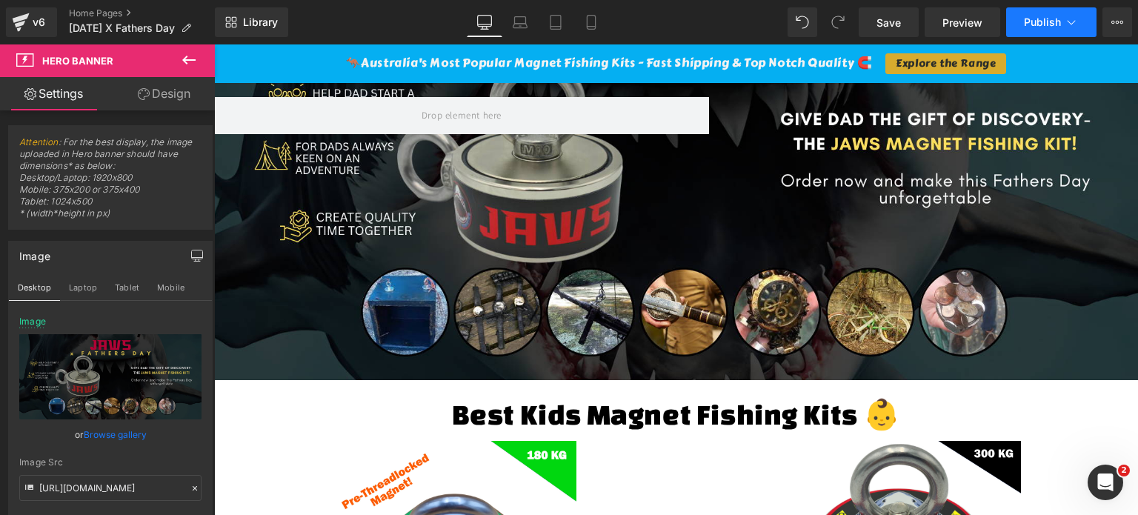
click at [1055, 23] on span "Publish" at bounding box center [1042, 22] width 37 height 12
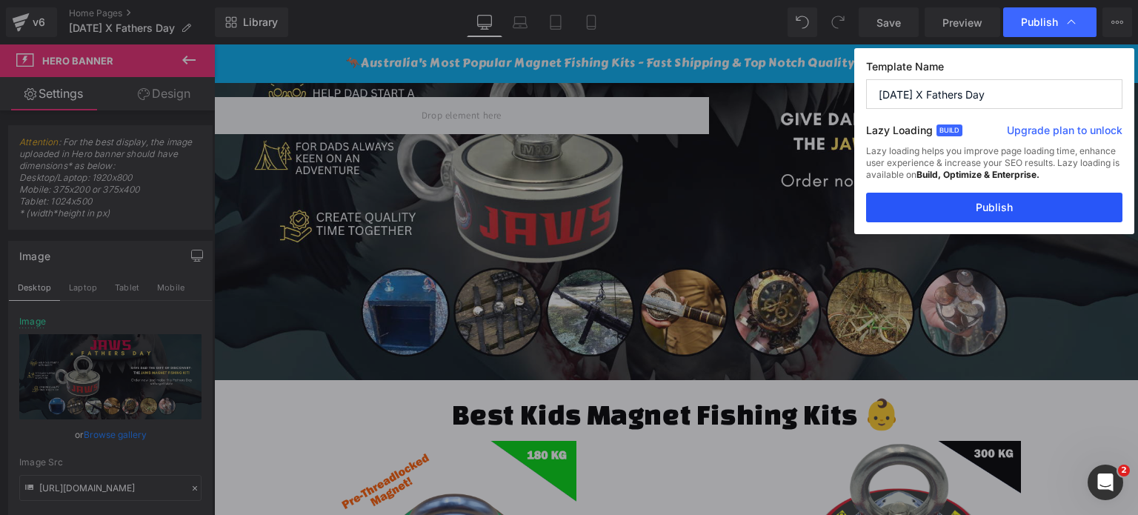
click at [983, 207] on button "Publish" at bounding box center [994, 208] width 256 height 30
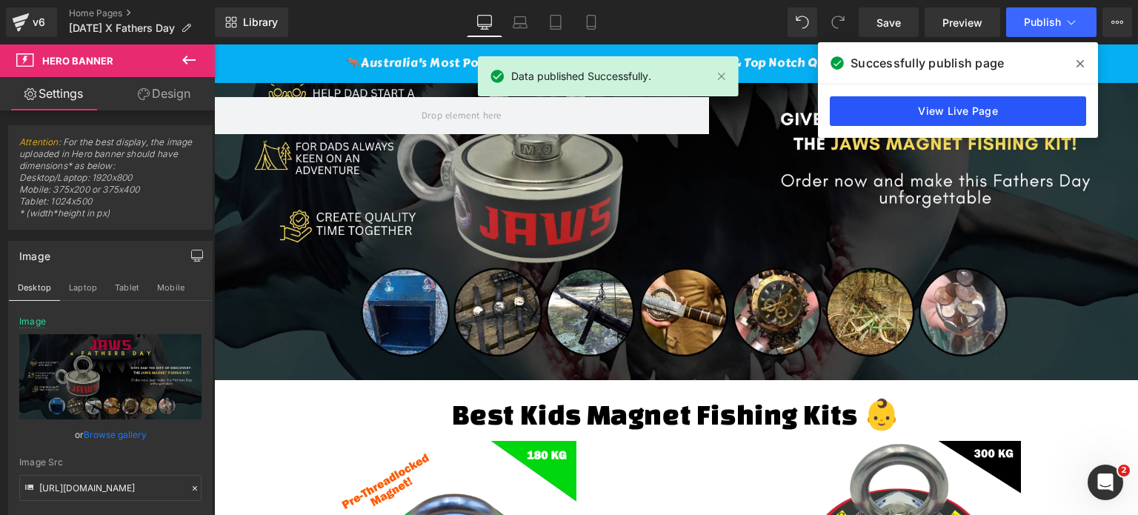
click at [991, 113] on link "View Live Page" at bounding box center [958, 111] width 256 height 30
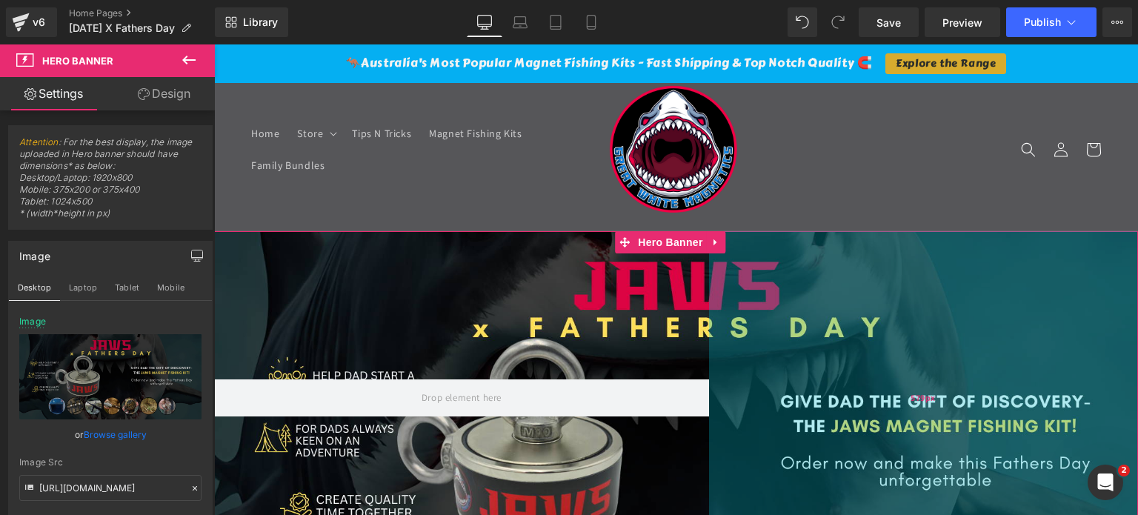
scroll to position [0, 0]
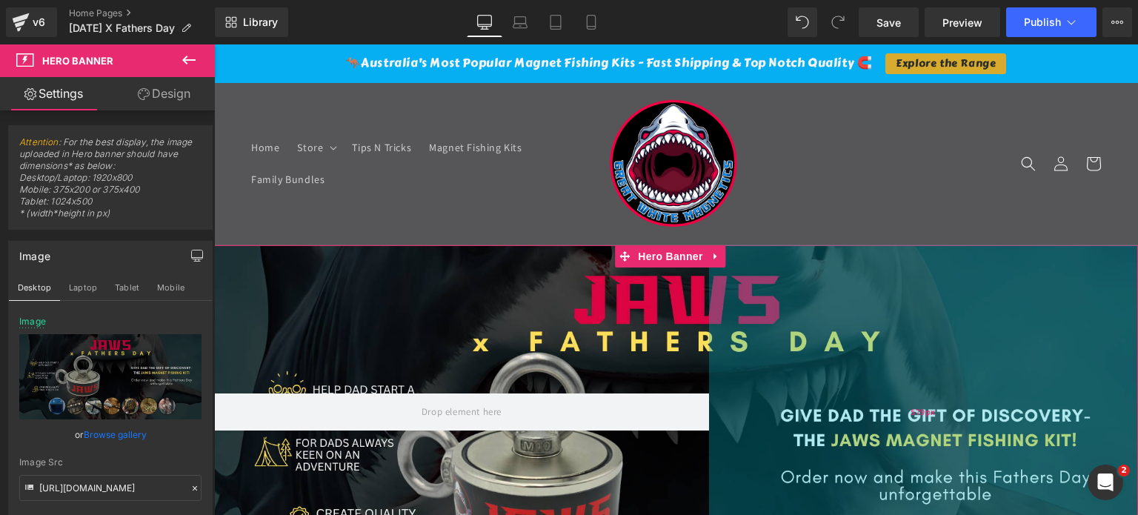
click at [907, 353] on div "579px" at bounding box center [923, 460] width 429 height 431
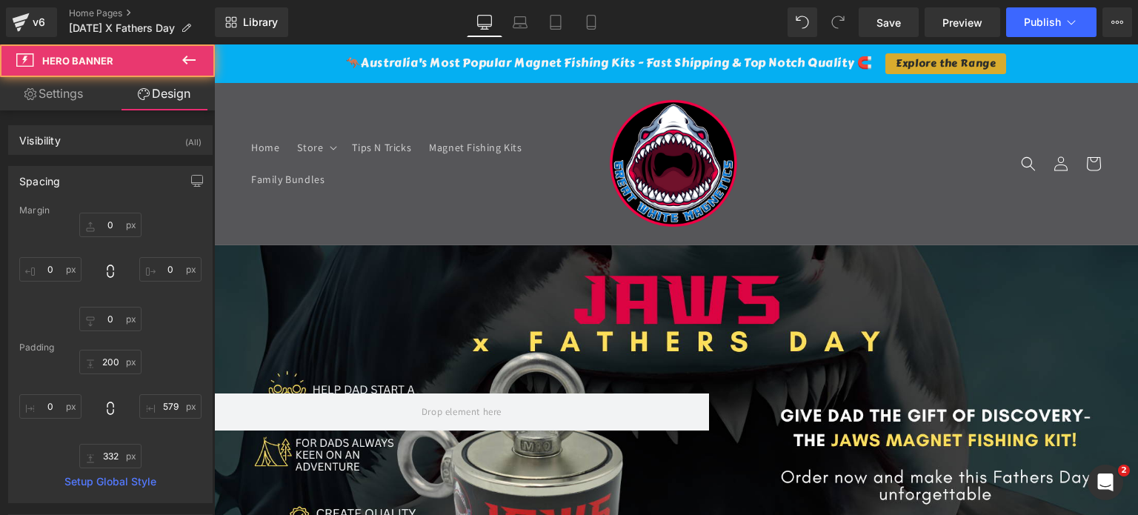
scroll to position [296, 0]
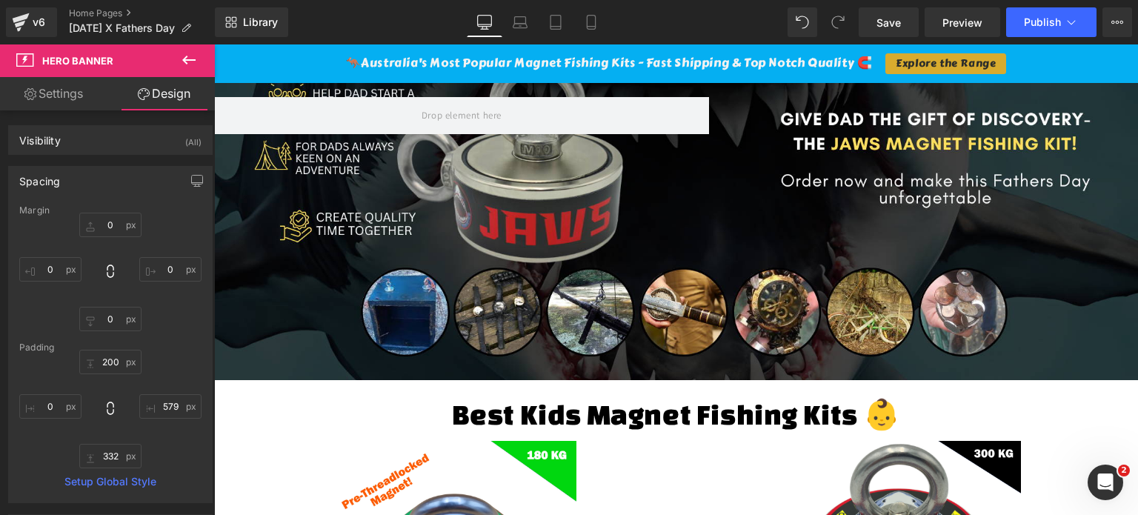
click at [872, 379] on div "Hero Banner 200px 332px 579px" at bounding box center [676, 164] width 924 height 431
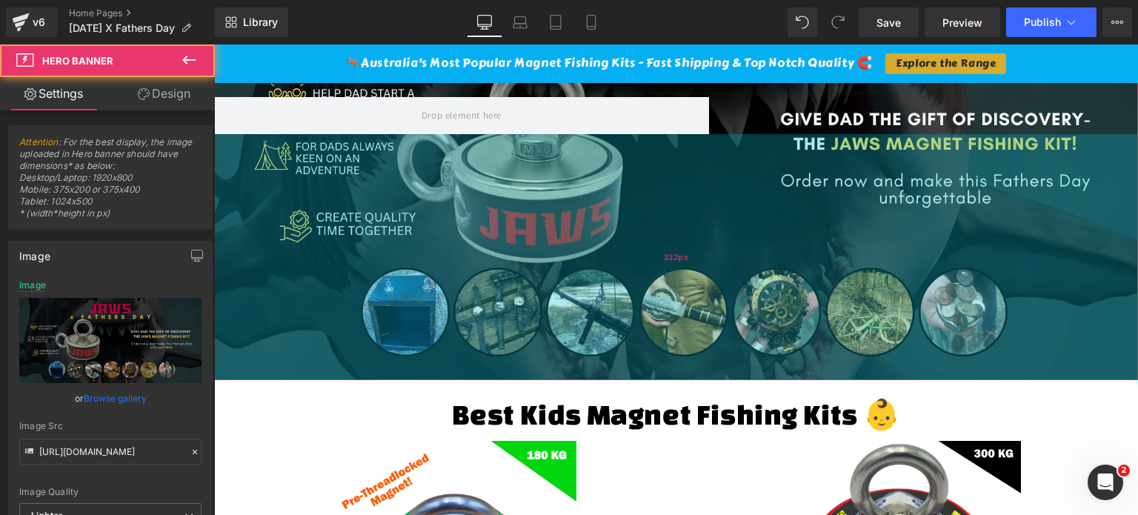
drag, startPoint x: 694, startPoint y: 347, endPoint x: 697, endPoint y: 390, distance: 43.8
click at [694, 346] on div "332px" at bounding box center [676, 257] width 924 height 246
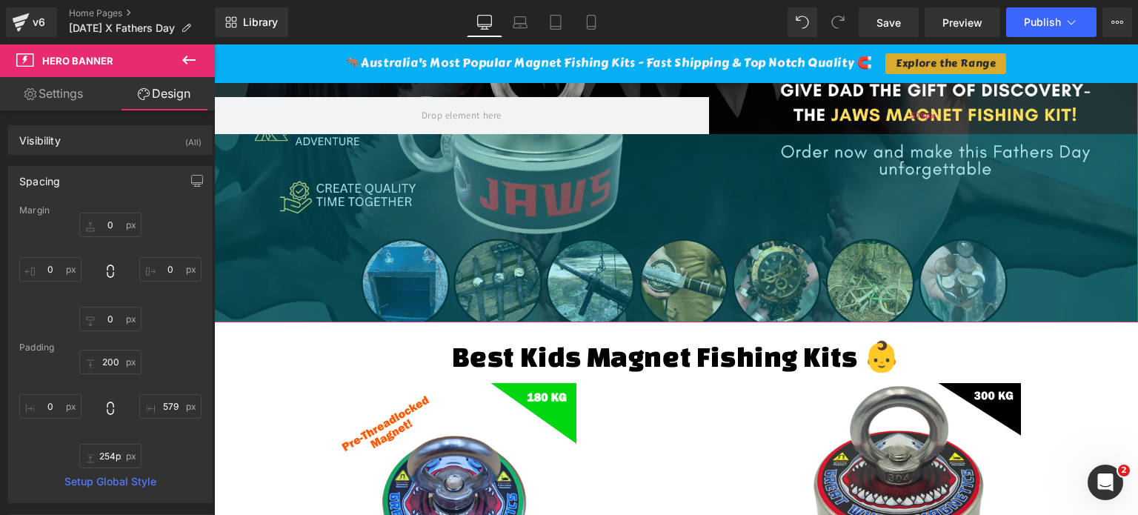
drag, startPoint x: 697, startPoint y: 390, endPoint x: 734, endPoint y: 302, distance: 95.6
click at [726, 316] on div "Hero Banner 200px 254px 579px" at bounding box center [676, 135] width 924 height 373
type input "251px"
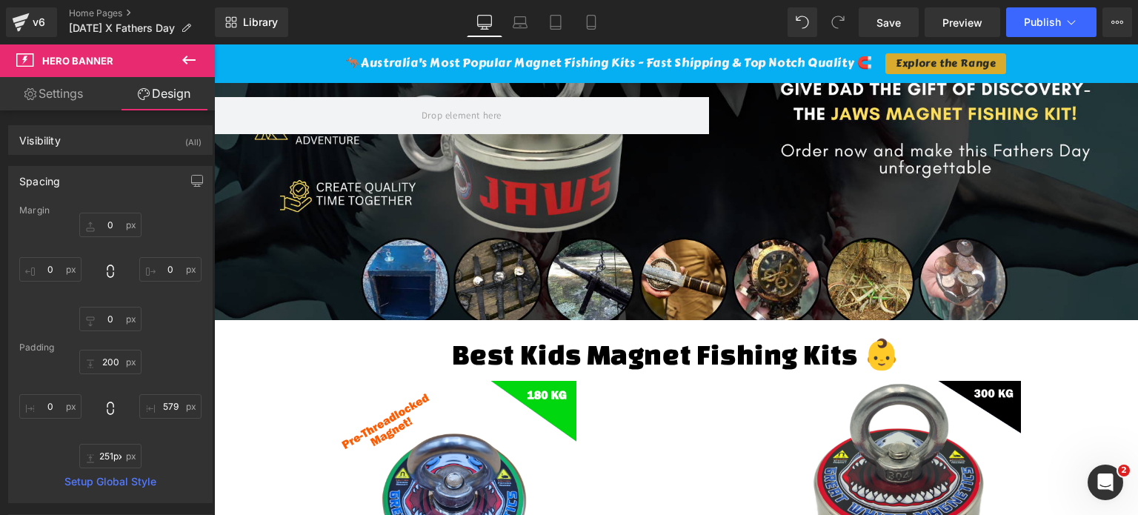
scroll to position [74, 0]
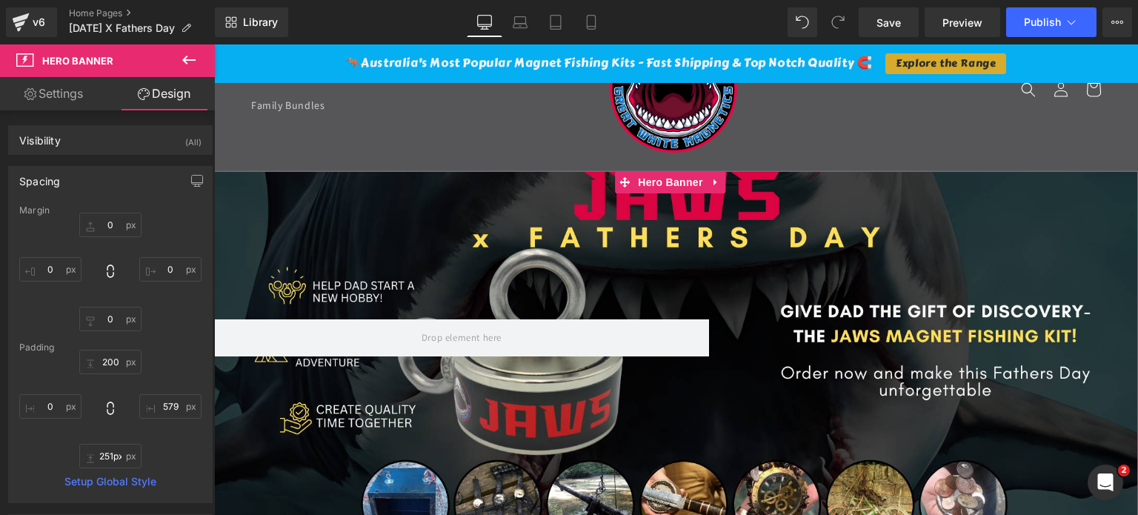
click at [68, 97] on link "Settings" at bounding box center [53, 93] width 107 height 33
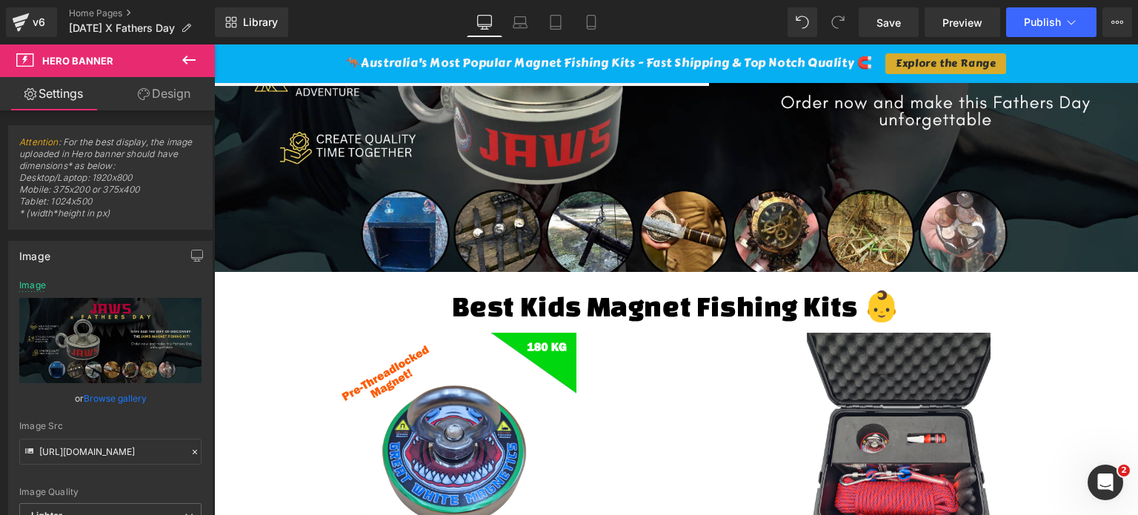
scroll to position [370, 0]
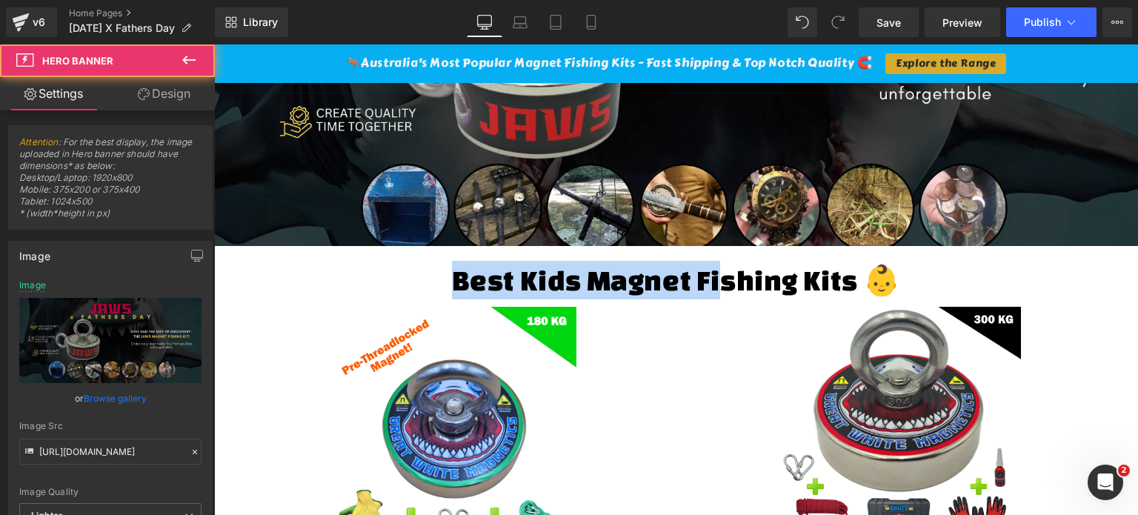
drag, startPoint x: 715, startPoint y: 245, endPoint x: 715, endPoint y: 263, distance: 17.8
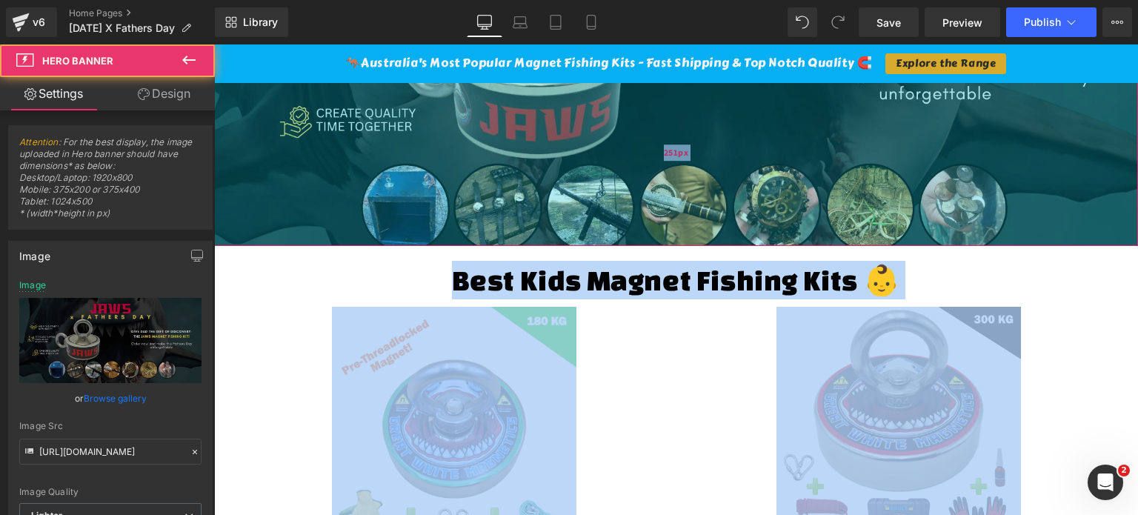
click at [693, 229] on div "251px" at bounding box center [676, 153] width 924 height 186
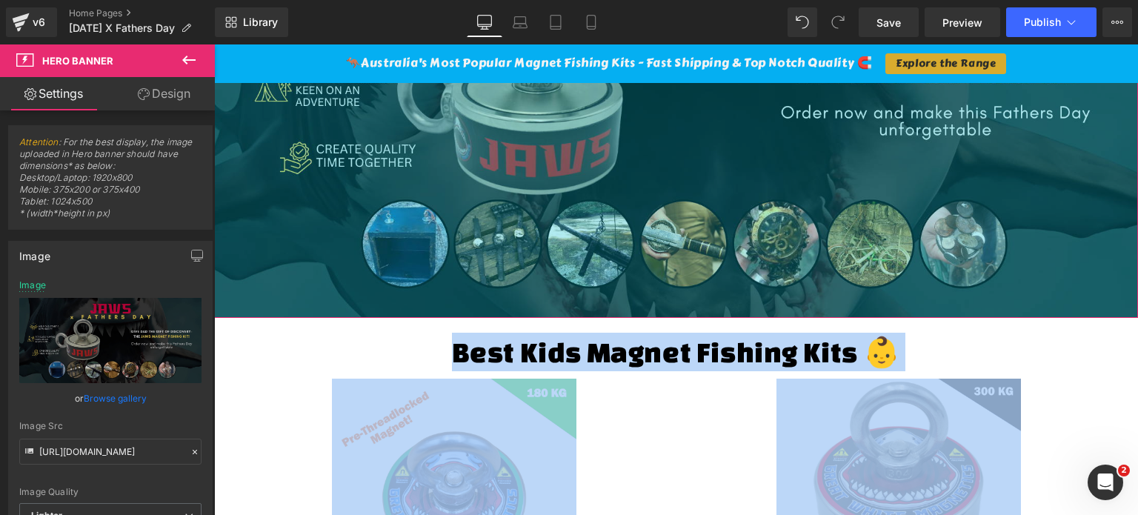
drag, startPoint x: 694, startPoint y: 227, endPoint x: 713, endPoint y: 299, distance: 74.4
click at [713, 299] on div "Hero Banner 200px 348px 579px" at bounding box center [676, 96] width 924 height 443
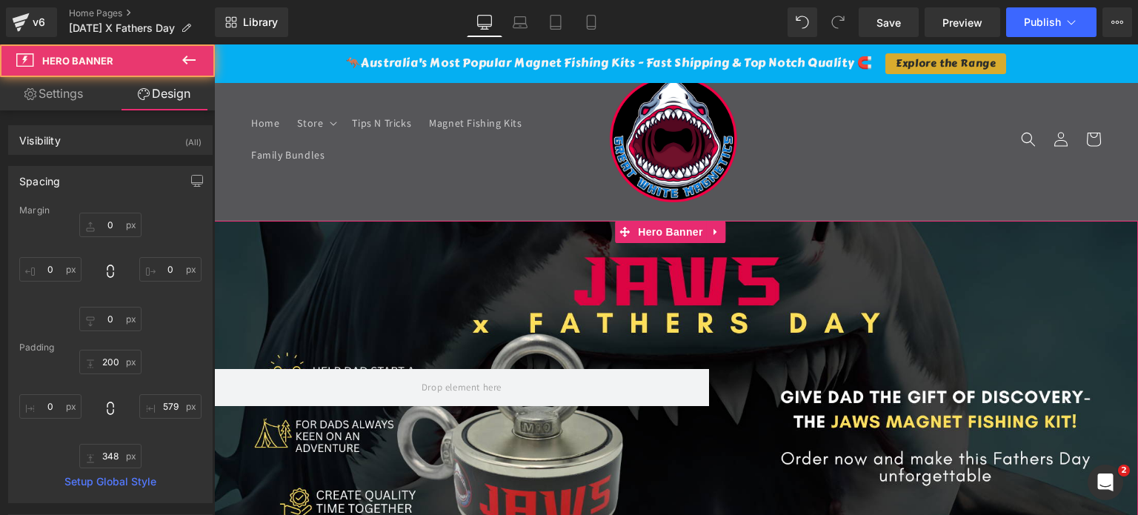
scroll to position [0, 0]
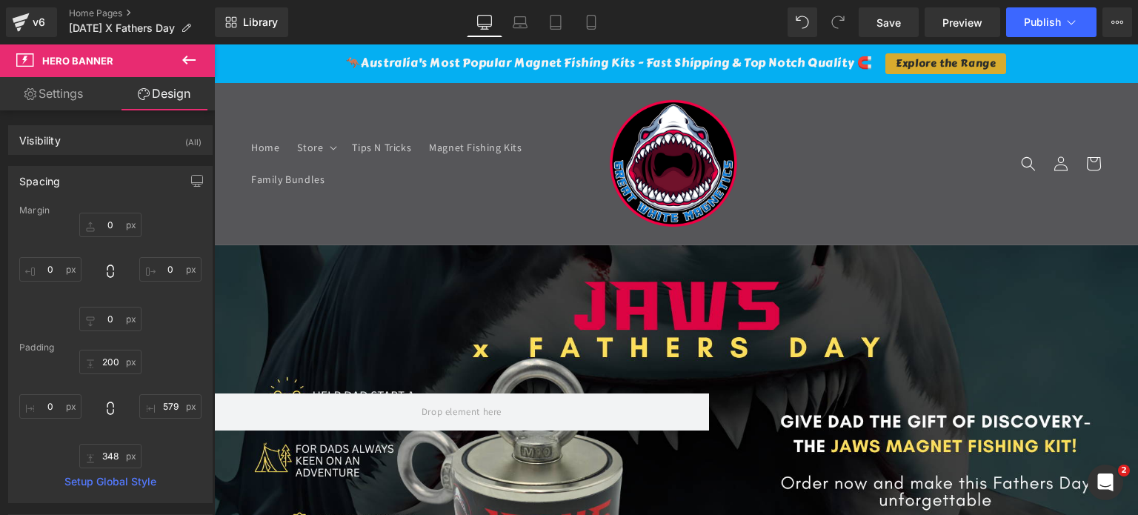
click at [845, 142] on header "Home Store Store Beginner Magnets Intermediate Magnets Expert Magnets" at bounding box center [676, 163] width 924 height 162
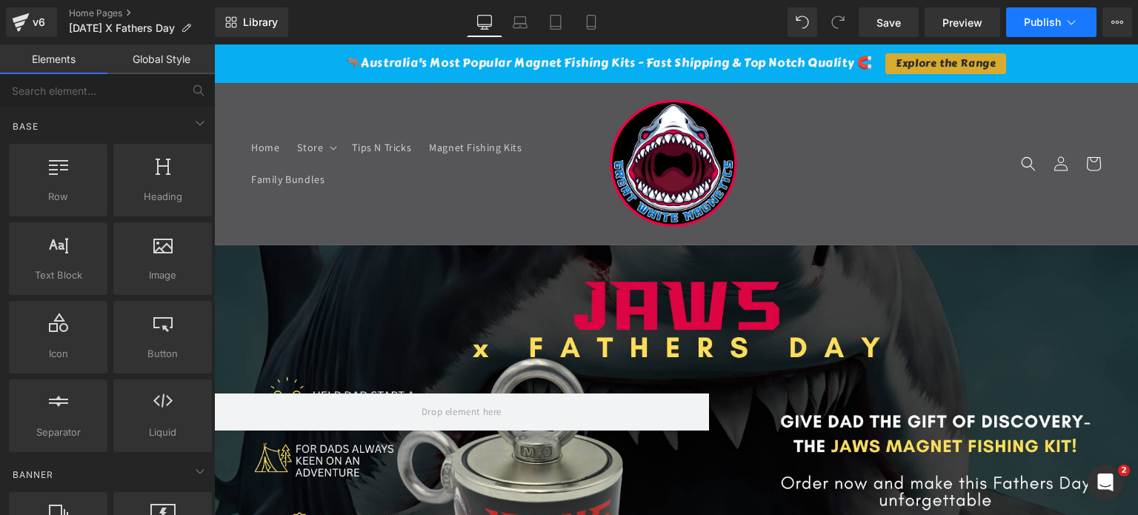
click at [1045, 22] on span "Publish" at bounding box center [1042, 22] width 37 height 12
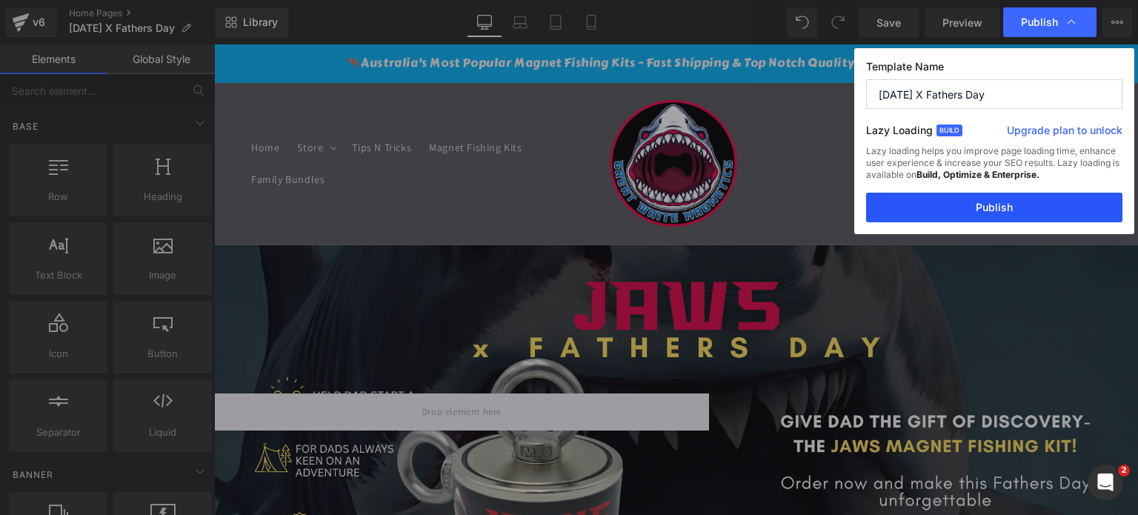
click at [1009, 201] on button "Publish" at bounding box center [994, 208] width 256 height 30
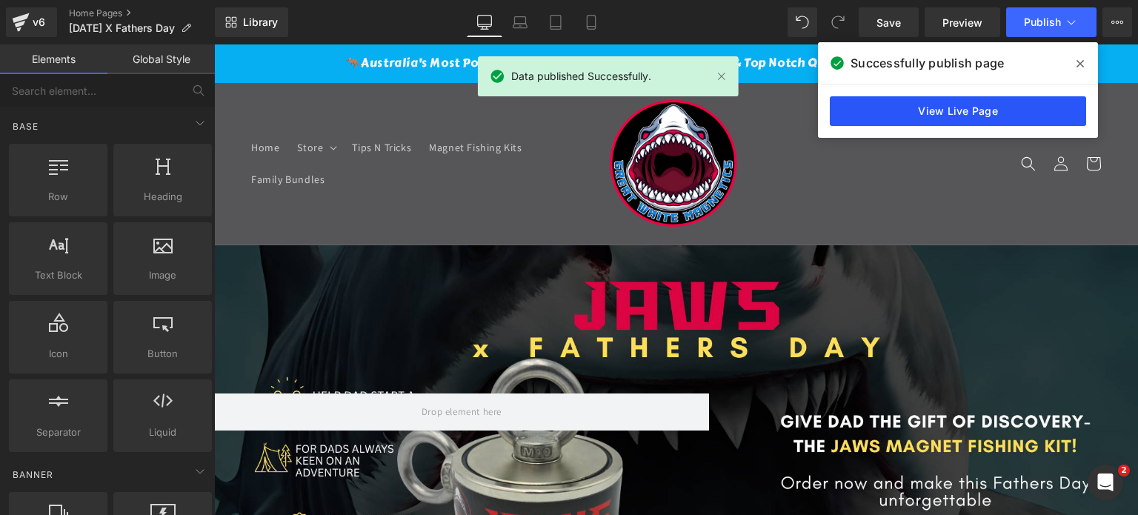
click at [963, 117] on link "View Live Page" at bounding box center [958, 111] width 256 height 30
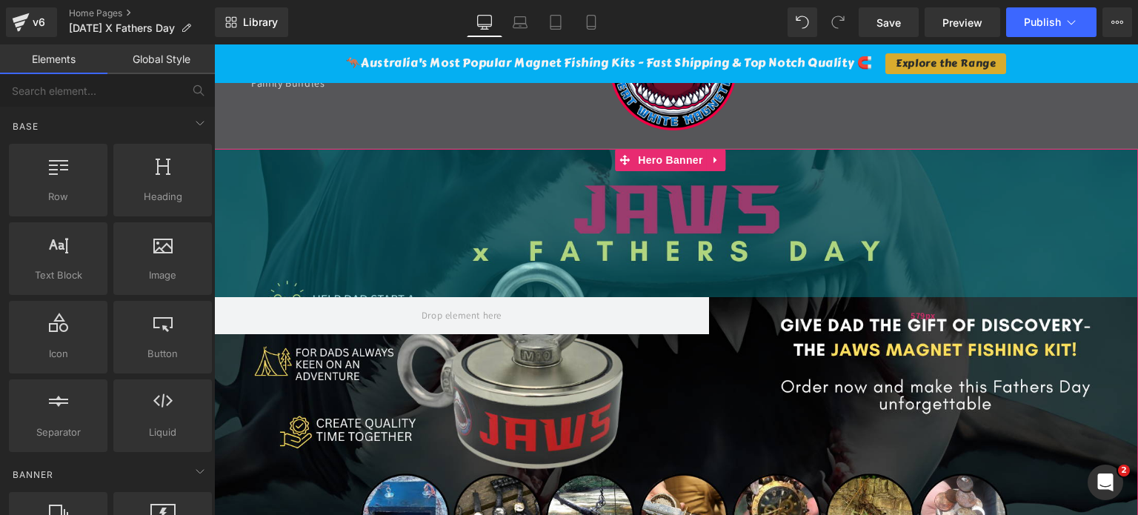
scroll to position [370, 0]
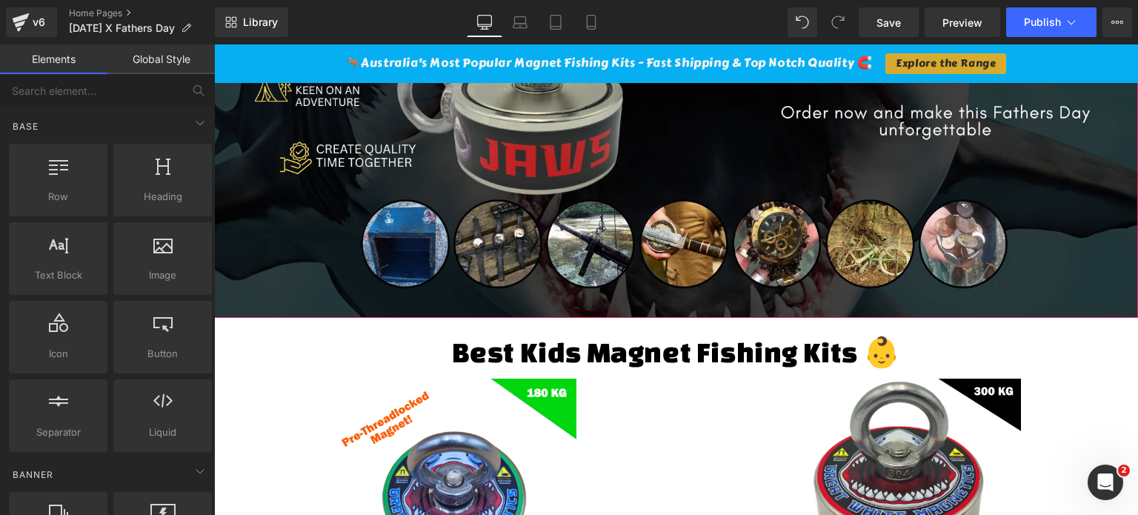
click at [843, 302] on div "579px" at bounding box center [923, 96] width 429 height 443
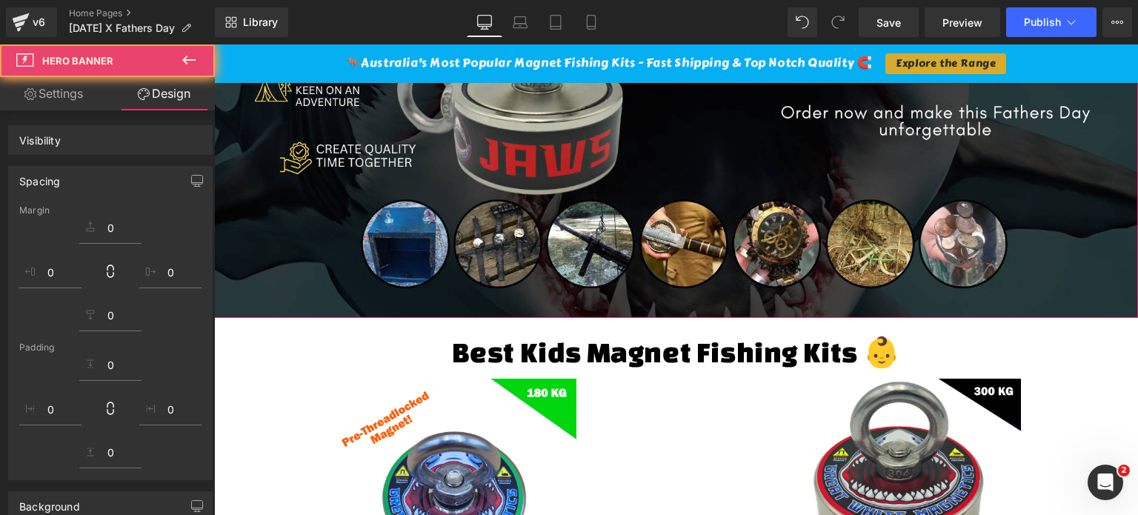
click at [780, 291] on div "579px" at bounding box center [923, 96] width 429 height 443
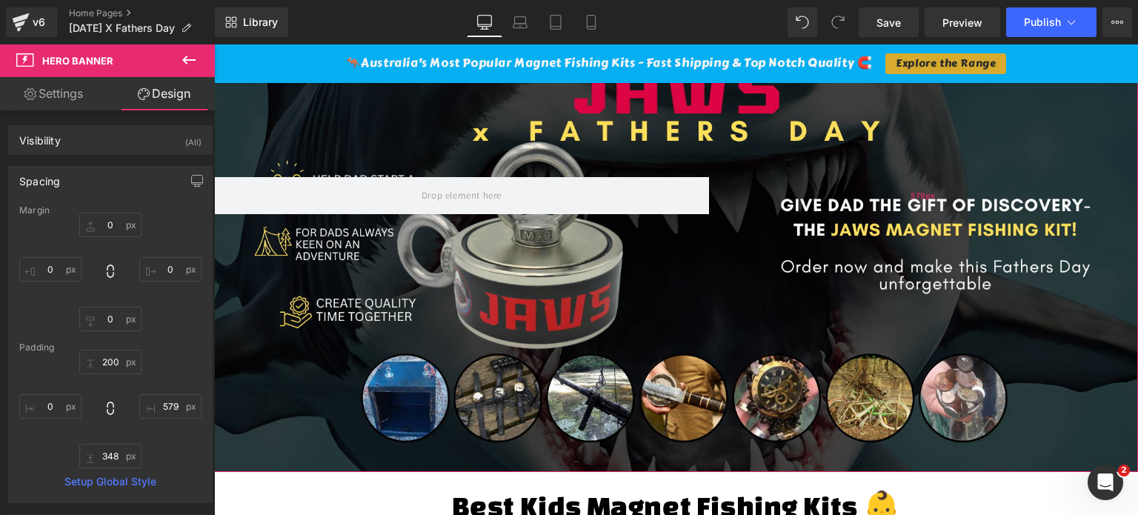
scroll to position [222, 0]
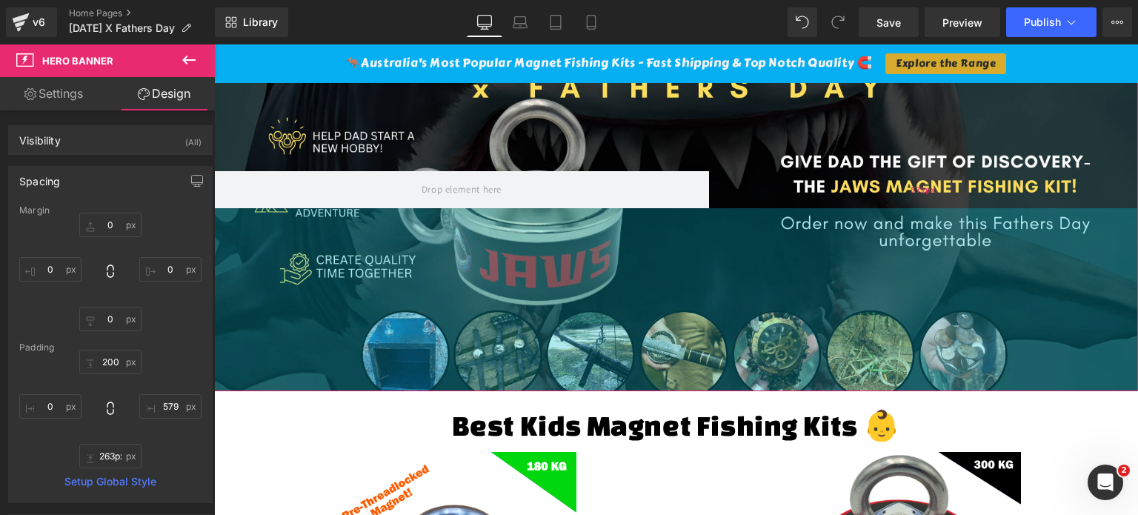
type input "265px"
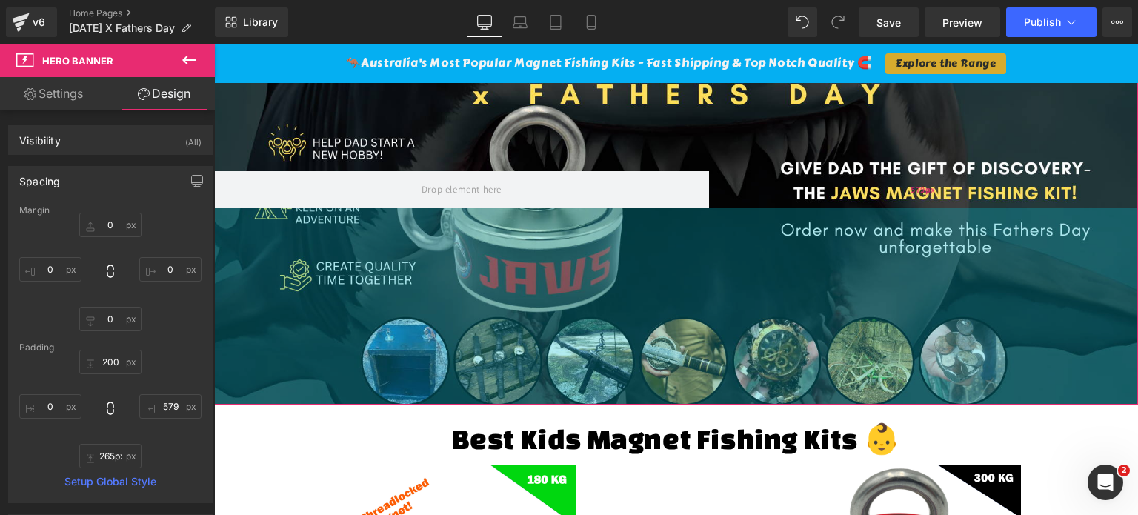
drag, startPoint x: 678, startPoint y: 448, endPoint x: 699, endPoint y: 387, distance: 65.1
click at [699, 387] on div "Hero Banner 200px 265px 579px" at bounding box center [676, 214] width 924 height 382
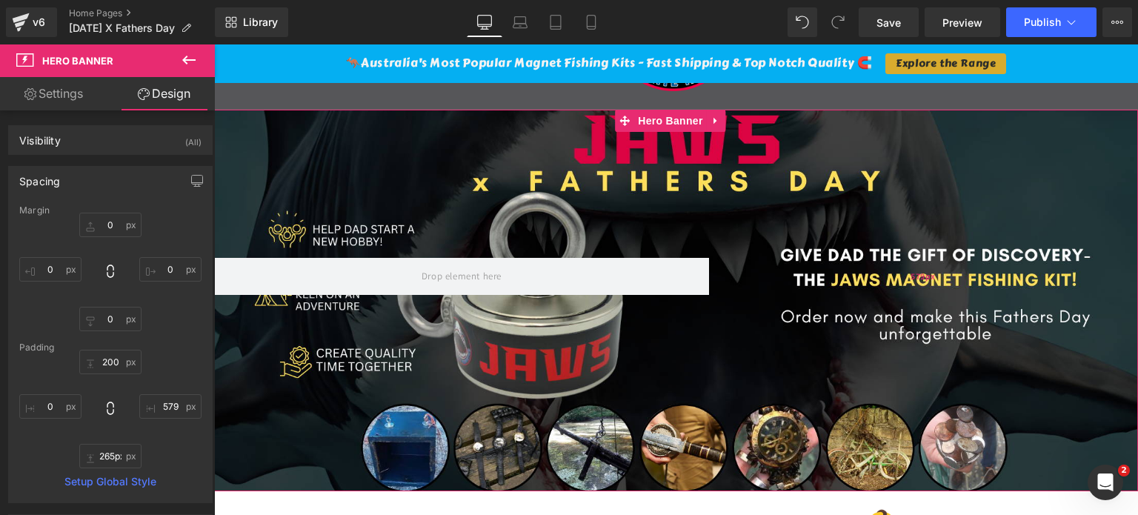
scroll to position [0, 0]
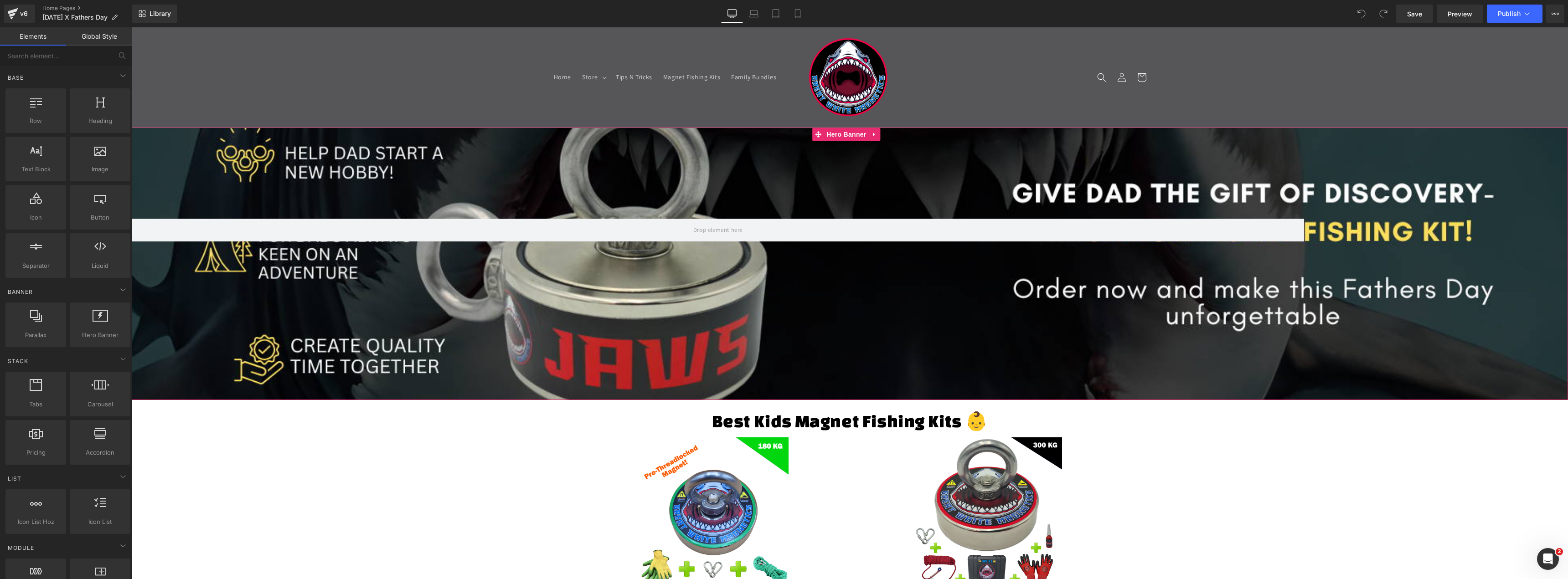
click at [320, 158] on div at bounding box center [850, 263] width 1436 height 272
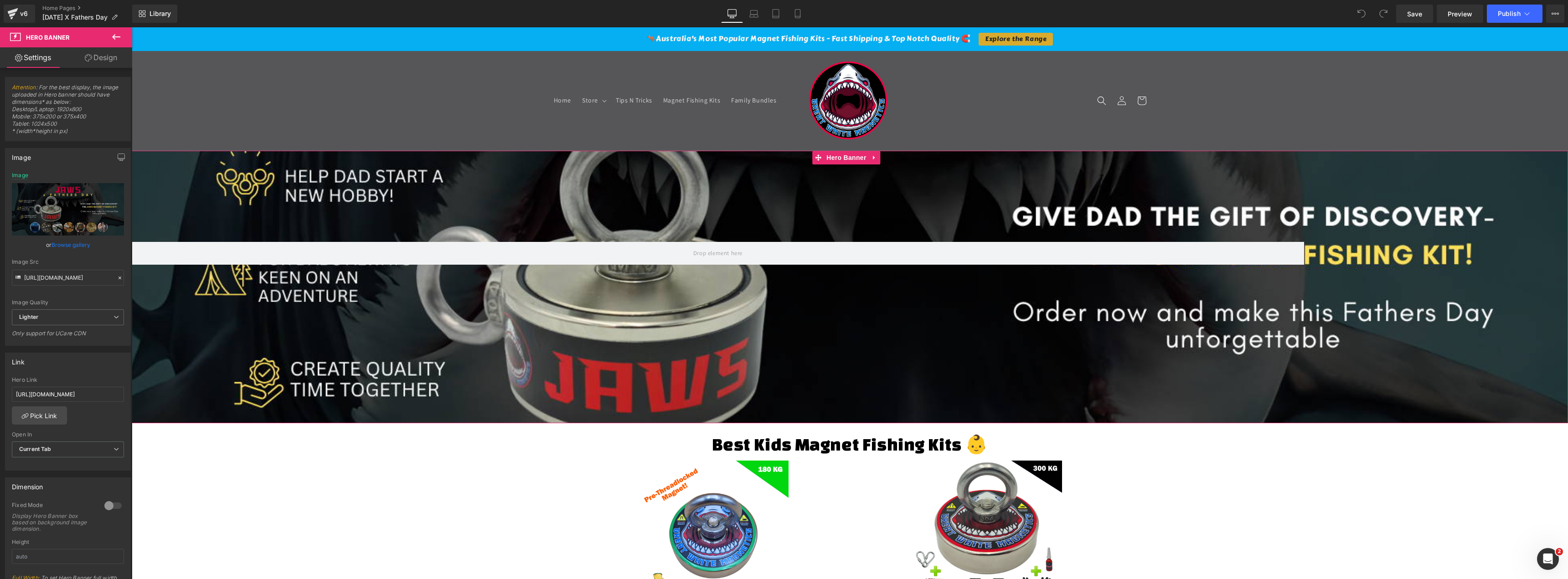
click at [103, 60] on link "Design" at bounding box center [100, 57] width 66 height 20
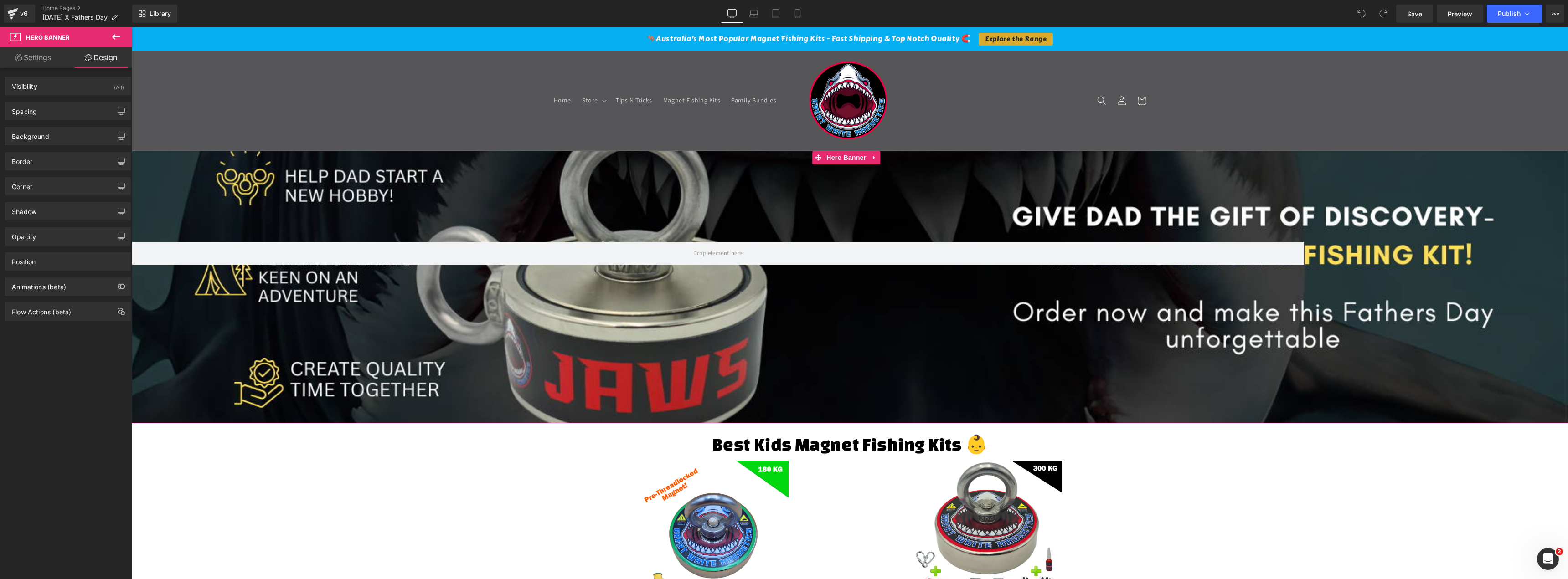
click at [54, 60] on link "Settings" at bounding box center [33, 57] width 66 height 20
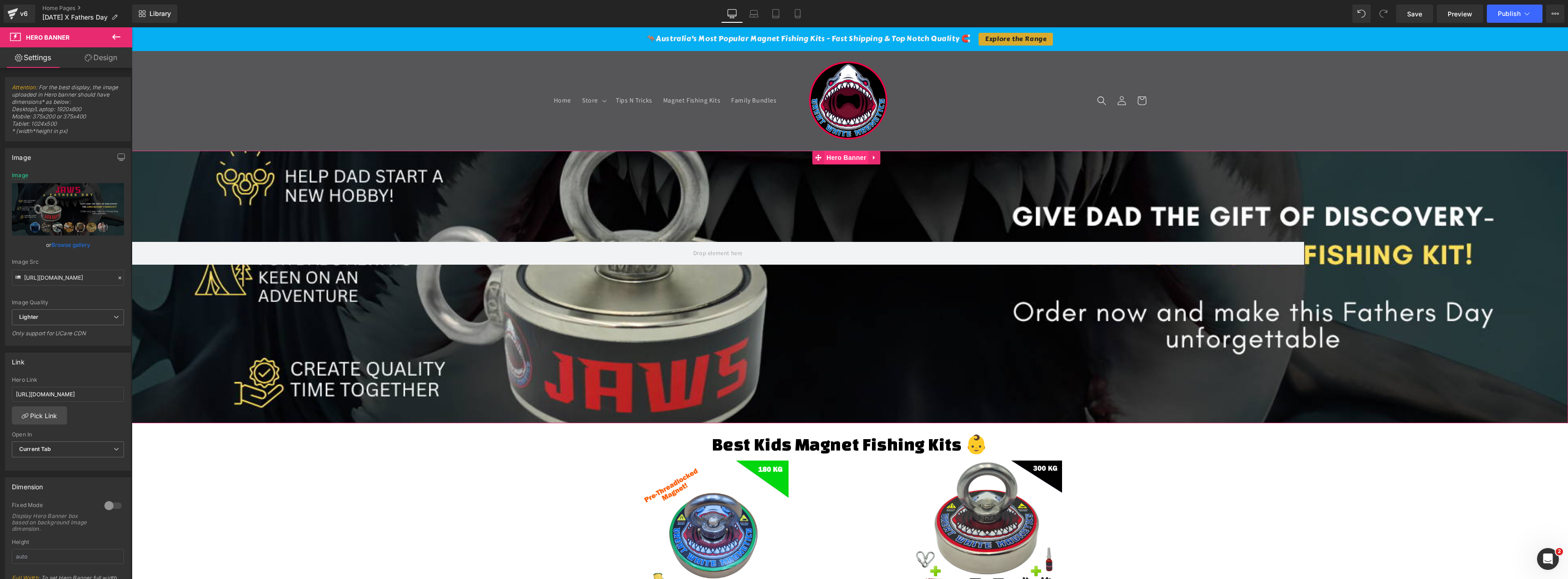
click at [844, 161] on span "Hero Banner" at bounding box center [846, 157] width 44 height 14
click at [874, 159] on icon at bounding box center [874, 157] width 2 height 4
click at [894, 159] on icon at bounding box center [893, 157] width 2 height 4
click at [113, 36] on icon at bounding box center [116, 37] width 11 height 11
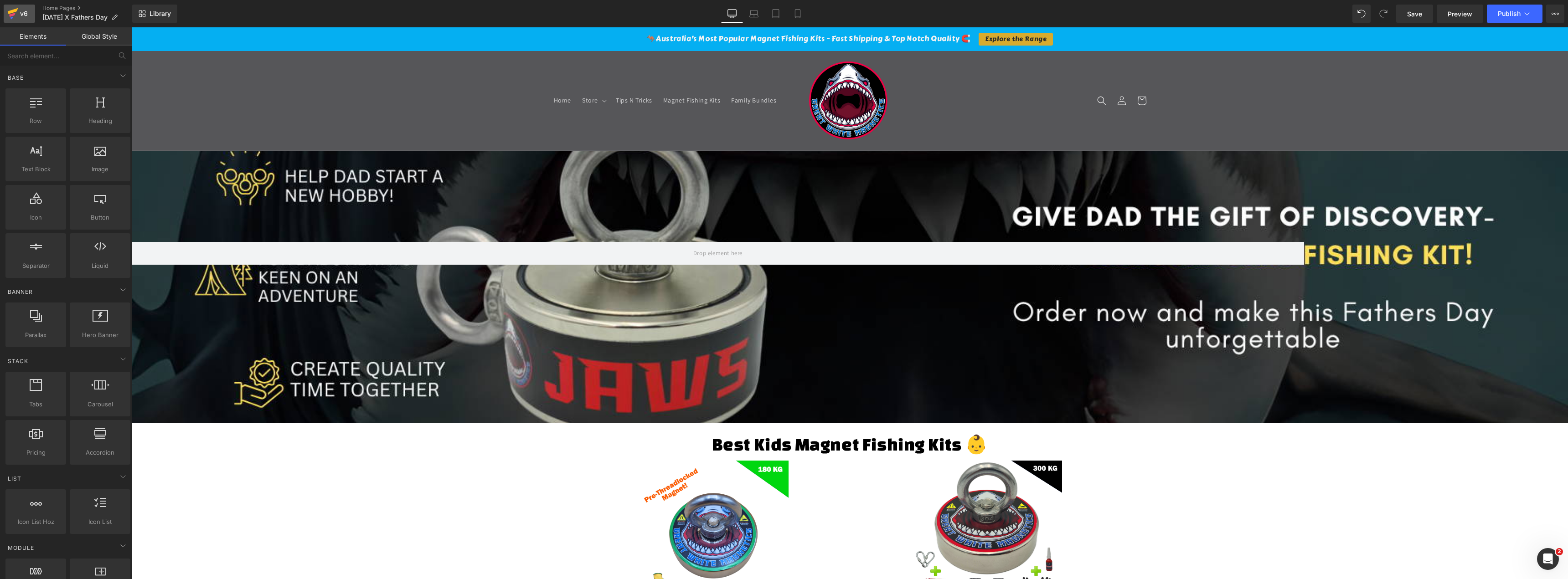
click at [24, 13] on div "v6" at bounding box center [24, 14] width 12 height 12
click at [861, 155] on span "Hero Banner" at bounding box center [846, 157] width 44 height 14
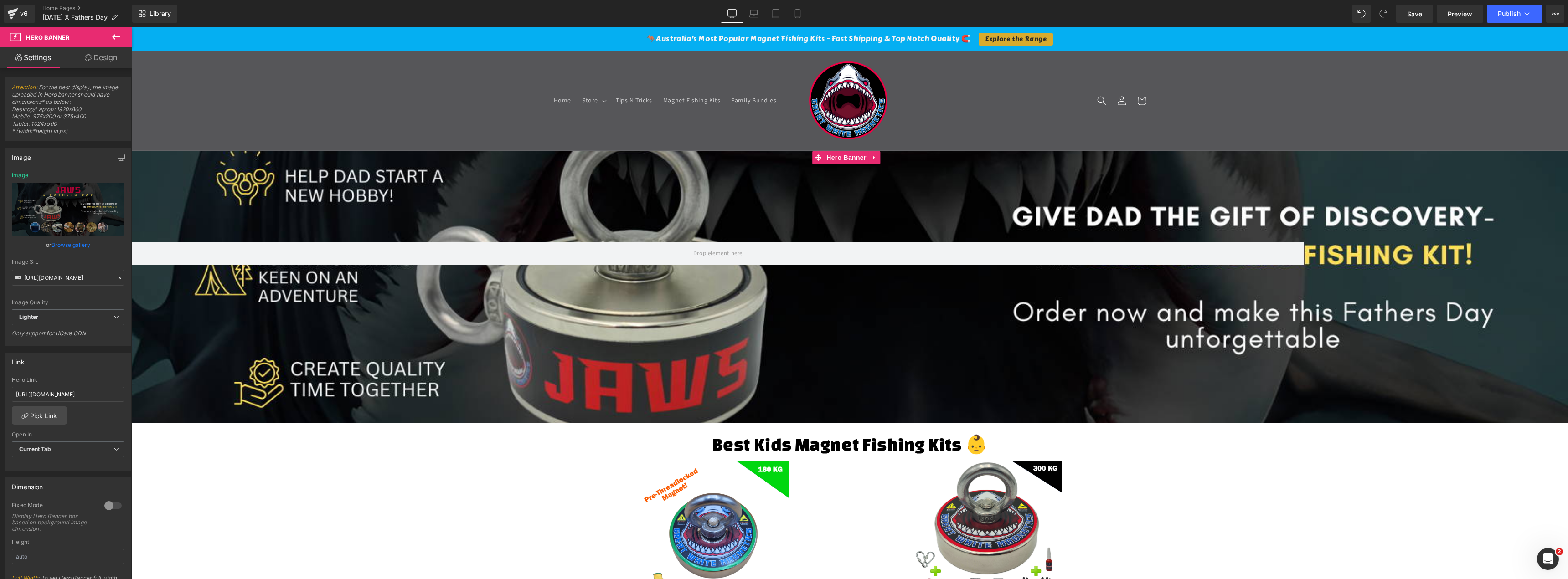
click at [105, 60] on link "Design" at bounding box center [100, 57] width 66 height 20
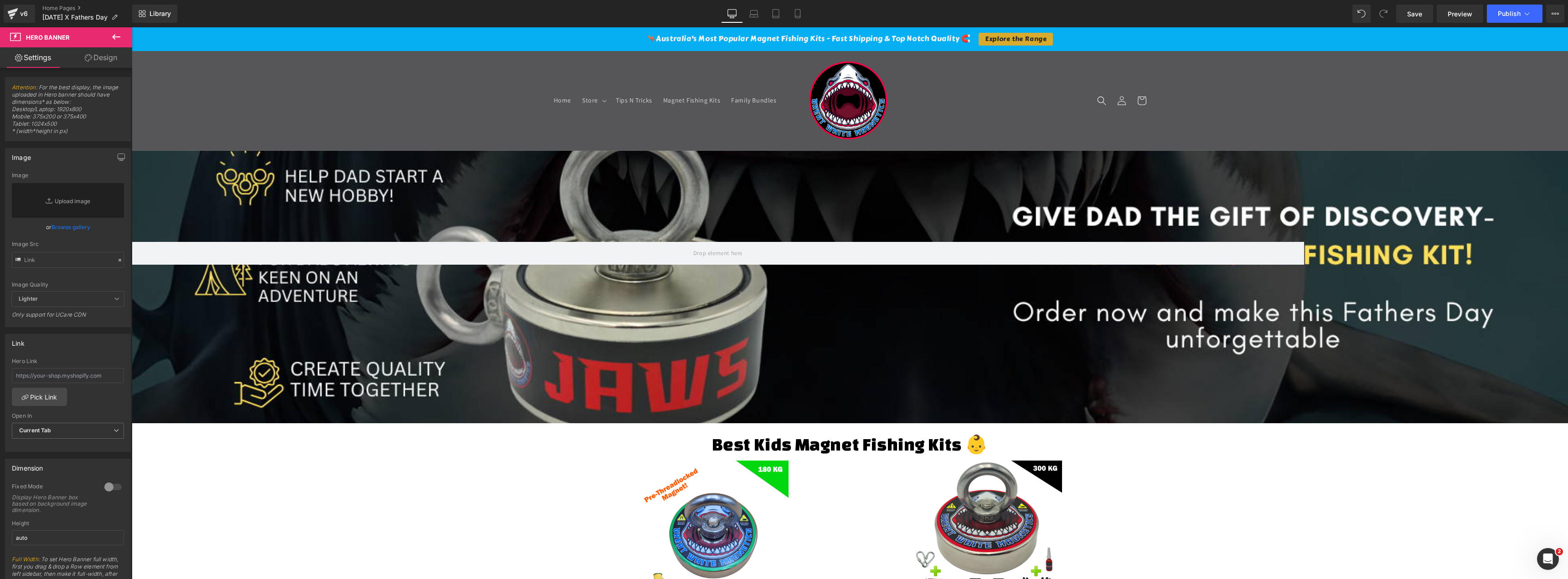
click at [521, 383] on div at bounding box center [850, 286] width 1436 height 272
click at [116, 37] on icon at bounding box center [116, 37] width 8 height 6
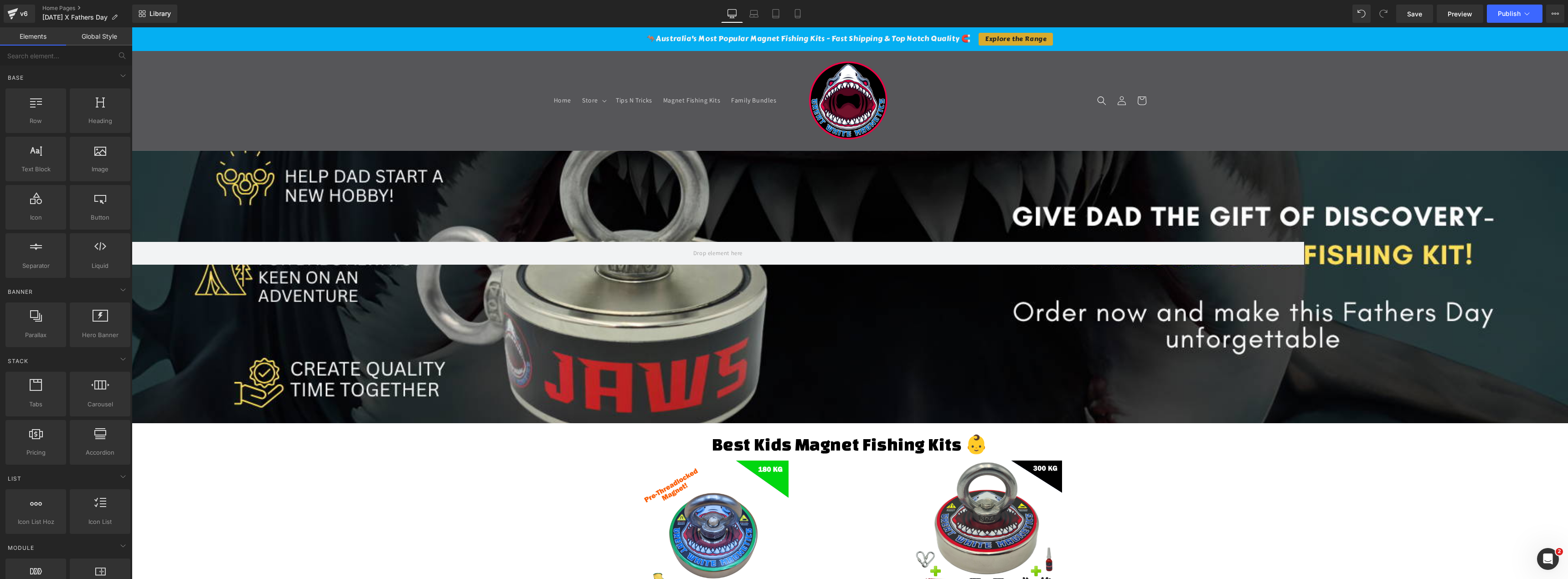
click at [105, 42] on link "Global Style" at bounding box center [98, 36] width 66 height 18
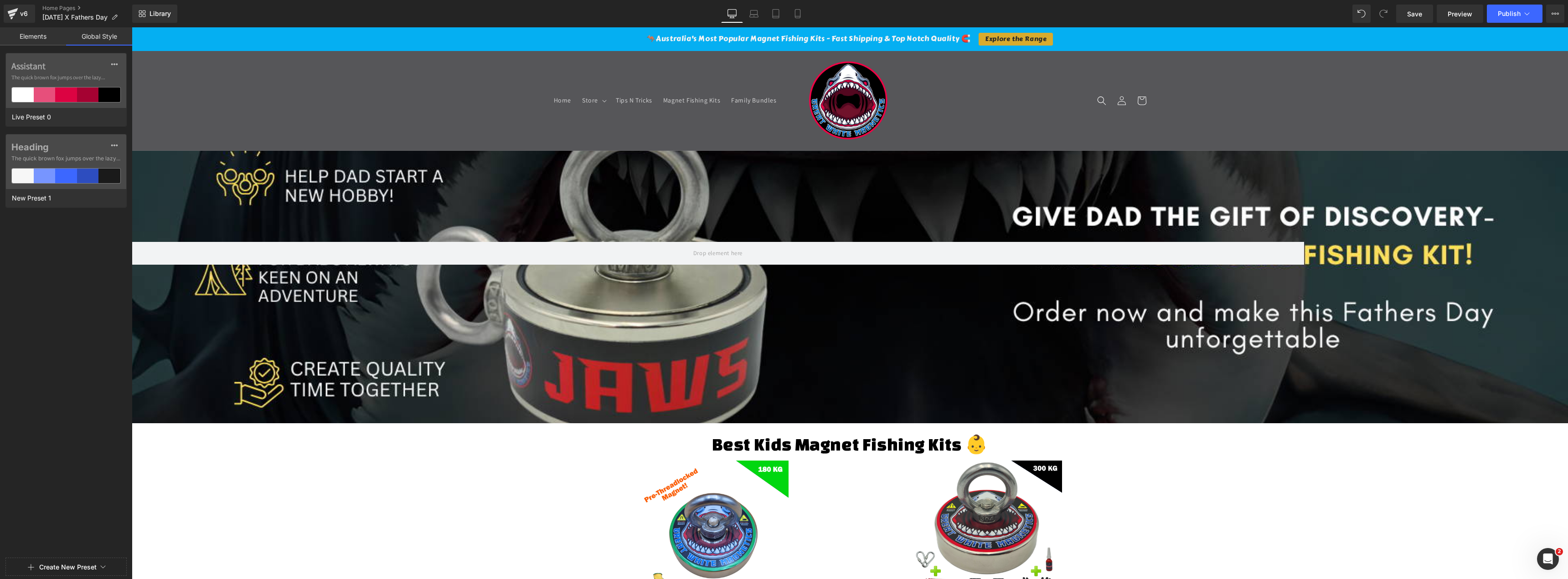
click at [33, 37] on link "Elements" at bounding box center [33, 36] width 66 height 18
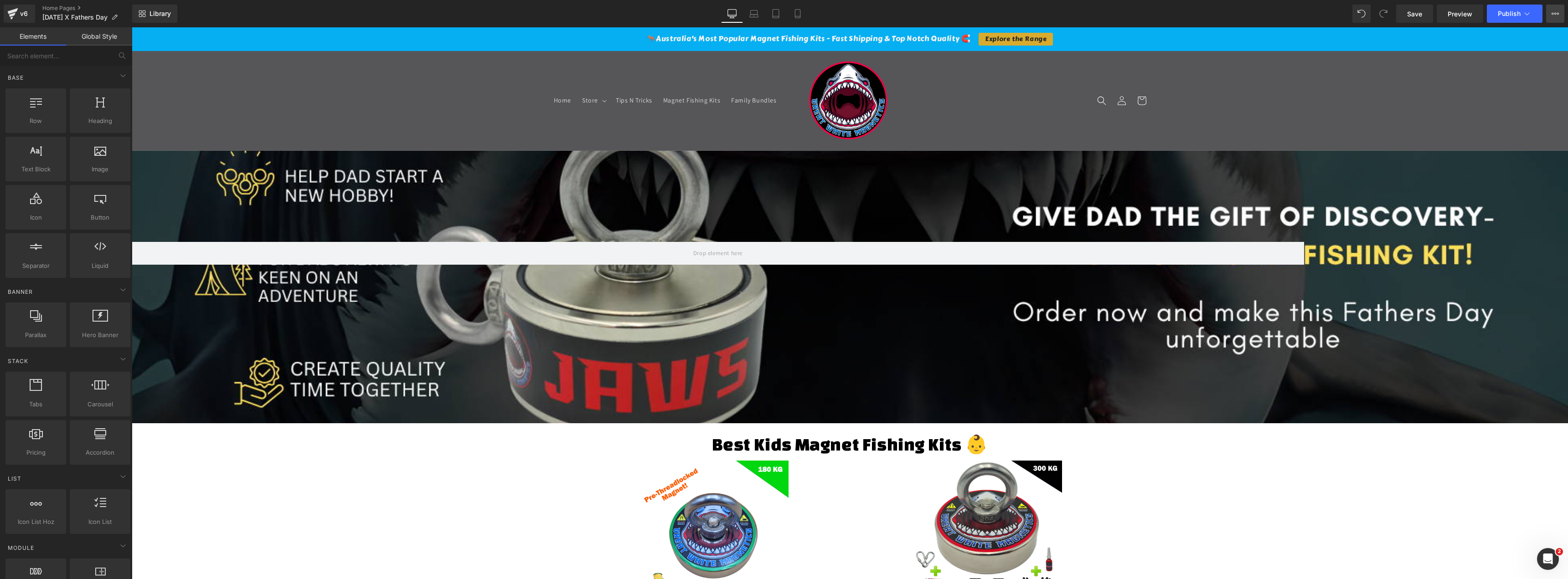
click at [1552, 12] on icon at bounding box center [1555, 14] width 7 height 7
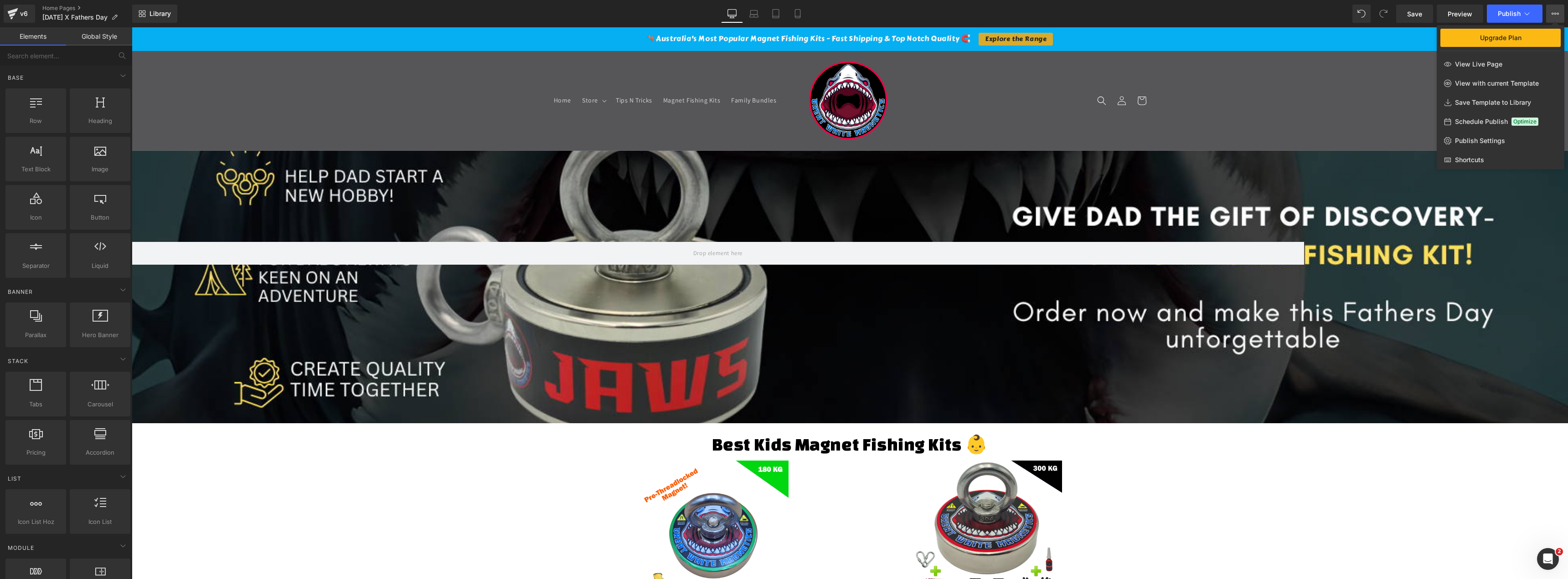
click at [880, 171] on div at bounding box center [850, 302] width 1436 height 551
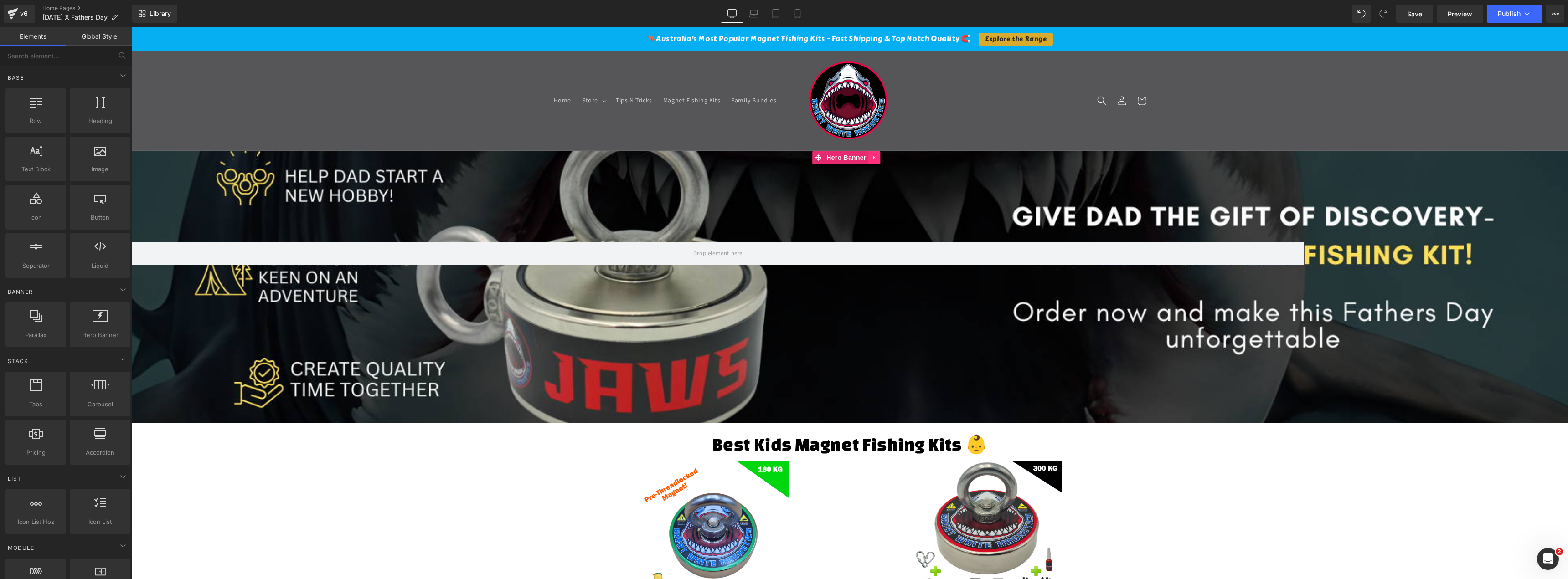
click at [878, 154] on link at bounding box center [874, 157] width 12 height 14
click at [856, 156] on icon at bounding box center [857, 157] width 6 height 6
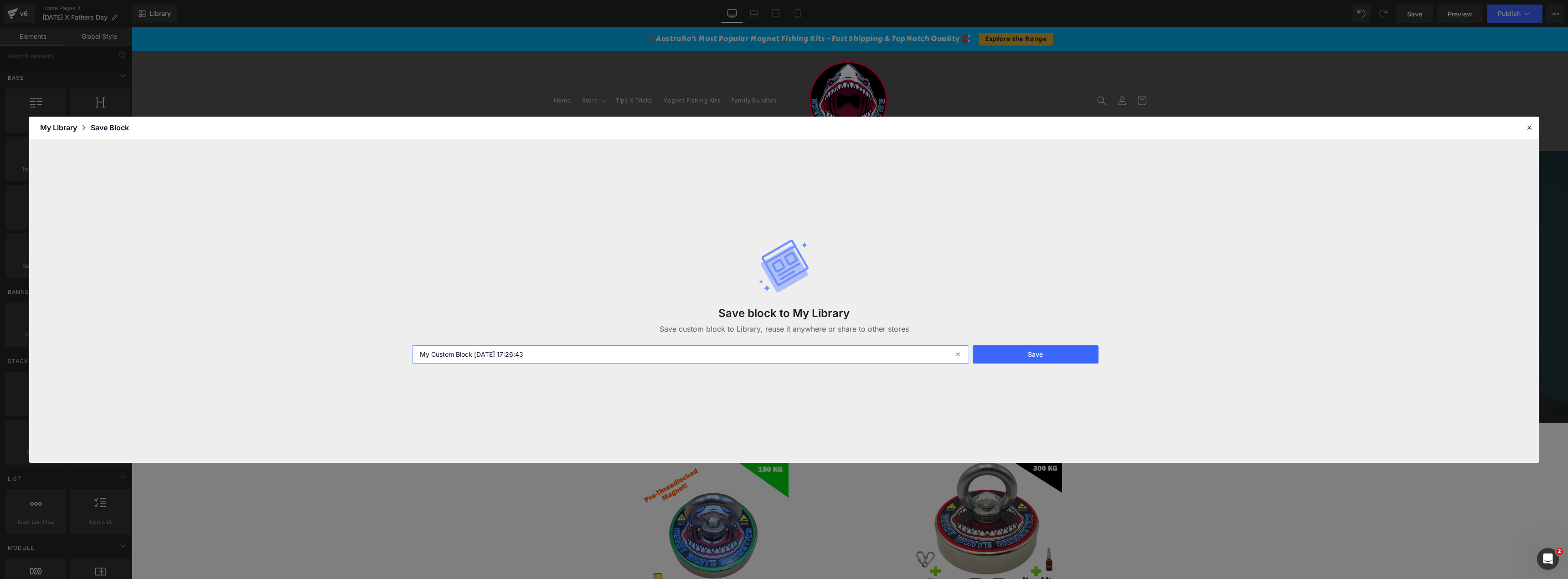
click at [883, 352] on input "My Custom Block [DATE] 17:26:43" at bounding box center [690, 355] width 557 height 18
type input "Fathers Day Hero Banner"
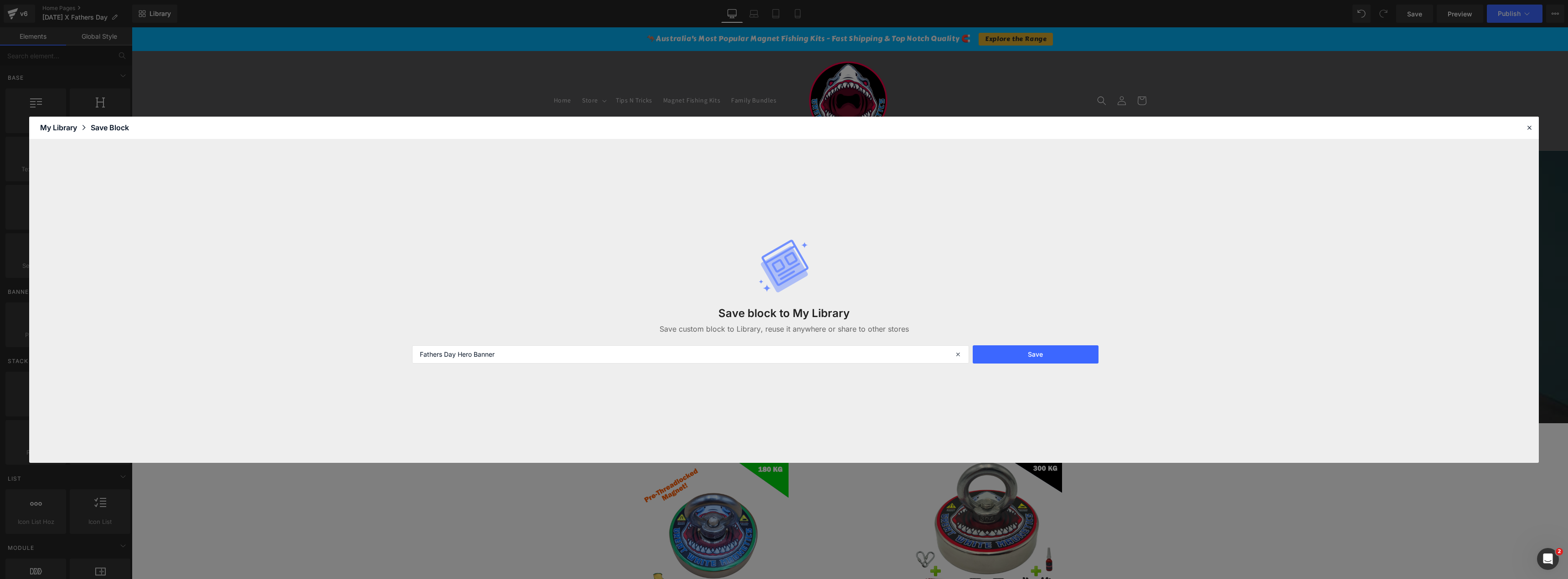
click at [1076, 344] on div "Save block to My Library Save custom block to Library, reuse it anywhere or sha…" at bounding box center [784, 301] width 755 height 161
click at [1076, 348] on button "Save" at bounding box center [1035, 355] width 126 height 18
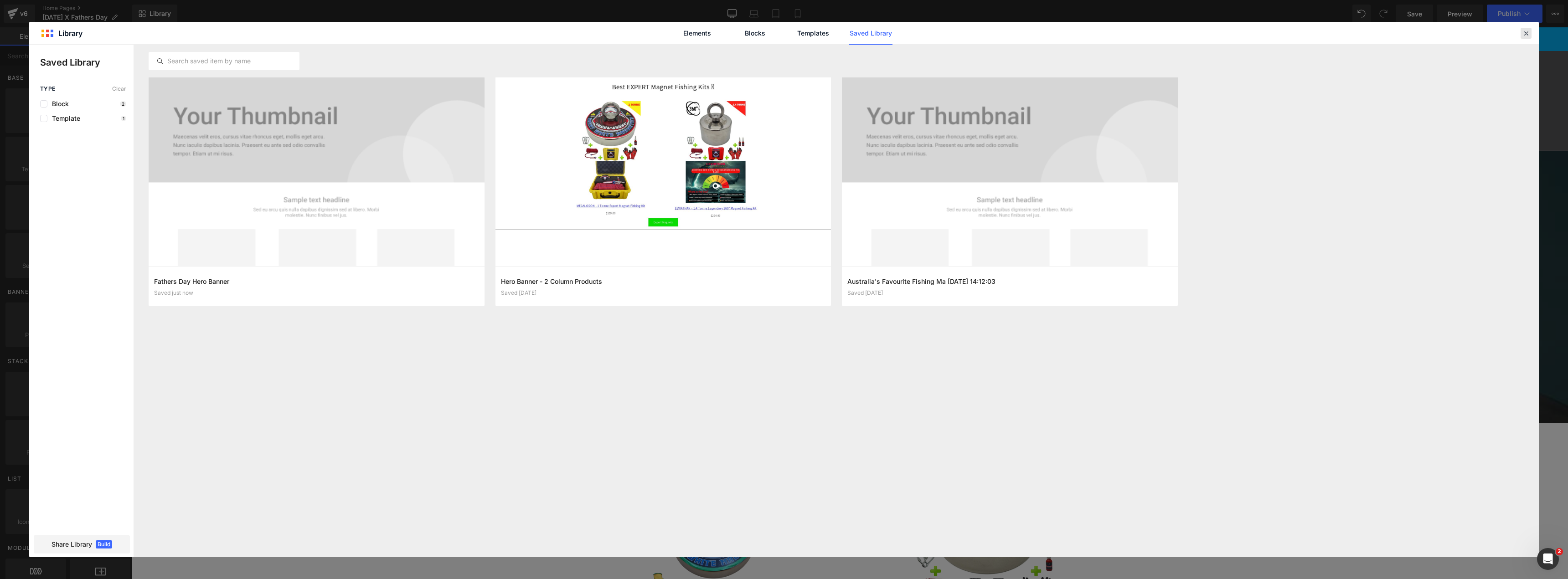
click at [1523, 33] on icon at bounding box center [1526, 33] width 8 height 8
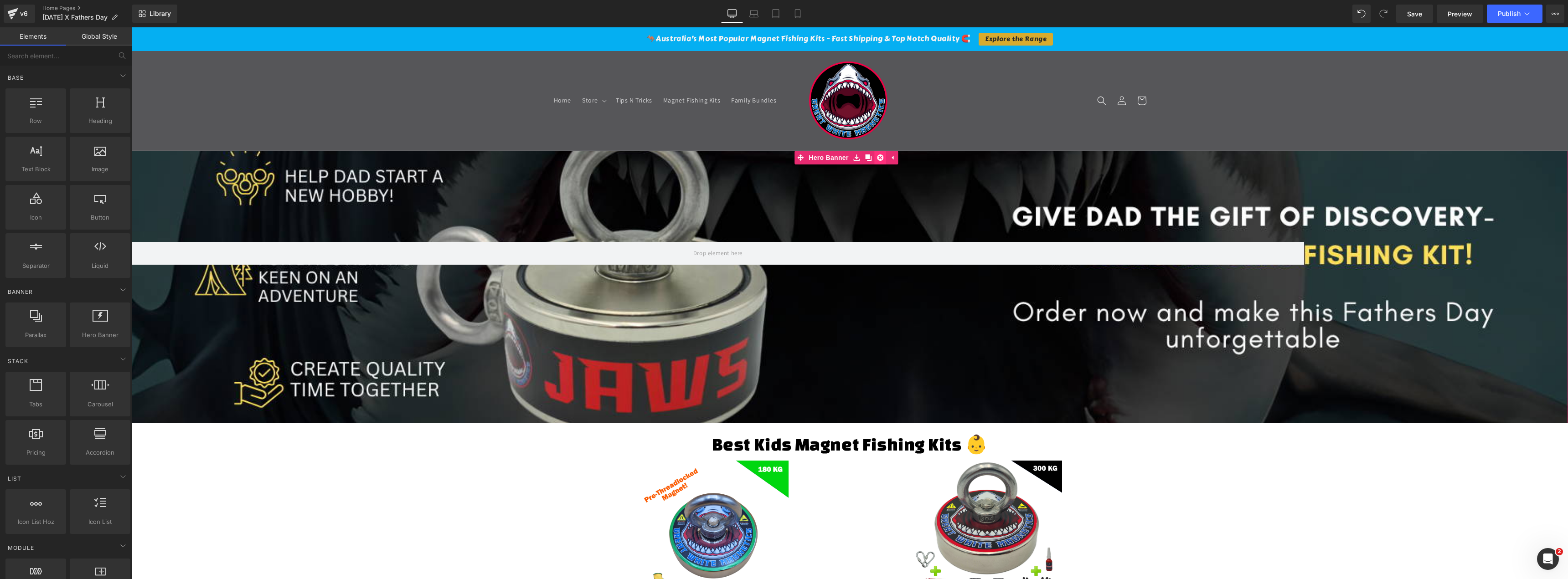
click at [883, 158] on icon at bounding box center [880, 157] width 6 height 6
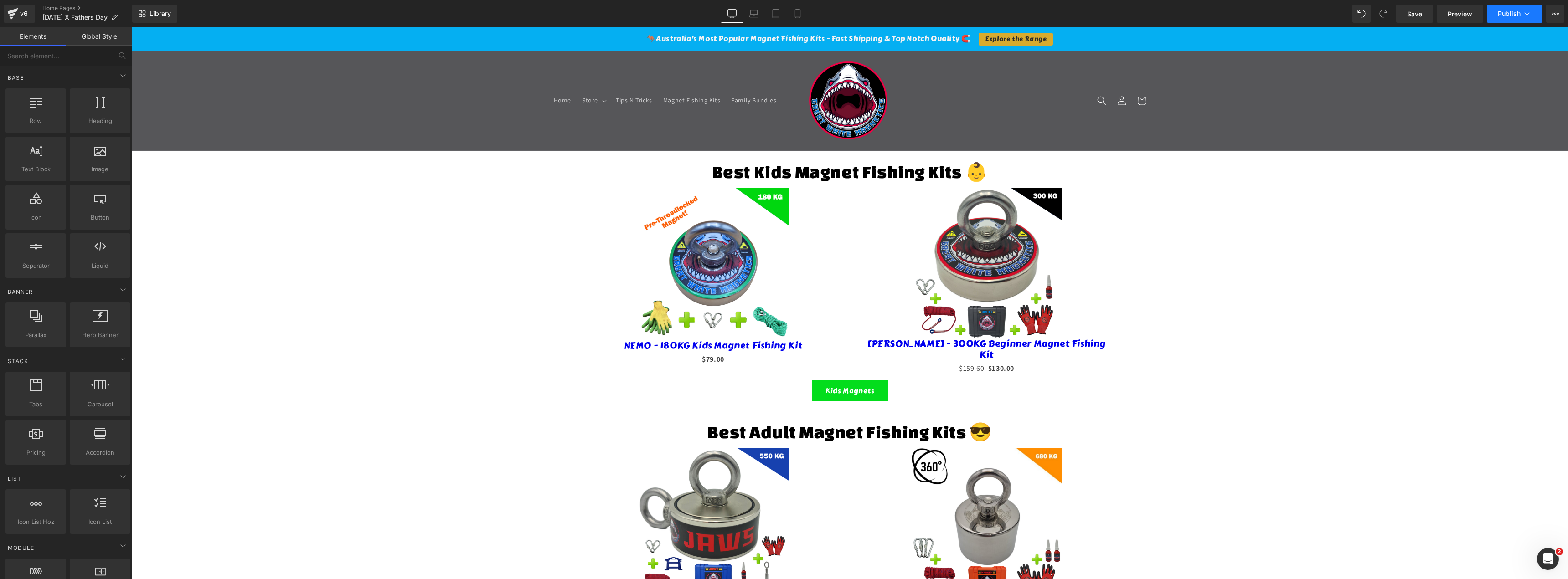
click at [1512, 11] on span "Publish" at bounding box center [1509, 14] width 23 height 7
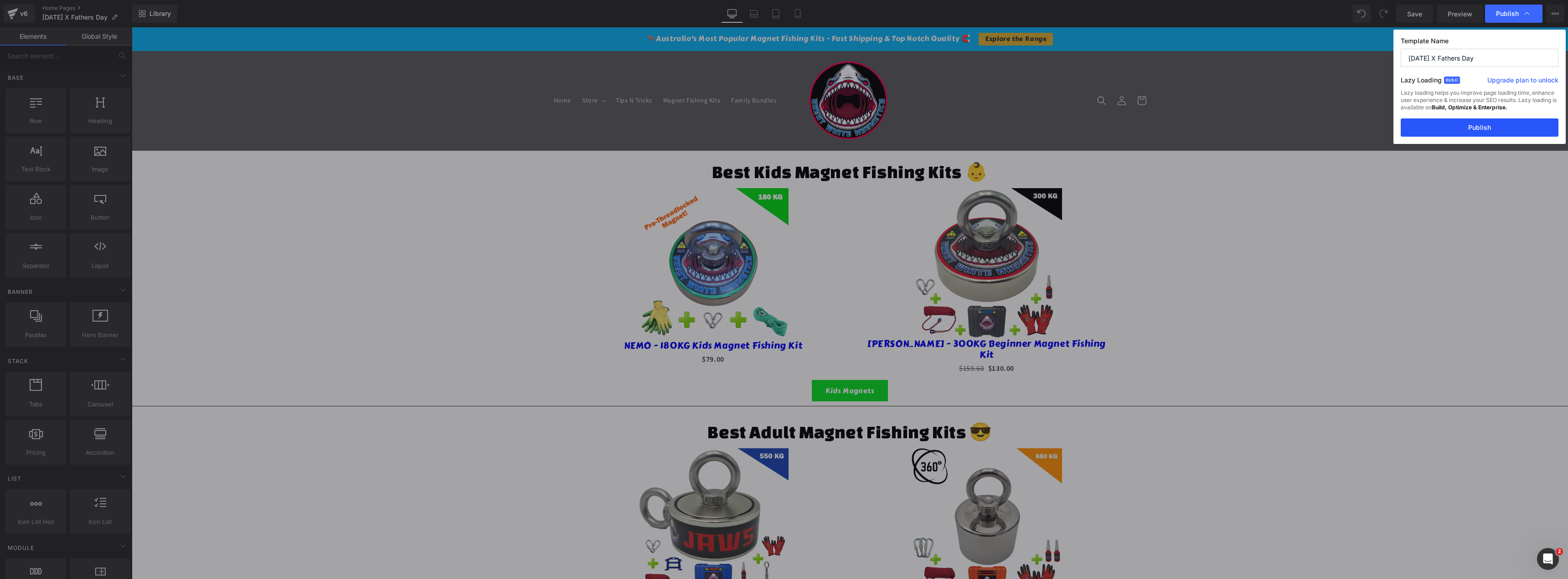
click at [1479, 122] on button "Publish" at bounding box center [1479, 128] width 157 height 18
